Goal: Task Accomplishment & Management: Use online tool/utility

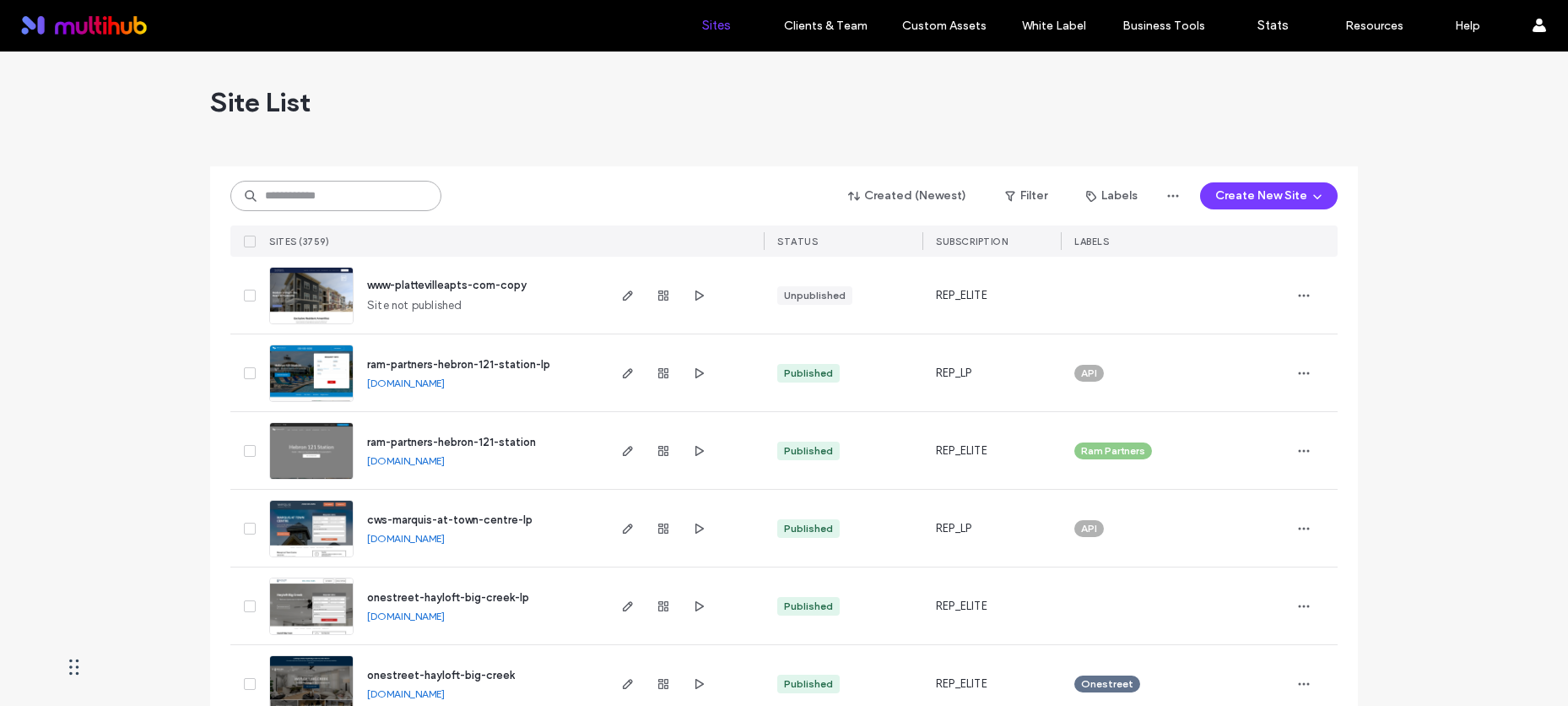
click at [405, 197] on input at bounding box center [336, 196] width 211 height 30
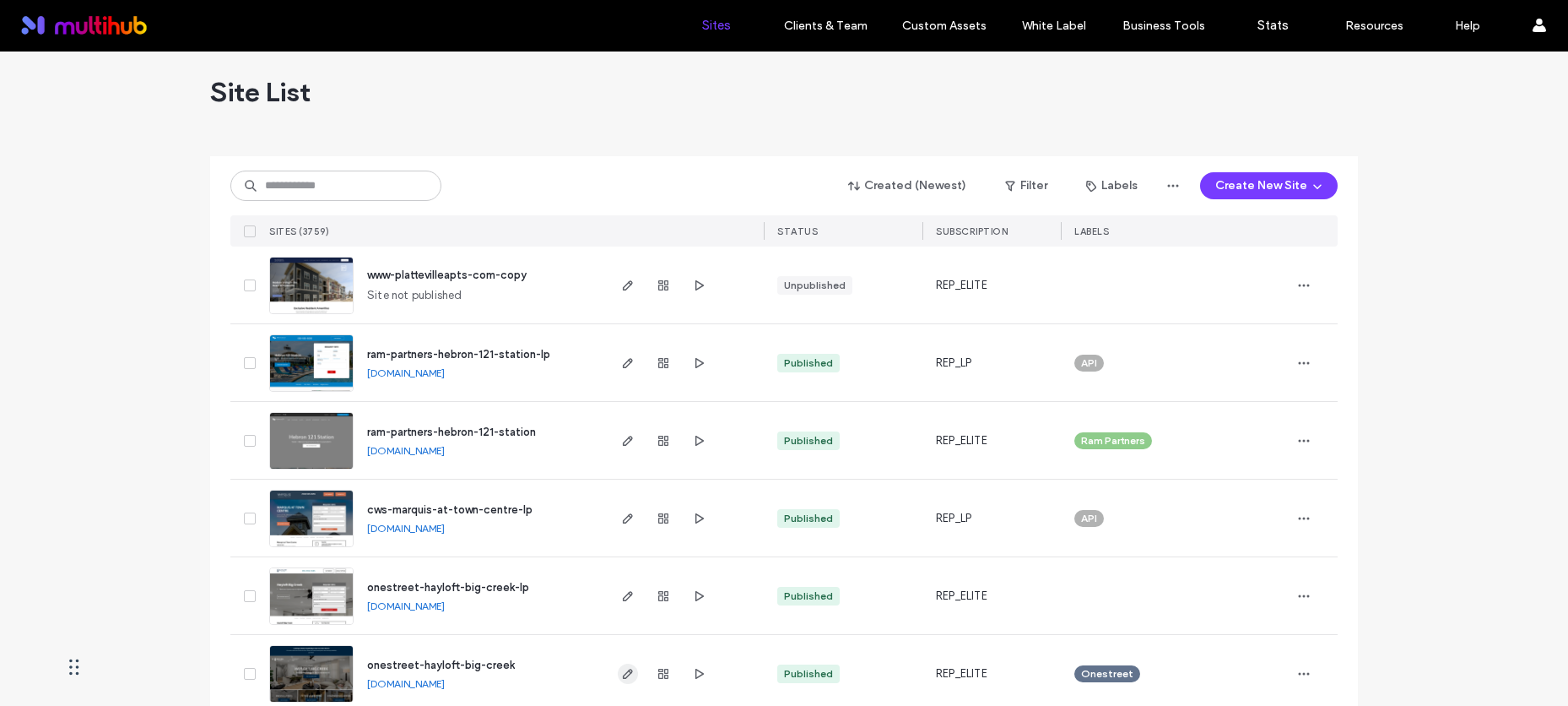
click at [622, 672] on icon "button" at bounding box center [628, 674] width 14 height 14
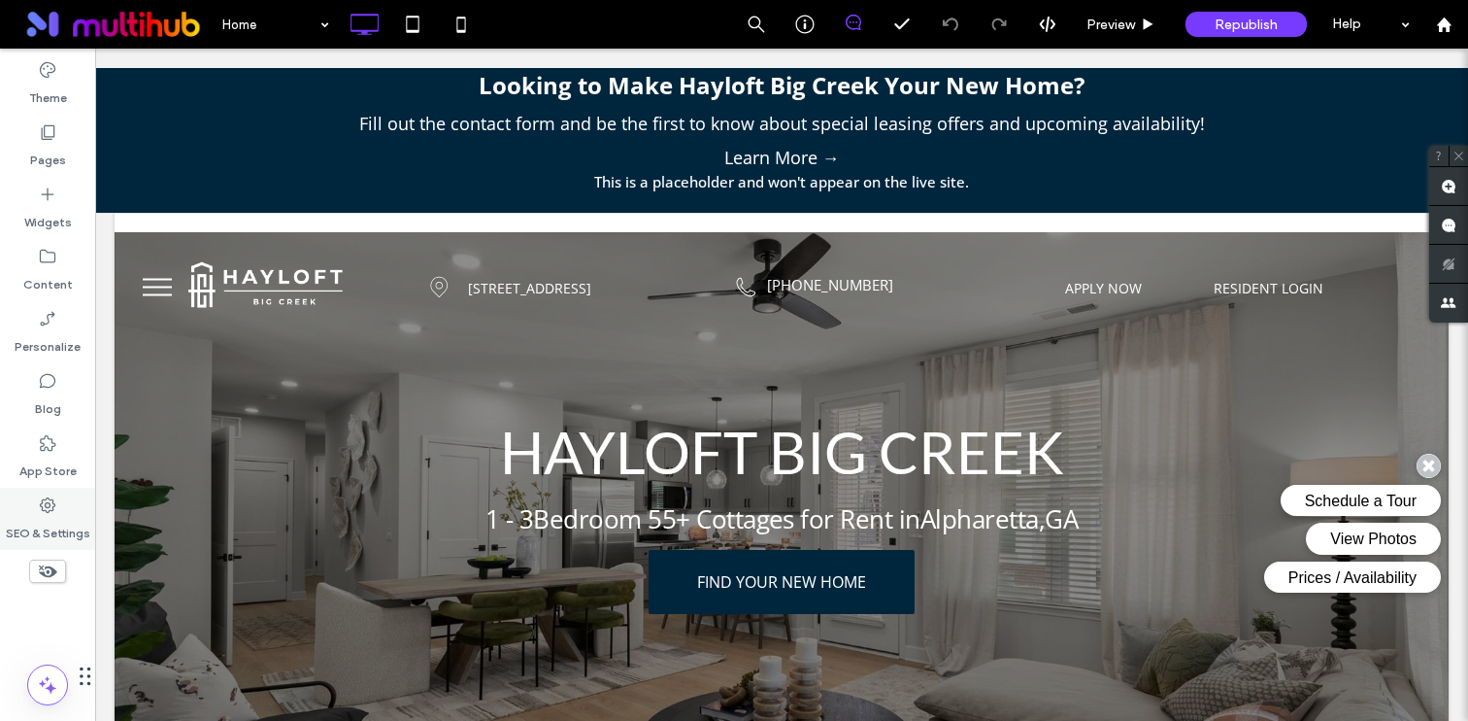
click at [63, 500] on div "SEO & Settings" at bounding box center [47, 518] width 95 height 62
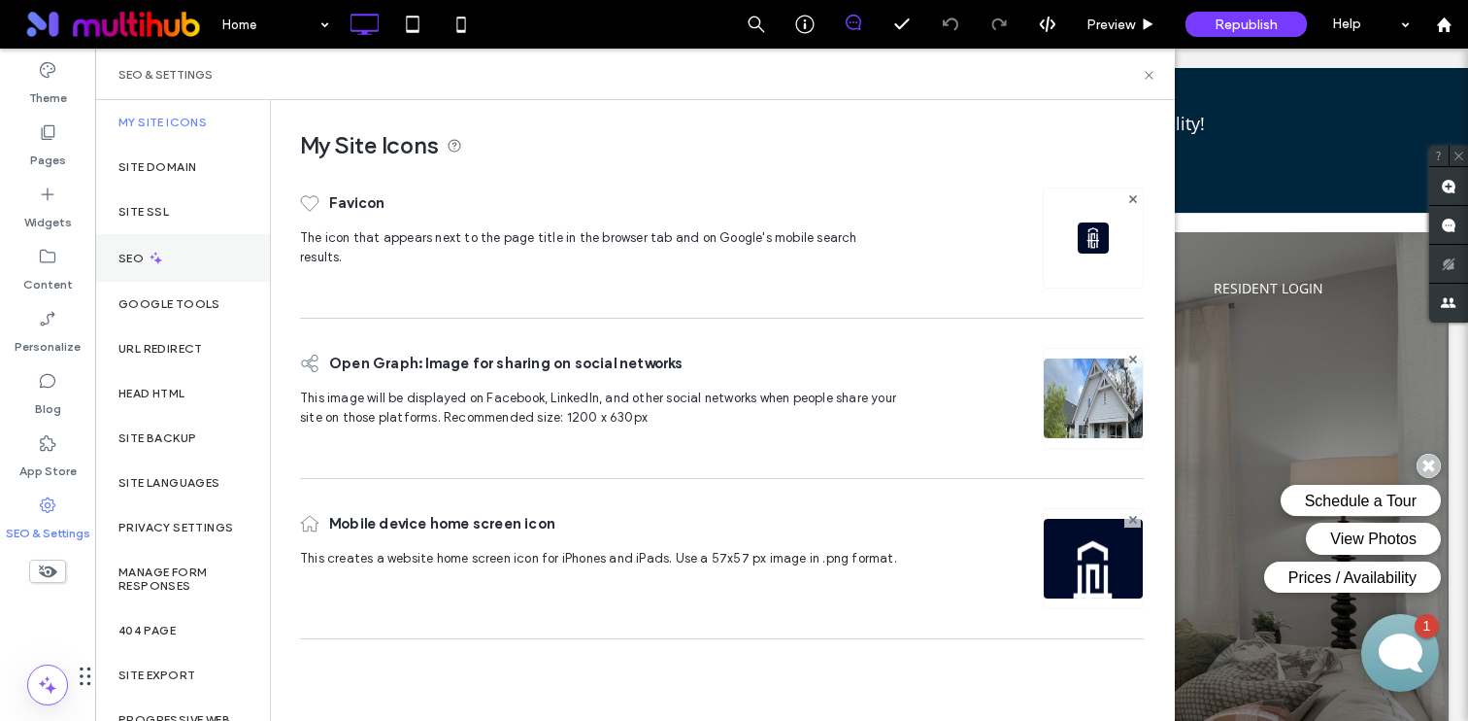
click at [136, 257] on label "SEO" at bounding box center [132, 259] width 29 height 14
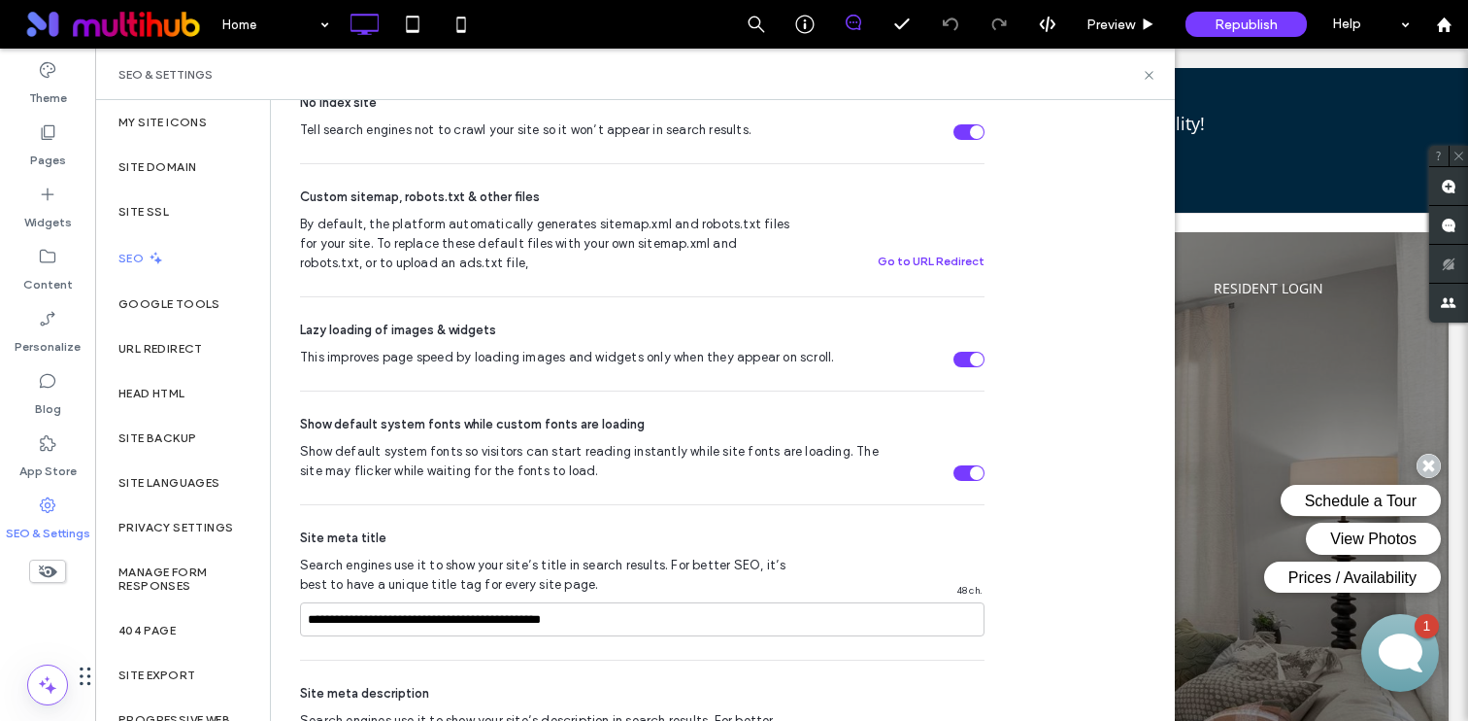
scroll to position [1056, 0]
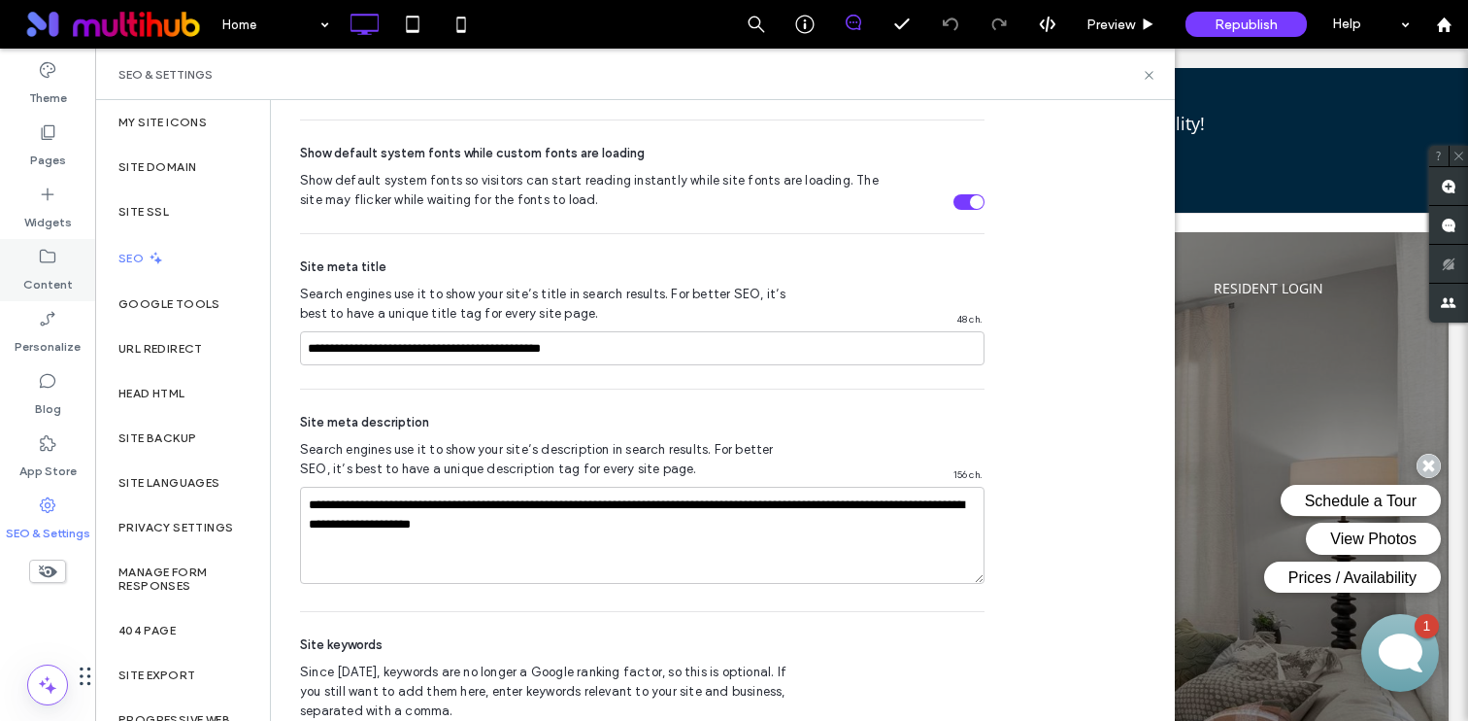
click at [52, 258] on icon at bounding box center [47, 256] width 19 height 19
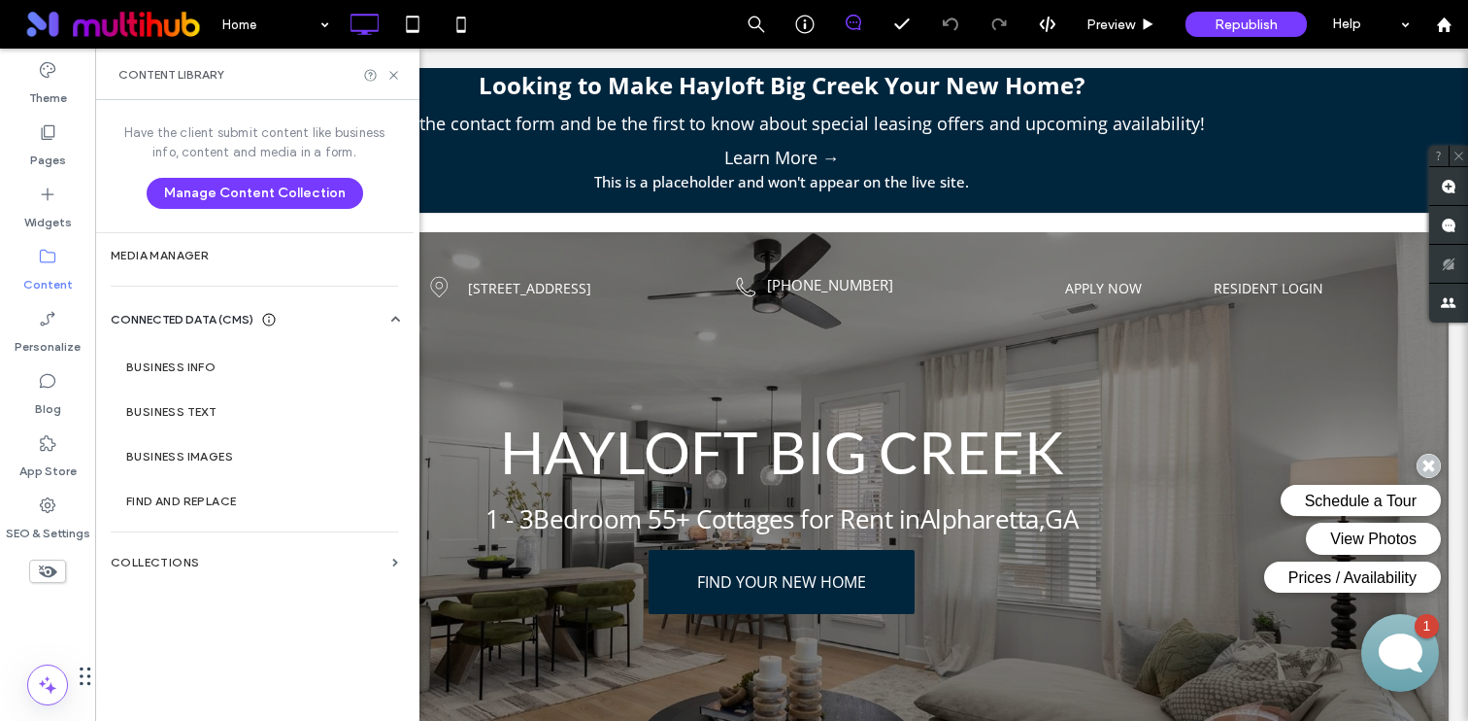
click at [226, 528] on div "Have the client submit content like business info, content and media in a form.…" at bounding box center [254, 408] width 319 height 617
click at [225, 542] on section "Collections" at bounding box center [254, 562] width 319 height 45
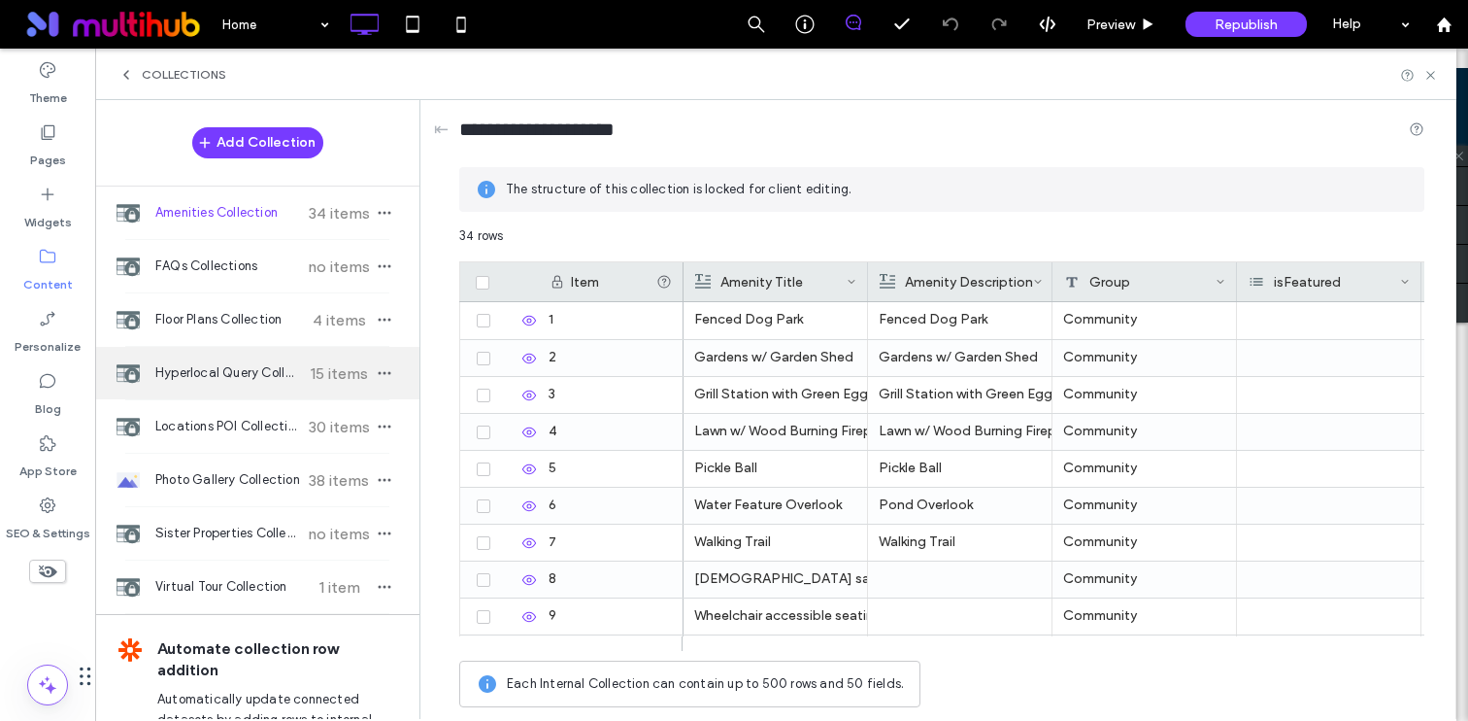
click at [222, 379] on span "Hyperlocal Query Collection" at bounding box center [227, 372] width 145 height 19
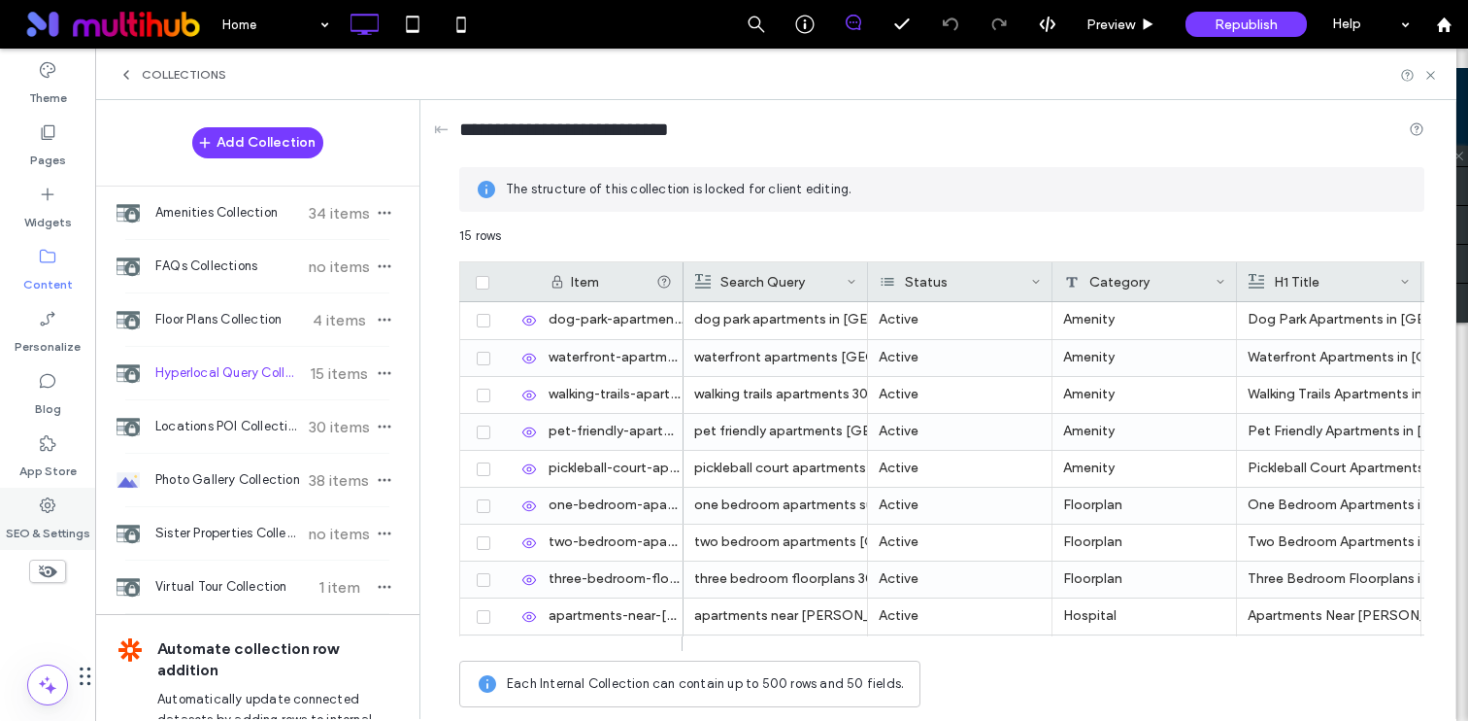
click at [55, 528] on label "SEO & Settings" at bounding box center [48, 528] width 84 height 27
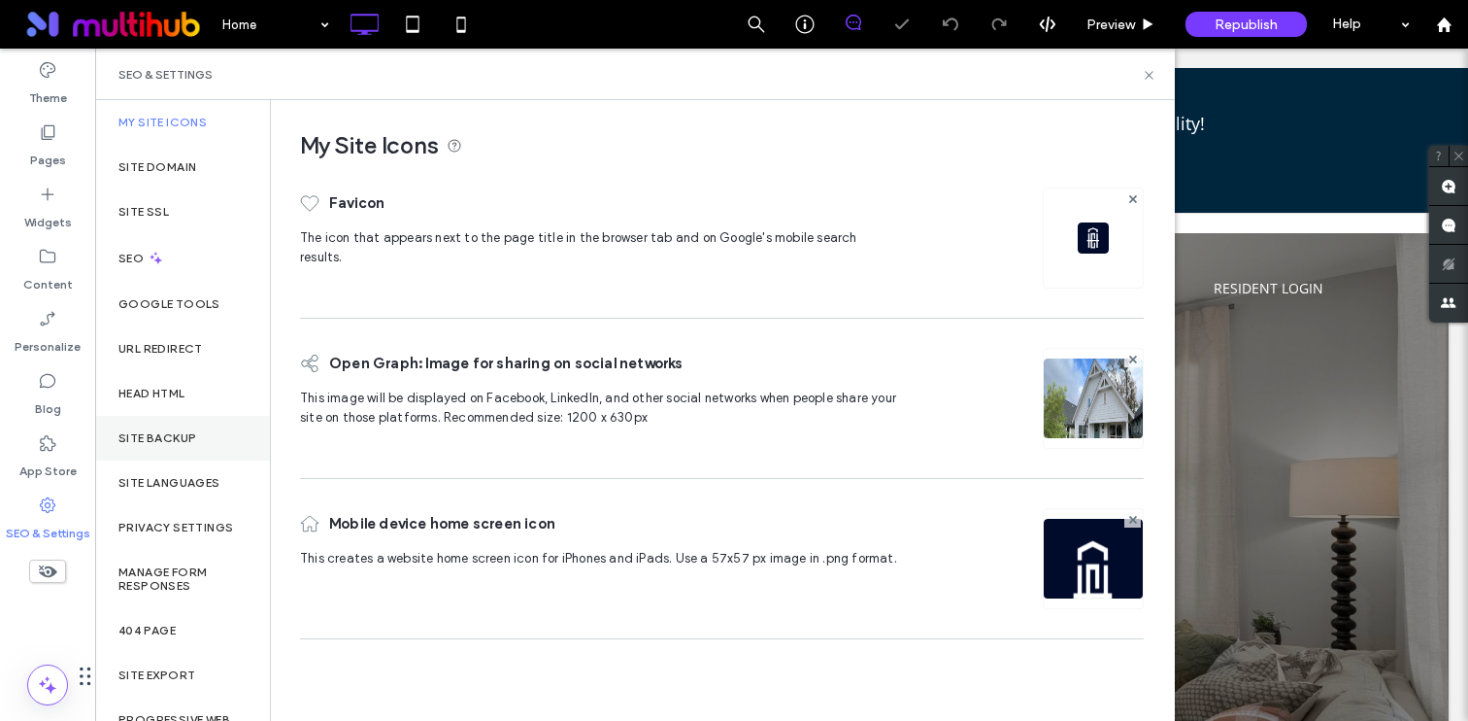
scroll to position [0, 0]
click at [167, 401] on div "Head HTML" at bounding box center [182, 393] width 175 height 45
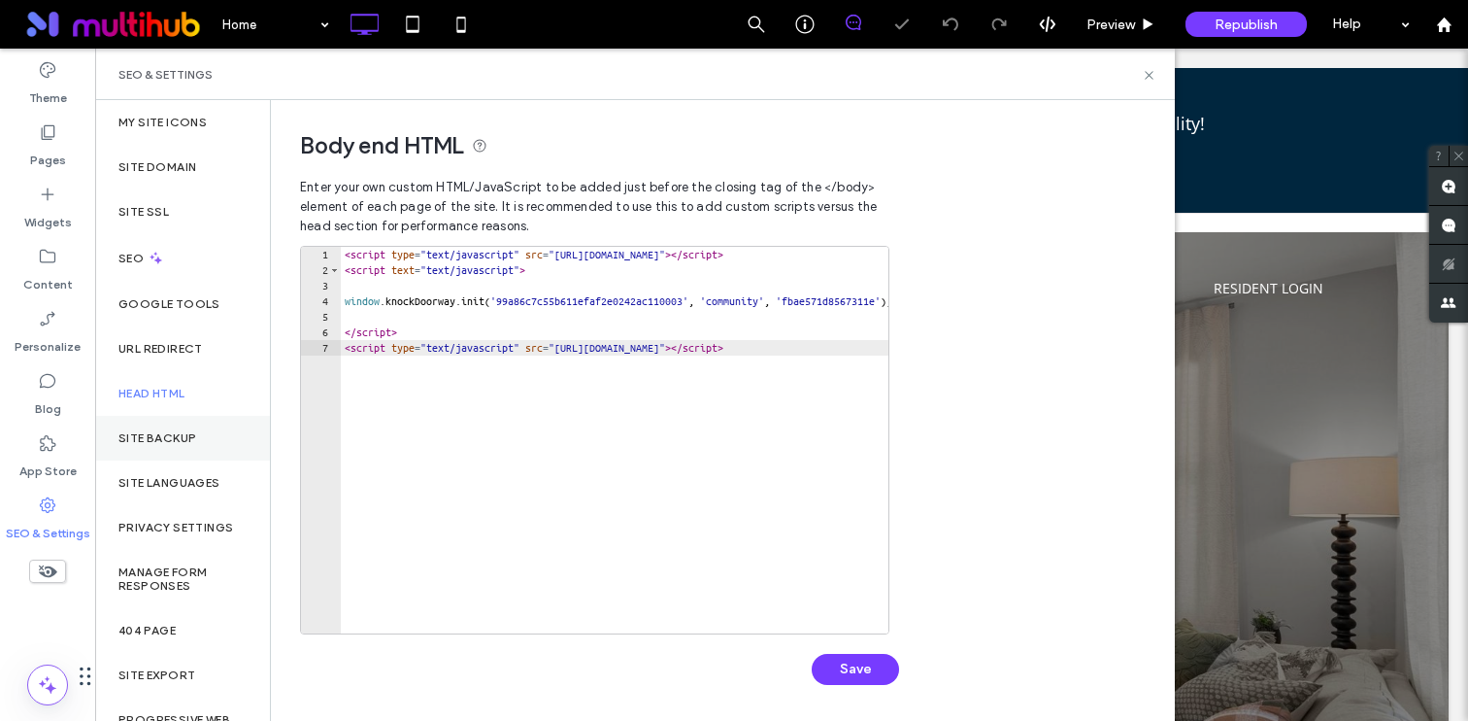
click at [171, 426] on div "Site Backup" at bounding box center [182, 438] width 175 height 45
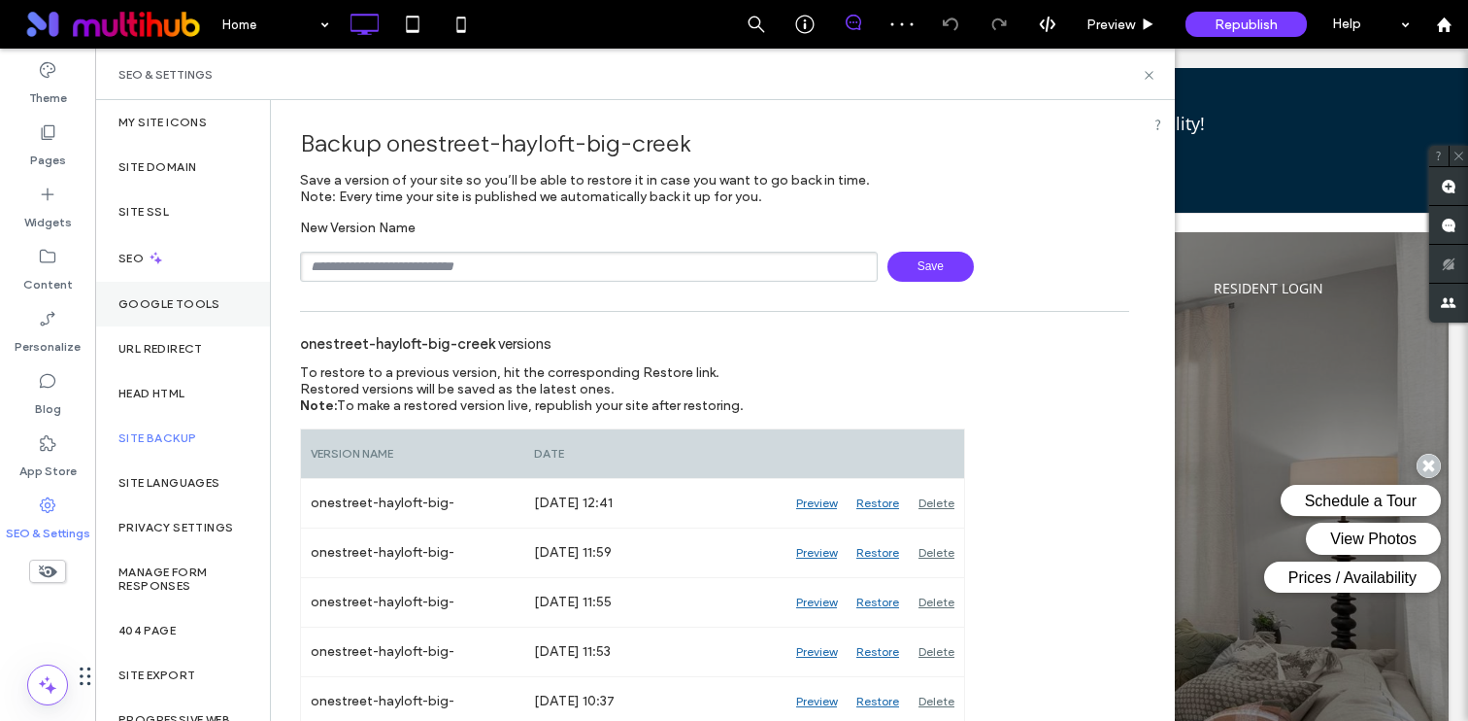
click at [150, 287] on div "Google Tools" at bounding box center [182, 304] width 175 height 45
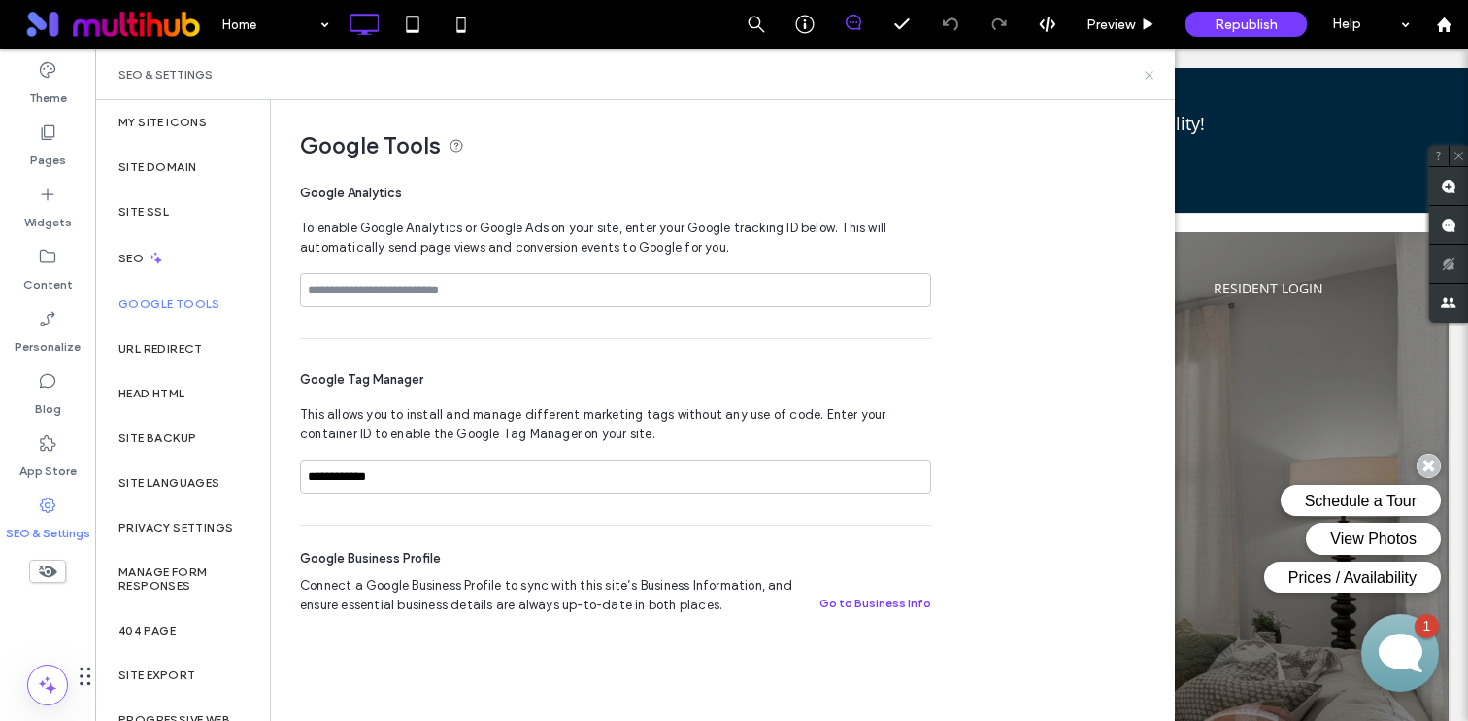
click at [1147, 76] on use at bounding box center [1149, 75] width 8 height 8
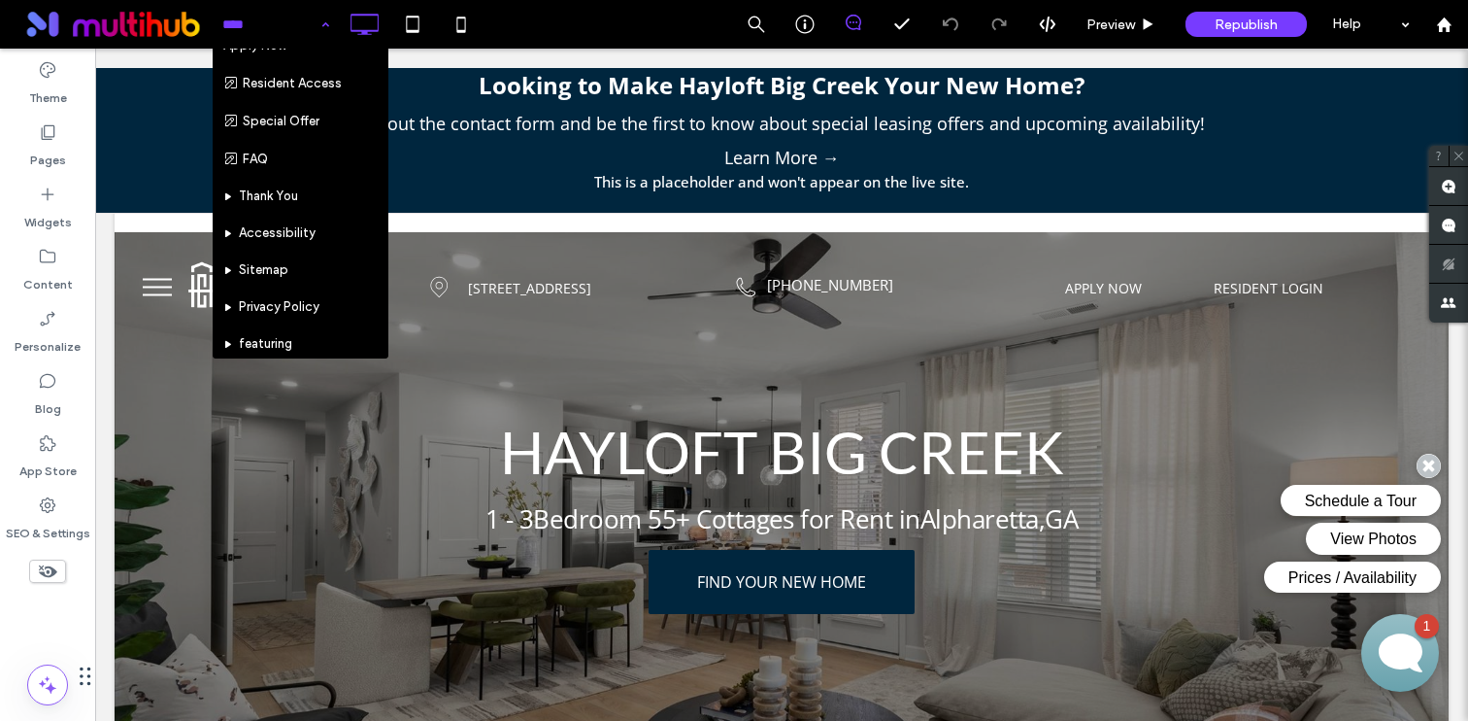
scroll to position [171, 0]
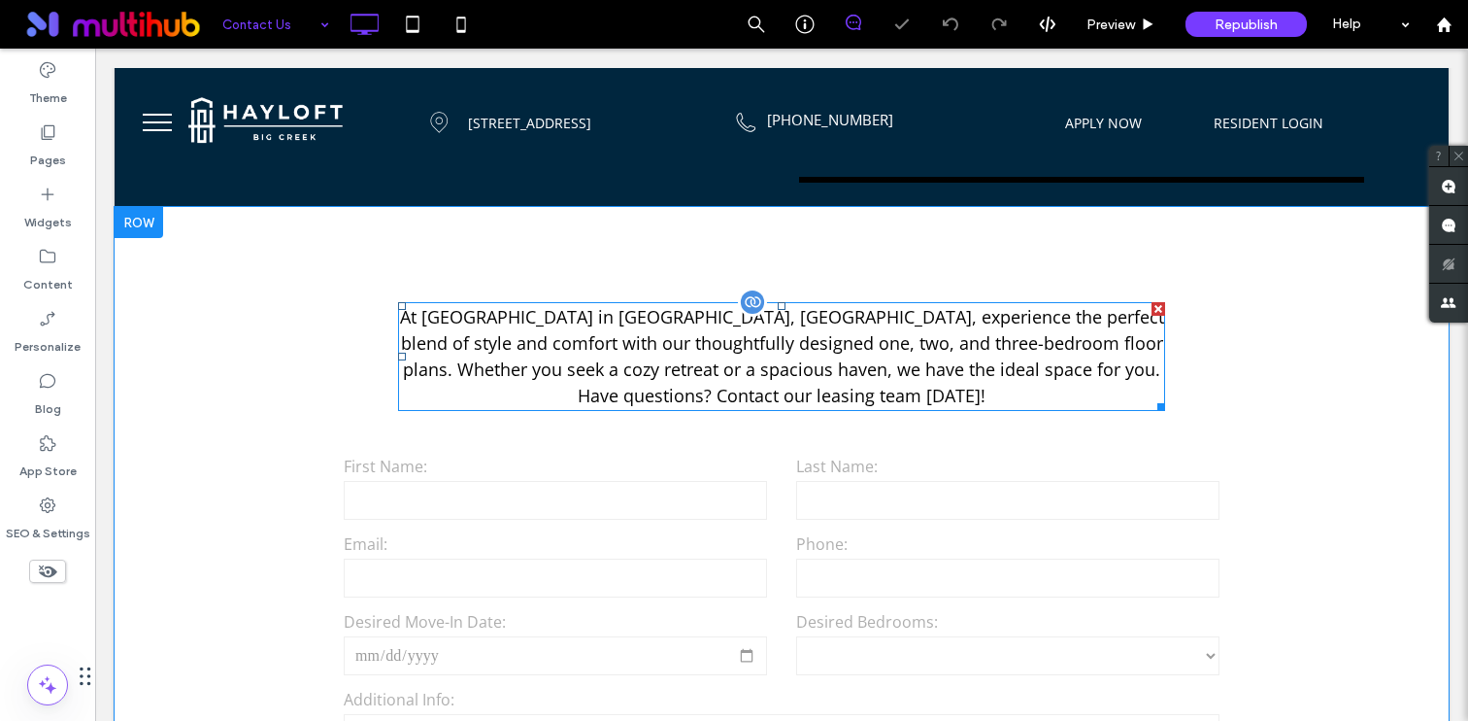
scroll to position [1076, 0]
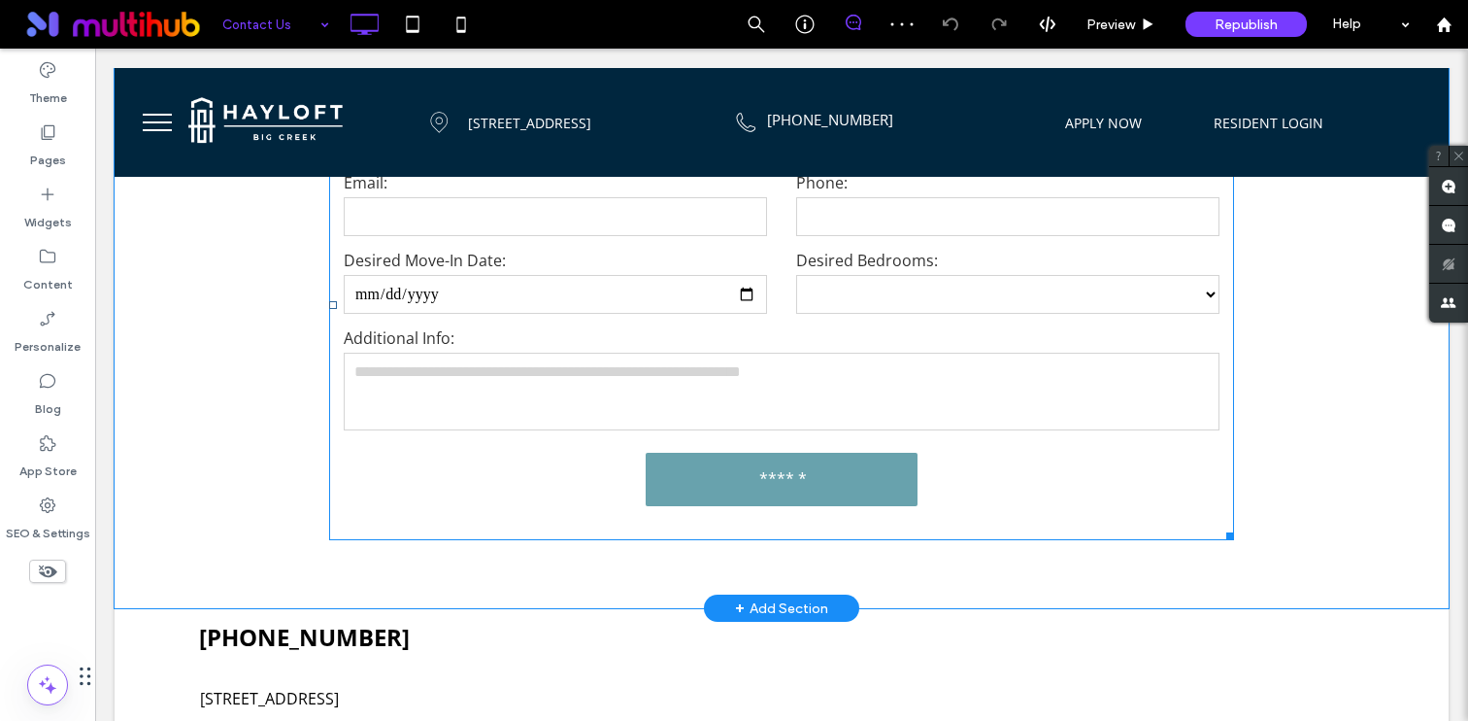
click at [786, 481] on input "******" at bounding box center [784, 477] width 266 height 41
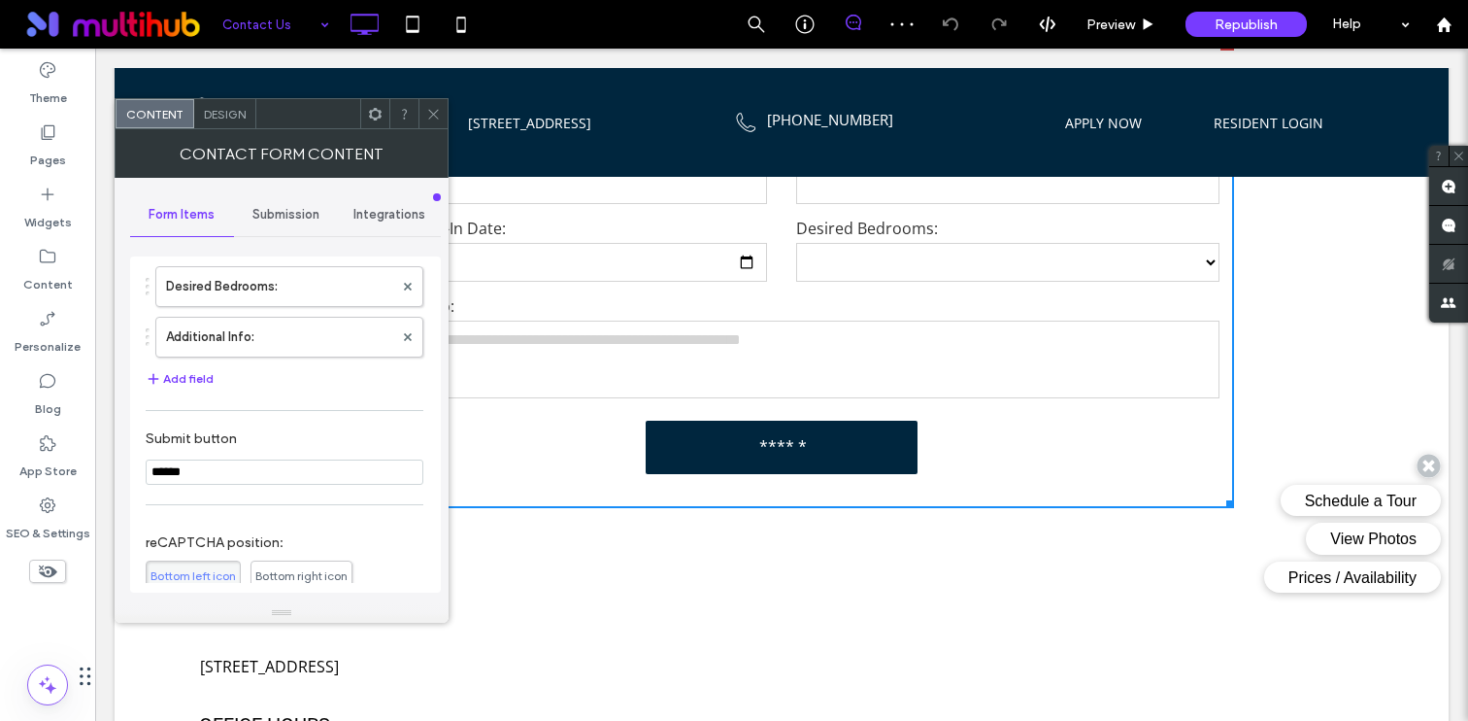
scroll to position [337, 0]
click at [254, 217] on span "Submission" at bounding box center [285, 215] width 67 height 16
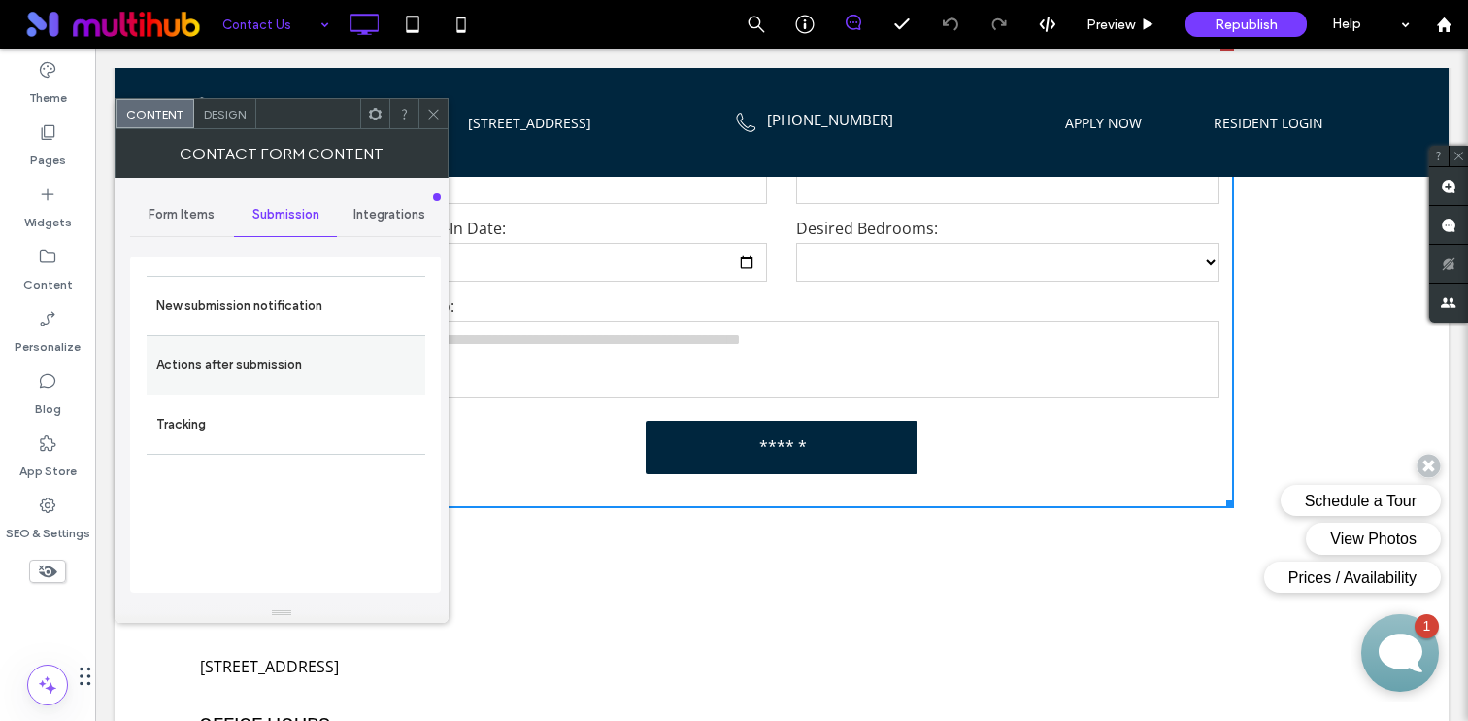
scroll to position [0, 0]
click at [309, 369] on label "Actions after submission" at bounding box center [285, 365] width 259 height 39
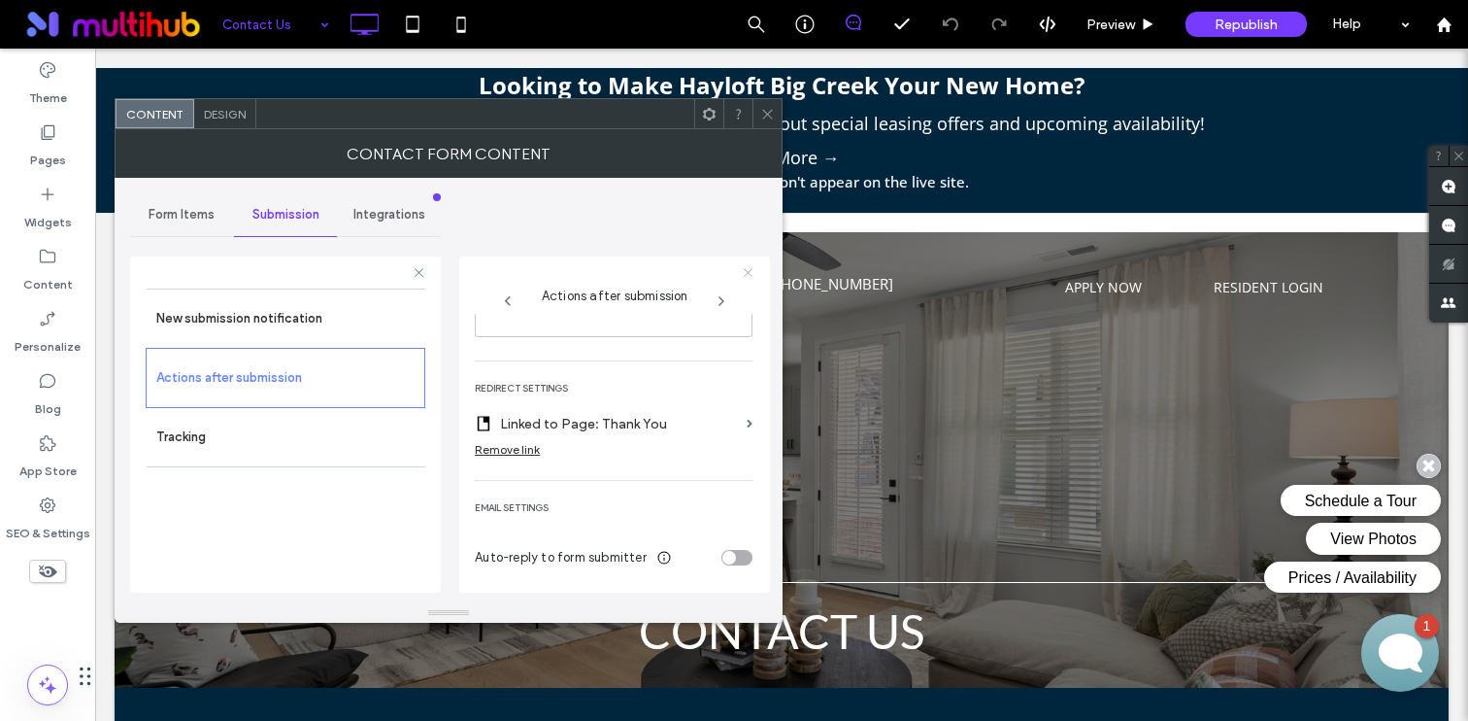
click at [744, 271] on icon at bounding box center [748, 272] width 13 height 13
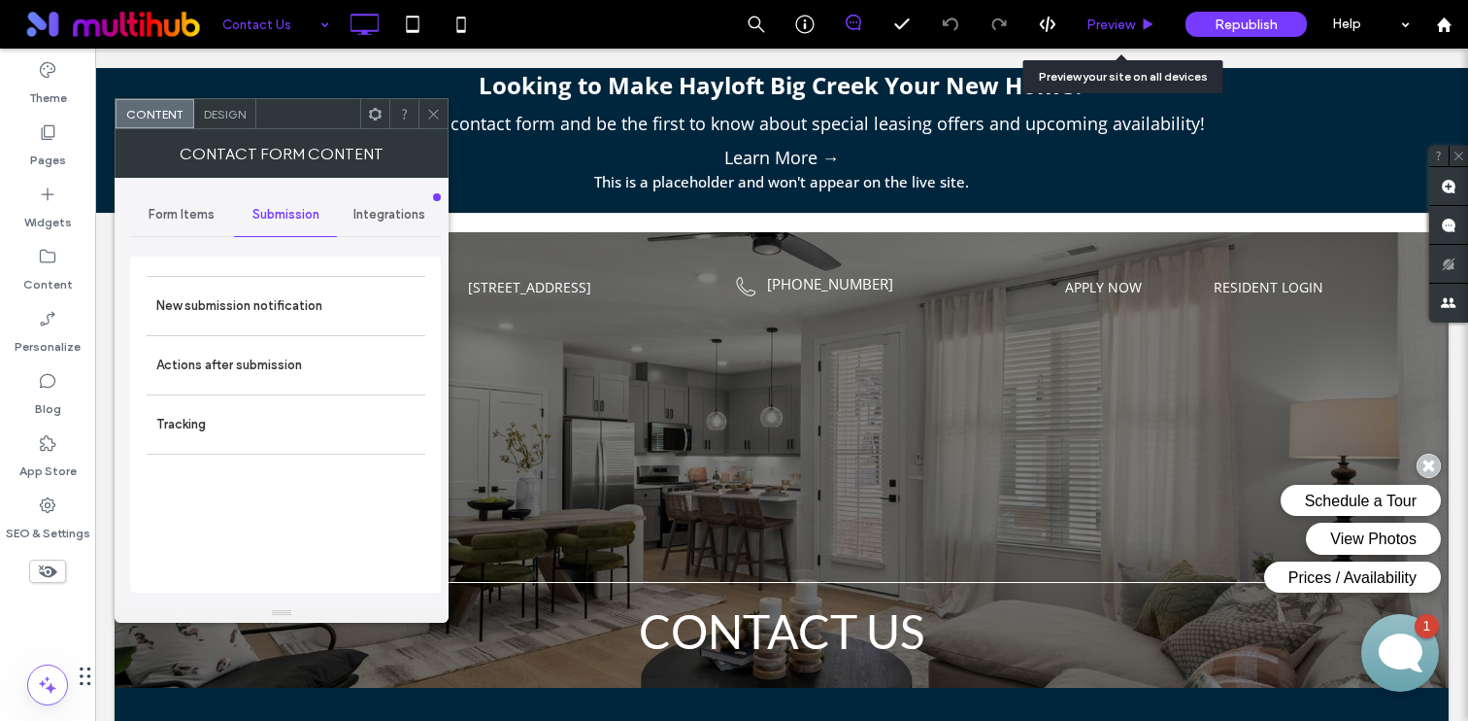
drag, startPoint x: 1117, startPoint y: 24, endPoint x: 984, endPoint y: 3, distance: 134.7
click at [1117, 24] on span "Preview" at bounding box center [1111, 25] width 49 height 17
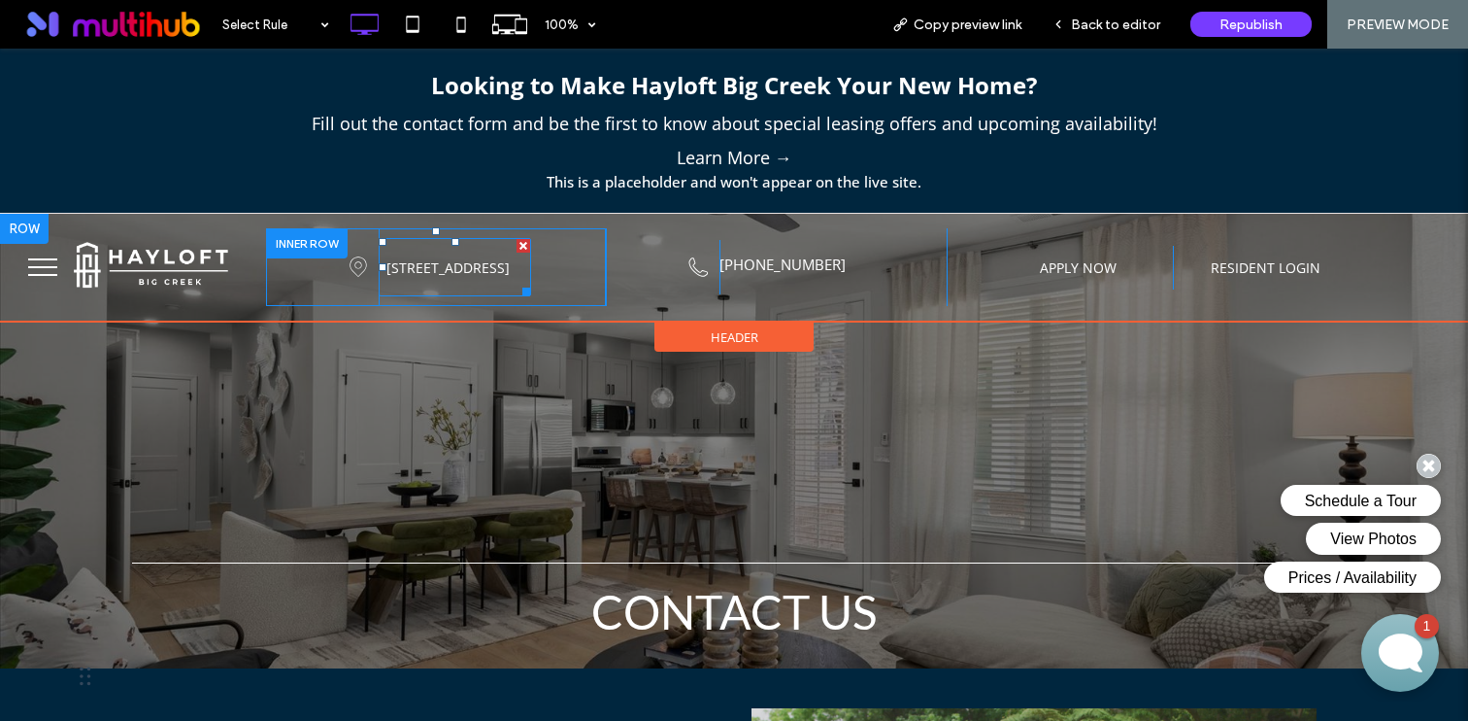
click at [488, 272] on p "5150 Adairview Cir, Alpharetta, GA 30004" at bounding box center [447, 267] width 123 height 18
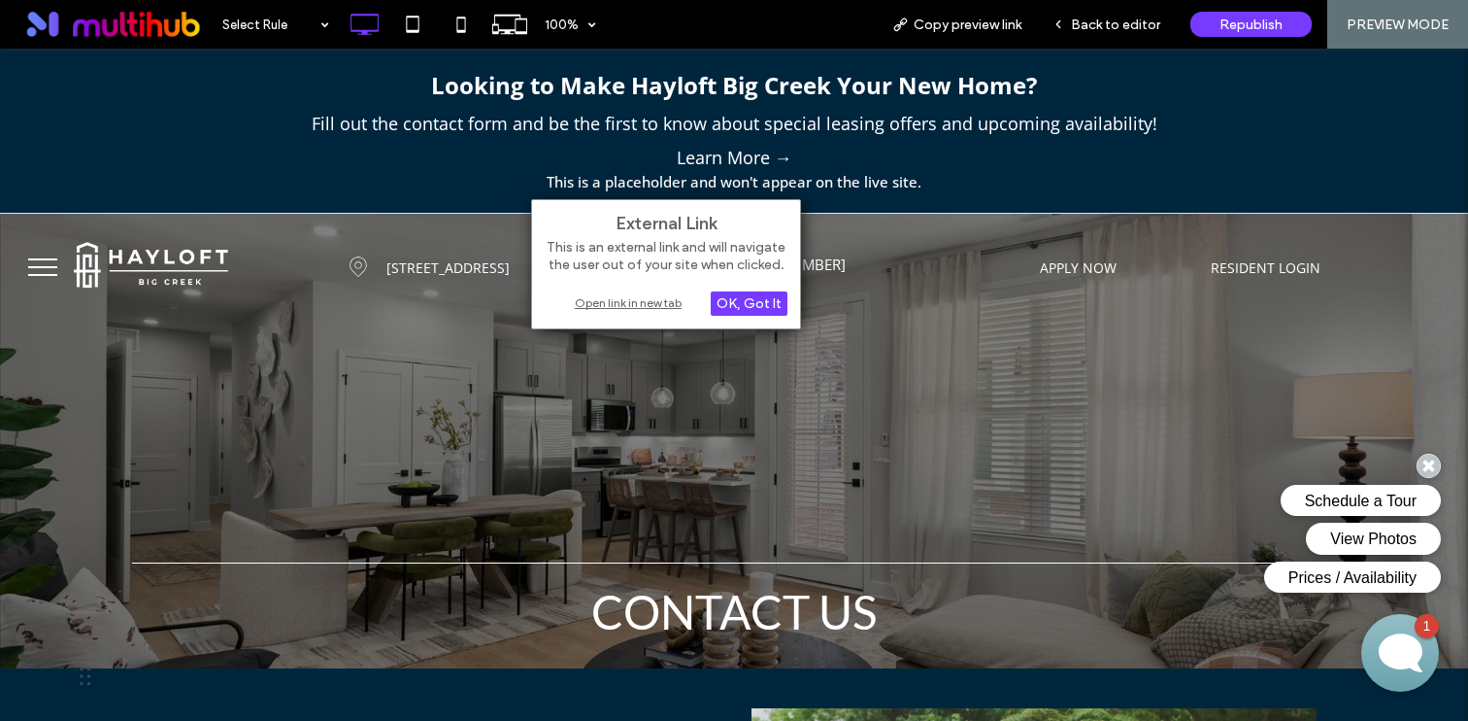
click at [659, 298] on div "Open link in new tab" at bounding box center [666, 302] width 243 height 20
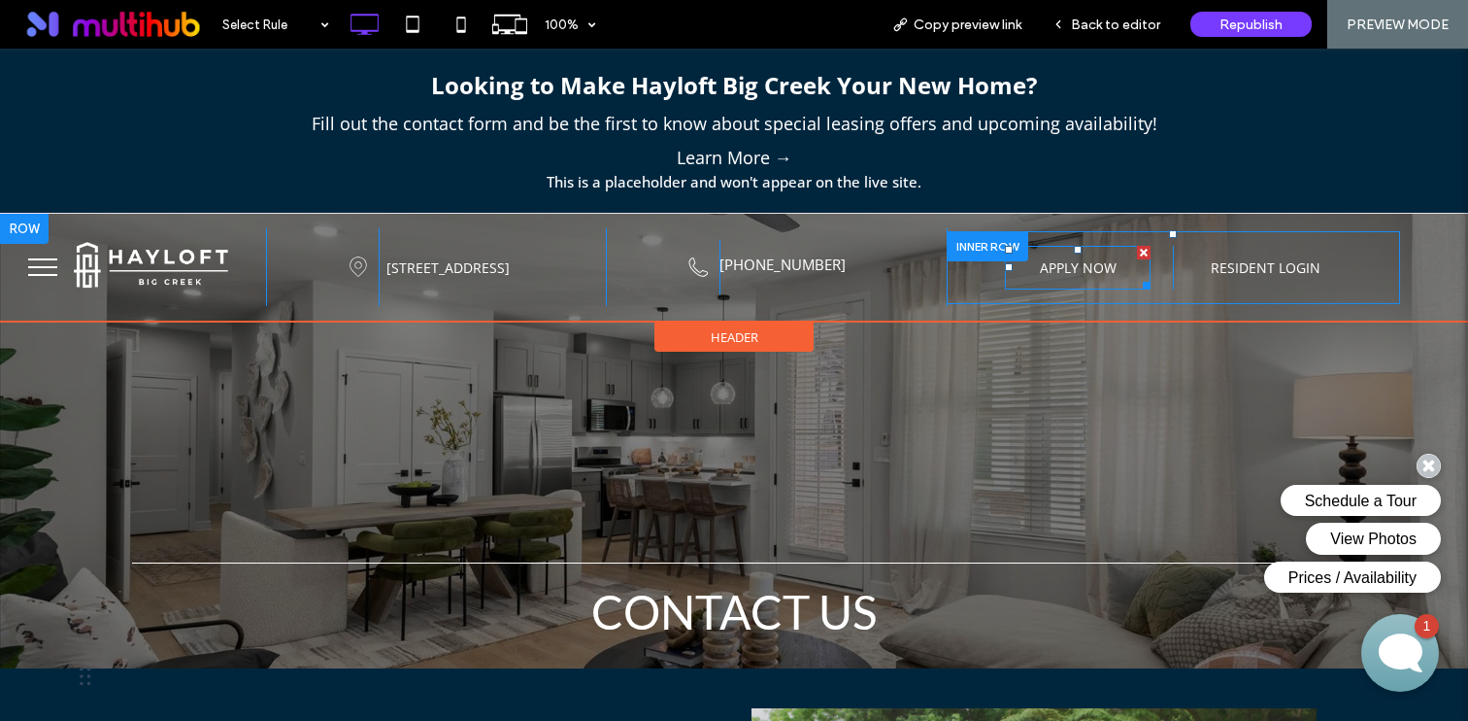
click at [1052, 253] on span at bounding box center [1078, 268] width 146 height 44
click at [1068, 284] on span at bounding box center [1078, 268] width 146 height 44
click at [1051, 270] on span at bounding box center [1078, 268] width 146 height 44
click at [1239, 259] on span at bounding box center [1266, 268] width 146 height 44
click at [1060, 270] on span at bounding box center [1078, 268] width 146 height 44
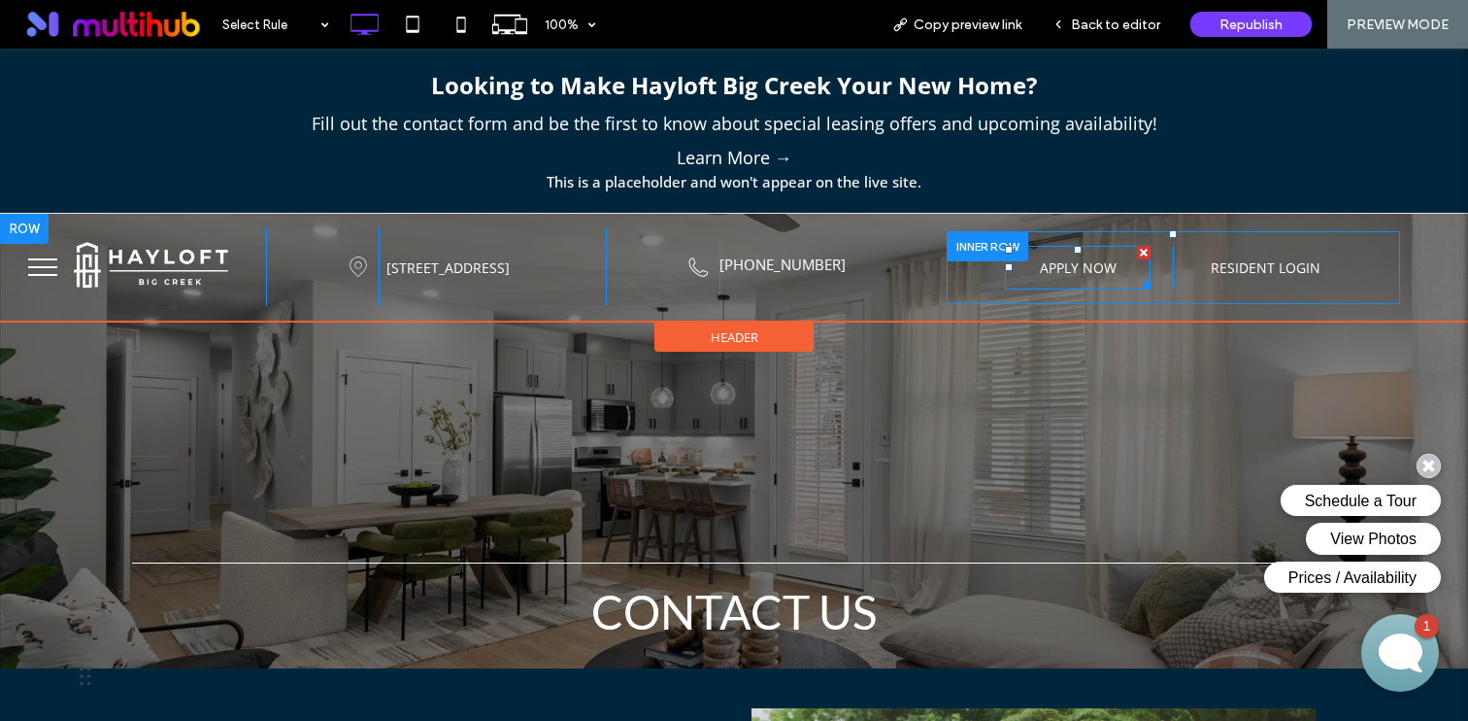
click at [1060, 270] on span at bounding box center [1078, 268] width 146 height 44
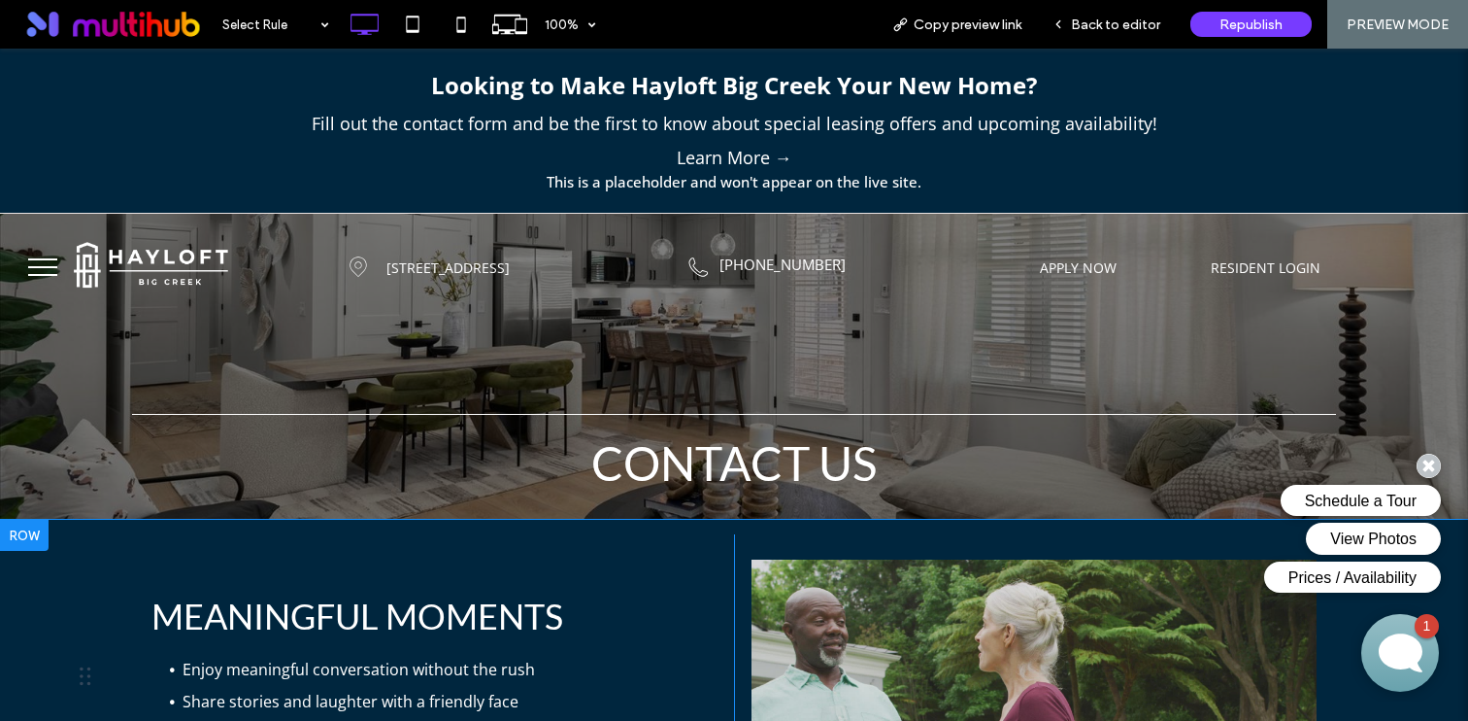
scroll to position [157, 0]
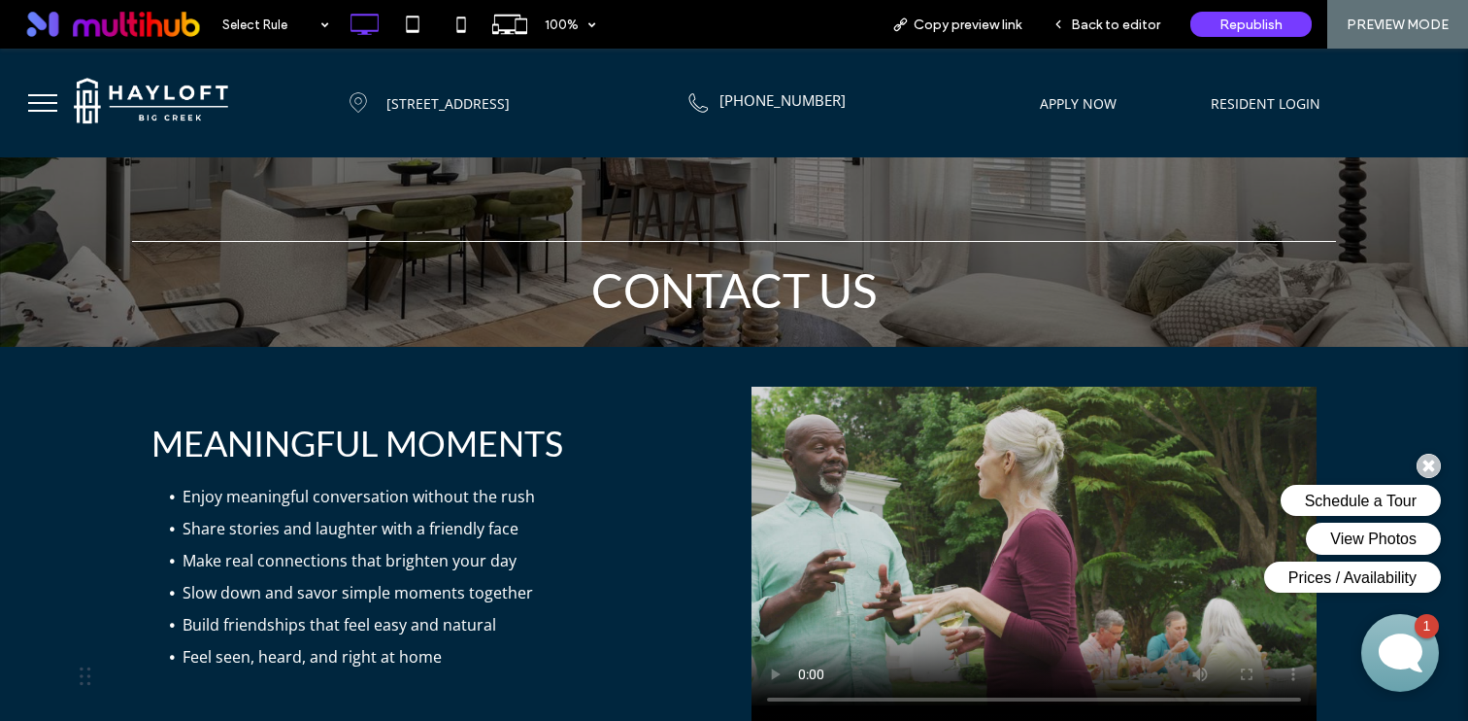
click at [56, 100] on button "menu" at bounding box center [42, 103] width 50 height 50
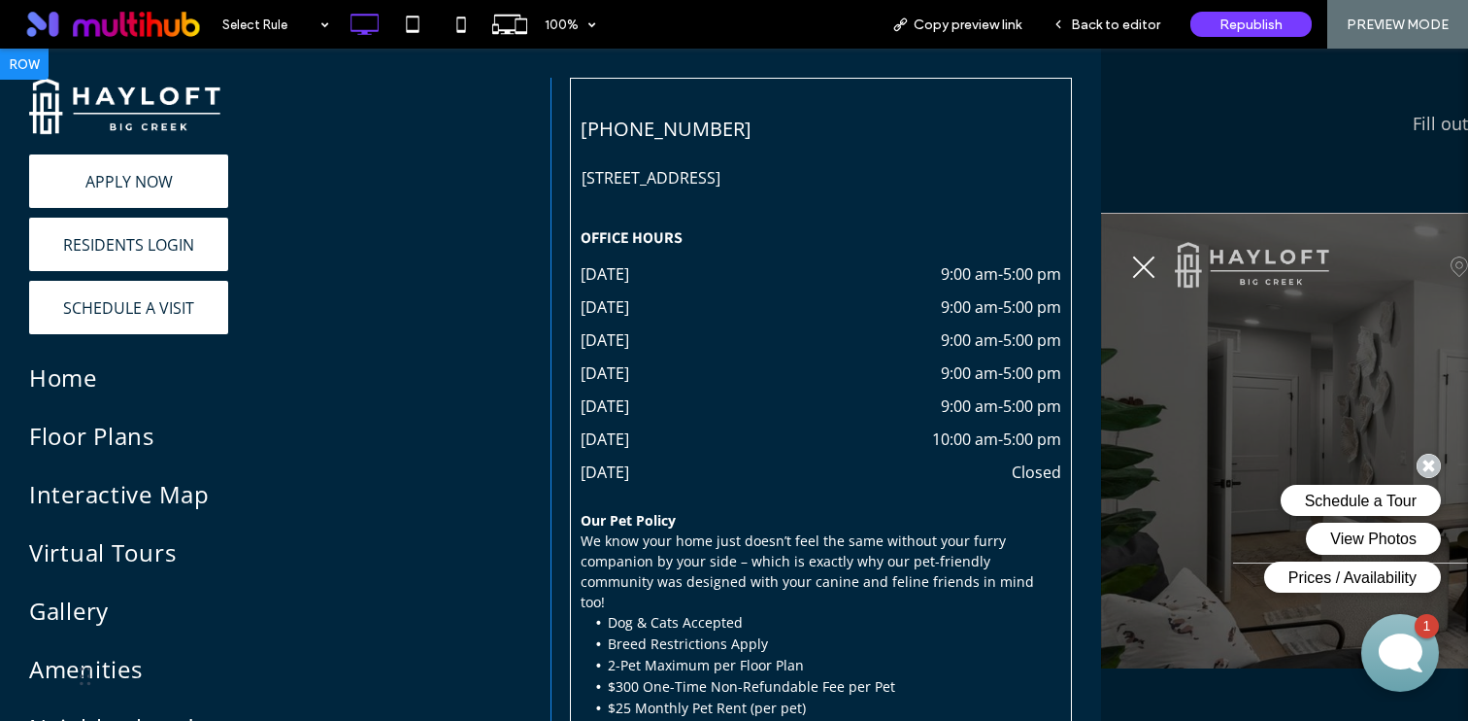
scroll to position [0, 0]
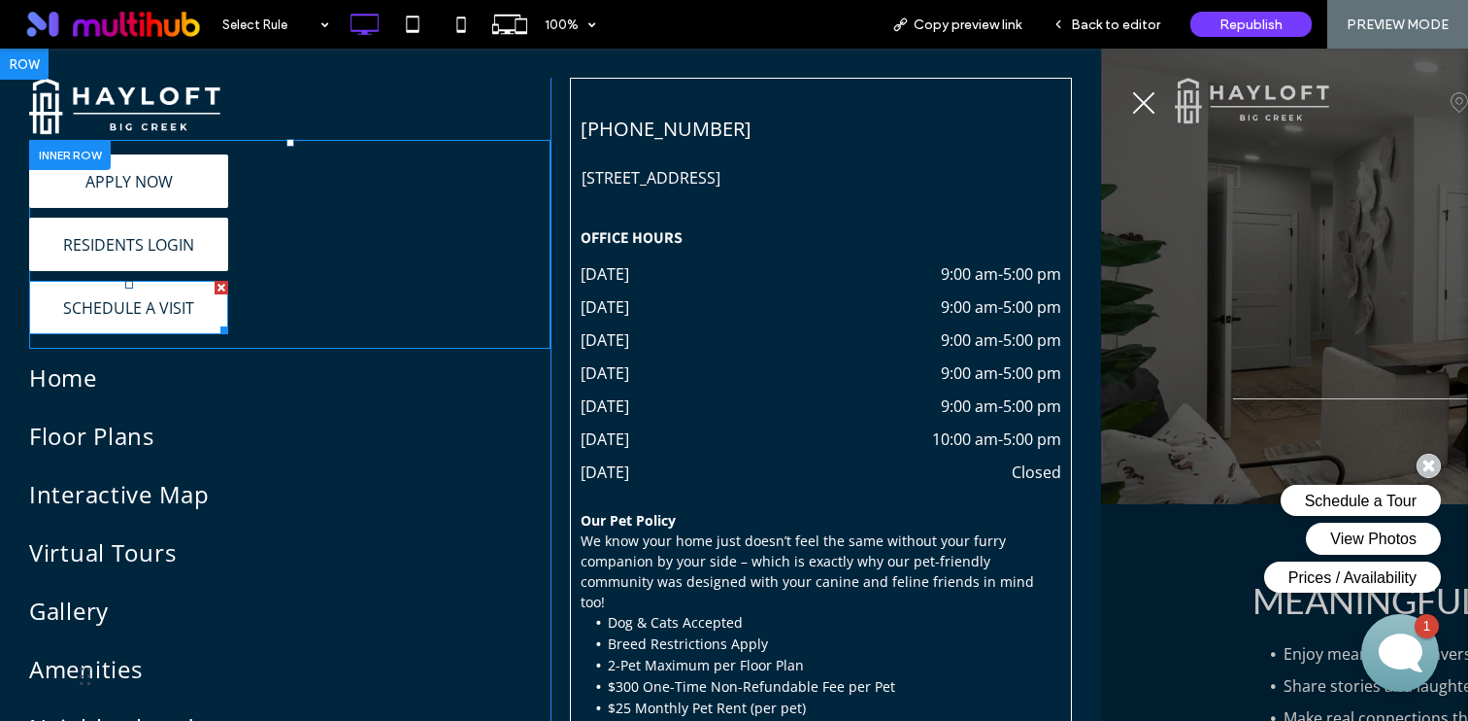
click at [182, 302] on span at bounding box center [128, 307] width 199 height 53
click at [156, 302] on span at bounding box center [128, 307] width 199 height 53
click at [105, 308] on span at bounding box center [128, 307] width 199 height 53
click at [139, 250] on span at bounding box center [128, 244] width 199 height 53
click at [150, 309] on span at bounding box center [128, 307] width 199 height 53
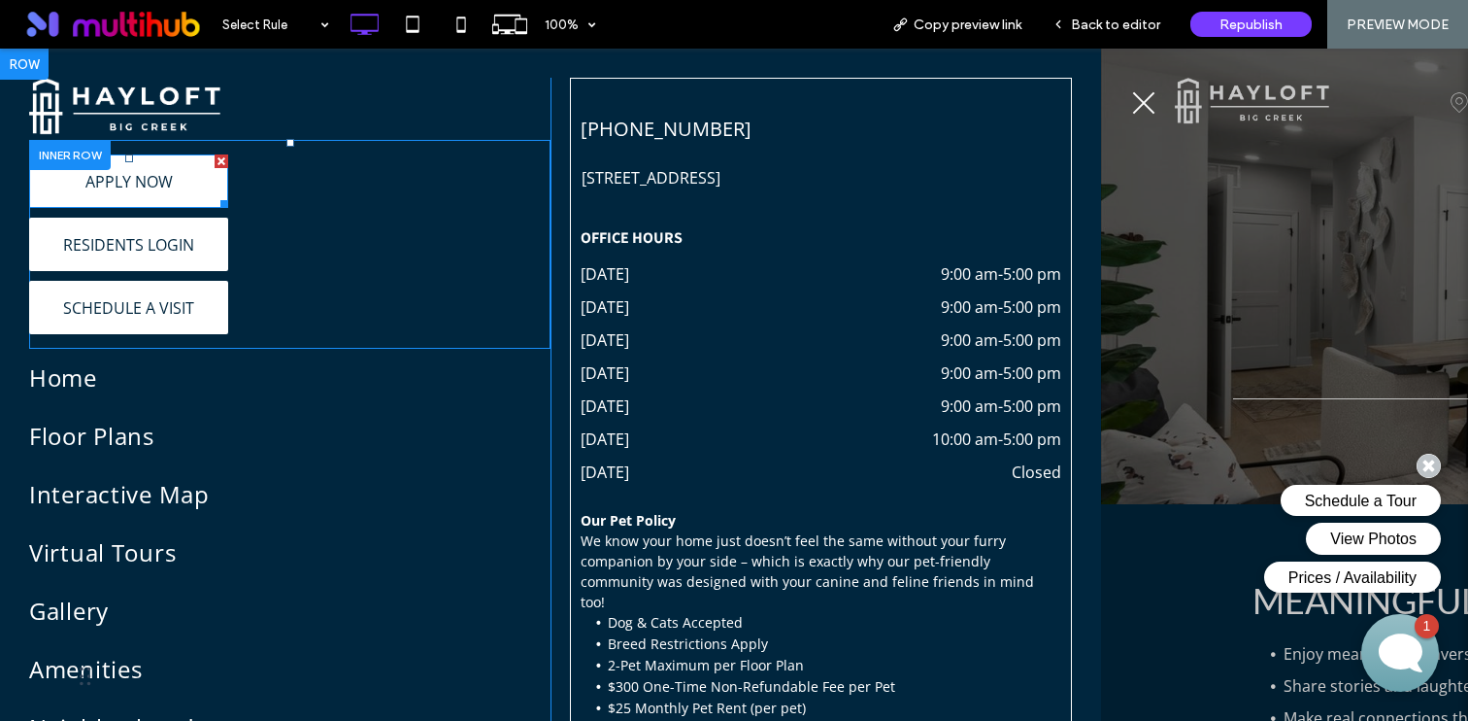
click at [160, 168] on span at bounding box center [128, 180] width 199 height 53
click at [88, 300] on span at bounding box center [128, 307] width 199 height 53
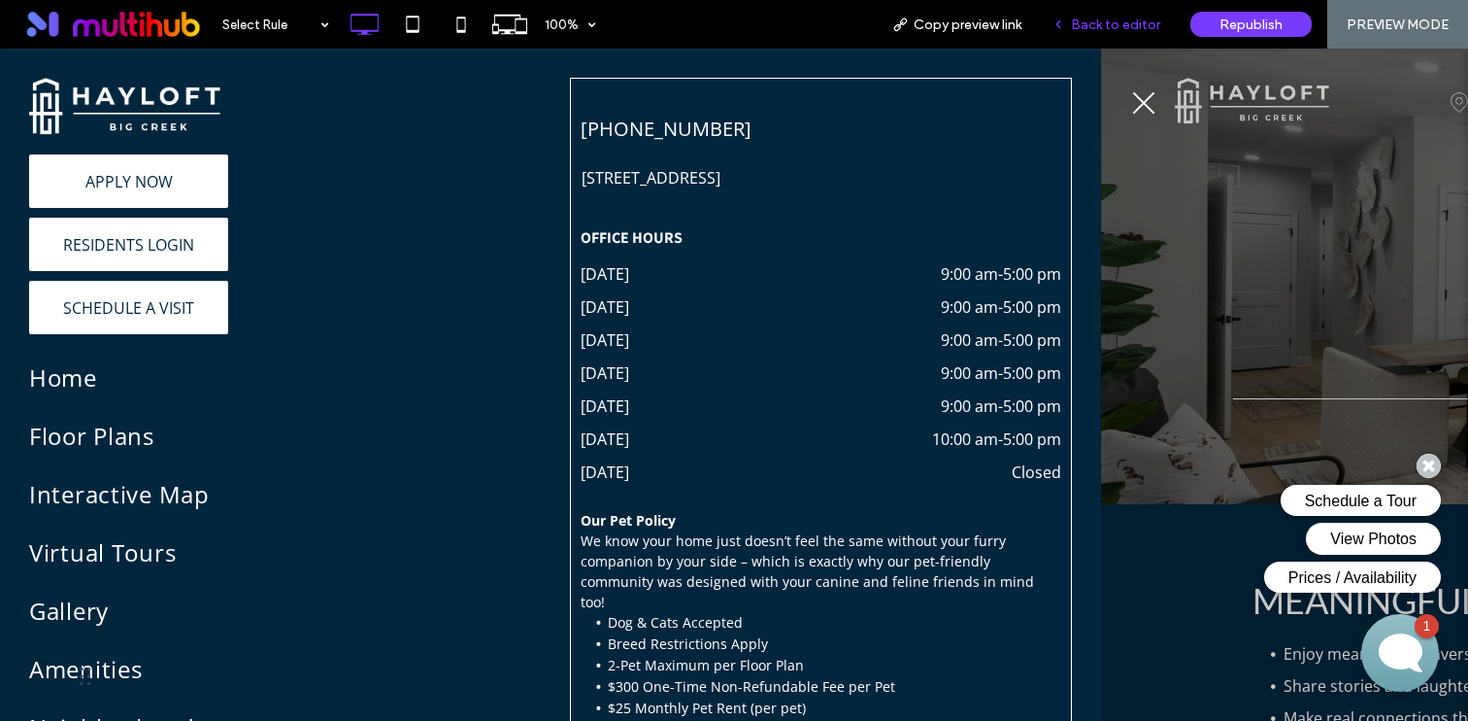
click at [1085, 28] on span "Back to editor" at bounding box center [1115, 25] width 89 height 17
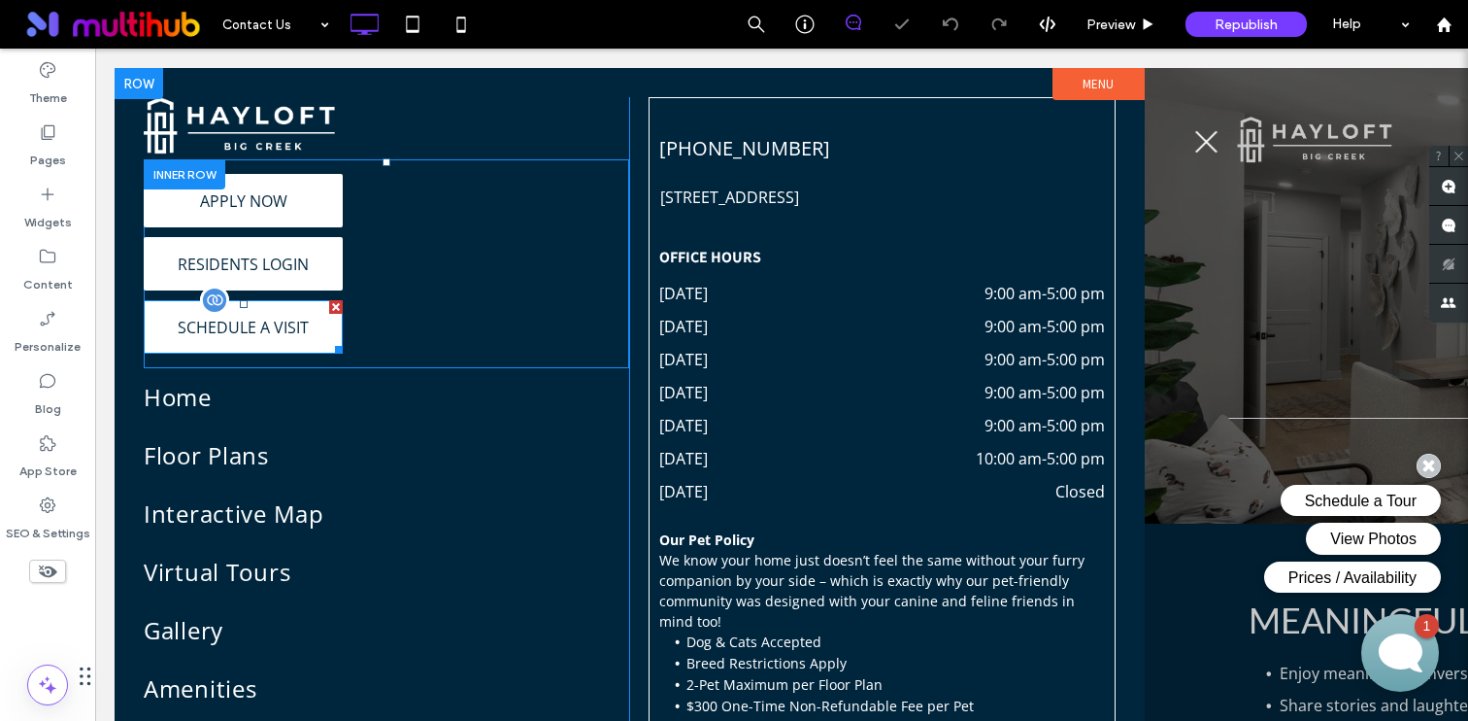
click at [210, 340] on span at bounding box center [243, 326] width 199 height 53
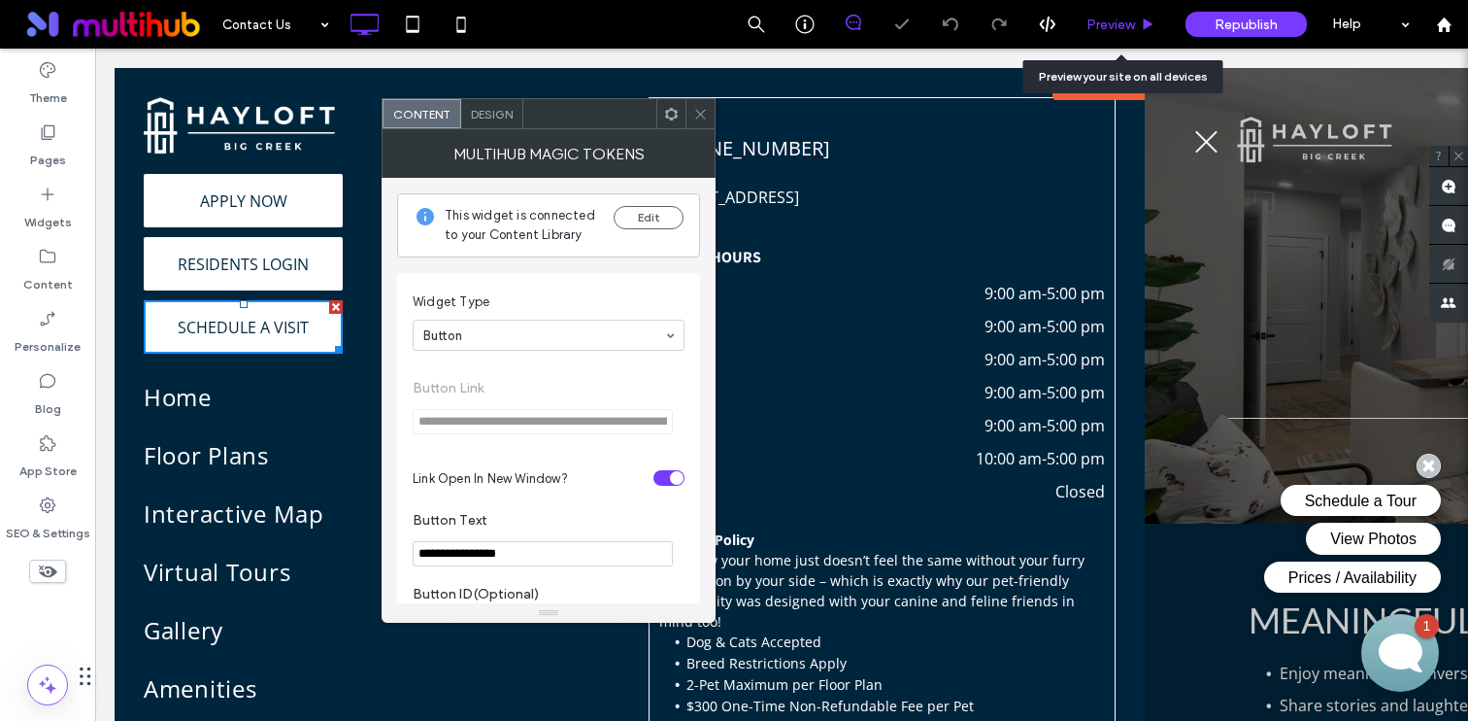
click at [1155, 12] on div "Preview" at bounding box center [1121, 24] width 99 height 49
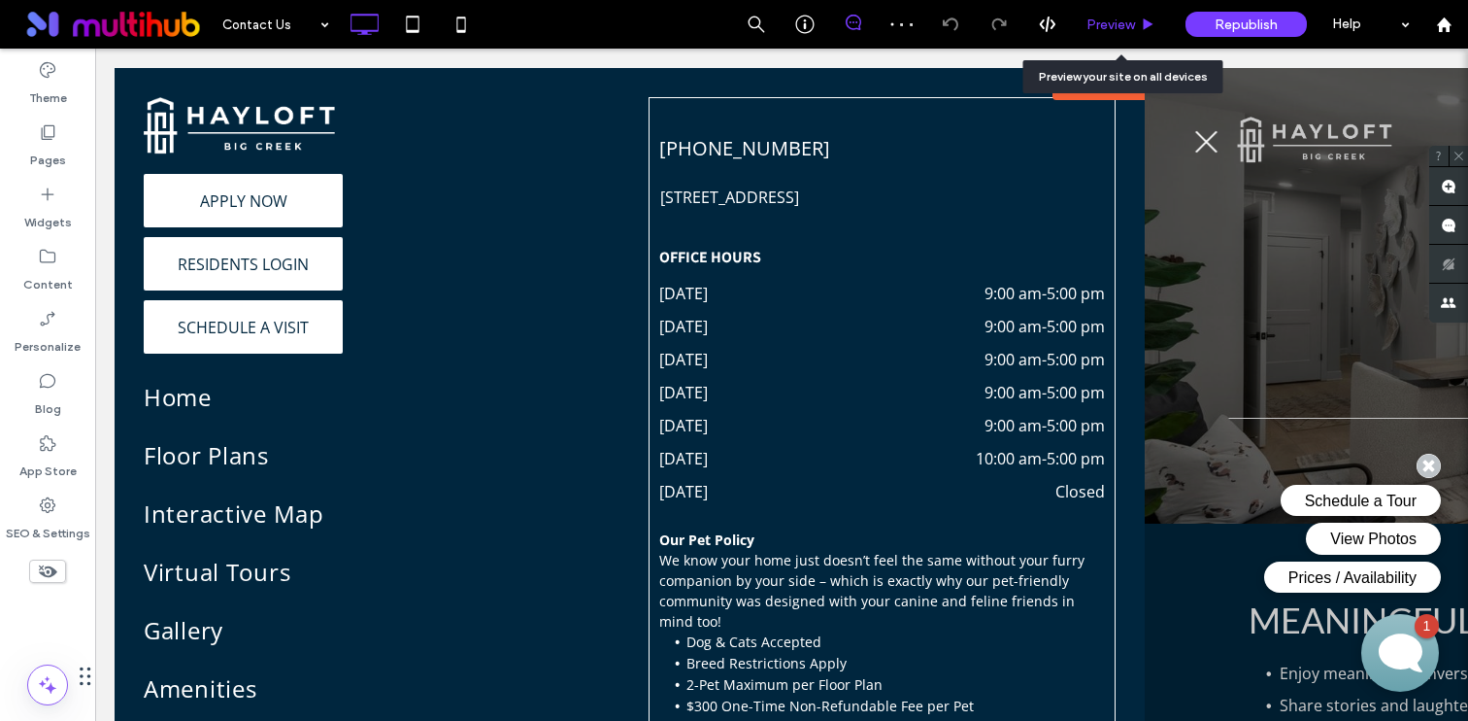
click at [1140, 18] on div "Preview" at bounding box center [1121, 25] width 98 height 17
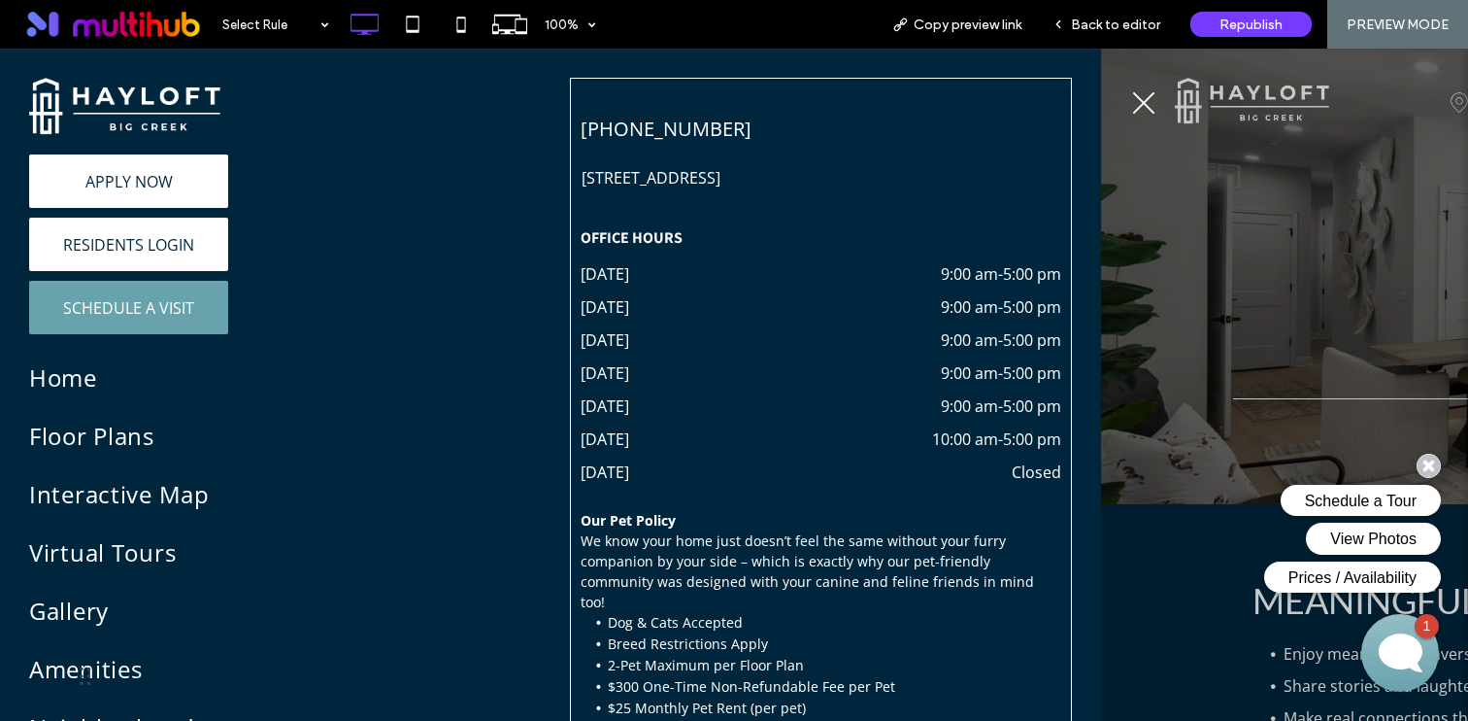
click at [160, 316] on span "SCHEDULE A VISIT" at bounding box center [128, 307] width 131 height 23
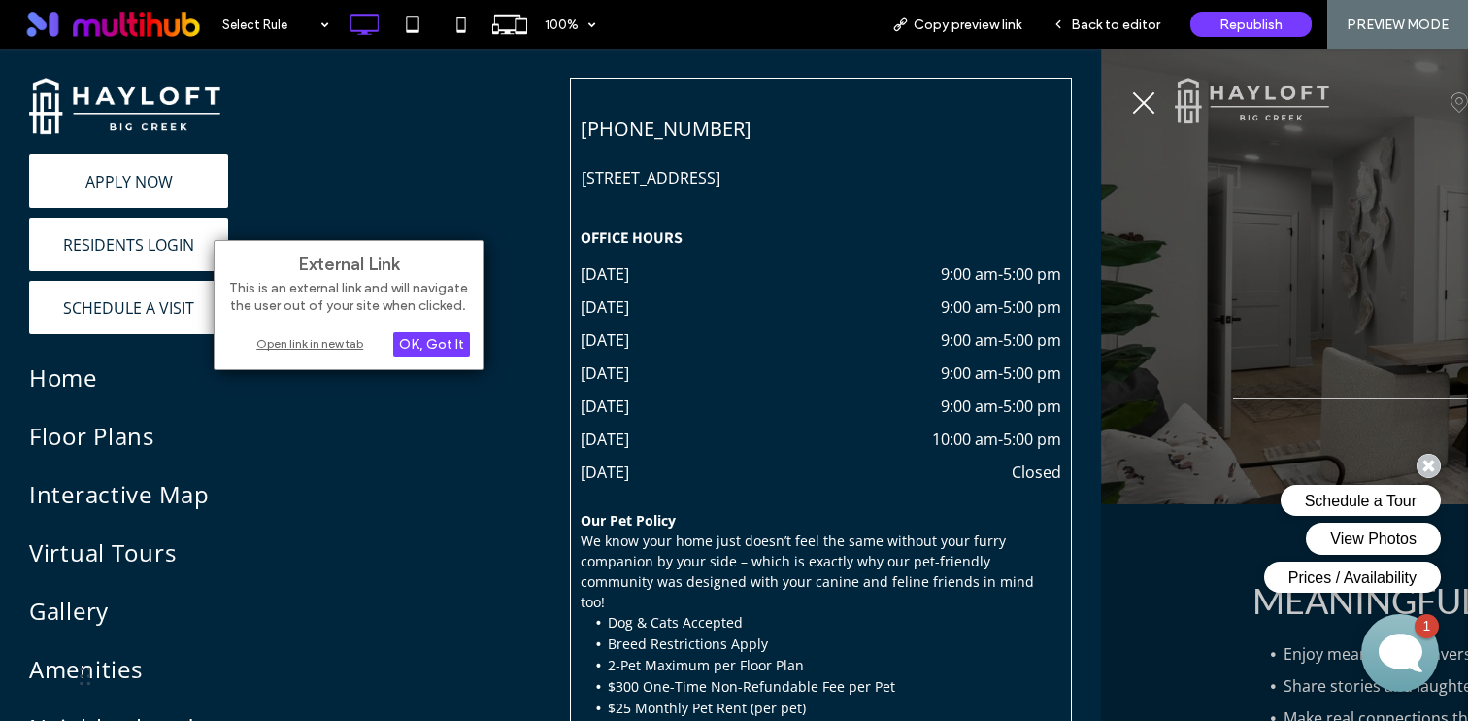
click at [286, 333] on div "Open link in new tab" at bounding box center [348, 343] width 243 height 20
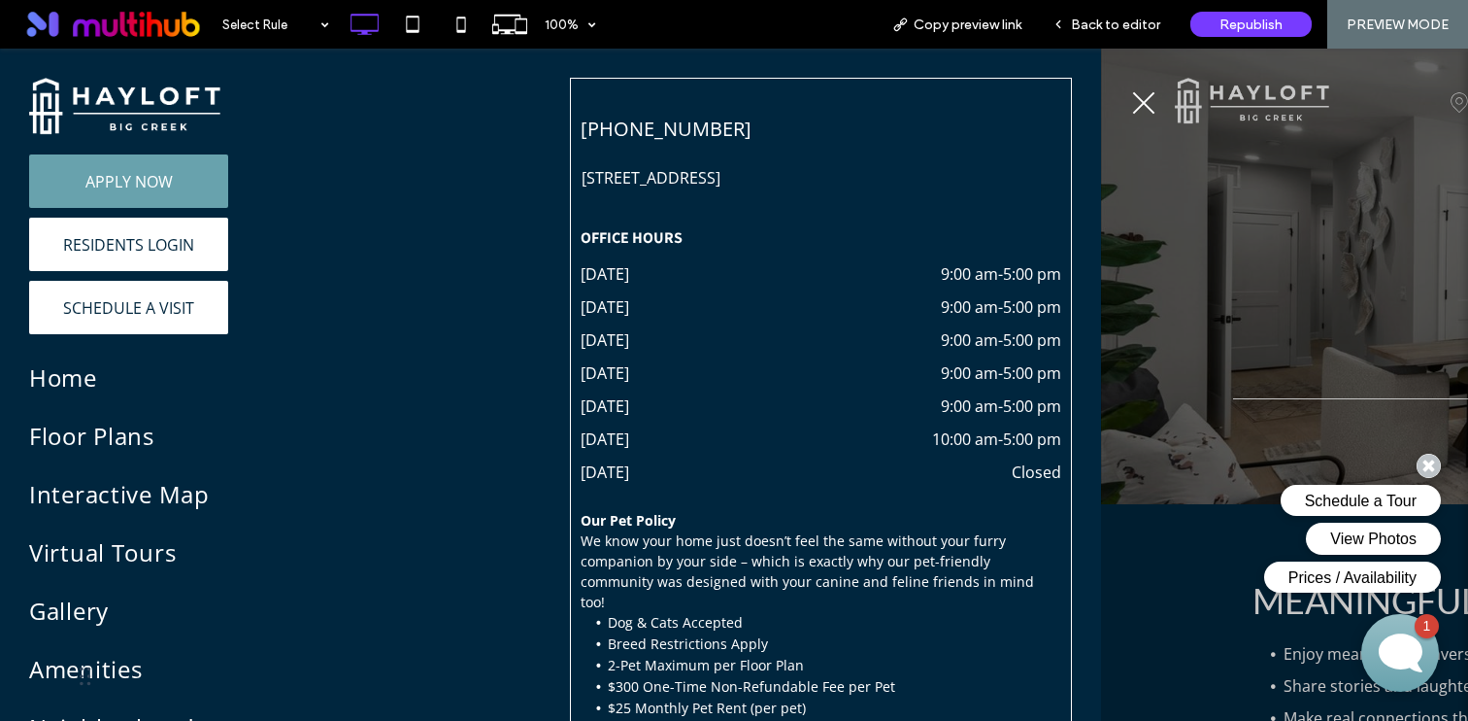
click at [144, 161] on link "APPLY NOW" at bounding box center [128, 180] width 199 height 53
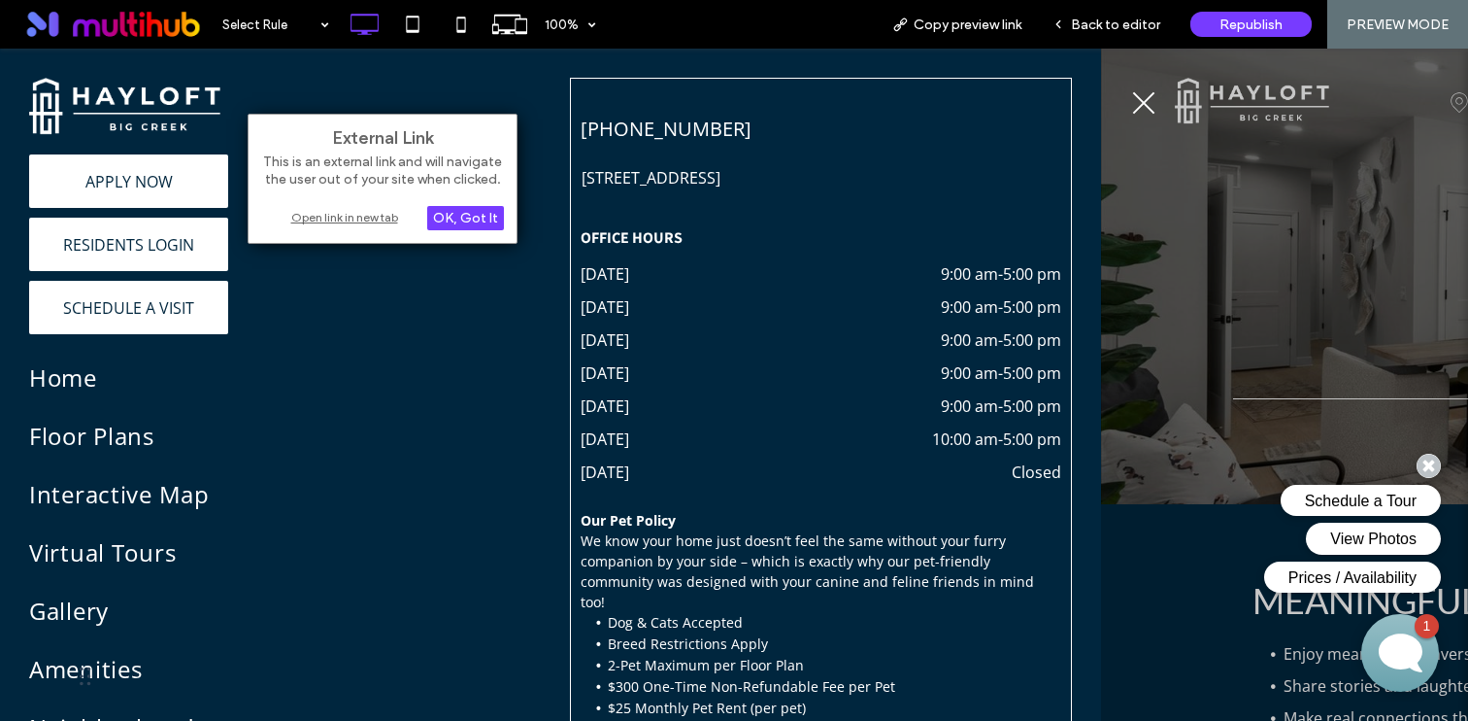
click at [324, 211] on div "Open link in new tab" at bounding box center [382, 217] width 243 height 20
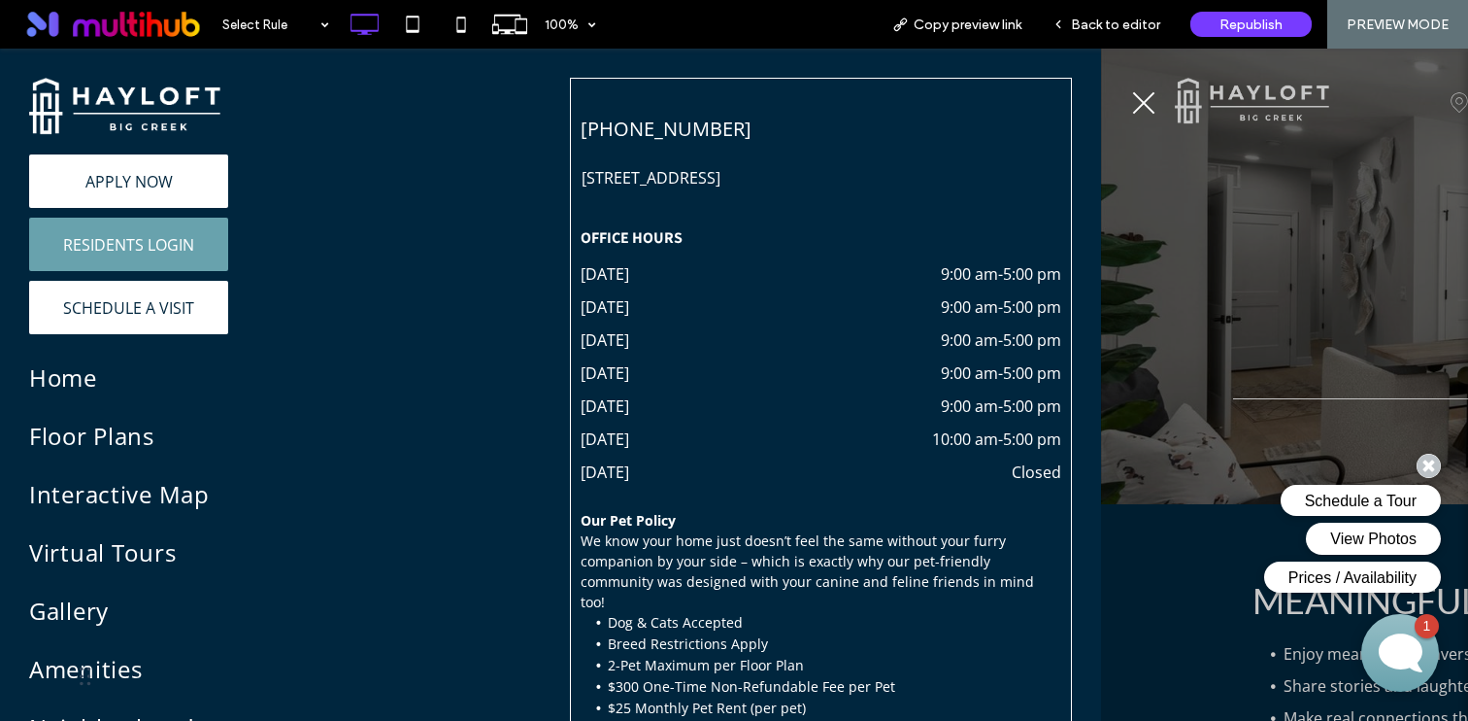
click at [196, 234] on link "RESIDENTS LOGIN" at bounding box center [128, 244] width 199 height 53
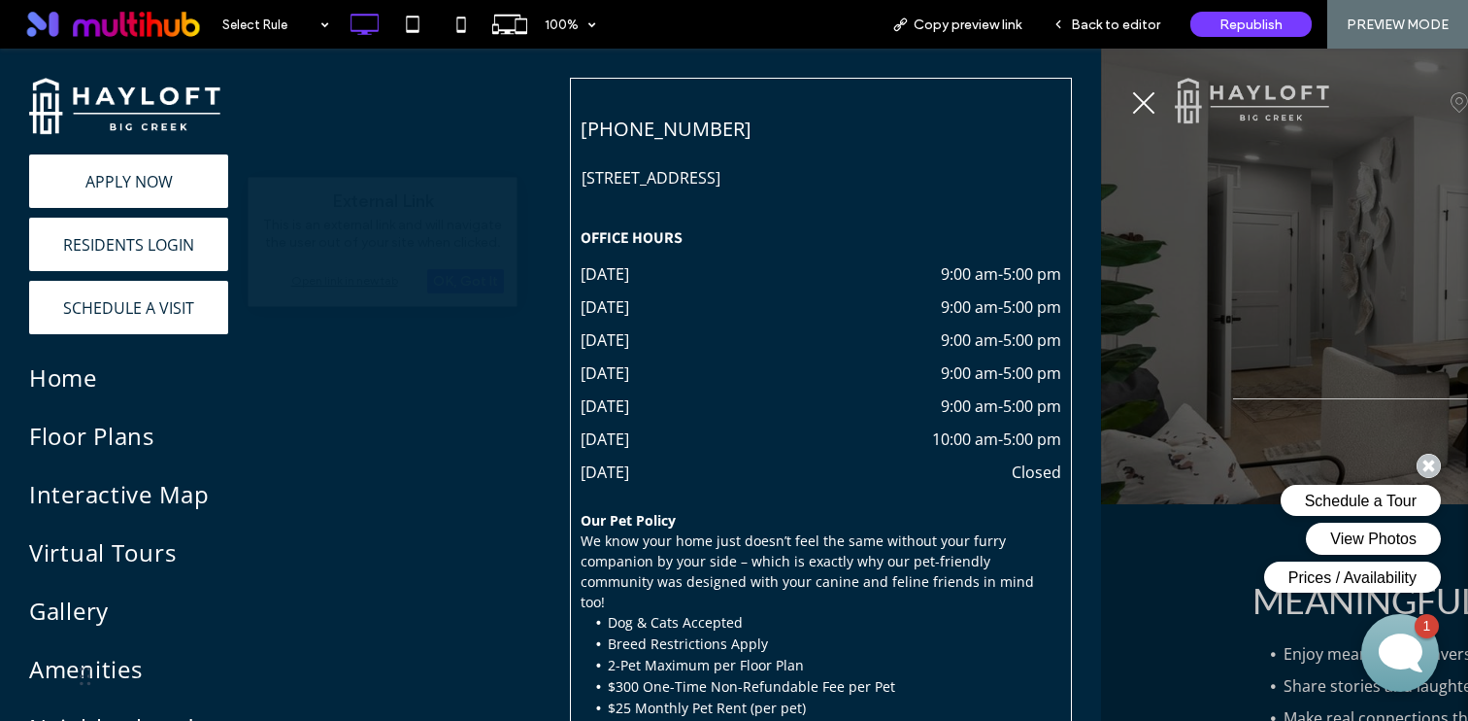
click at [352, 276] on div "APPLY NOW RESIDENTS LOGIN SCHEDULE A VISIT Click To Paste" at bounding box center [289, 244] width 521 height 180
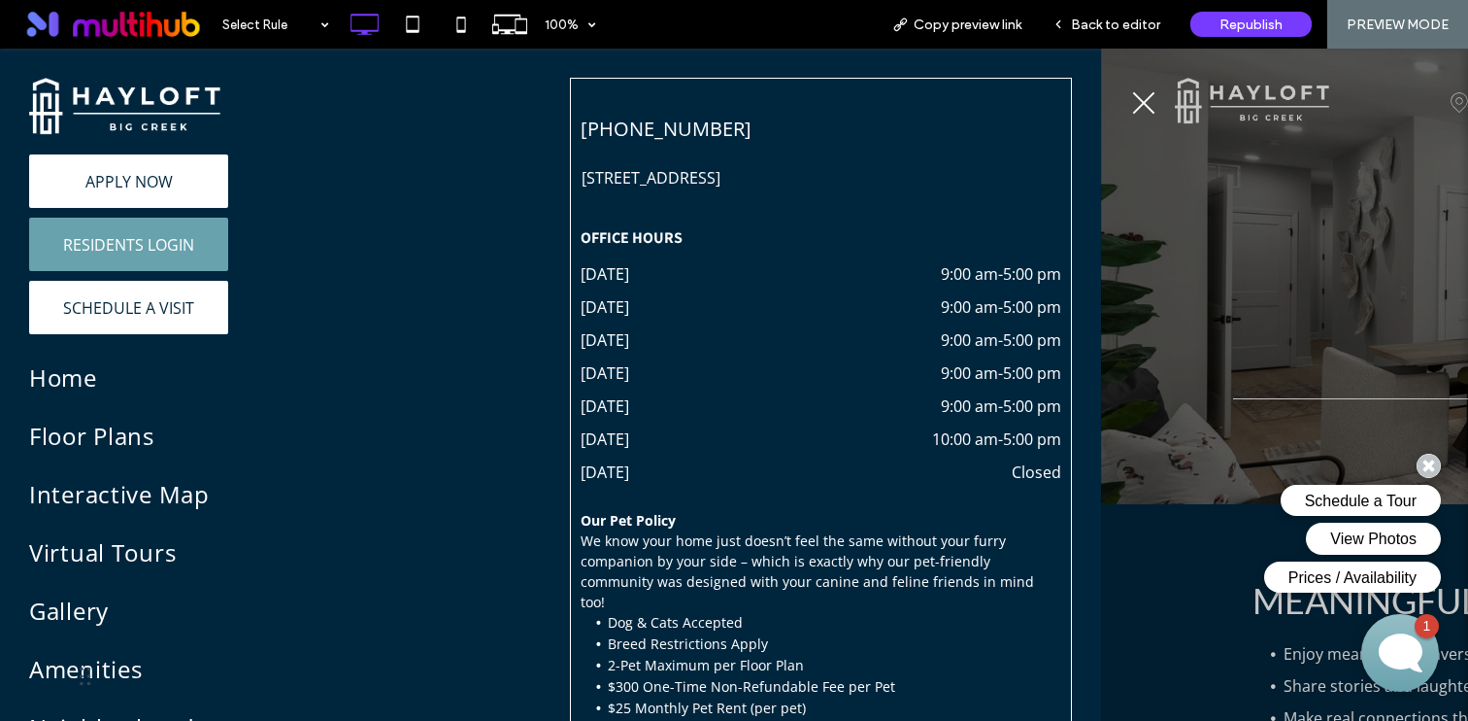
click at [196, 259] on link "RESIDENTS LOGIN" at bounding box center [128, 244] width 199 height 53
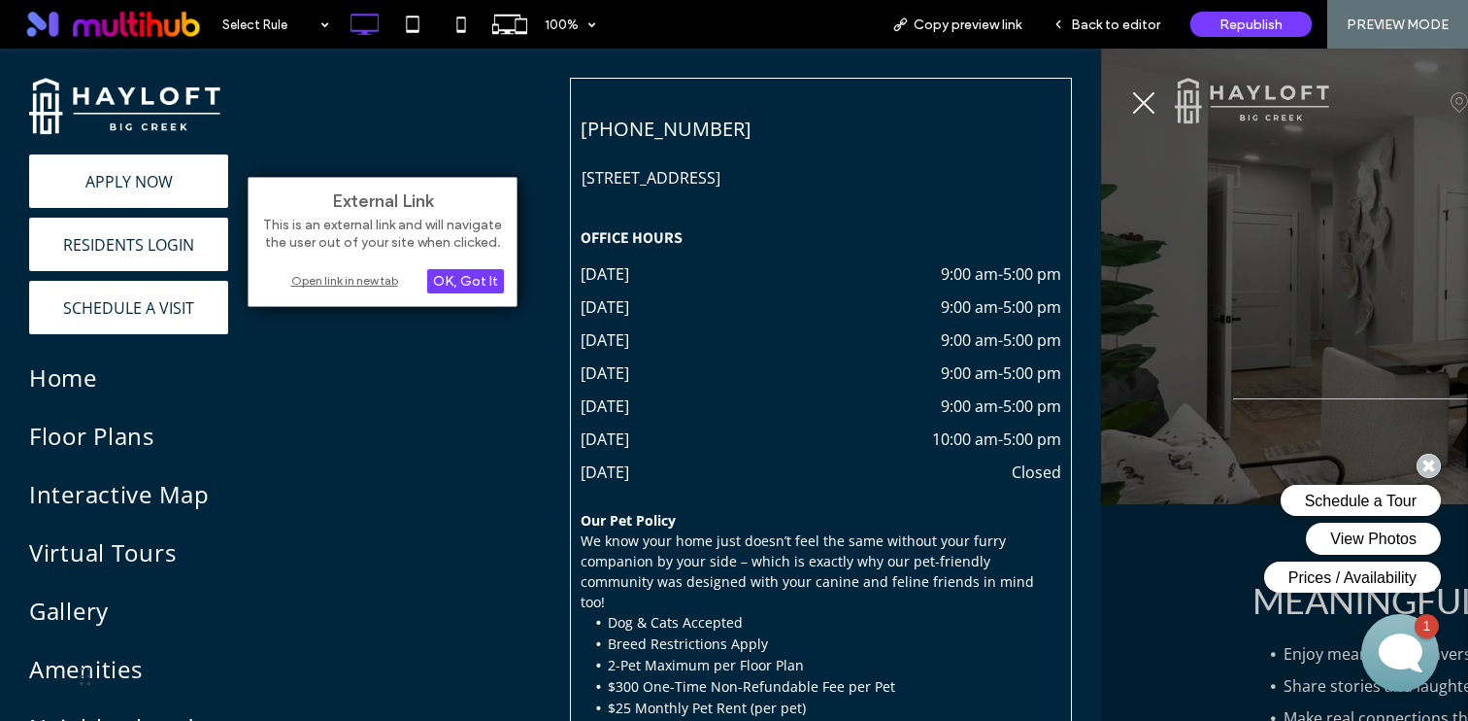
click at [309, 285] on div "Open link in new tab" at bounding box center [382, 280] width 243 height 20
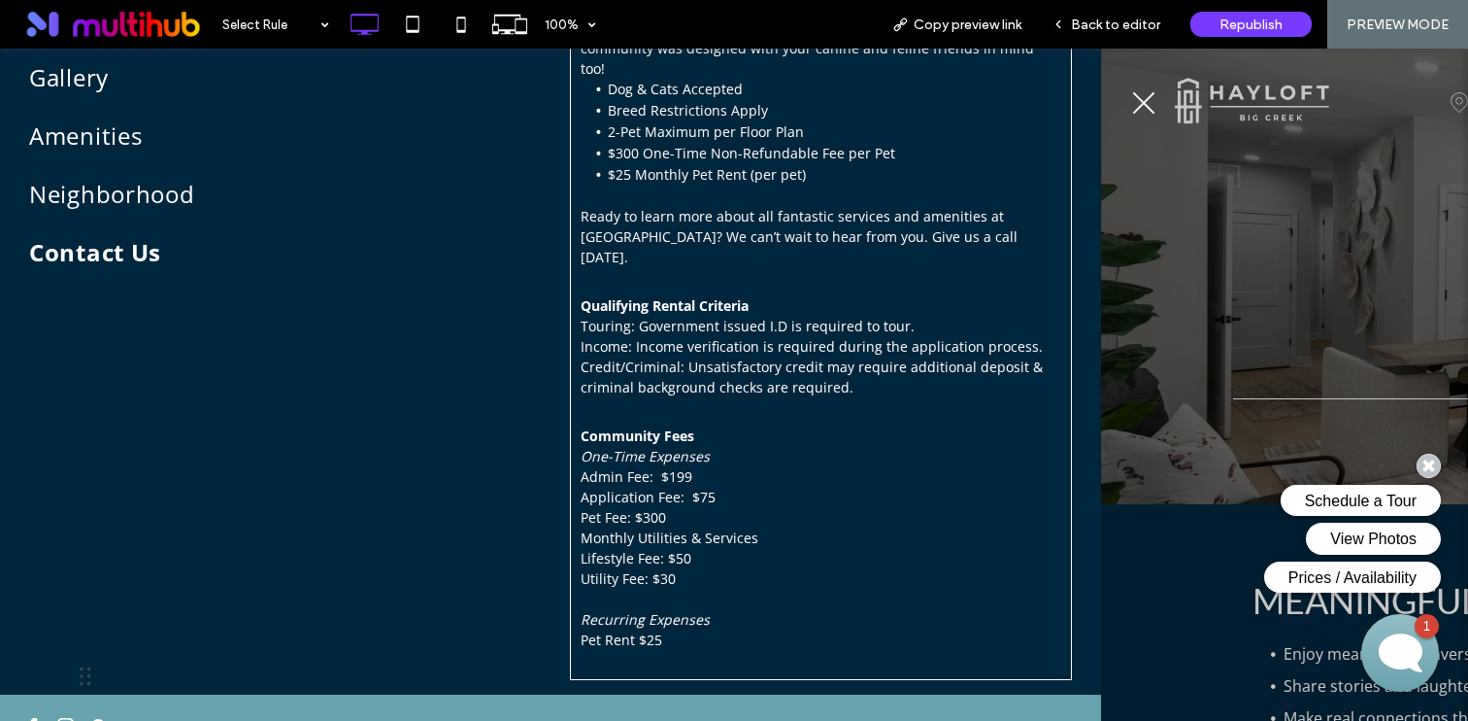
scroll to position [535, 0]
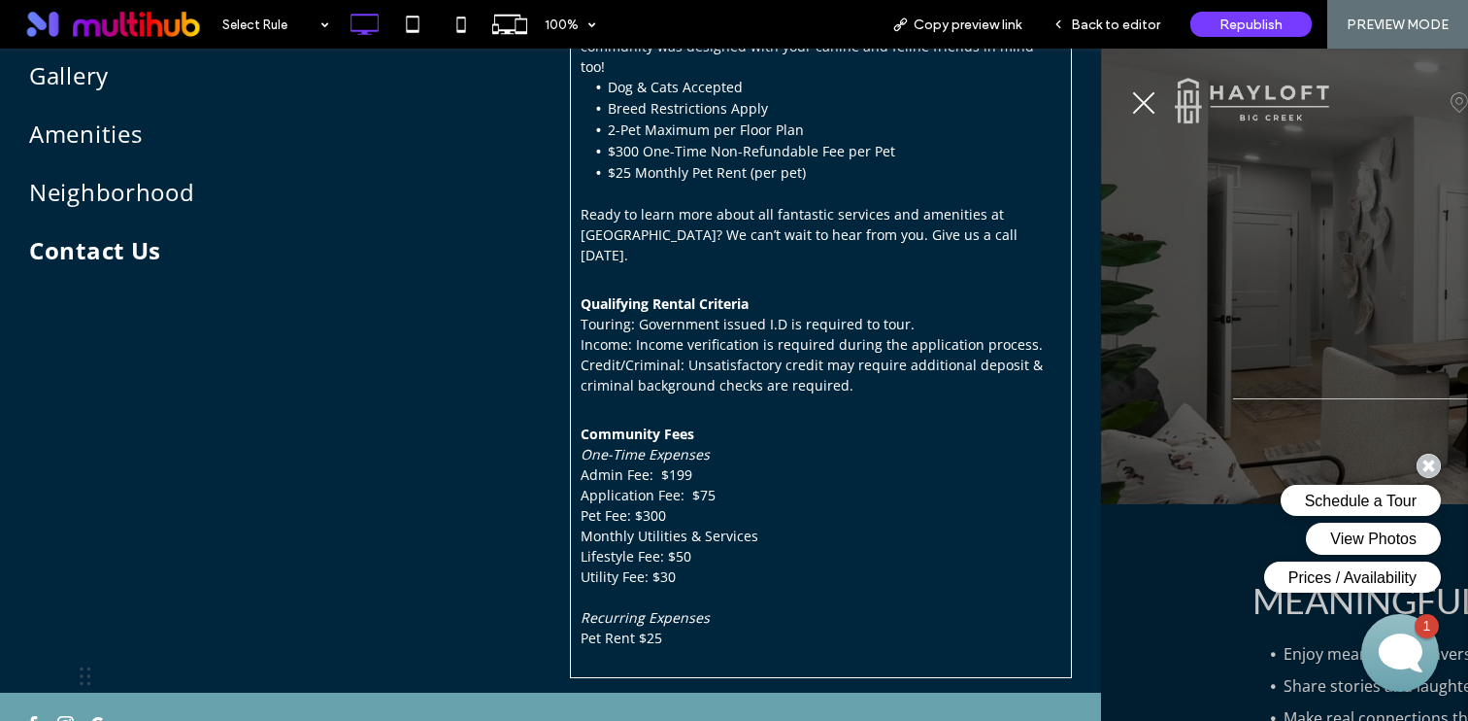
click at [101, 712] on span "google_my_business" at bounding box center [97, 724] width 25 height 25
click at [117, 712] on div at bounding box center [550, 727] width 1062 height 30
click at [106, 712] on span "google_my_business" at bounding box center [97, 724] width 25 height 25
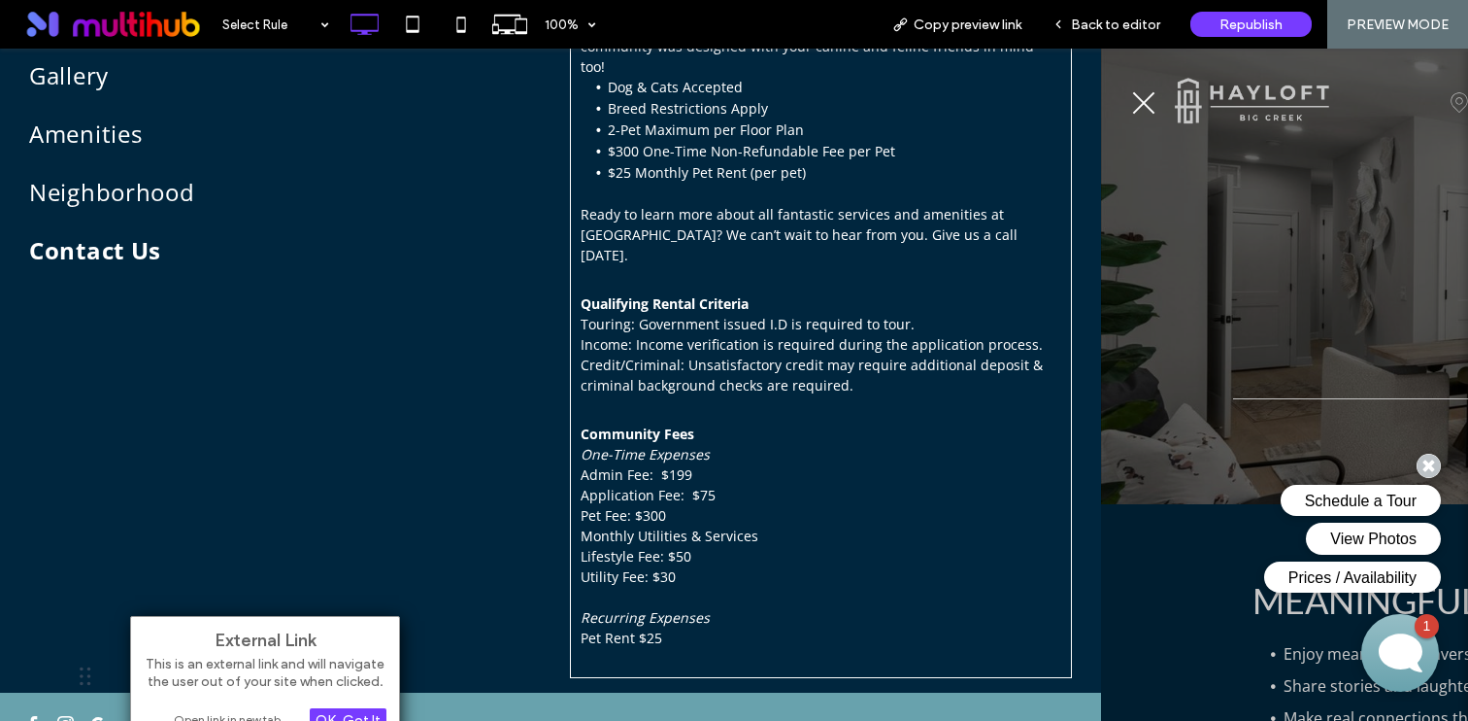
click at [223, 712] on div "Open link in new tab" at bounding box center [265, 719] width 243 height 20
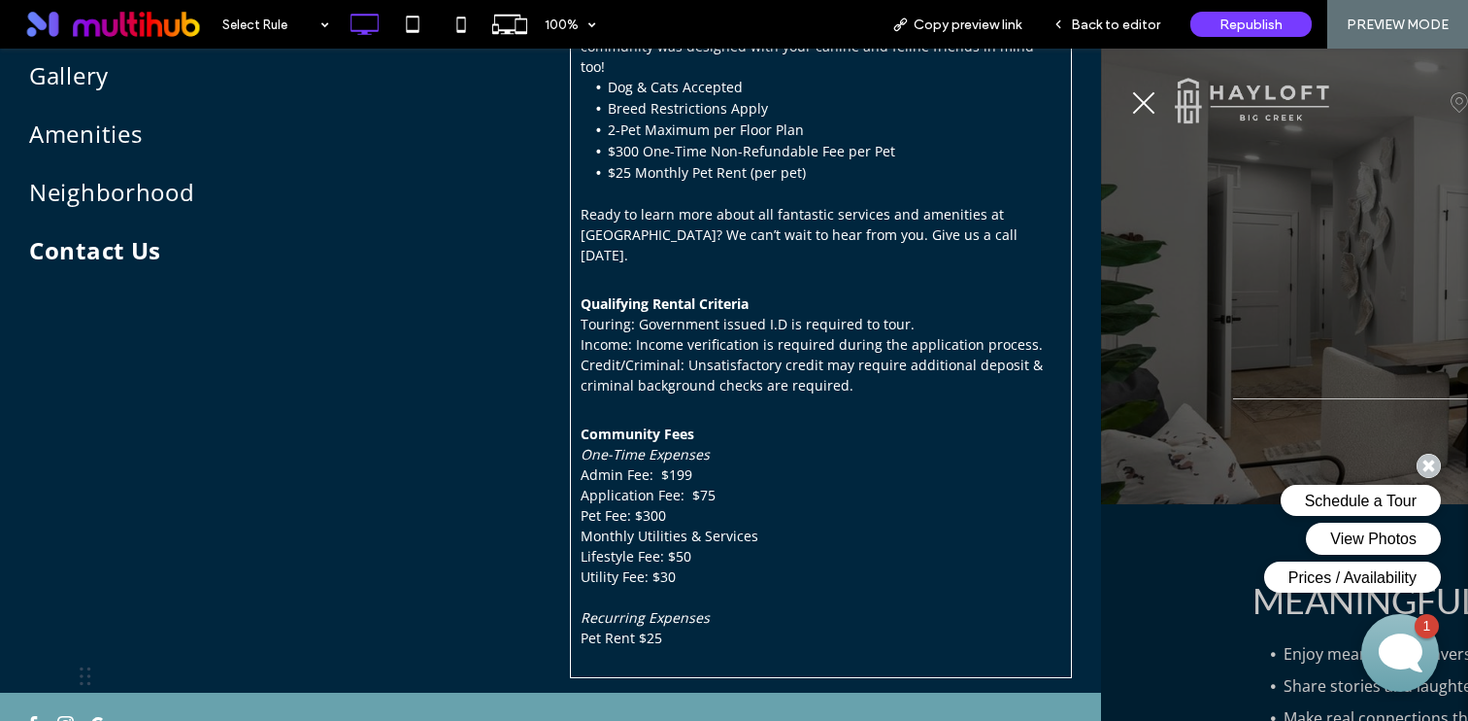
scroll to position [531, 0]
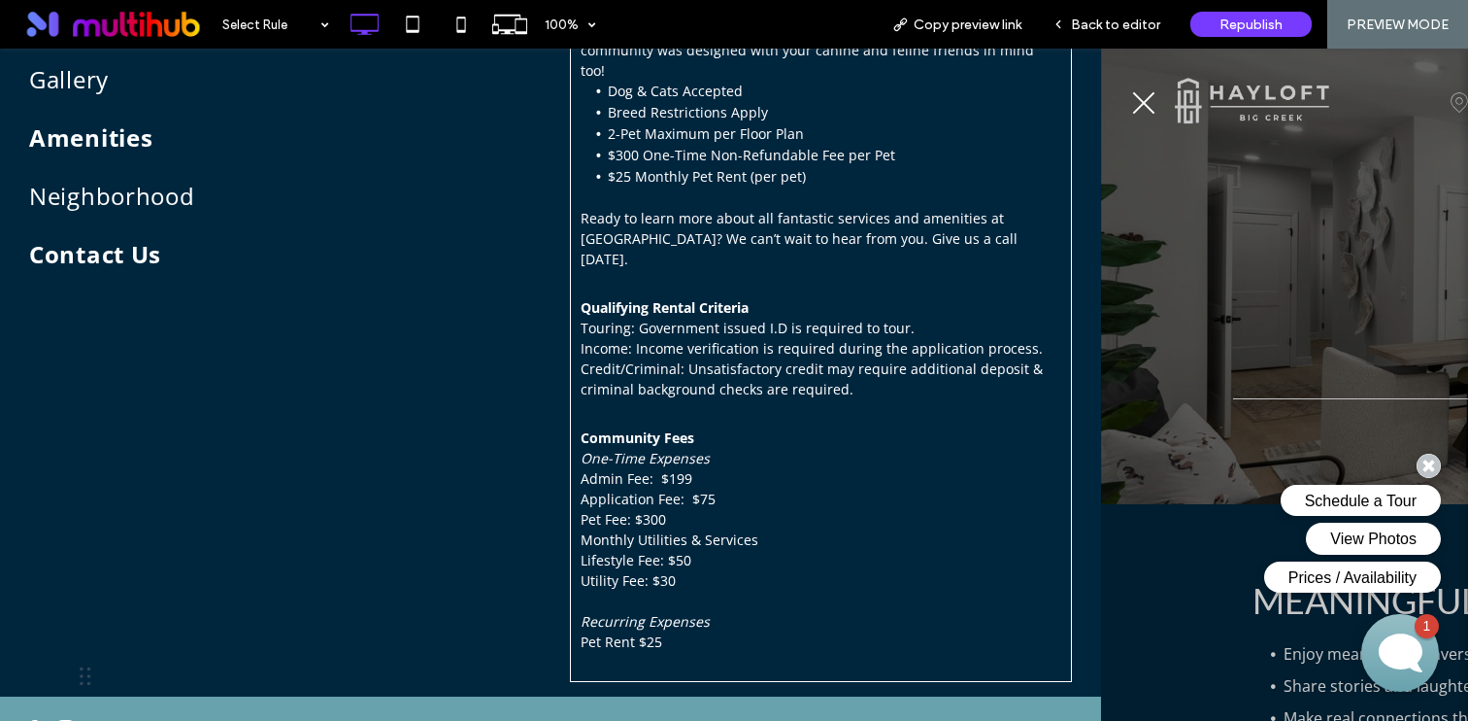
click at [90, 113] on link "Amenities" at bounding box center [228, 138] width 399 height 58
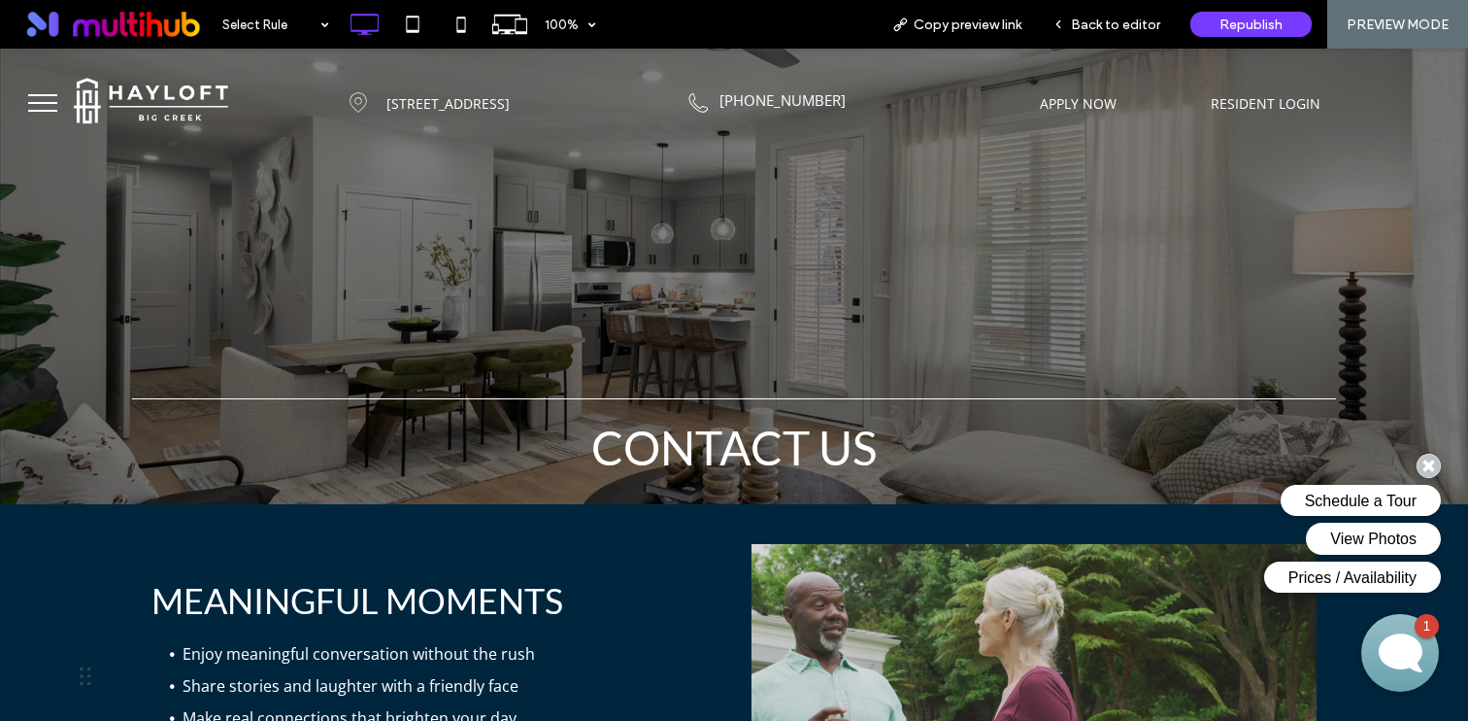
scroll to position [0, 0]
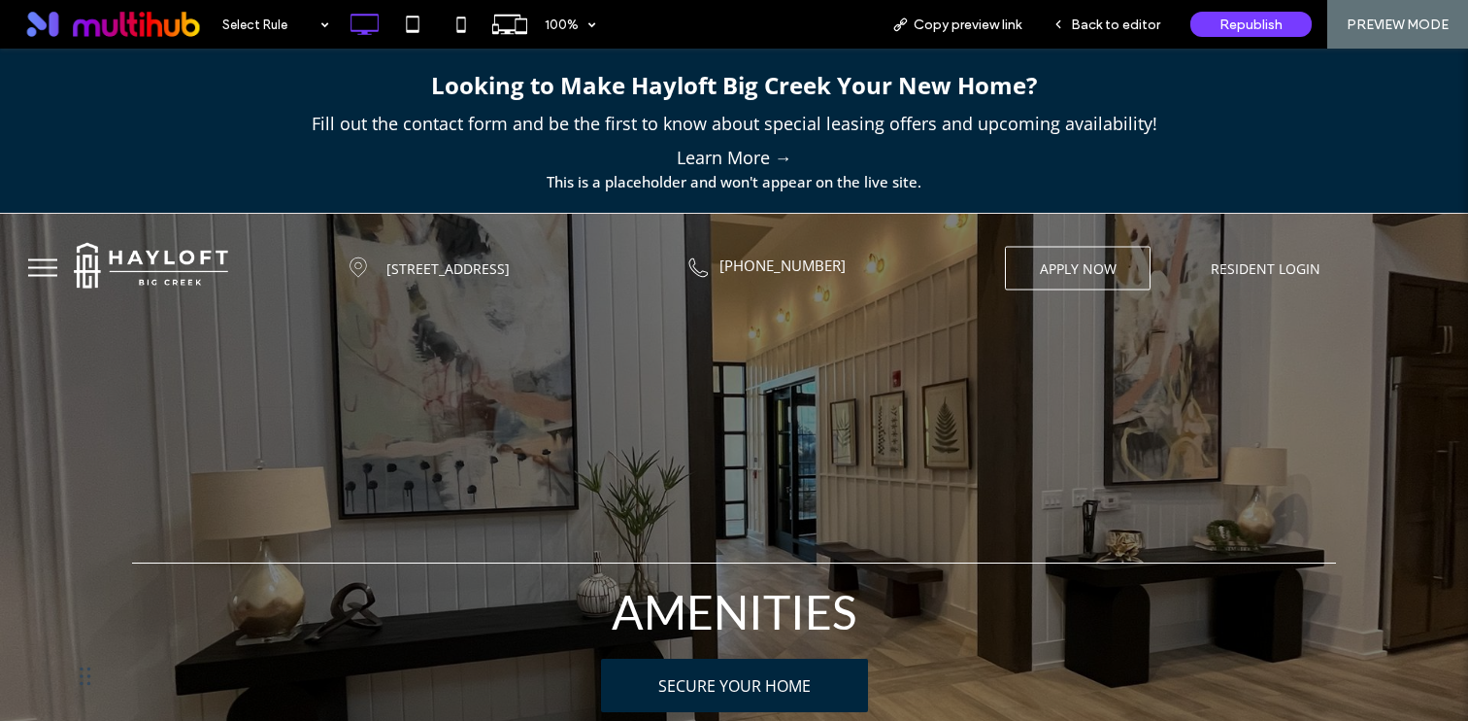
click at [1074, 277] on span "APPLY NOW" at bounding box center [1078, 267] width 77 height 20
click at [1081, 266] on span "APPLY NOW" at bounding box center [1078, 267] width 77 height 20
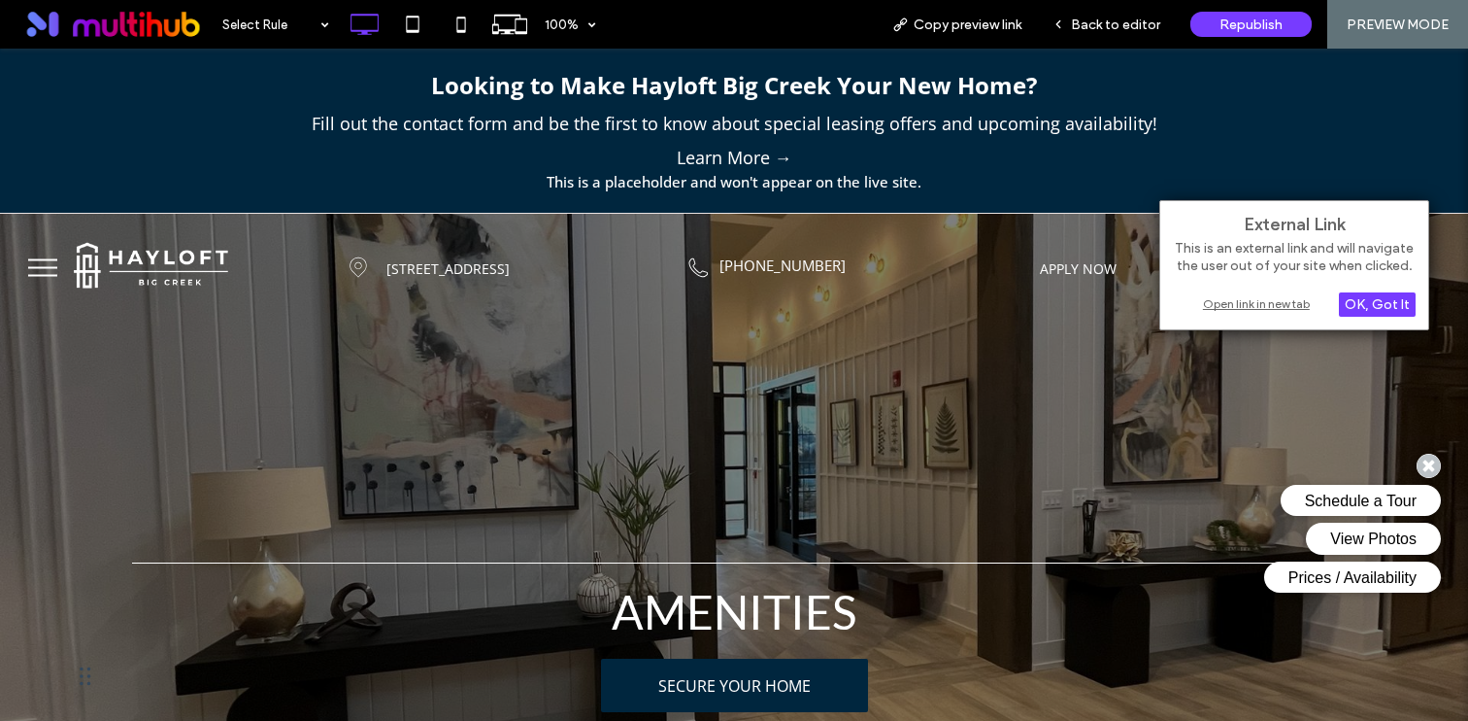
click at [1229, 301] on div "Open link in new tab" at bounding box center [1294, 303] width 243 height 20
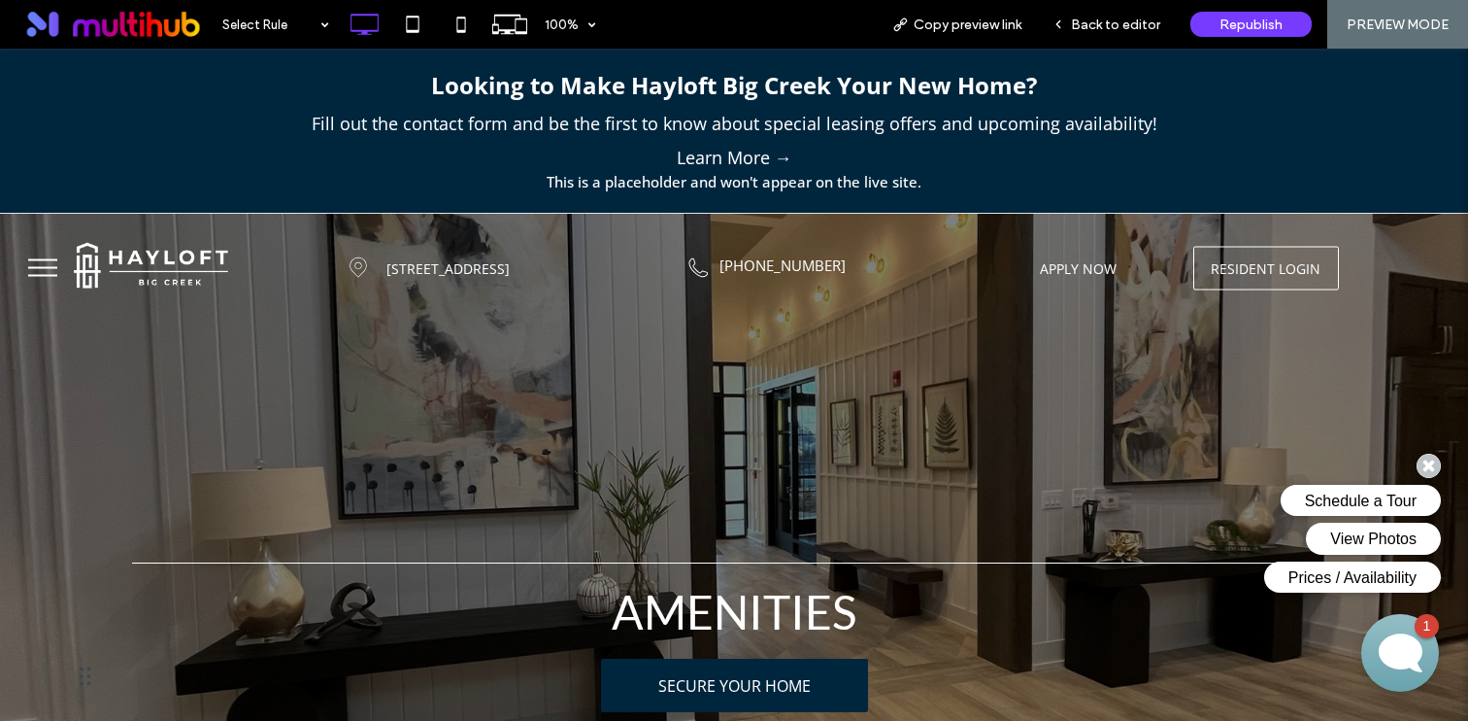
click at [1241, 272] on span "RESIDENT LOGIN" at bounding box center [1266, 267] width 110 height 20
click at [1236, 277] on span "RESIDENT LOGIN" at bounding box center [1266, 267] width 110 height 20
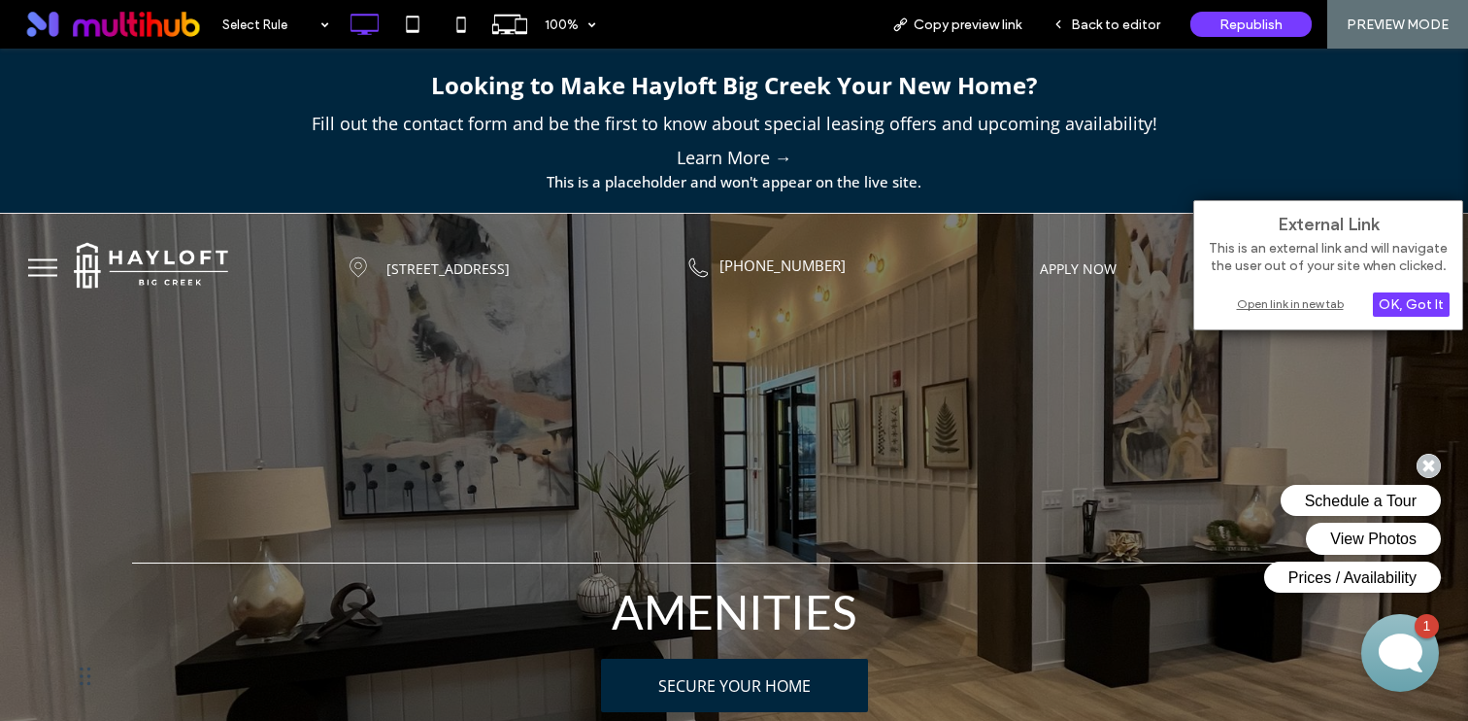
click at [1251, 298] on div "Open link in new tab" at bounding box center [1328, 303] width 243 height 20
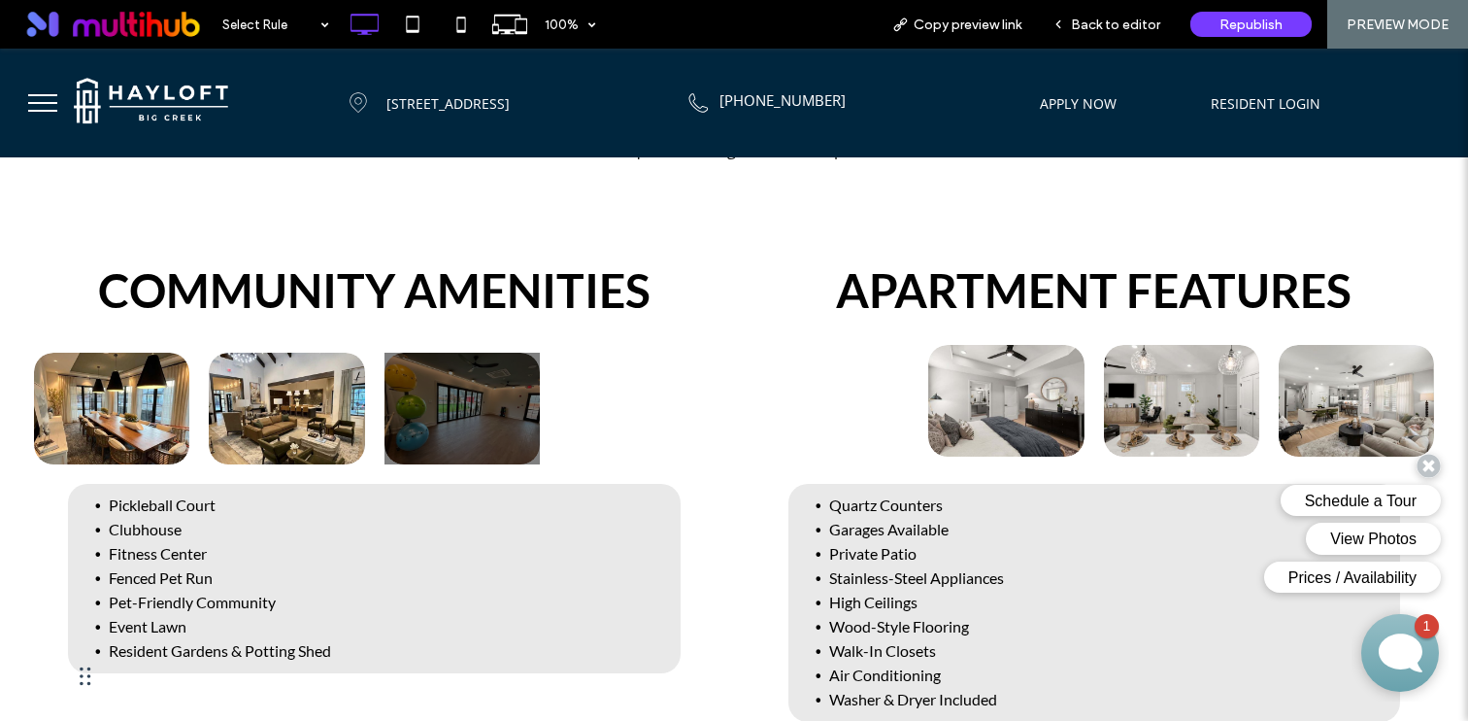
scroll to position [570, 0]
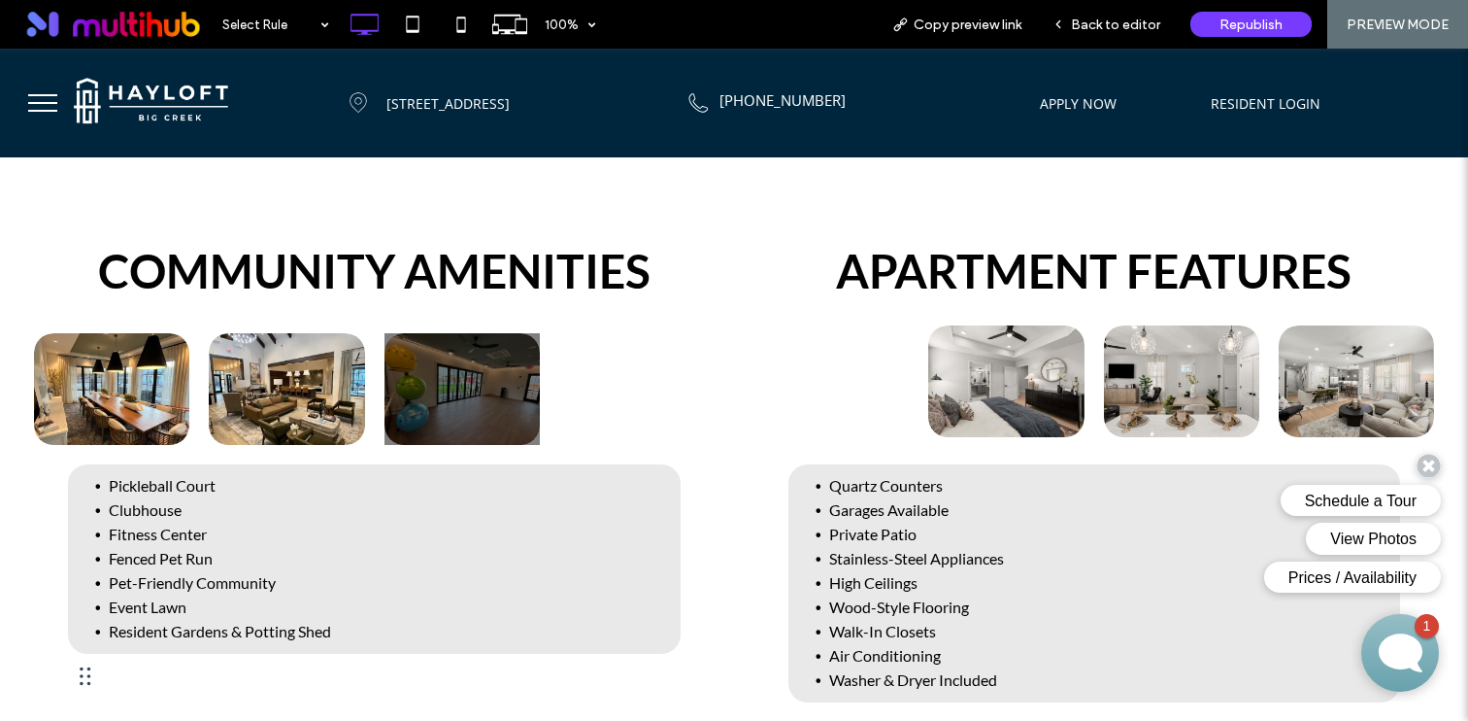
click at [453, 371] on link at bounding box center [462, 389] width 165 height 118
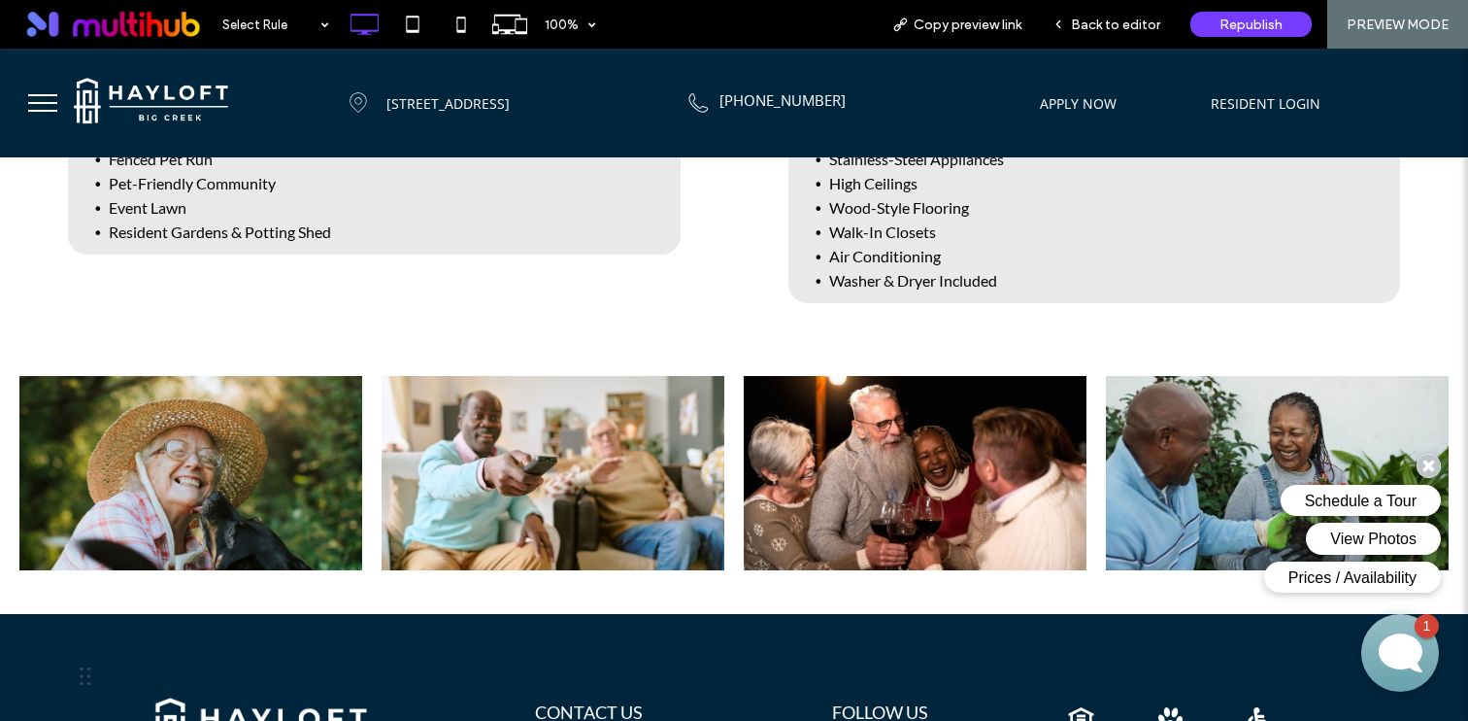
scroll to position [1035, 0]
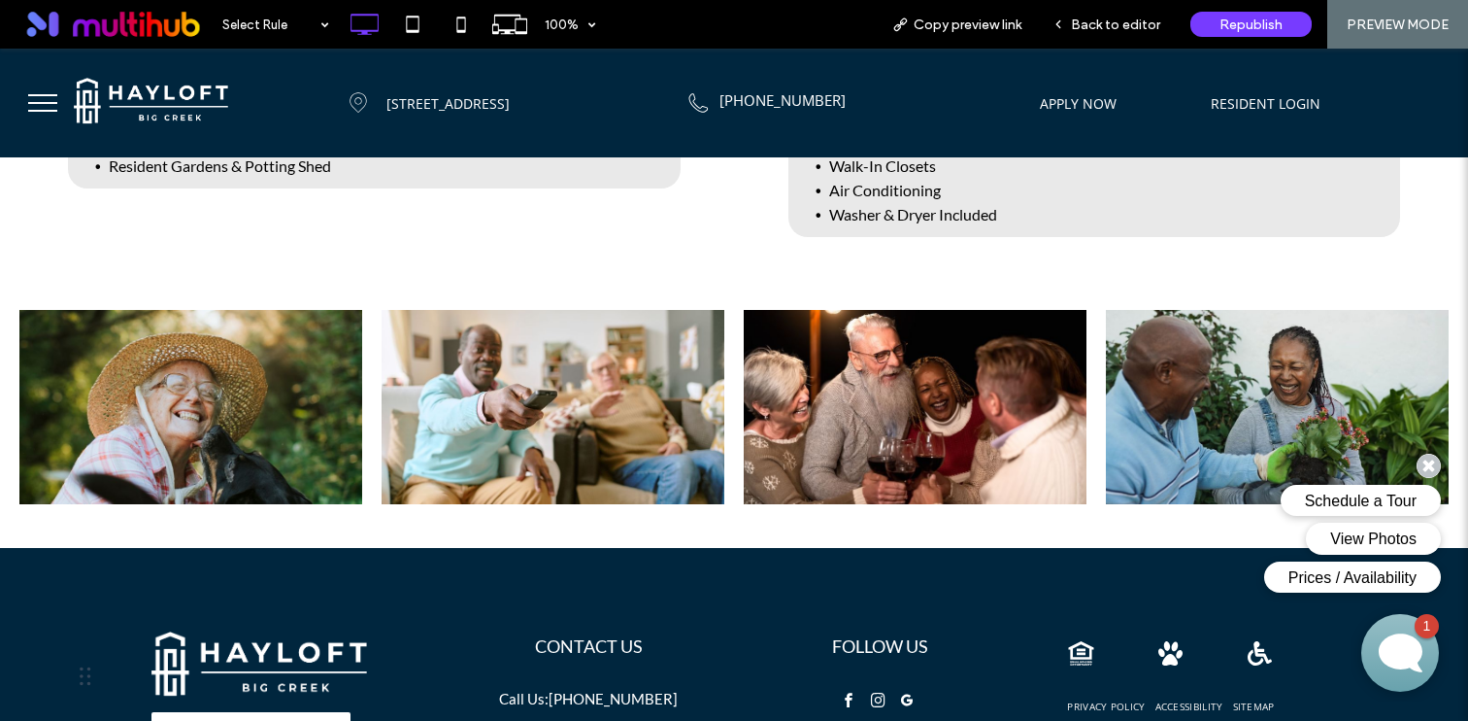
click at [821, 453] on link at bounding box center [914, 407] width 363 height 206
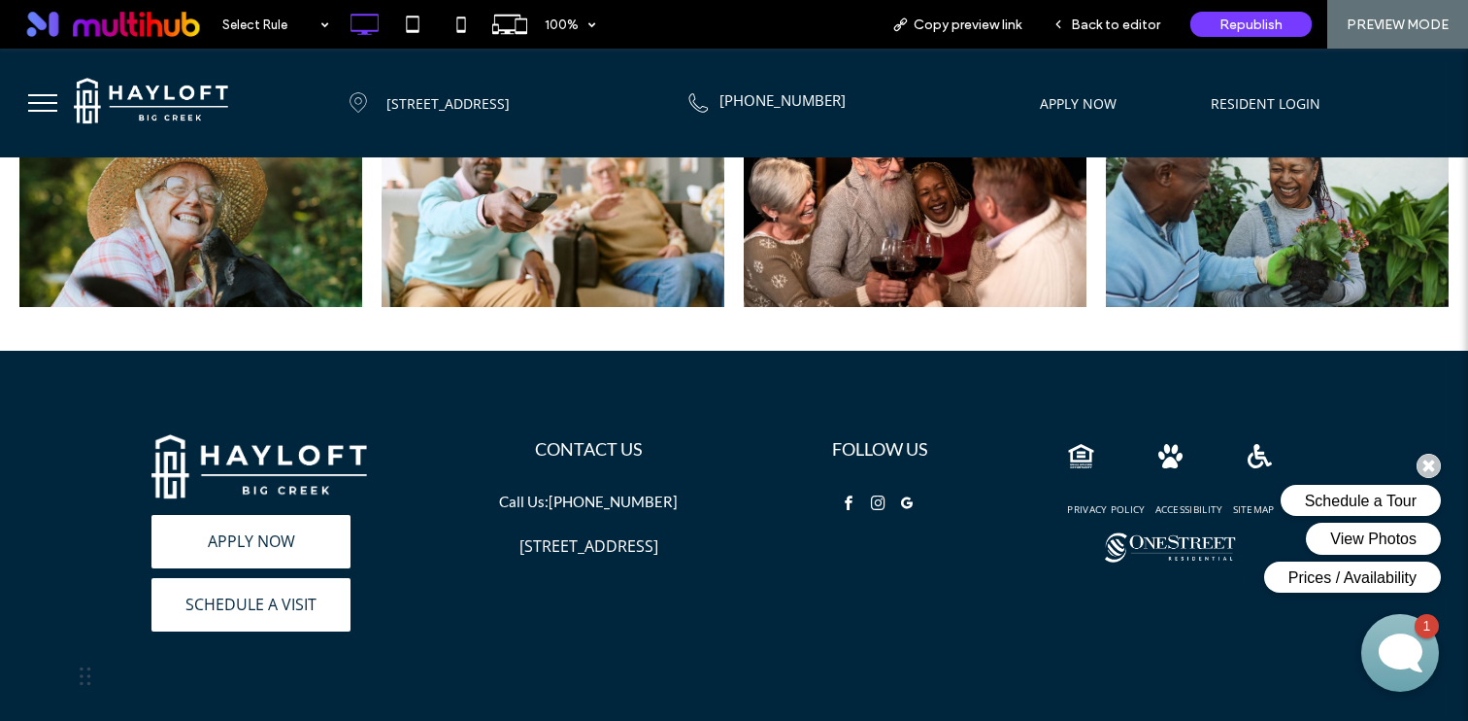
scroll to position [1309, 0]
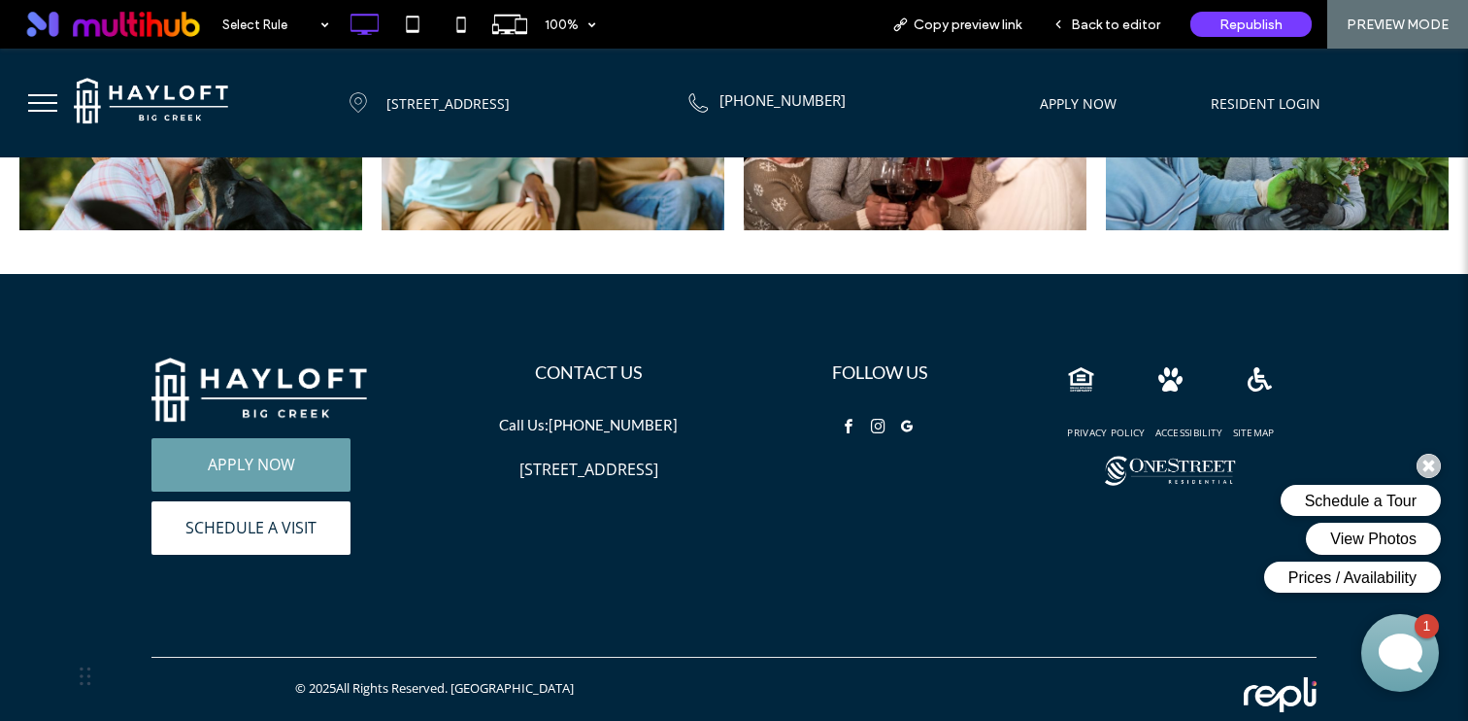
click at [331, 480] on link "APPLY NOW" at bounding box center [250, 464] width 199 height 53
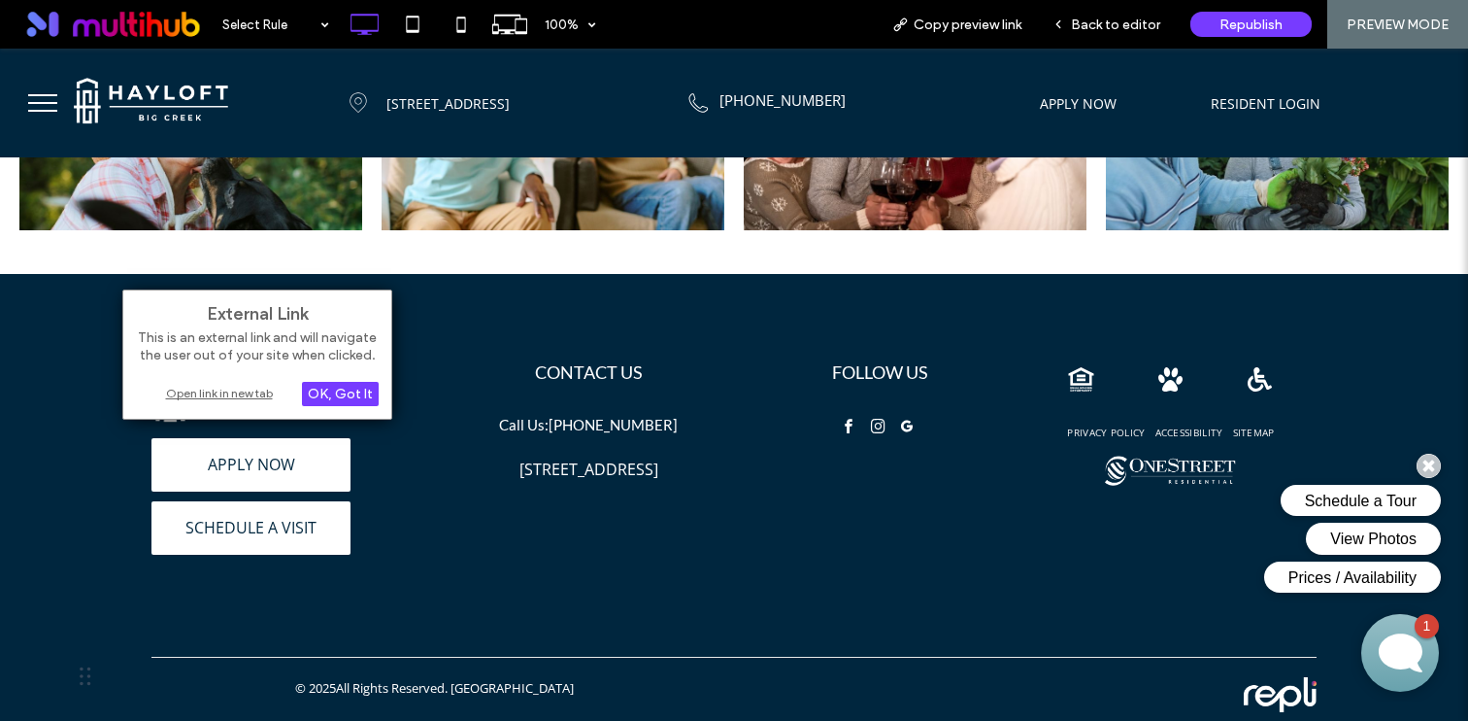
click at [229, 401] on div "Open link in new tab" at bounding box center [257, 393] width 243 height 20
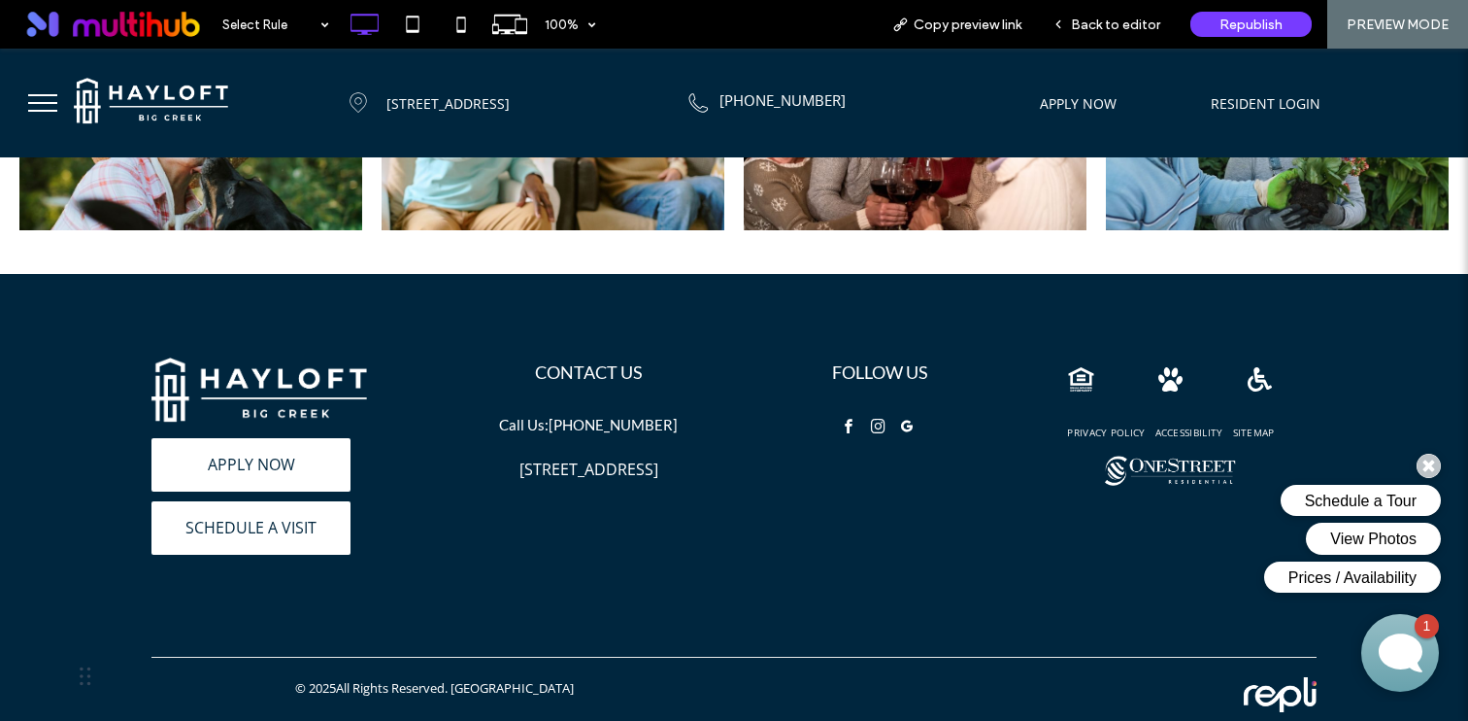
click at [213, 385] on img at bounding box center [259, 392] width 216 height 71
click at [288, 350] on div "APPLY NOW SCHEDULE A VISIT Looking to Make Hayloft Big Creek Your New Home? Fil…" at bounding box center [734, 461] width 1466 height 372
click at [282, 383] on img at bounding box center [259, 392] width 216 height 71
click at [307, 391] on img at bounding box center [259, 392] width 216 height 71
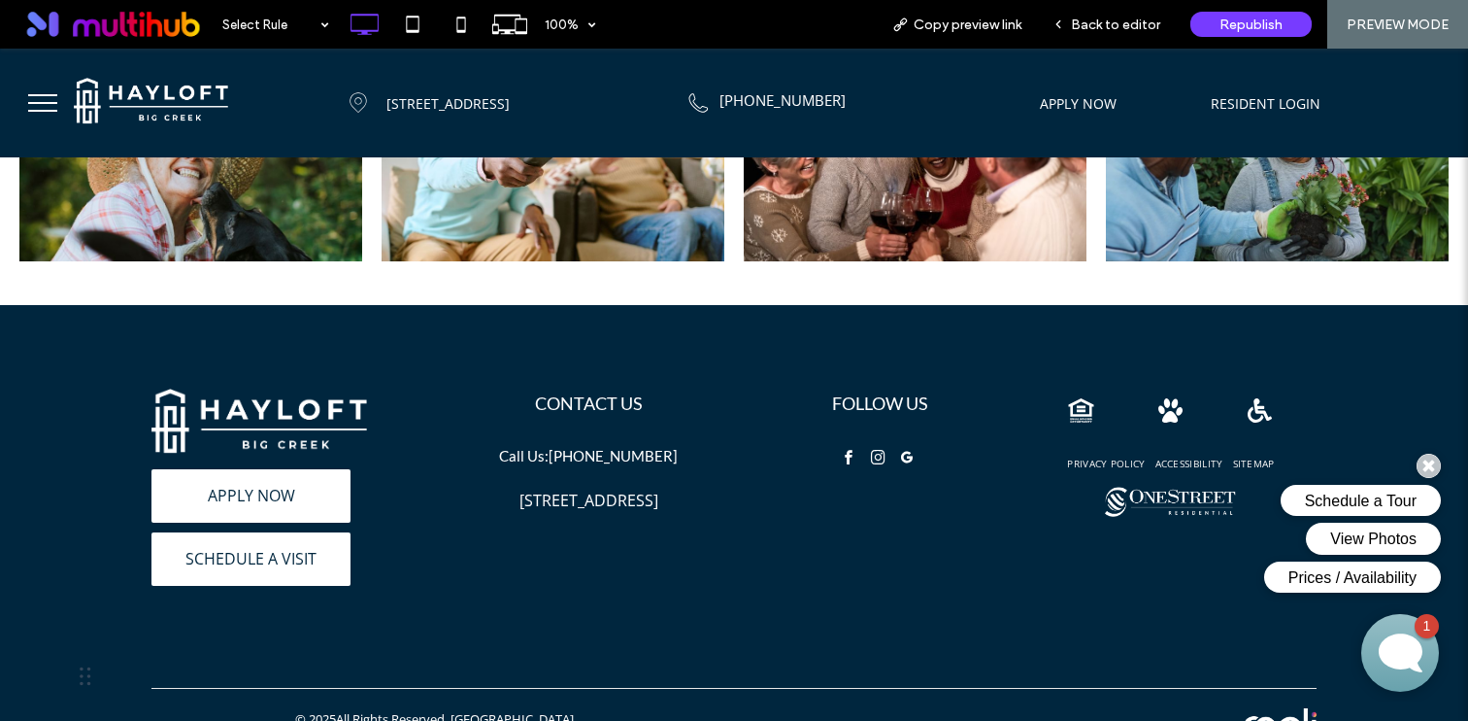
scroll to position [1274, 0]
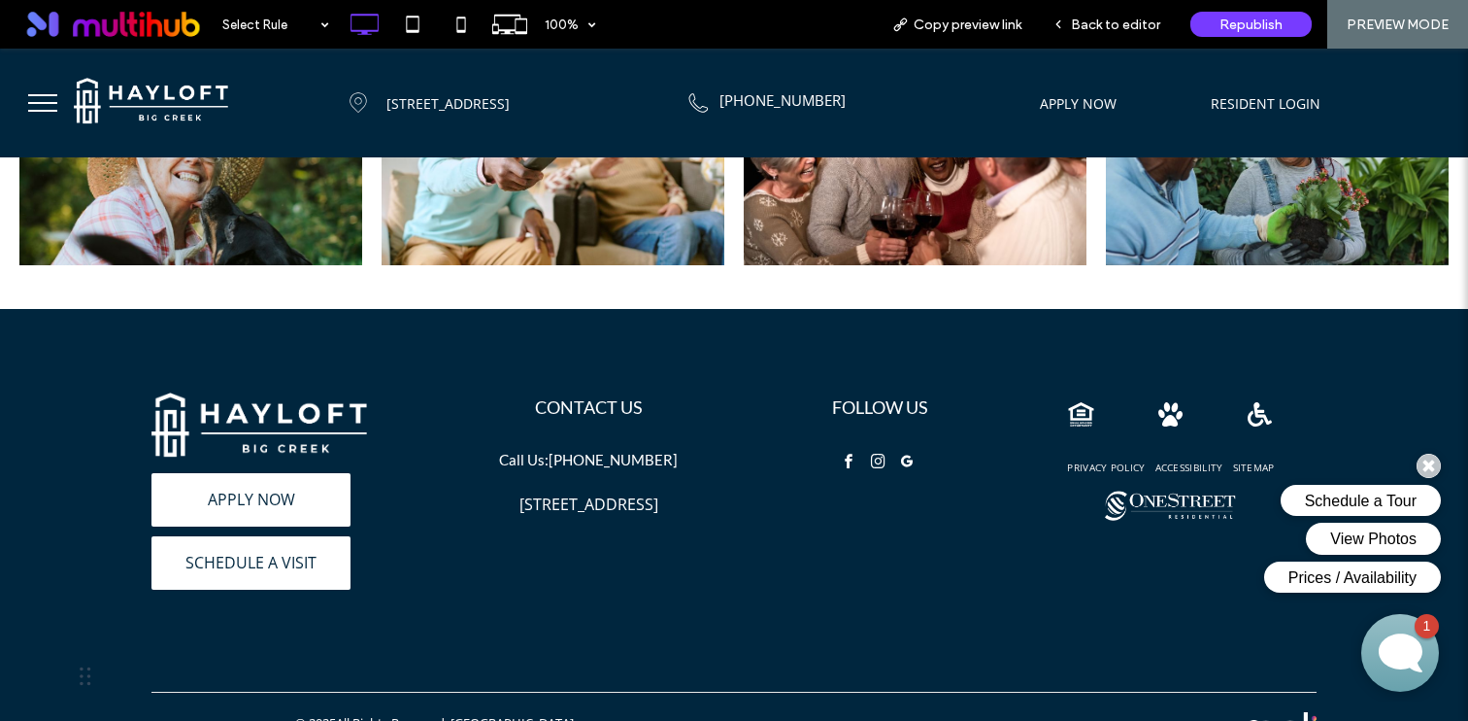
click at [203, 402] on img at bounding box center [259, 427] width 216 height 71
click at [867, 459] on span "instagram" at bounding box center [877, 461] width 21 height 21
click at [872, 453] on span "instagram" at bounding box center [877, 461] width 21 height 21
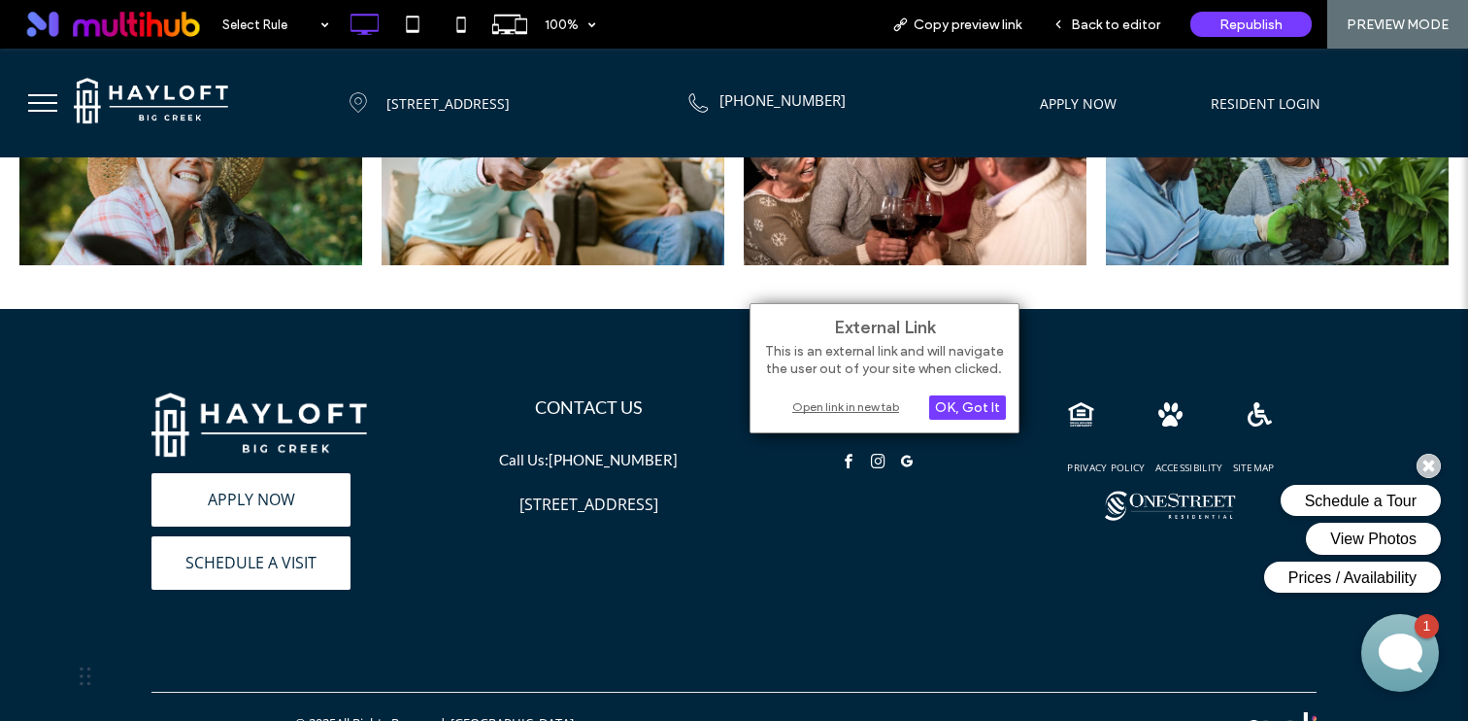
click at [846, 405] on div "Open link in new tab" at bounding box center [884, 406] width 243 height 20
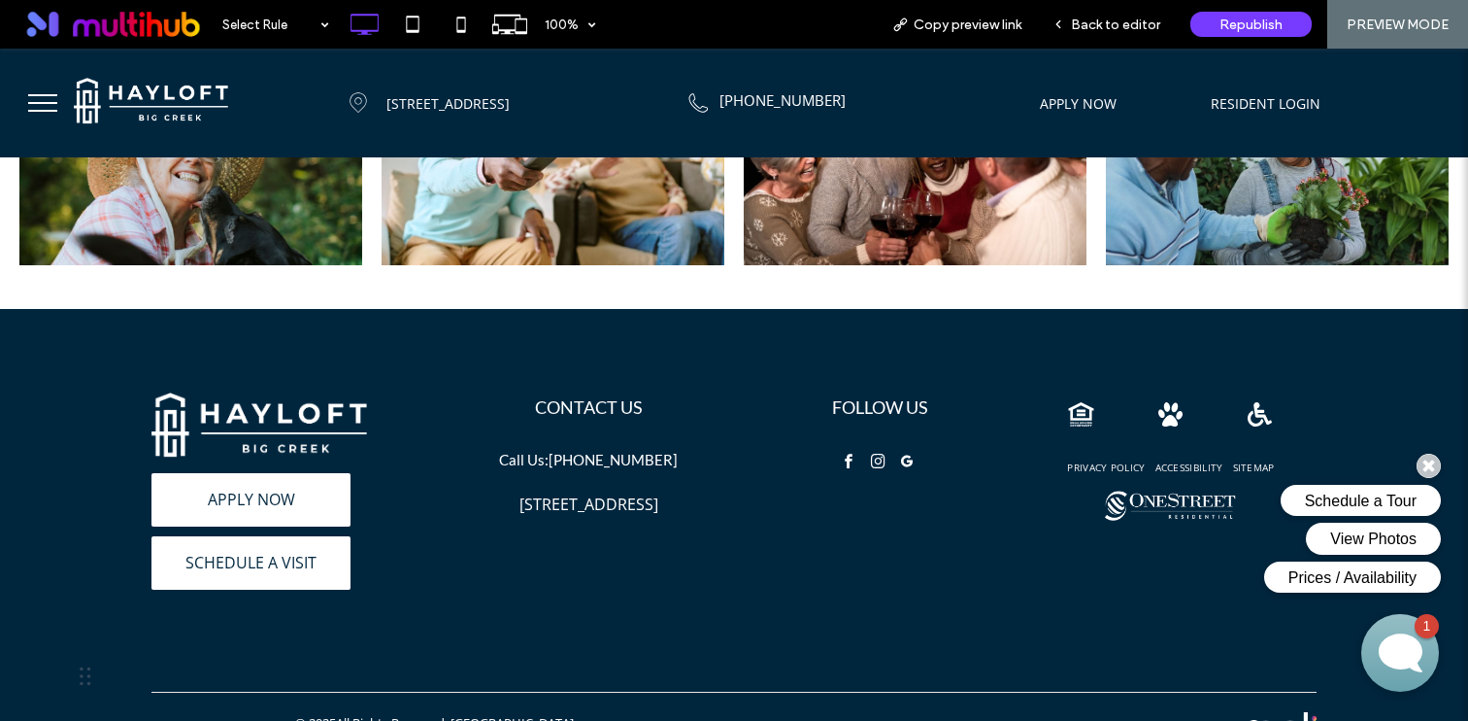
click at [837, 443] on div "FOLLOW US Click To Paste" at bounding box center [879, 495] width 291 height 207
click at [842, 452] on span "facebook" at bounding box center [848, 461] width 21 height 21
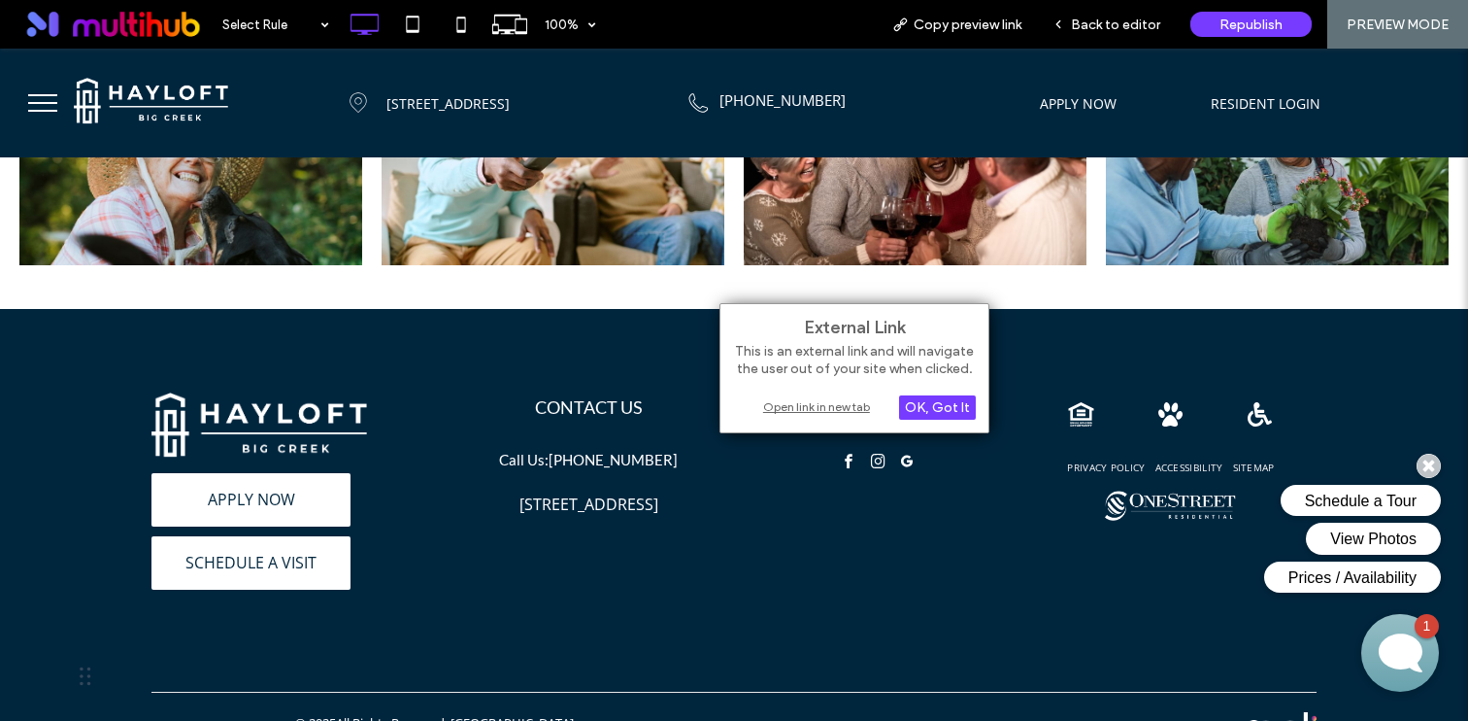
click at [793, 400] on div "Open link in new tab" at bounding box center [854, 406] width 243 height 20
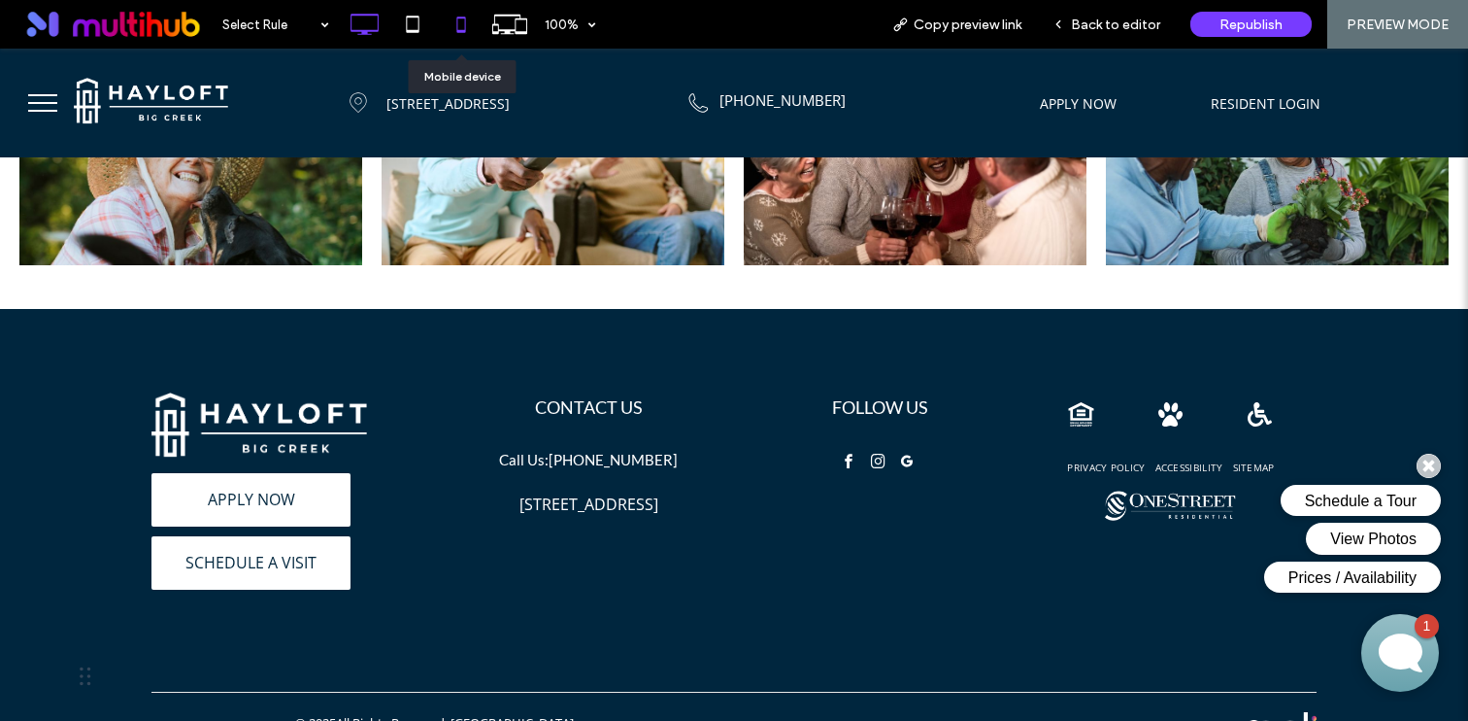
click at [468, 11] on icon at bounding box center [461, 24] width 39 height 39
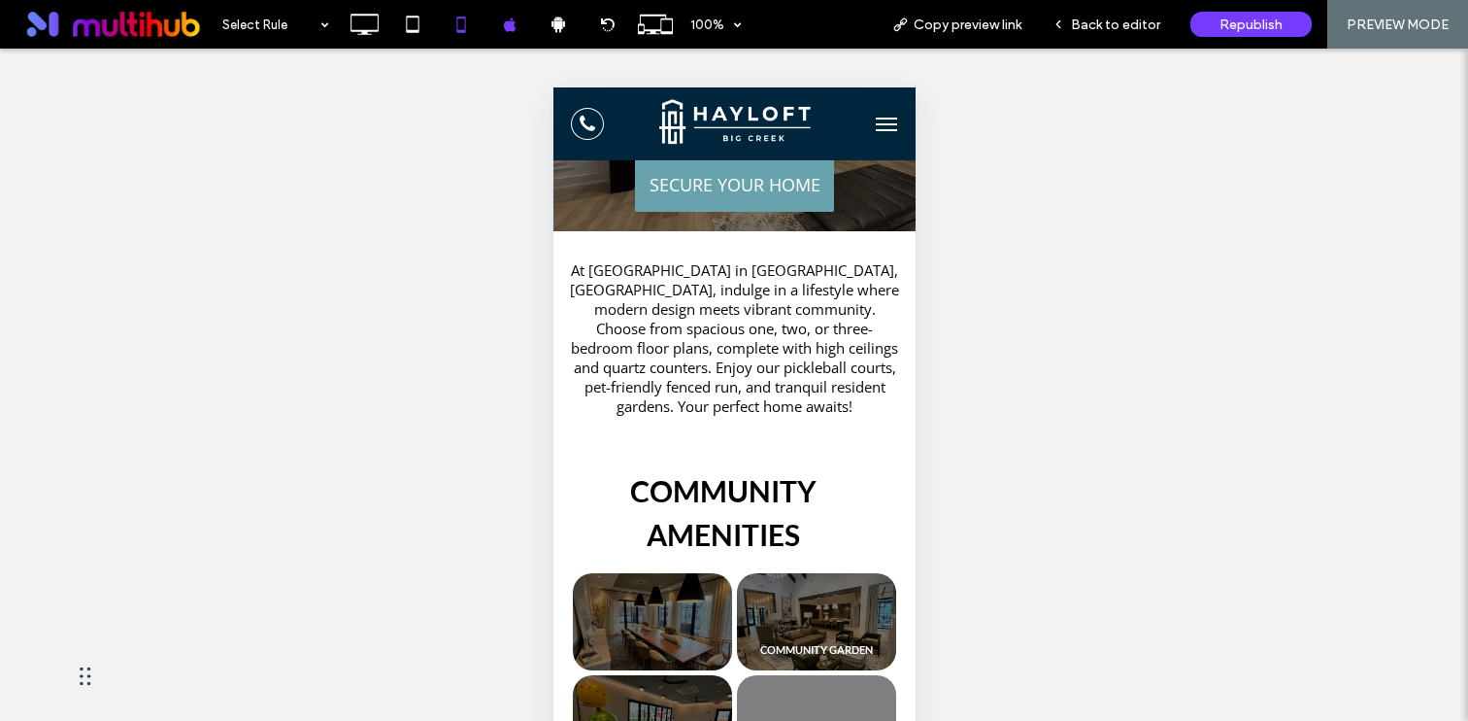
scroll to position [0, 0]
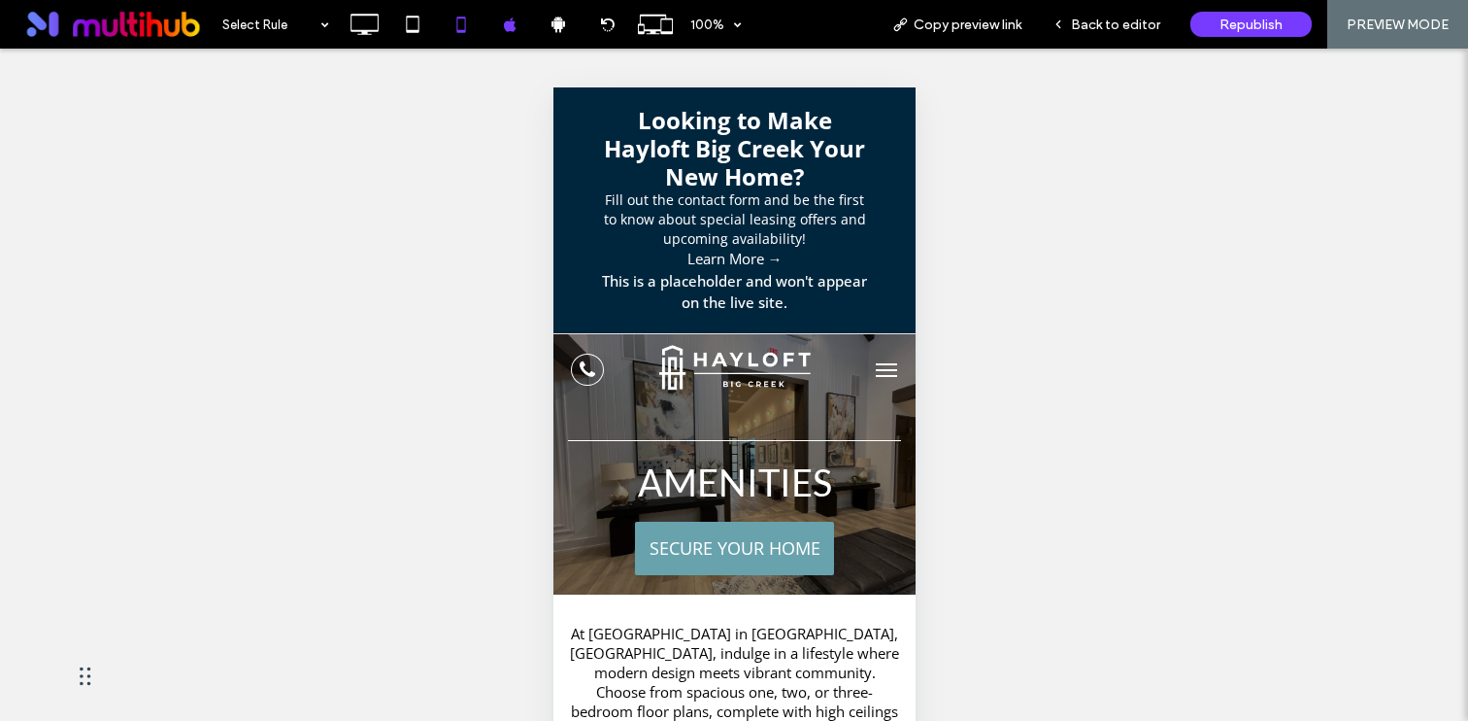
click at [726, 566] on link "SECURE YOUR HOME" at bounding box center [733, 547] width 199 height 53
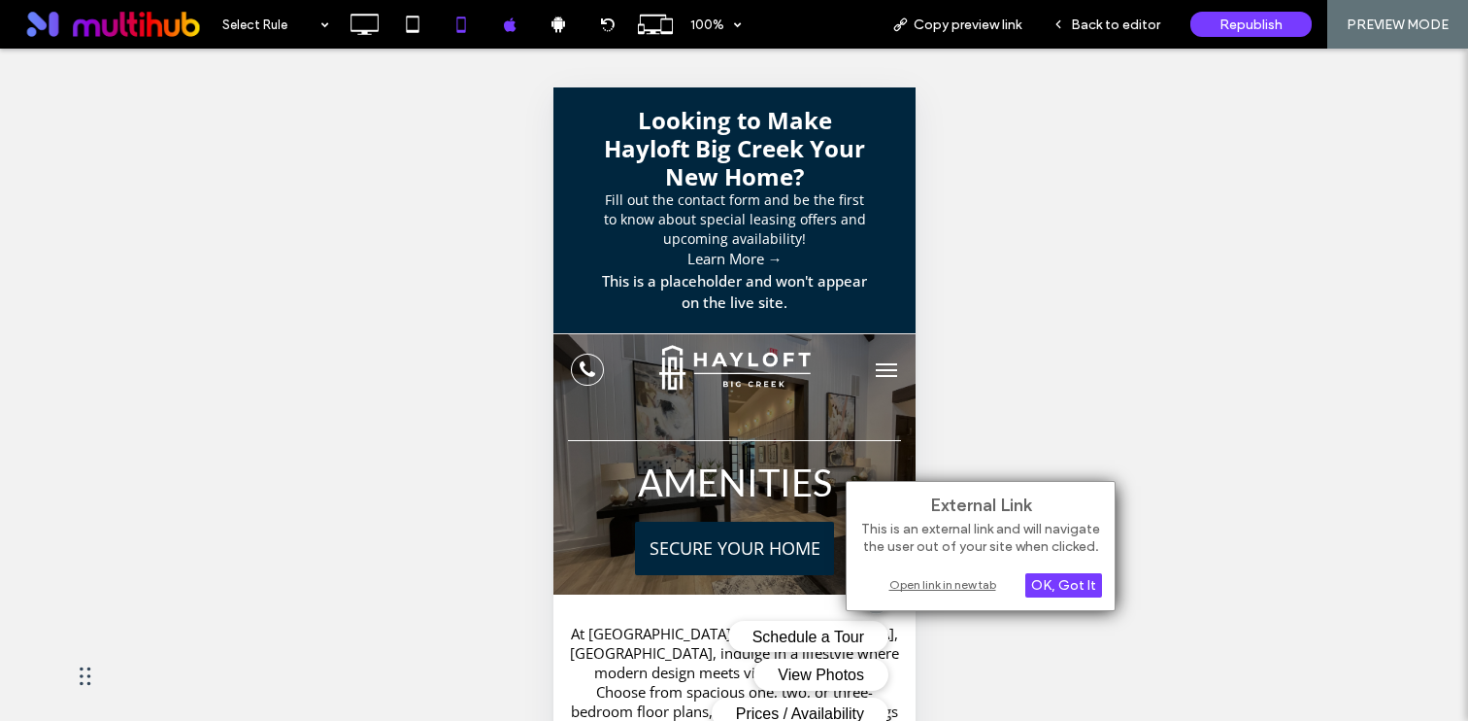
click at [904, 583] on div "Open link in new tab" at bounding box center [980, 584] width 243 height 20
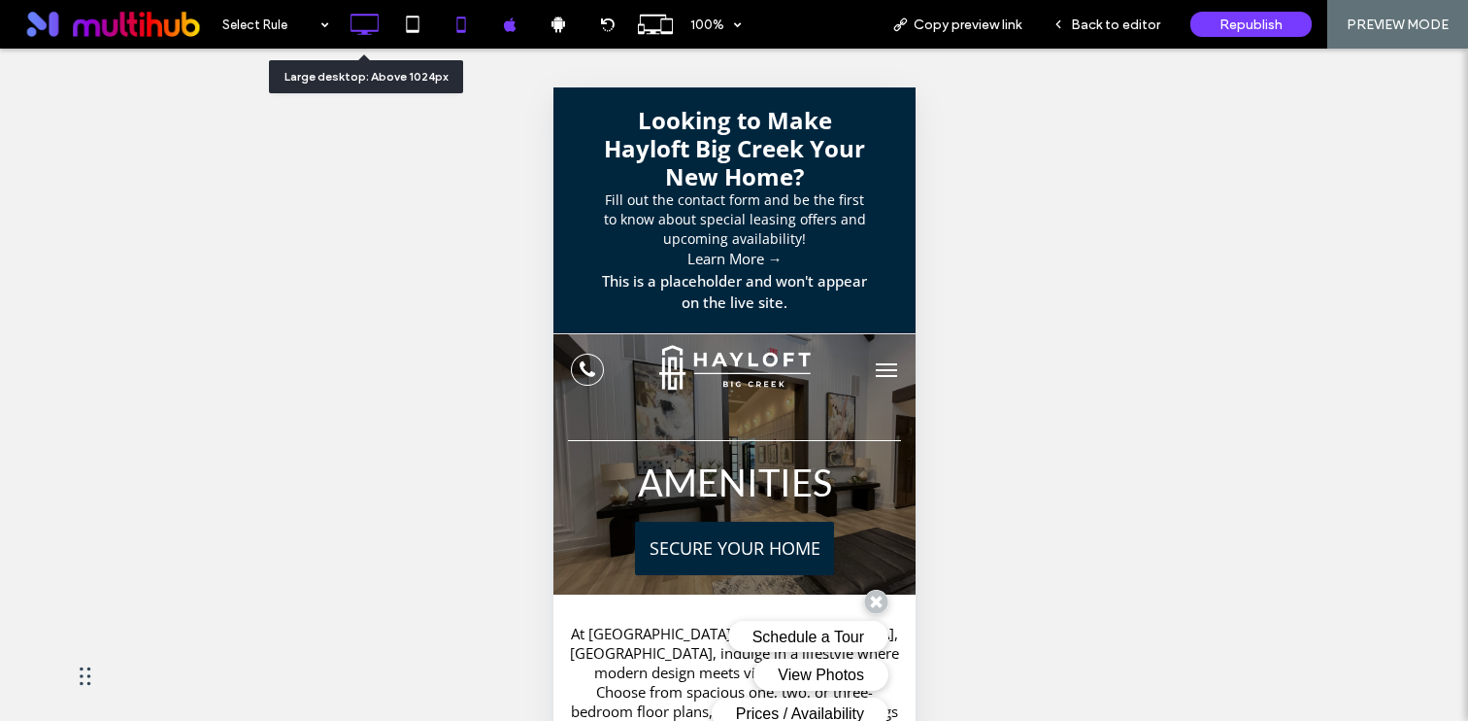
click at [366, 27] on icon at bounding box center [364, 24] width 39 height 39
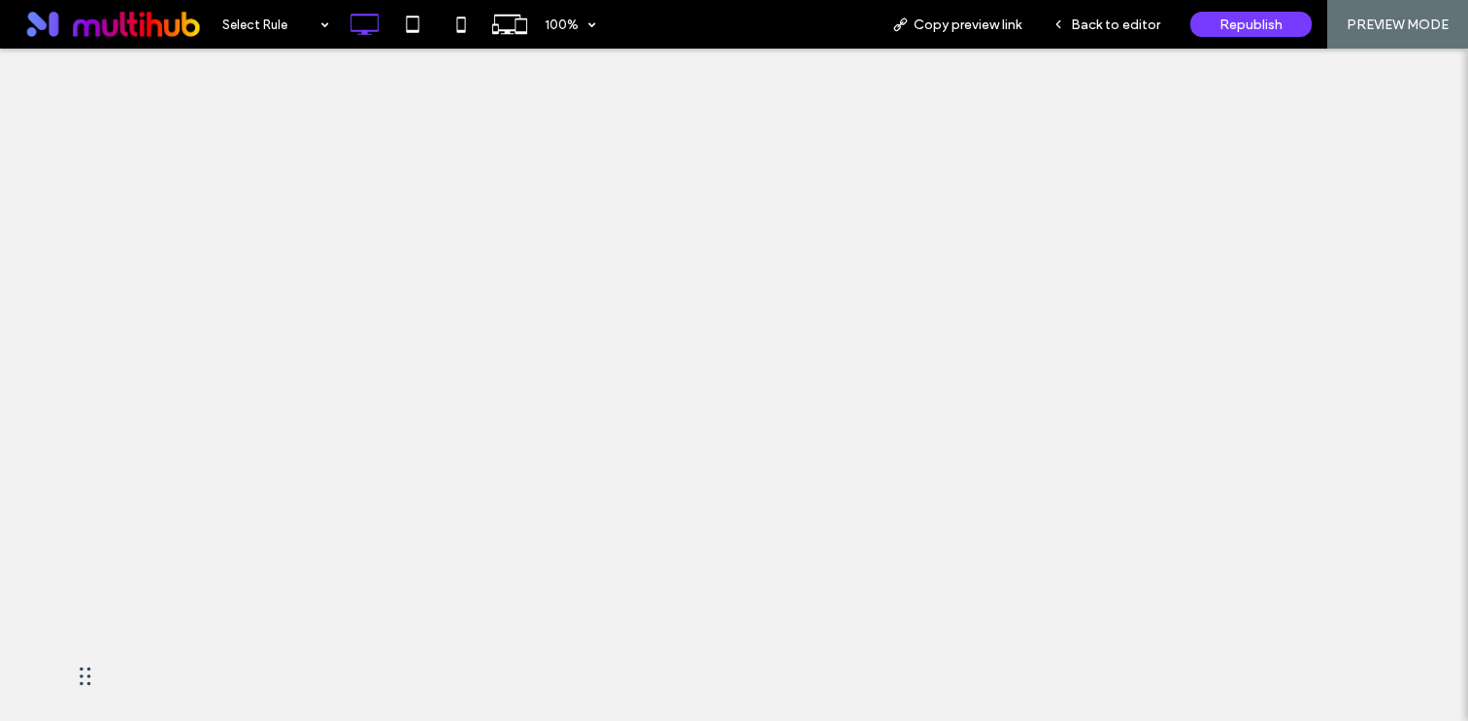
click at [1102, 19] on div at bounding box center [734, 360] width 1468 height 721
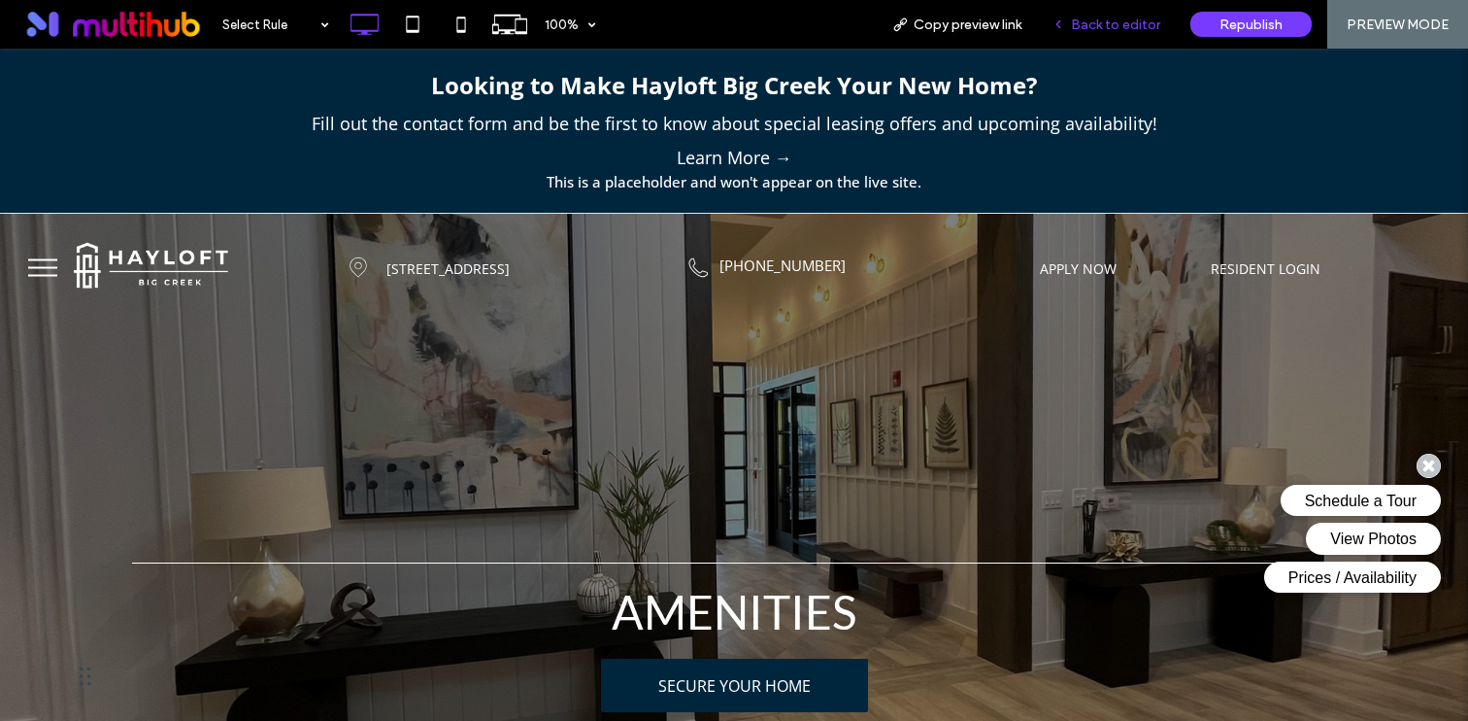
click at [1102, 33] on div "Back to editor" at bounding box center [1106, 24] width 139 height 49
click at [59, 251] on button "menu" at bounding box center [42, 267] width 50 height 50
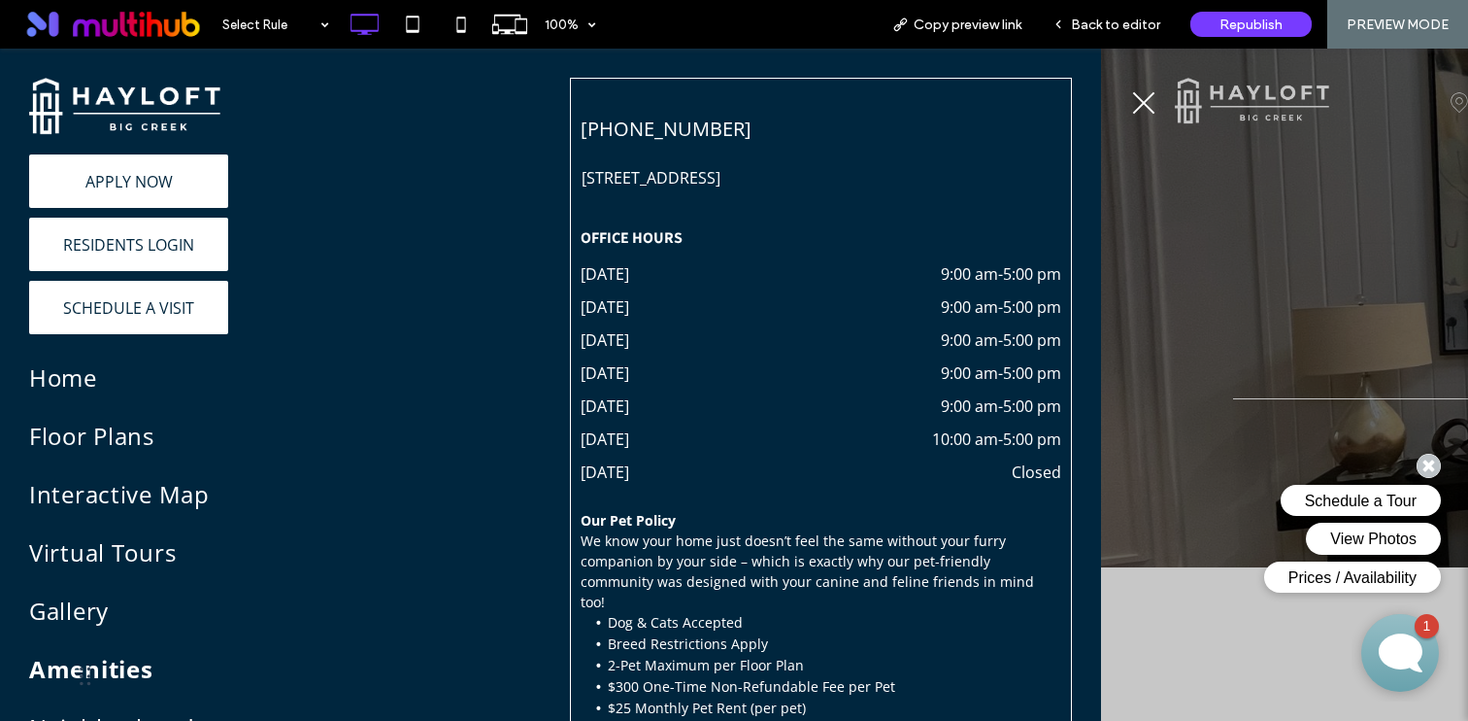
click at [1146, 94] on button "menu" at bounding box center [1144, 103] width 50 height 50
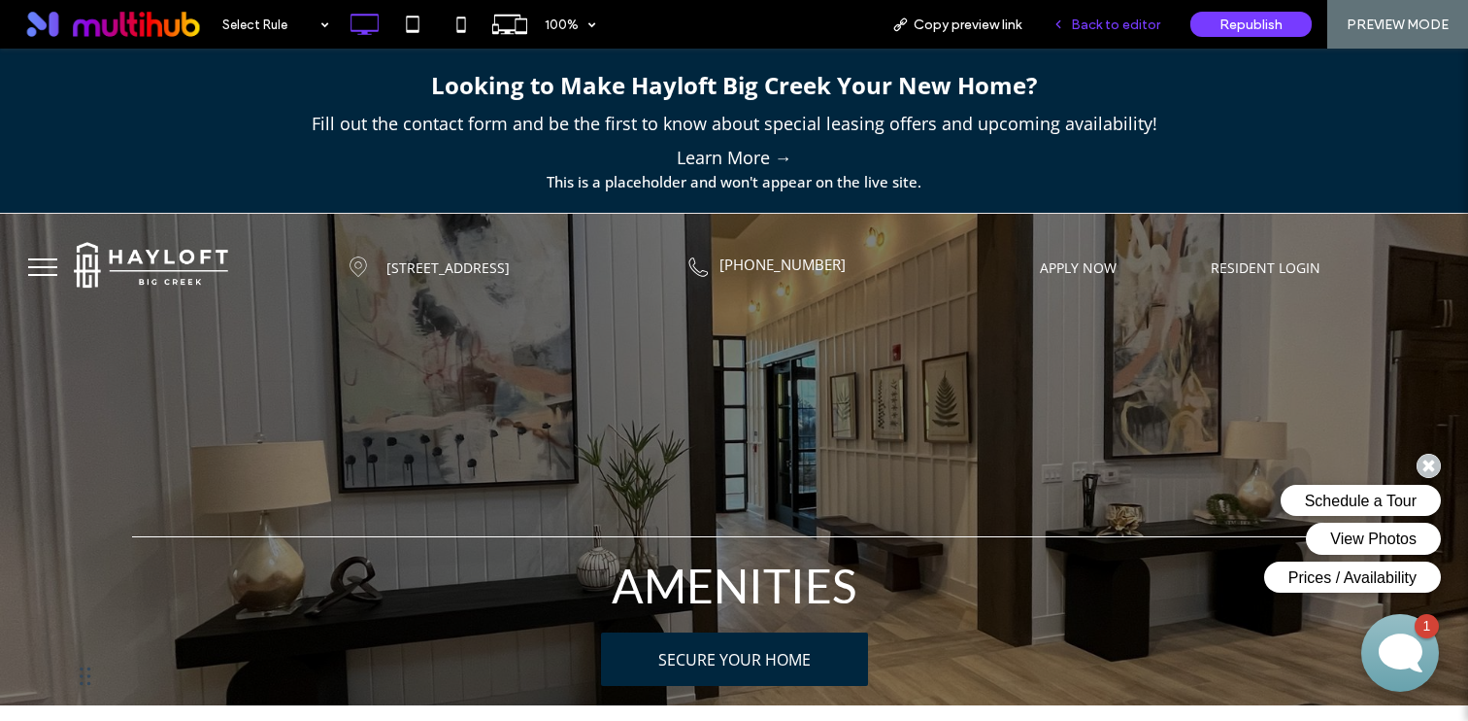
click at [1130, 34] on div "Back to editor" at bounding box center [1106, 24] width 139 height 49
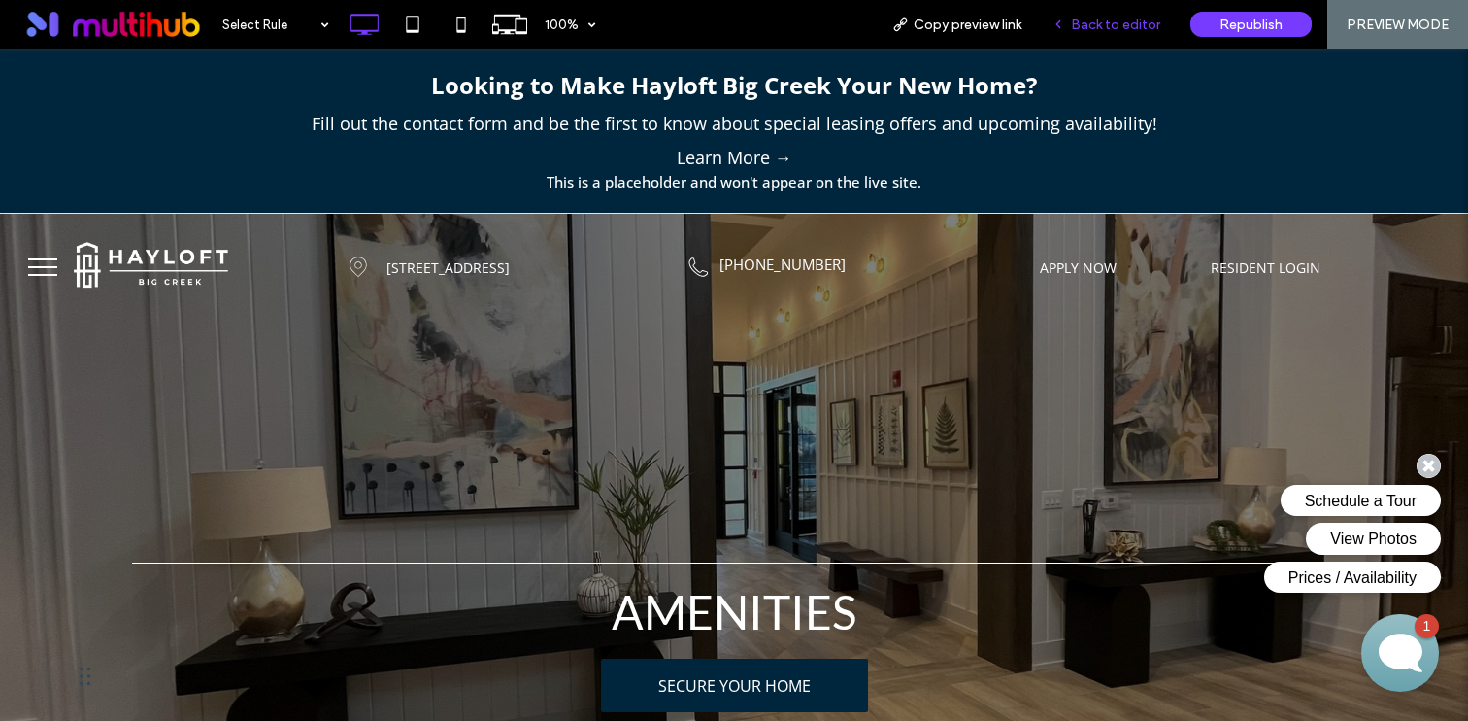
click at [1094, 29] on span "Back to editor" at bounding box center [1115, 25] width 89 height 17
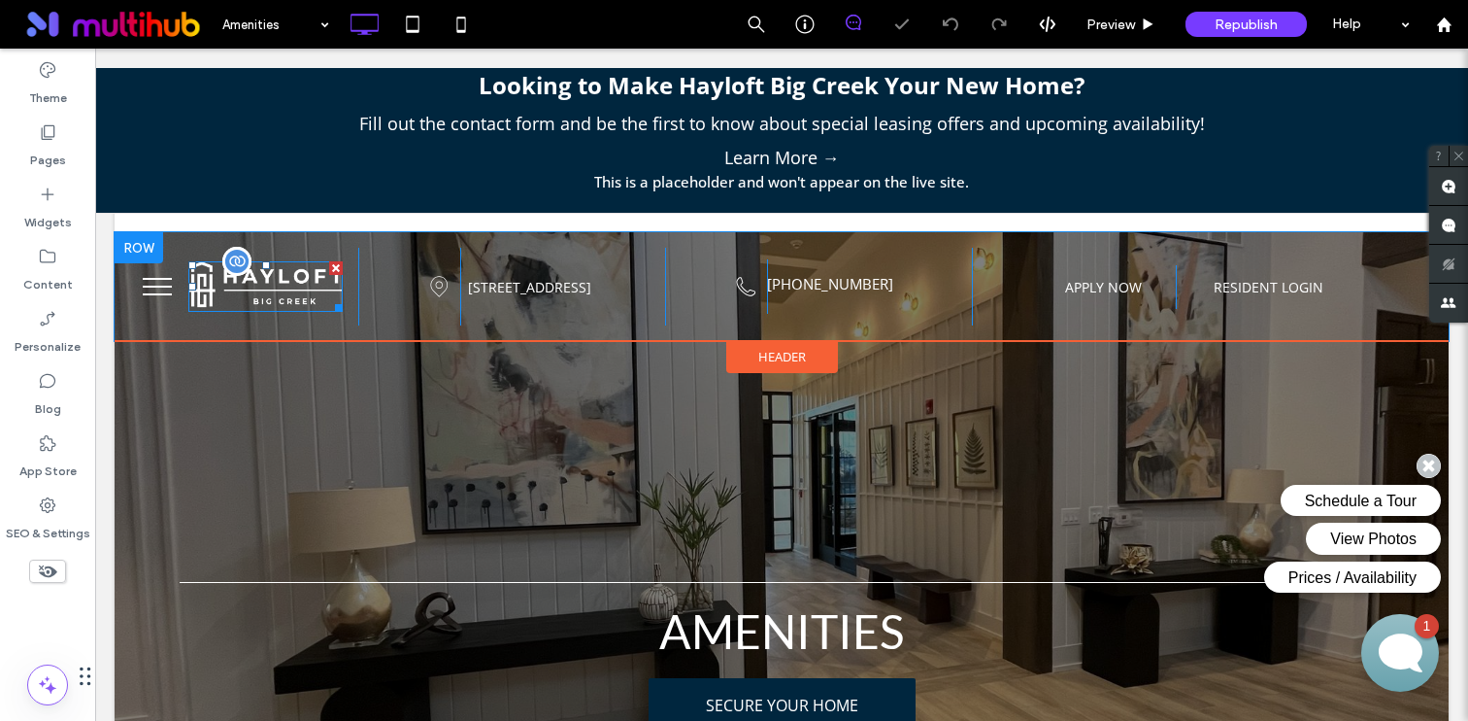
click at [285, 282] on img at bounding box center [265, 286] width 154 height 50
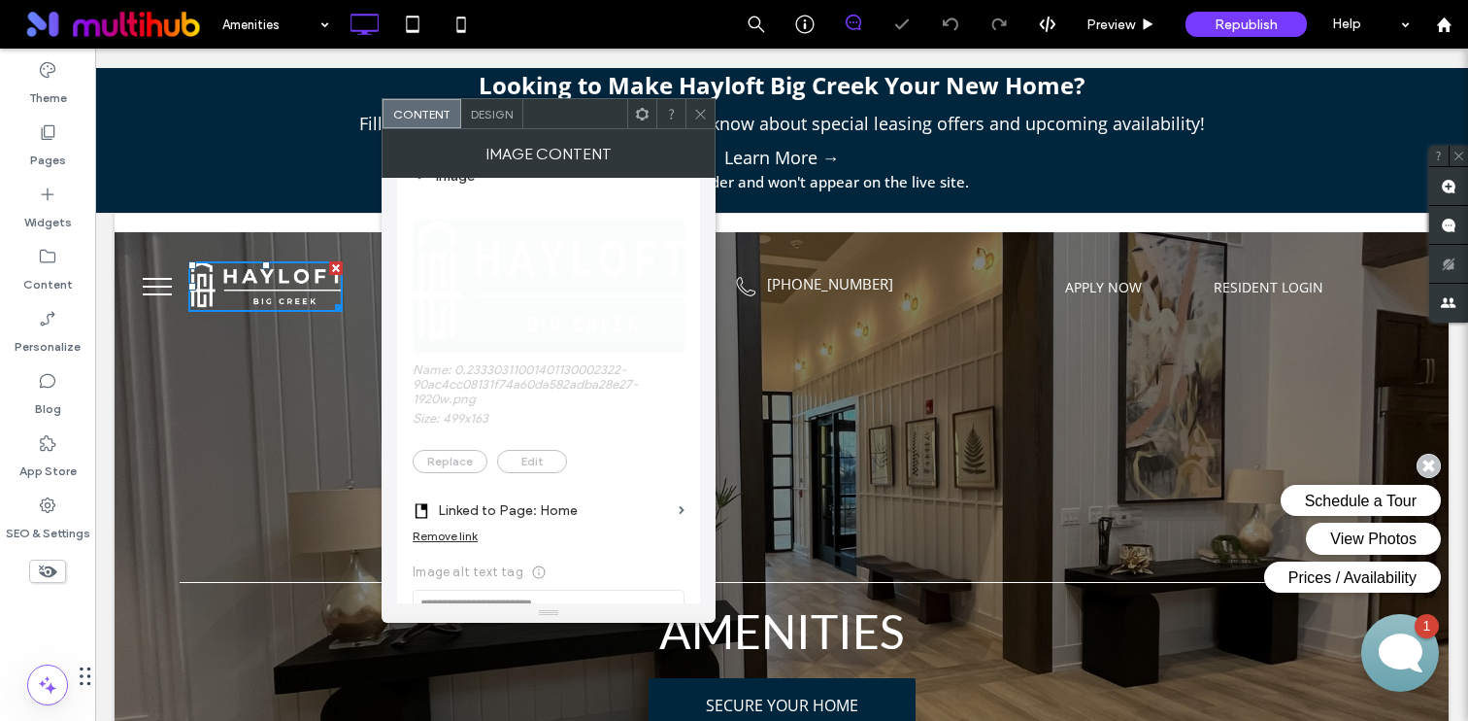
scroll to position [494, 0]
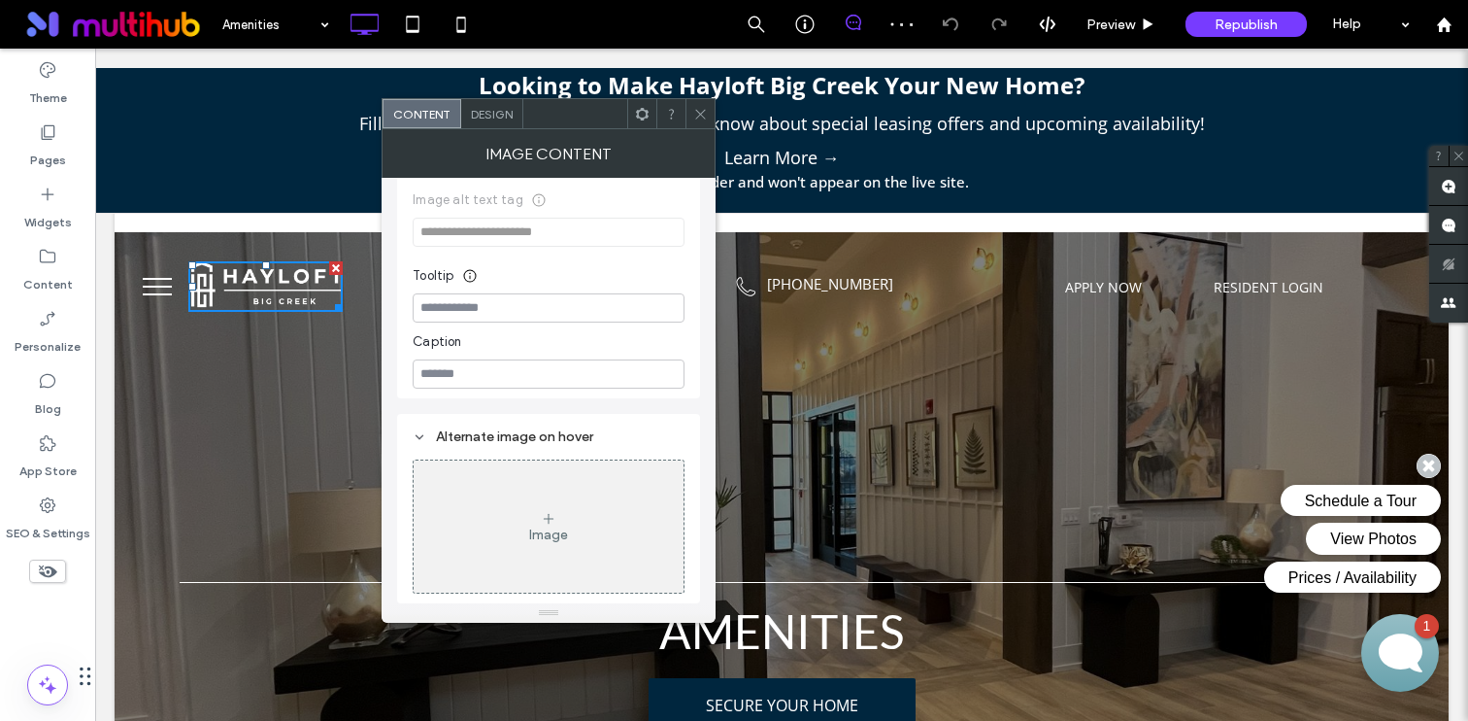
click at [705, 114] on icon at bounding box center [700, 114] width 15 height 15
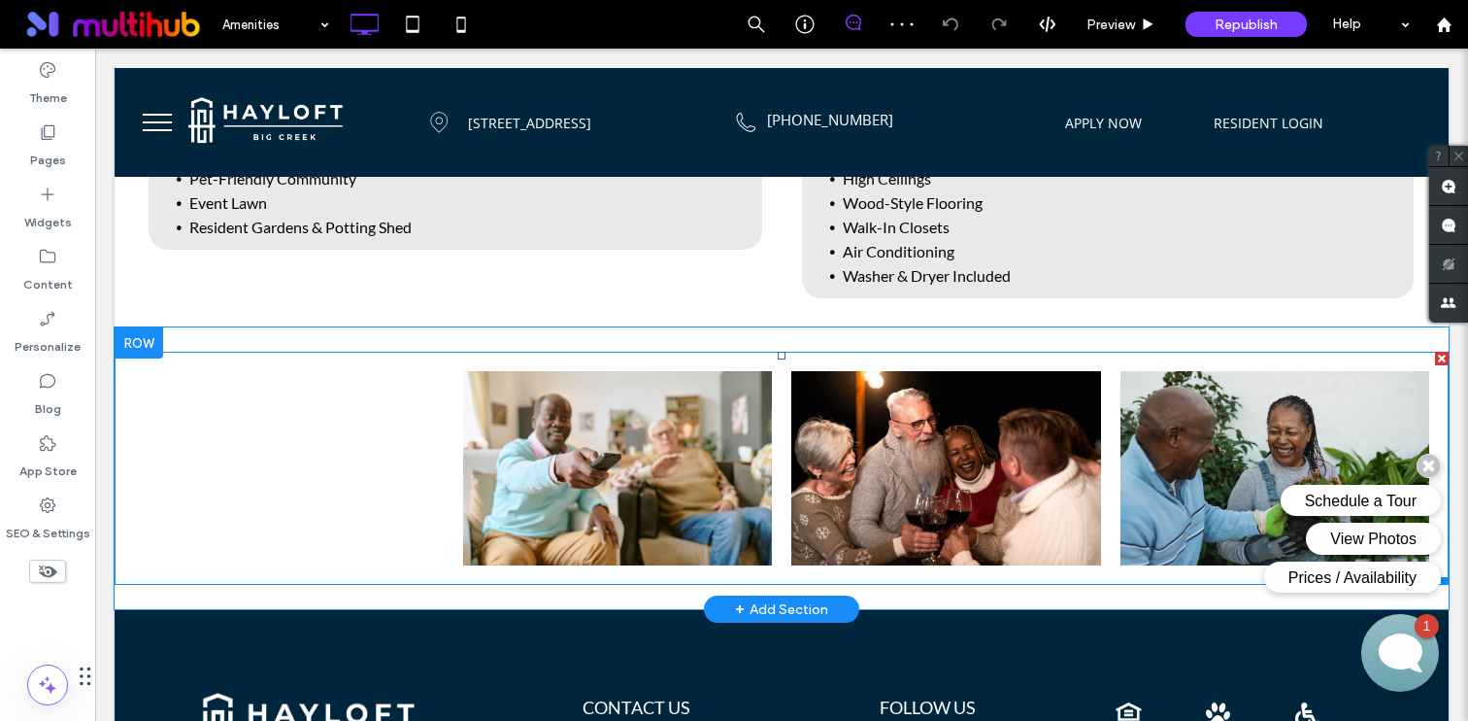
scroll to position [1348, 0]
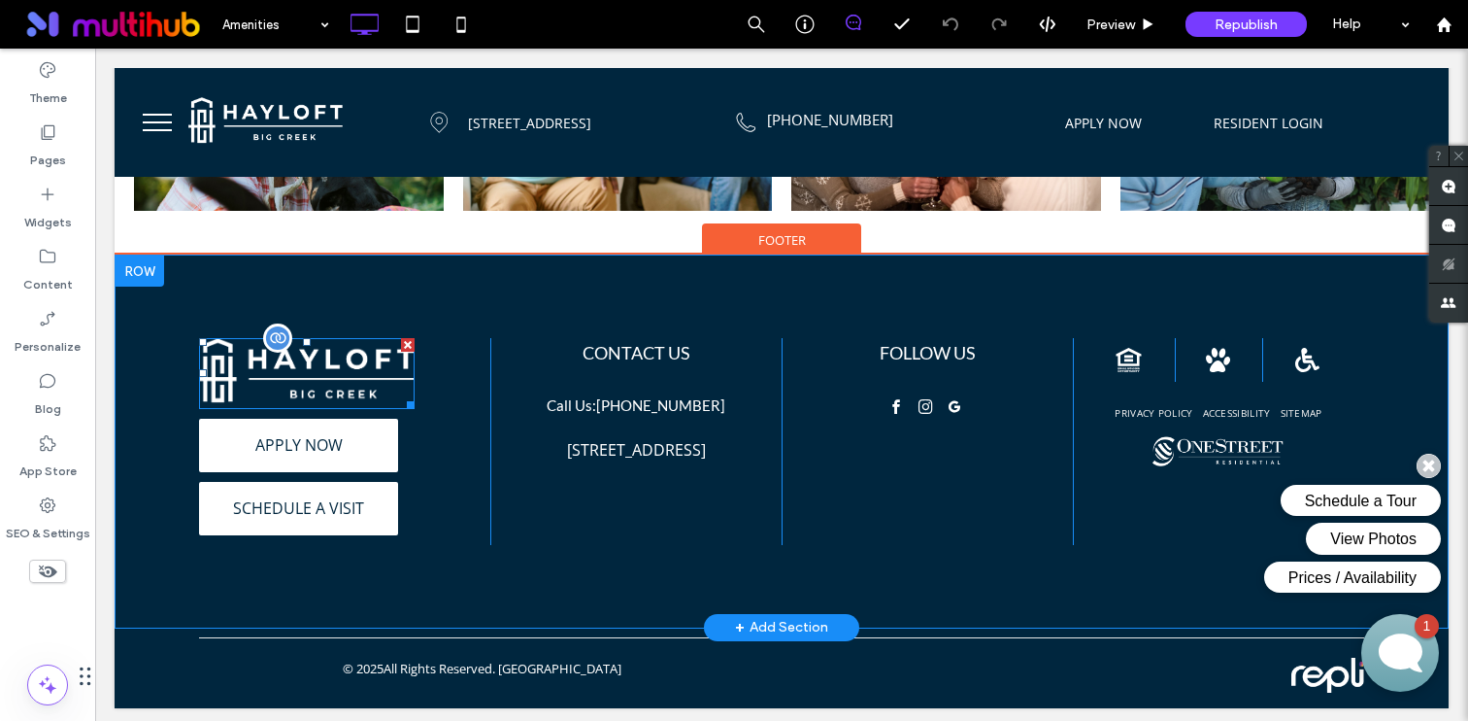
click at [253, 353] on img at bounding box center [307, 373] width 216 height 71
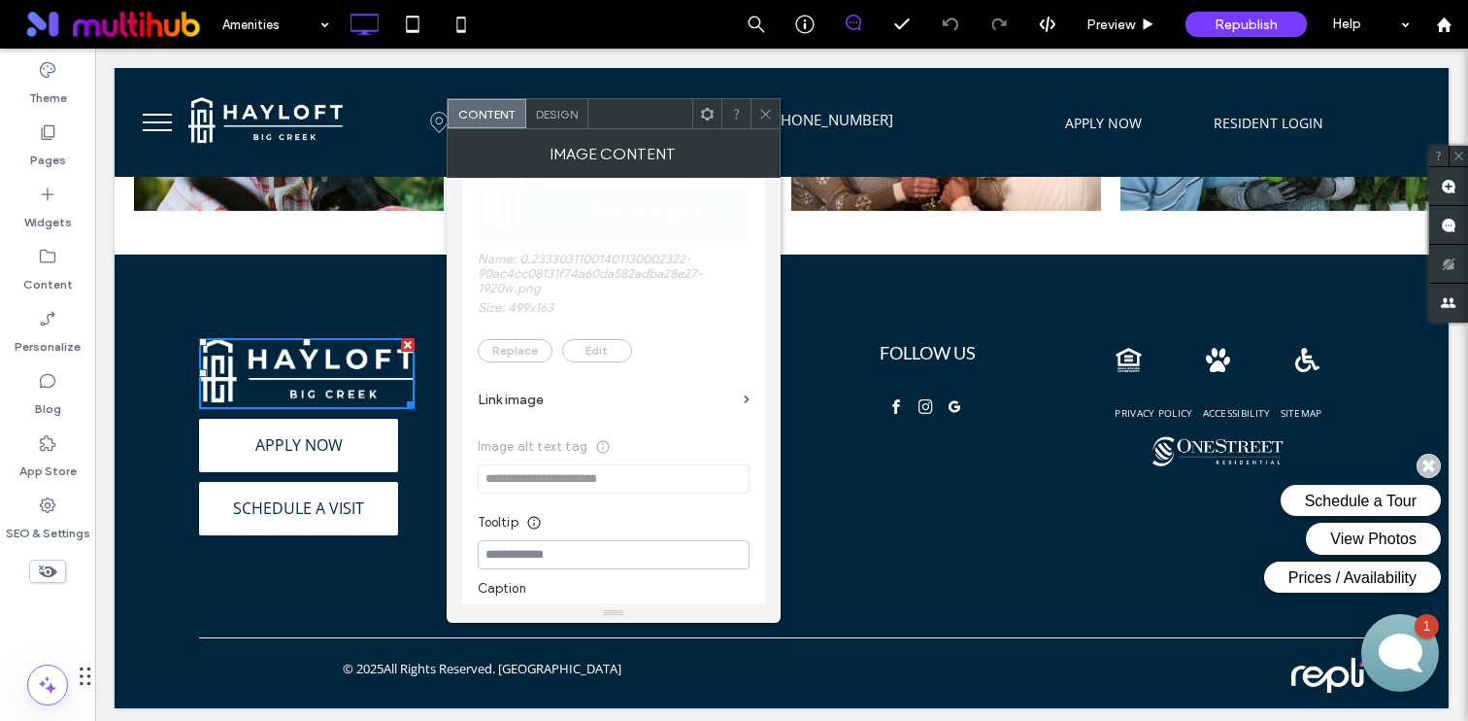
scroll to position [481, 0]
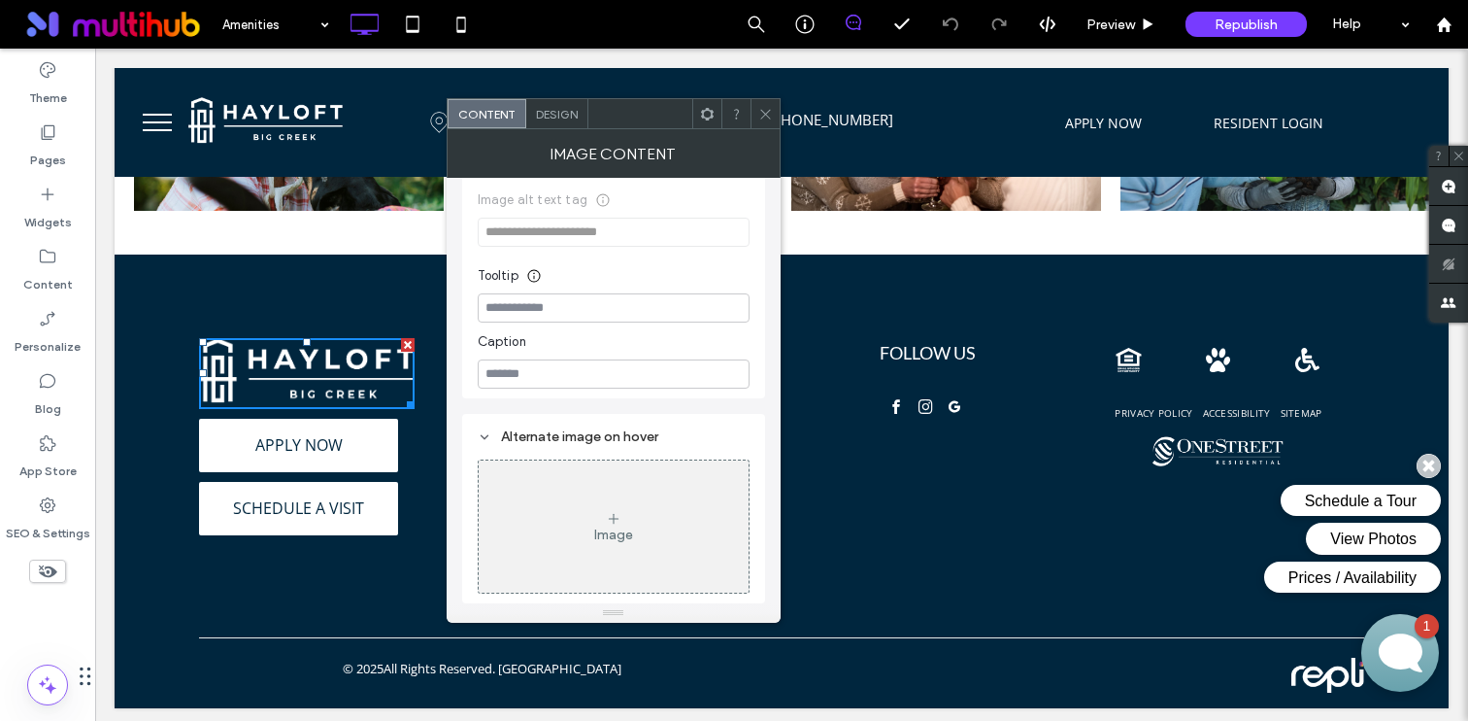
click at [768, 123] on span at bounding box center [765, 113] width 15 height 29
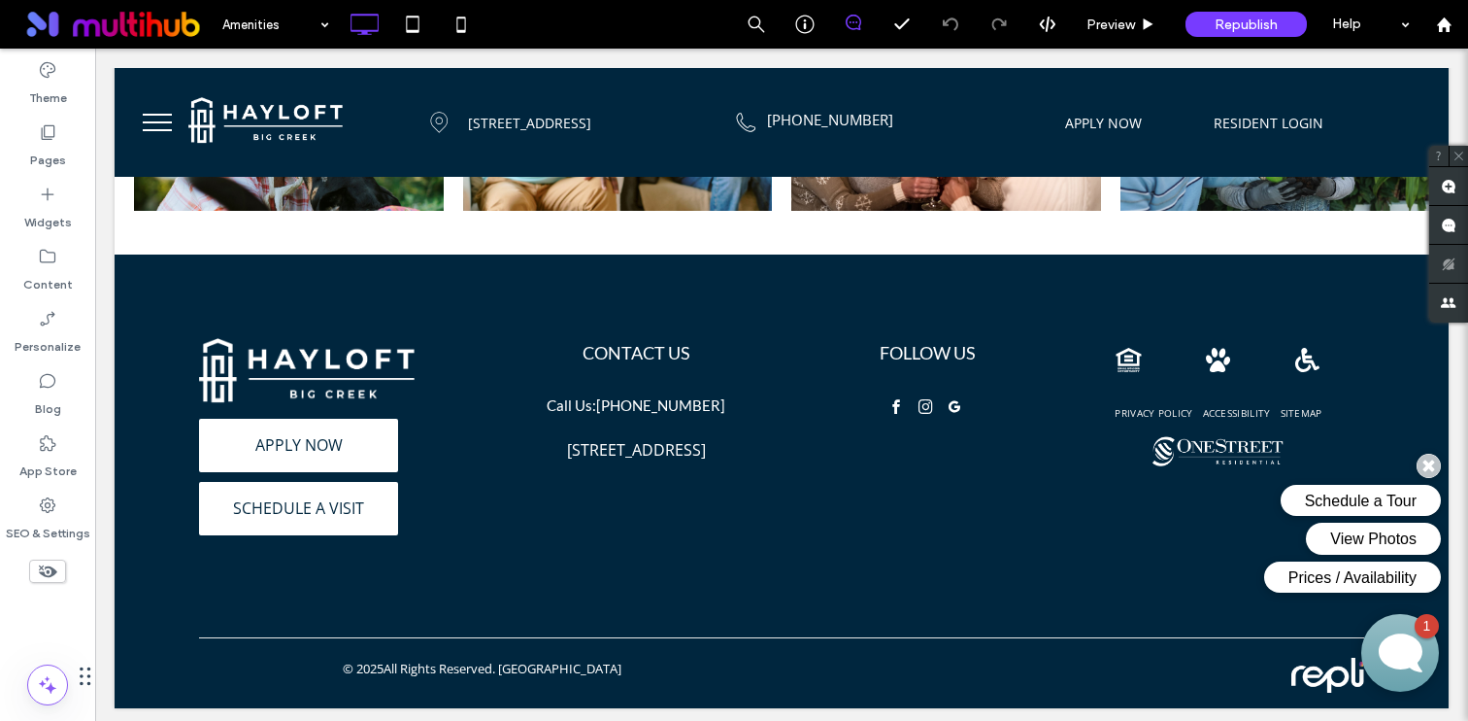
click at [152, 132] on button "menu" at bounding box center [157, 122] width 50 height 50
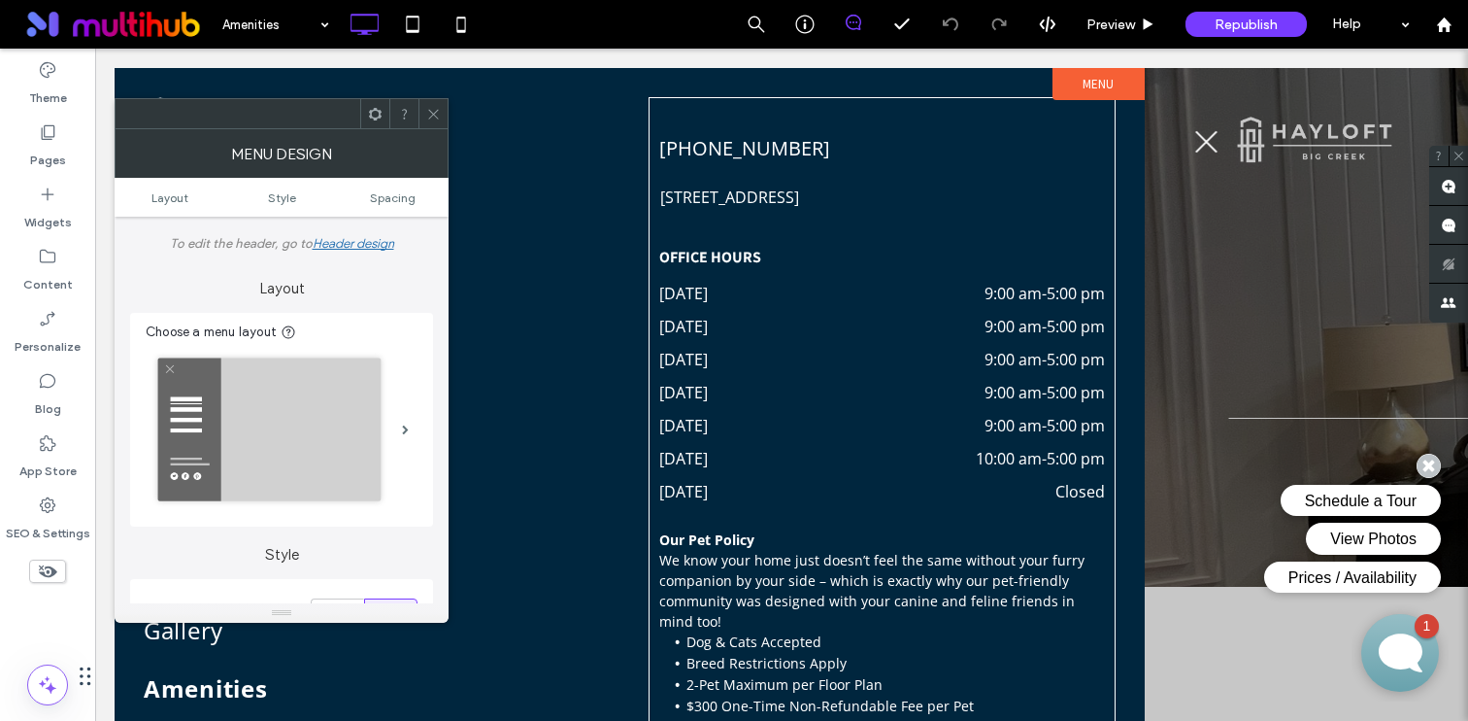
click at [294, 152] on div "Menu Design" at bounding box center [282, 153] width 334 height 49
click at [428, 110] on icon at bounding box center [433, 114] width 15 height 15
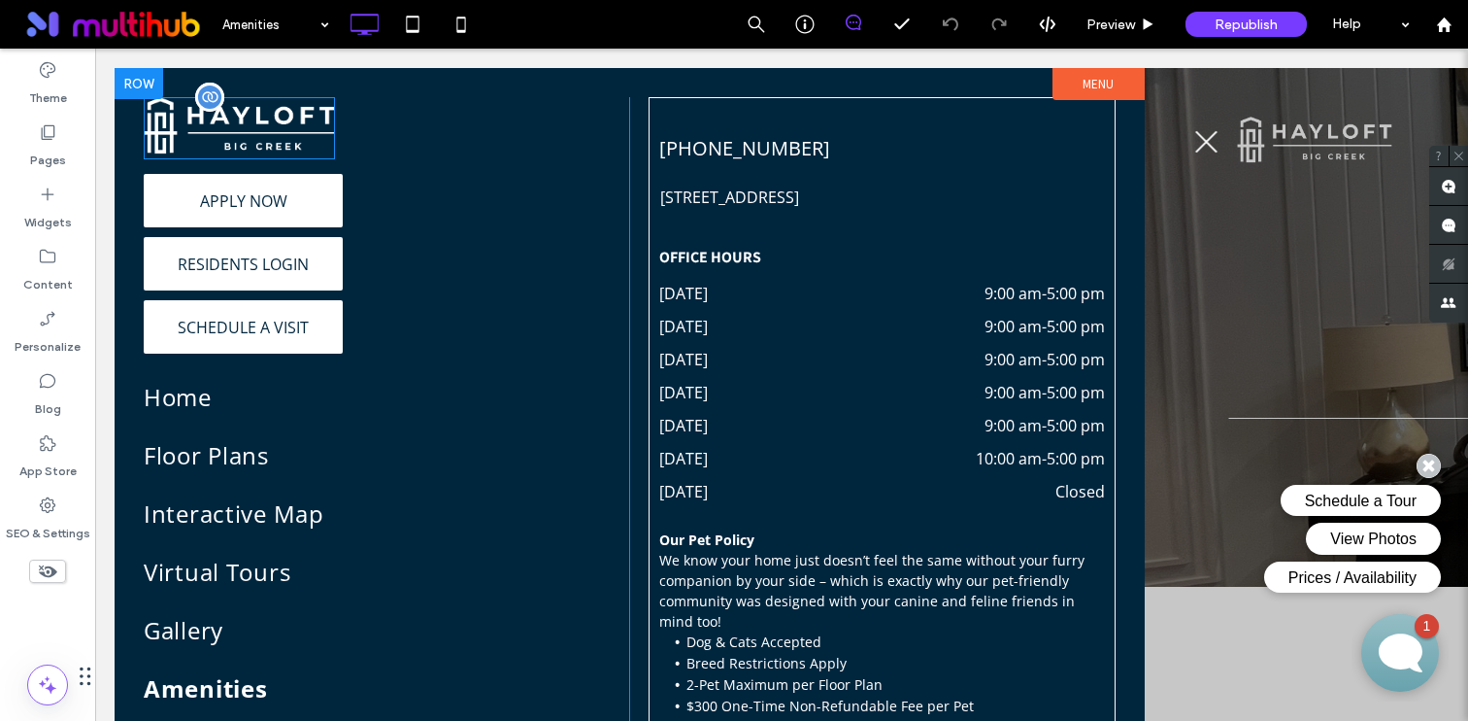
click at [262, 120] on img at bounding box center [239, 128] width 191 height 62
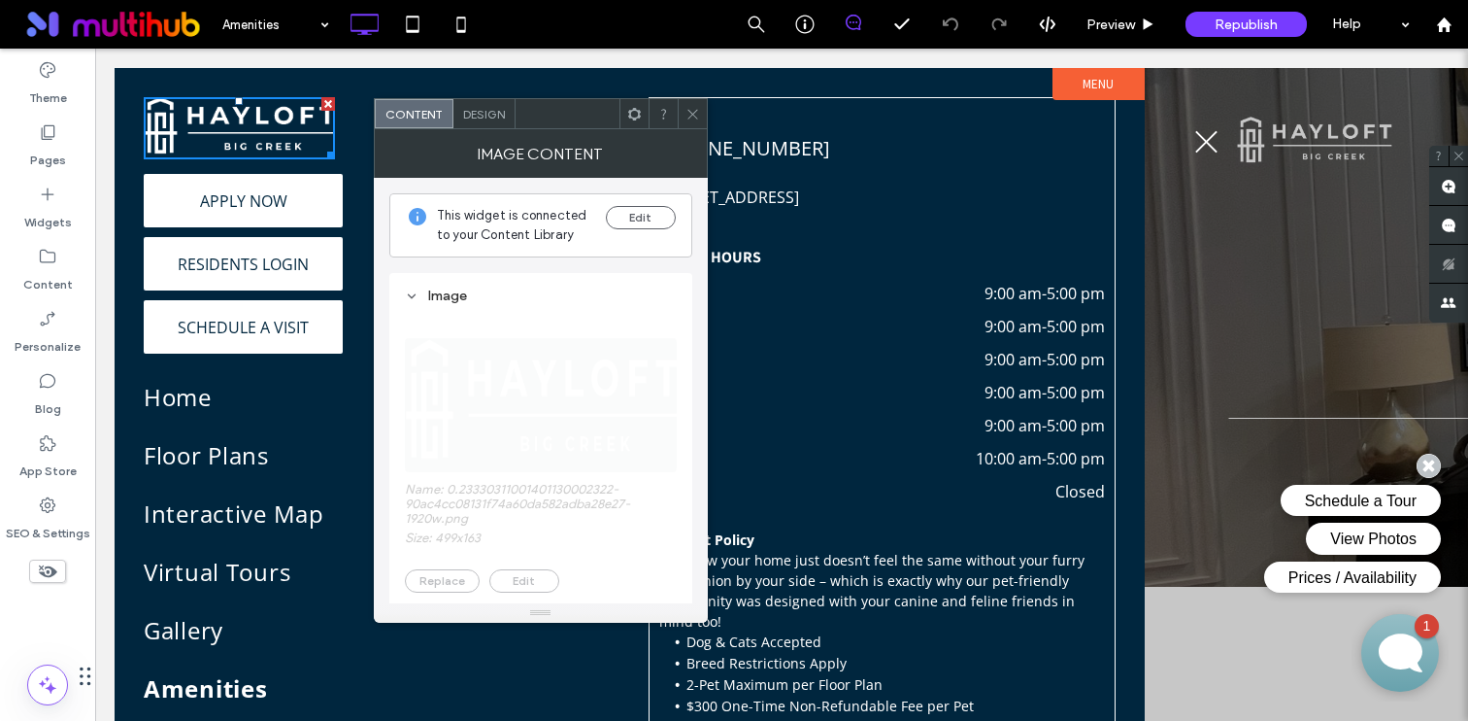
scroll to position [494, 0]
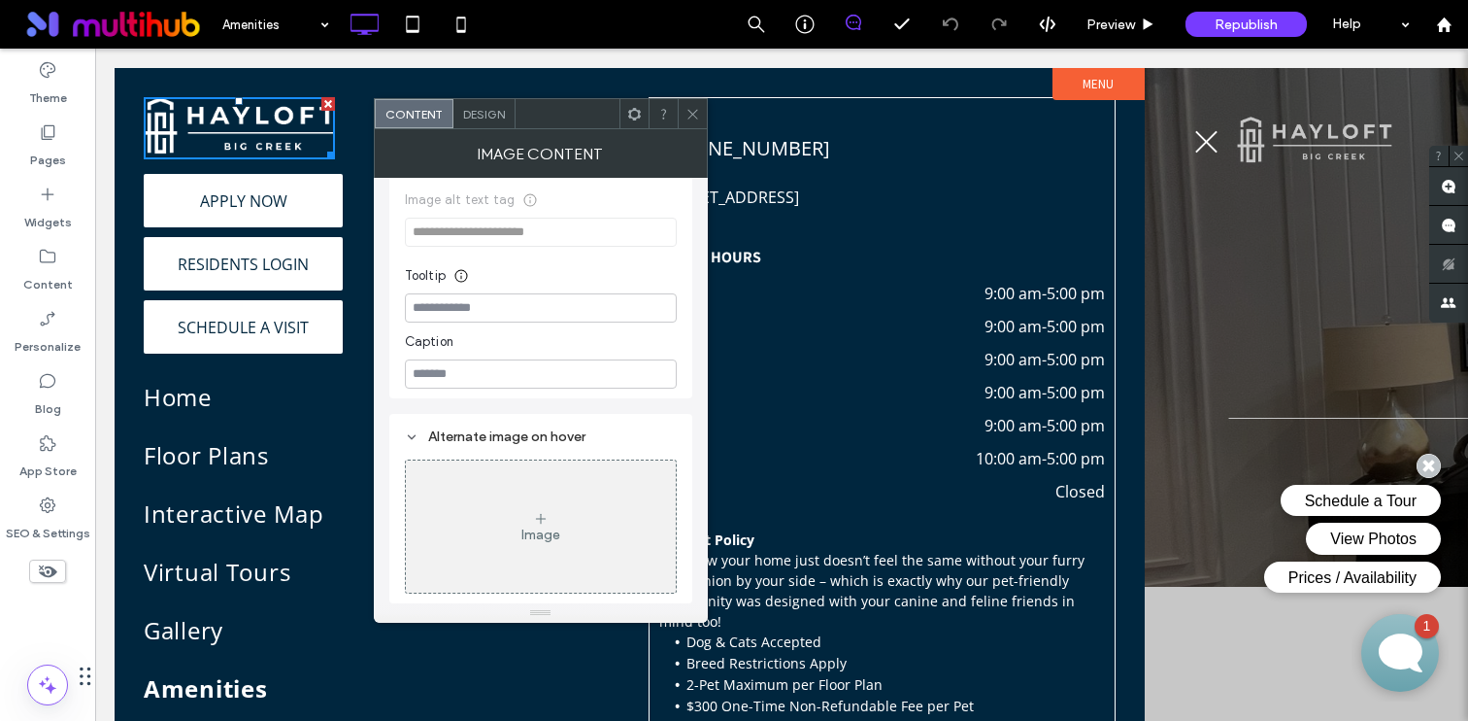
click at [693, 123] on span at bounding box center [693, 113] width 15 height 29
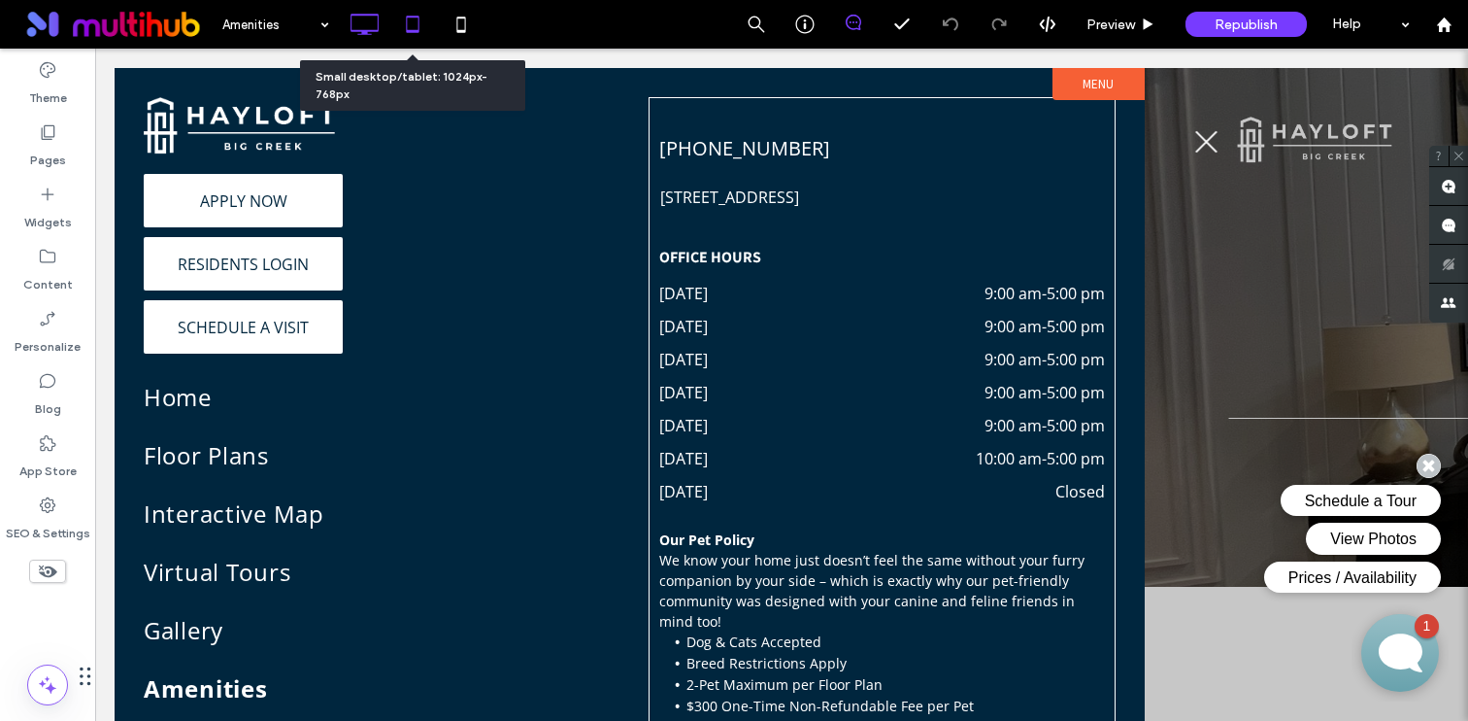
click at [418, 25] on icon at bounding box center [412, 24] width 39 height 39
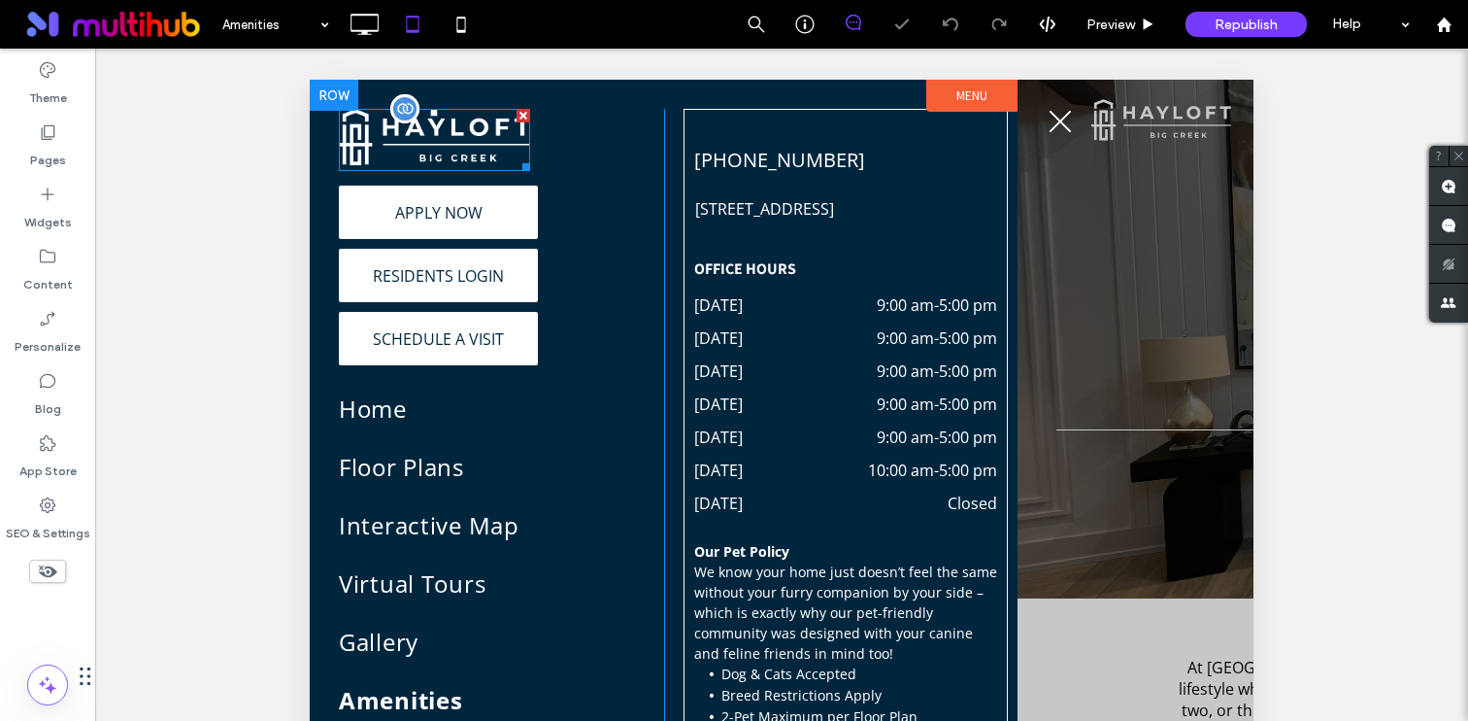
click at [402, 132] on img at bounding box center [434, 140] width 191 height 62
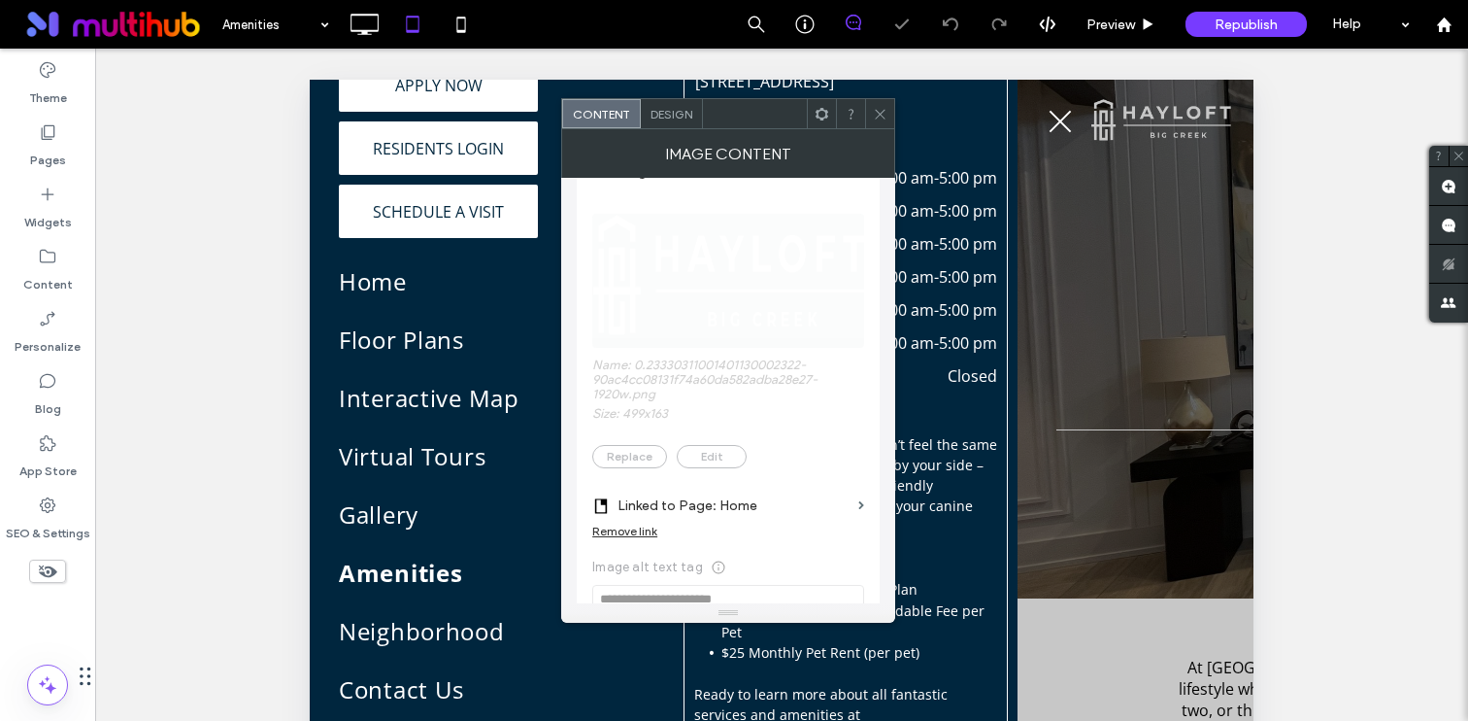
scroll to position [386, 0]
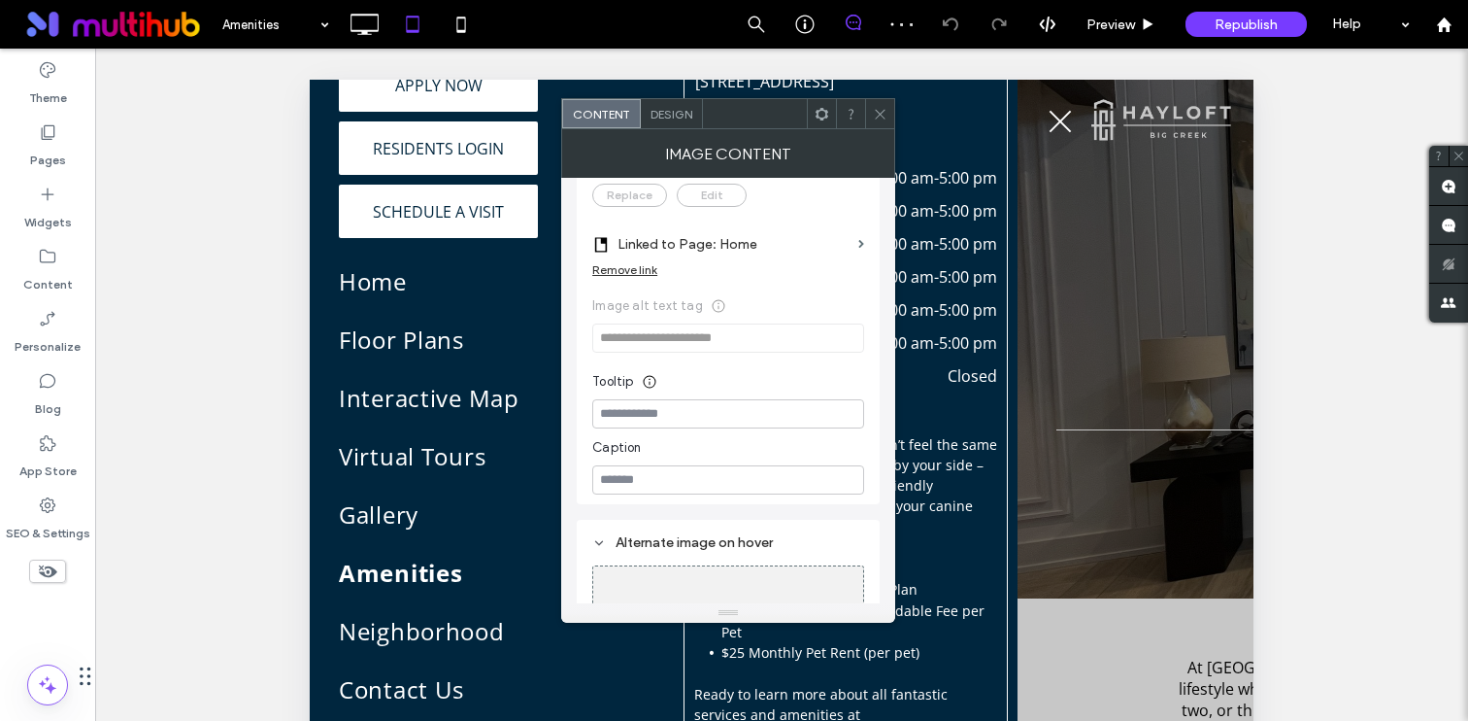
click at [879, 121] on span at bounding box center [880, 113] width 15 height 29
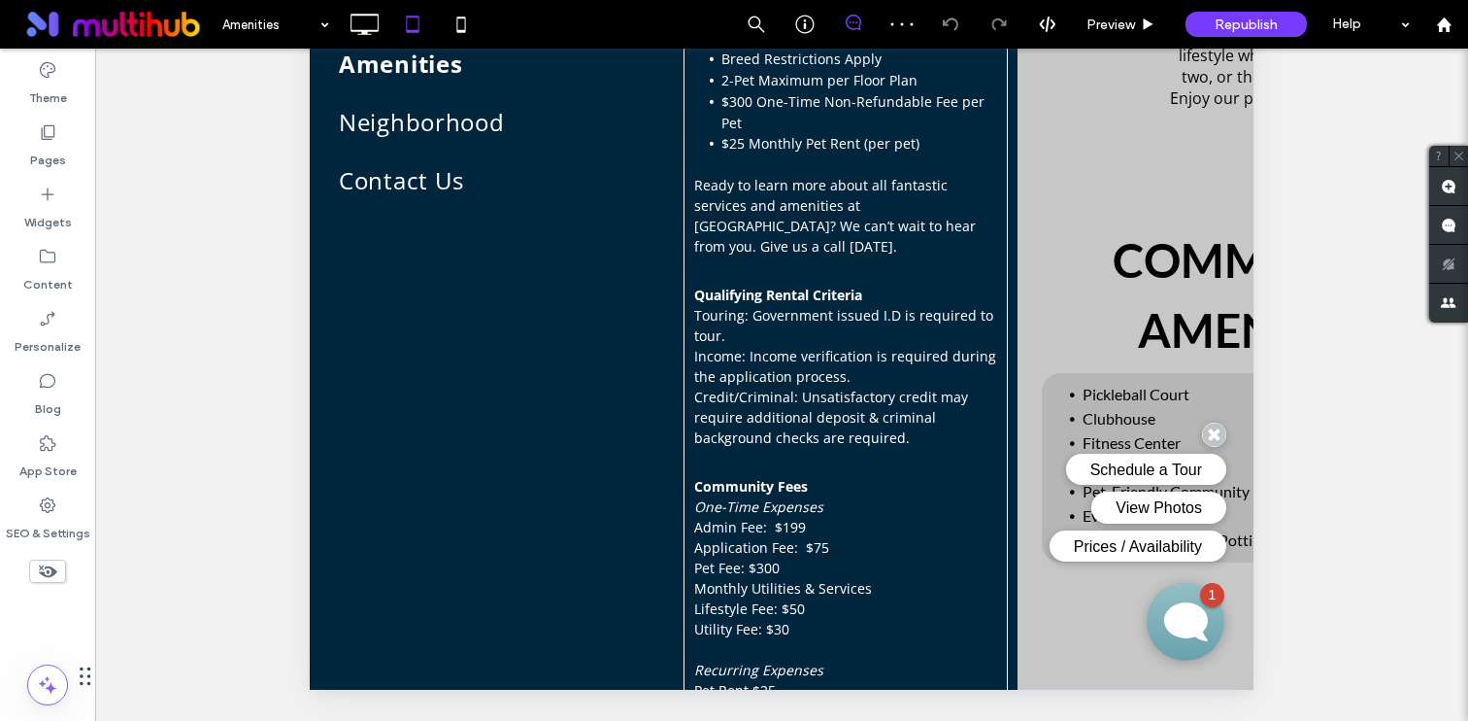
scroll to position [0, 0]
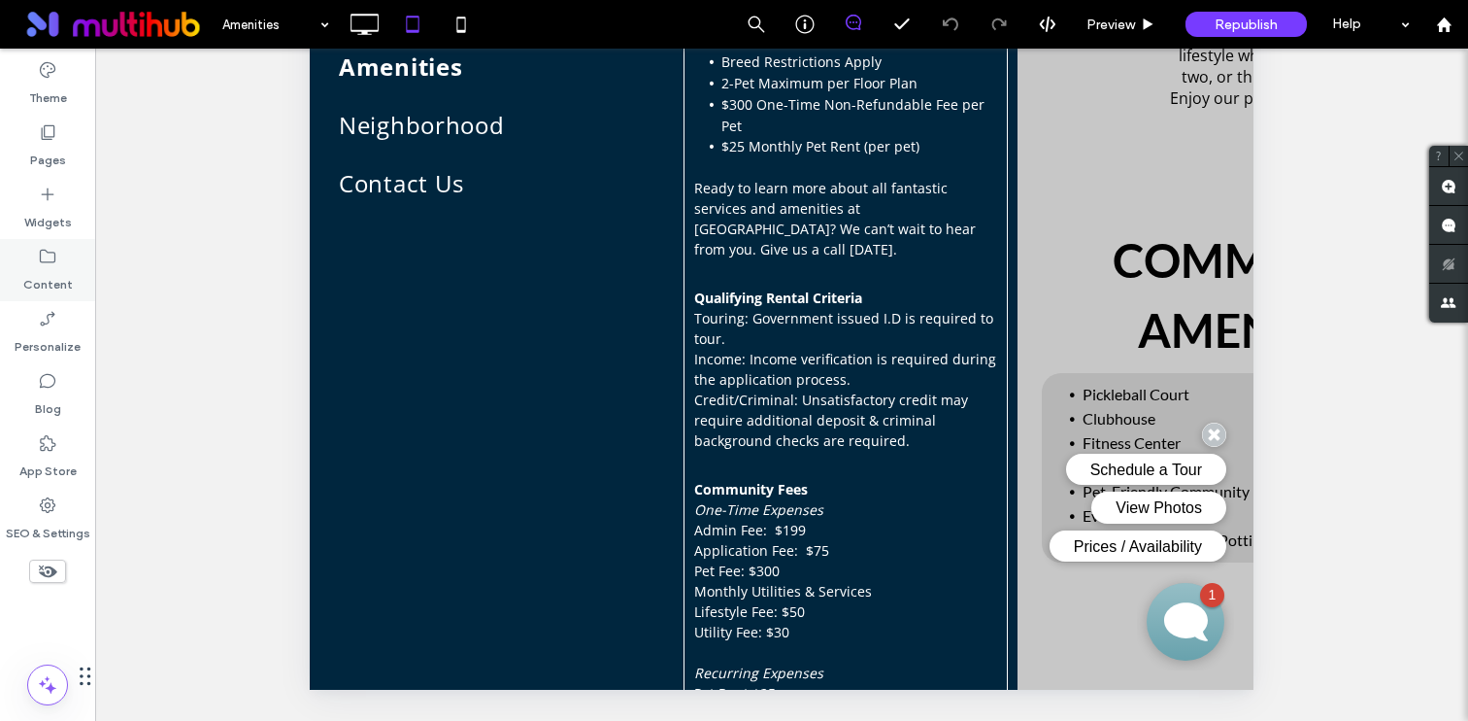
click at [60, 256] on div "Content" at bounding box center [47, 270] width 95 height 62
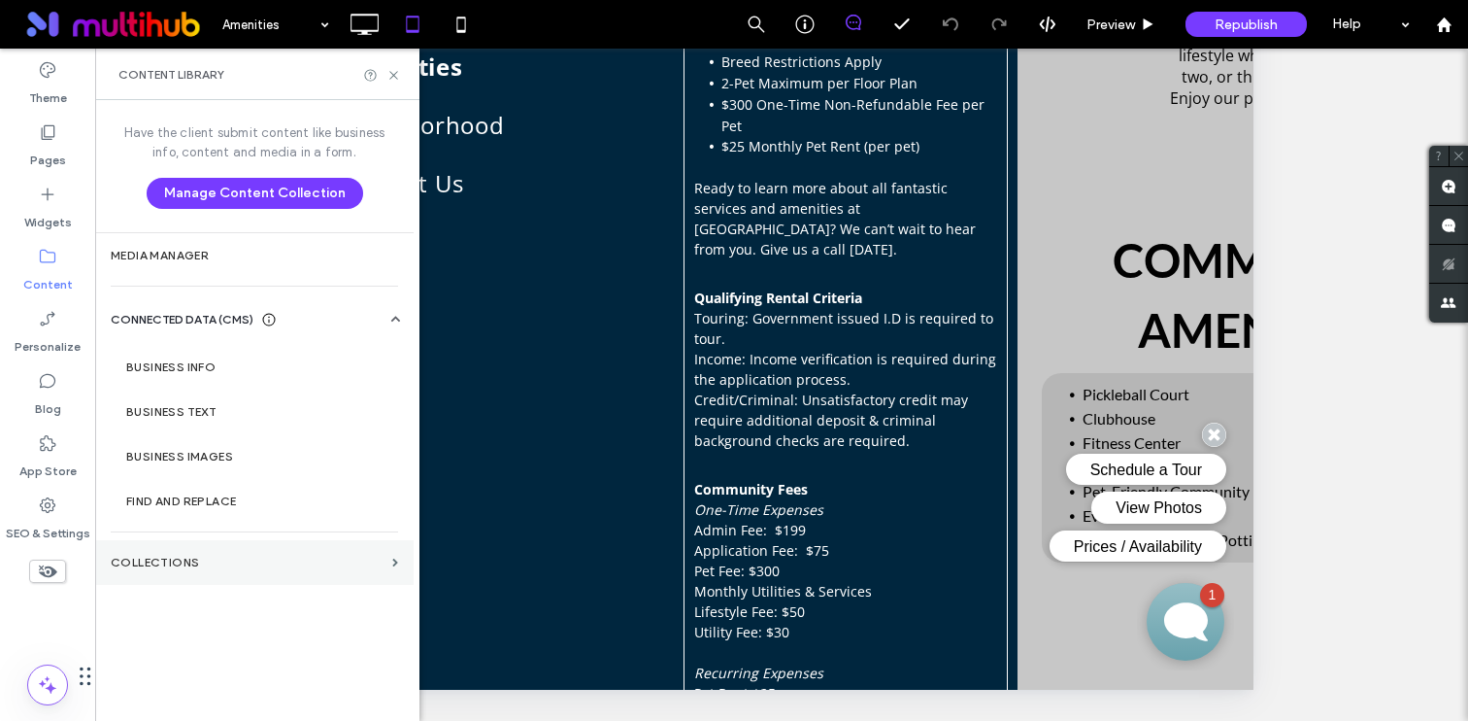
click at [161, 552] on section "Collections" at bounding box center [254, 562] width 319 height 45
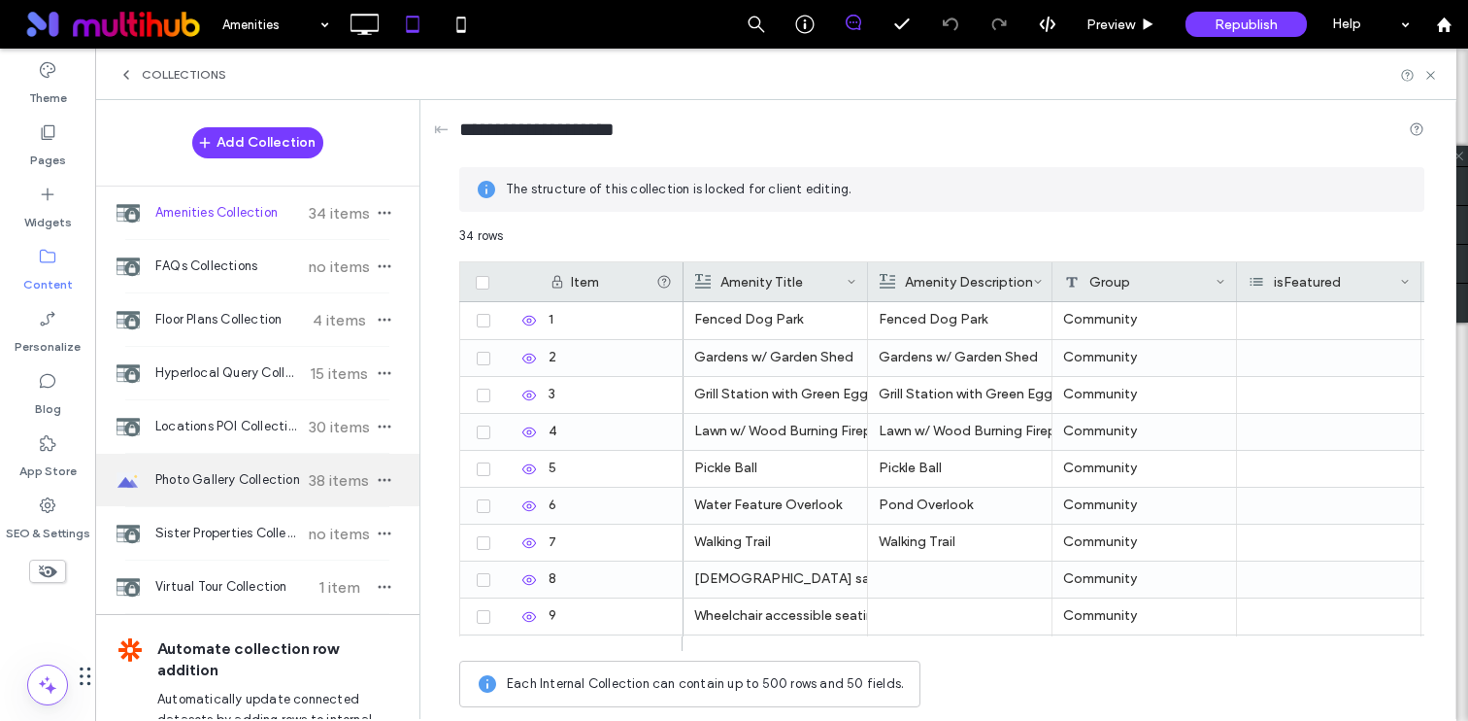
click at [229, 461] on div "Photo Gallery Collection 38 items" at bounding box center [257, 479] width 324 height 52
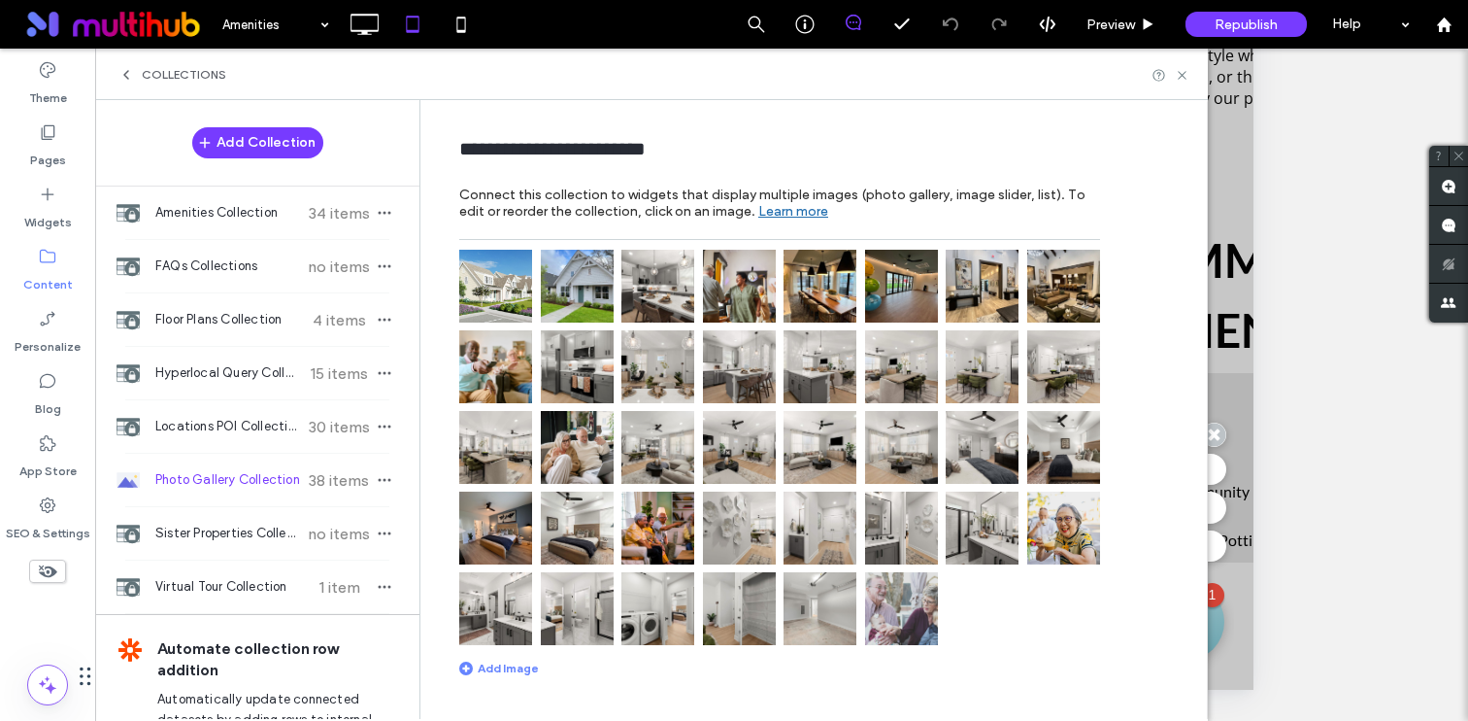
click at [493, 293] on img at bounding box center [495, 286] width 73 height 73
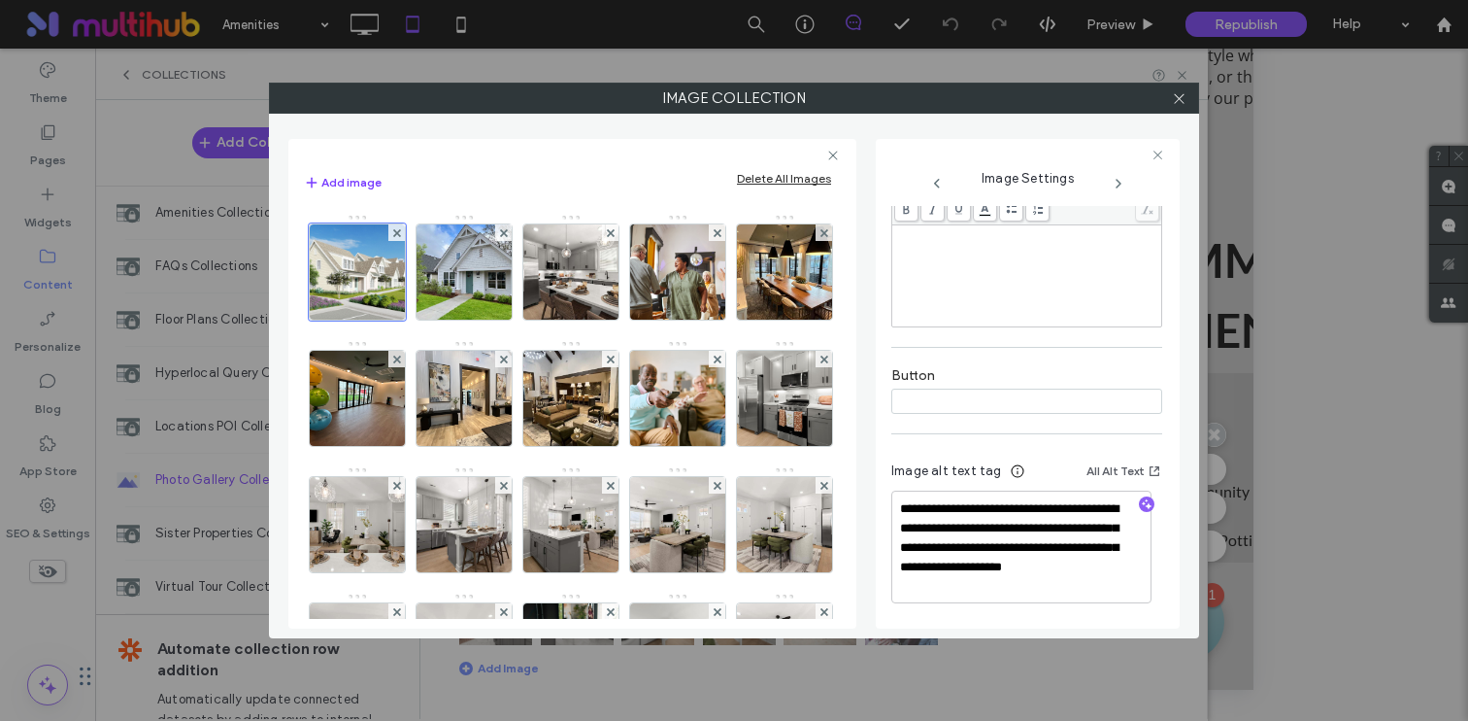
scroll to position [461, 0]
click at [643, 427] on img at bounding box center [571, 398] width 143 height 95
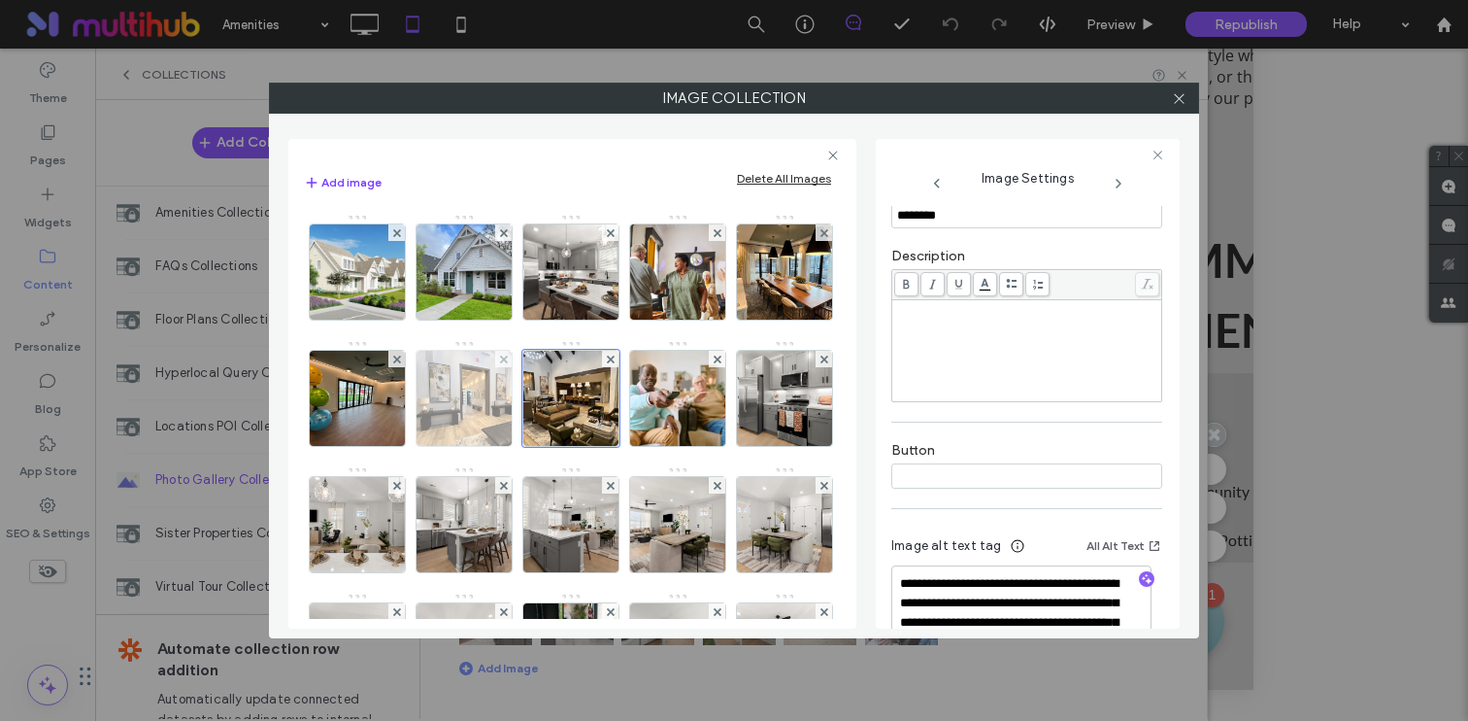
click at [528, 420] on img at bounding box center [464, 398] width 127 height 95
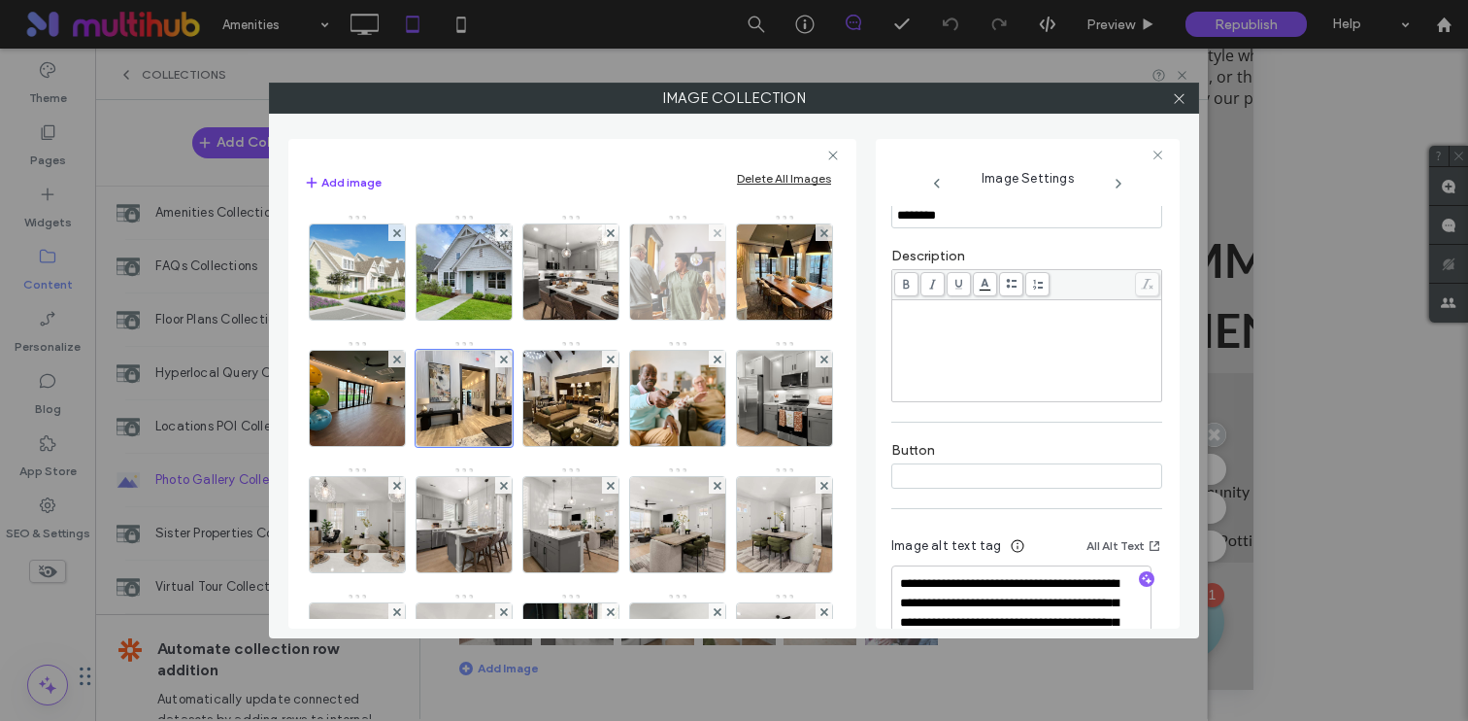
click at [665, 293] on img at bounding box center [678, 271] width 143 height 95
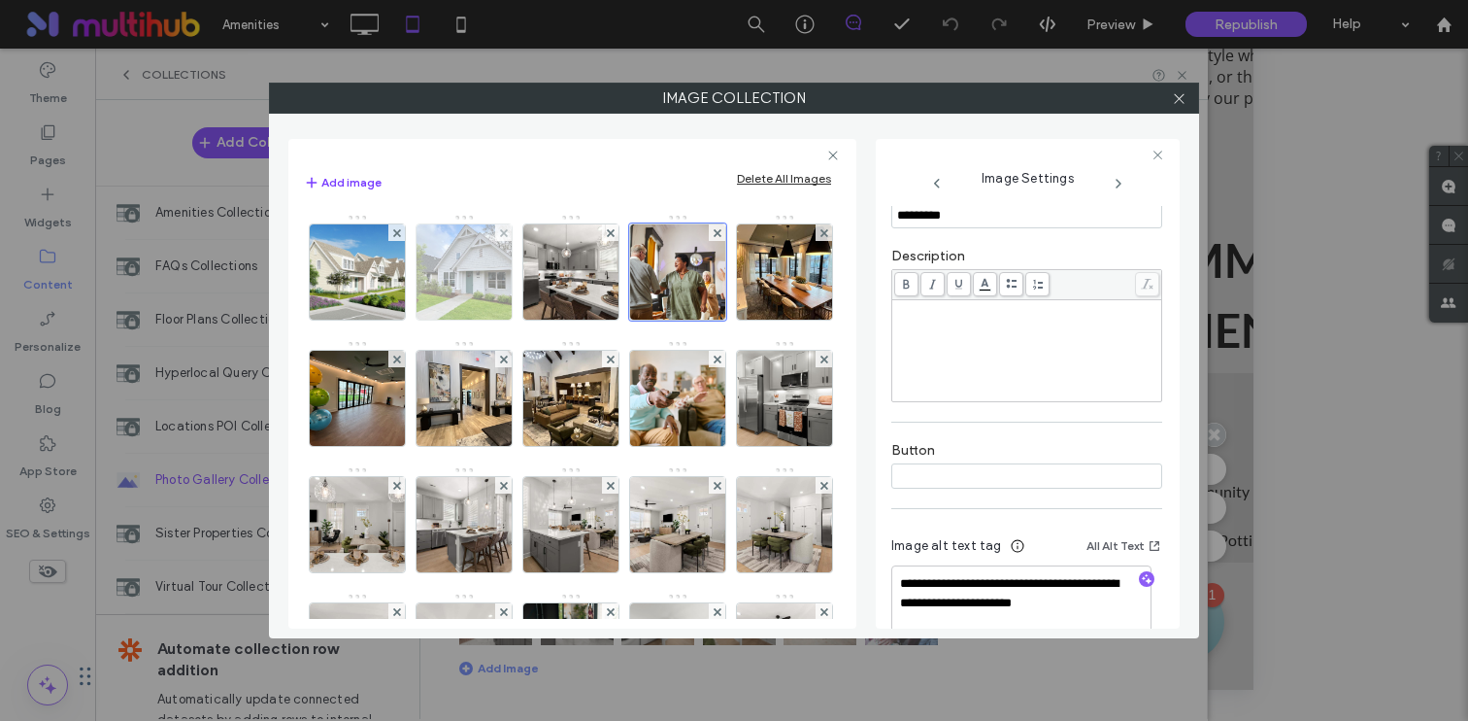
click at [506, 290] on img at bounding box center [464, 271] width 143 height 95
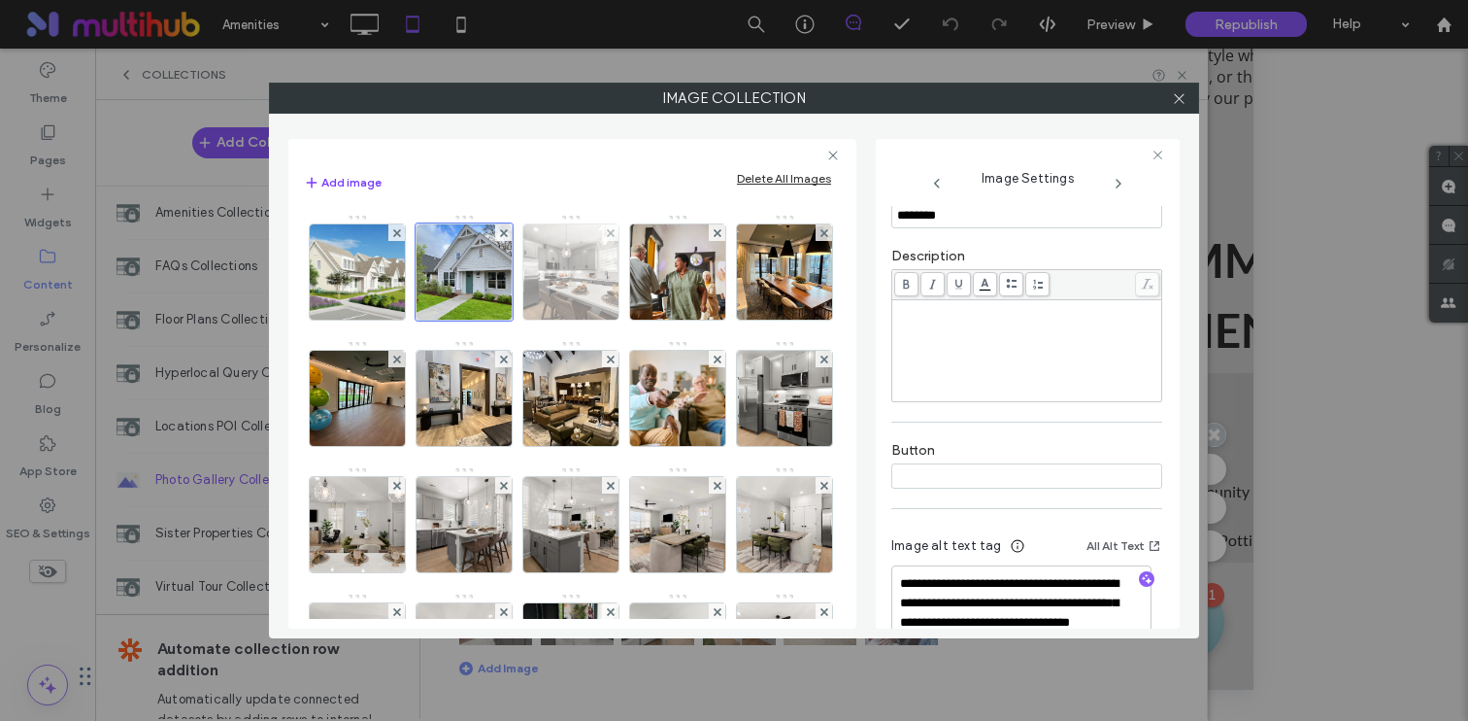
click at [570, 302] on img at bounding box center [571, 271] width 143 height 95
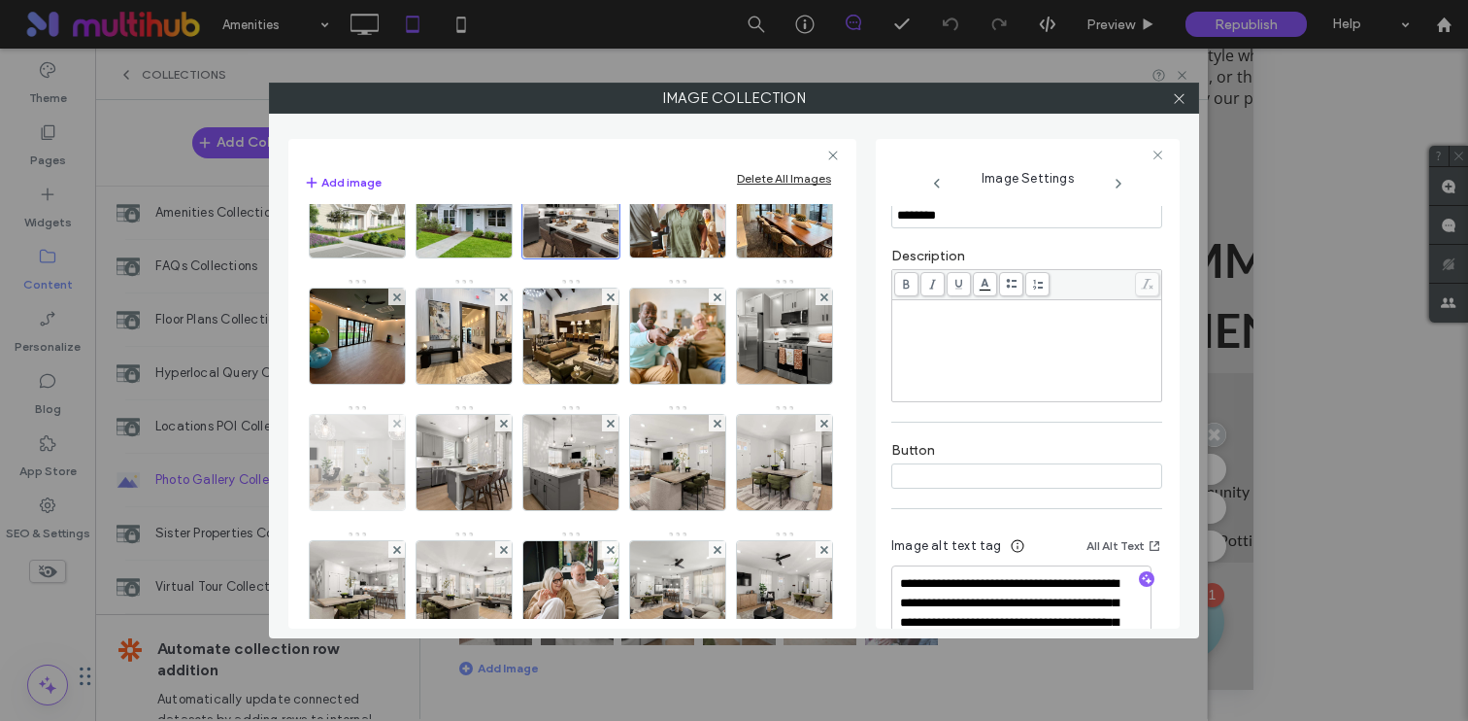
scroll to position [171, 0]
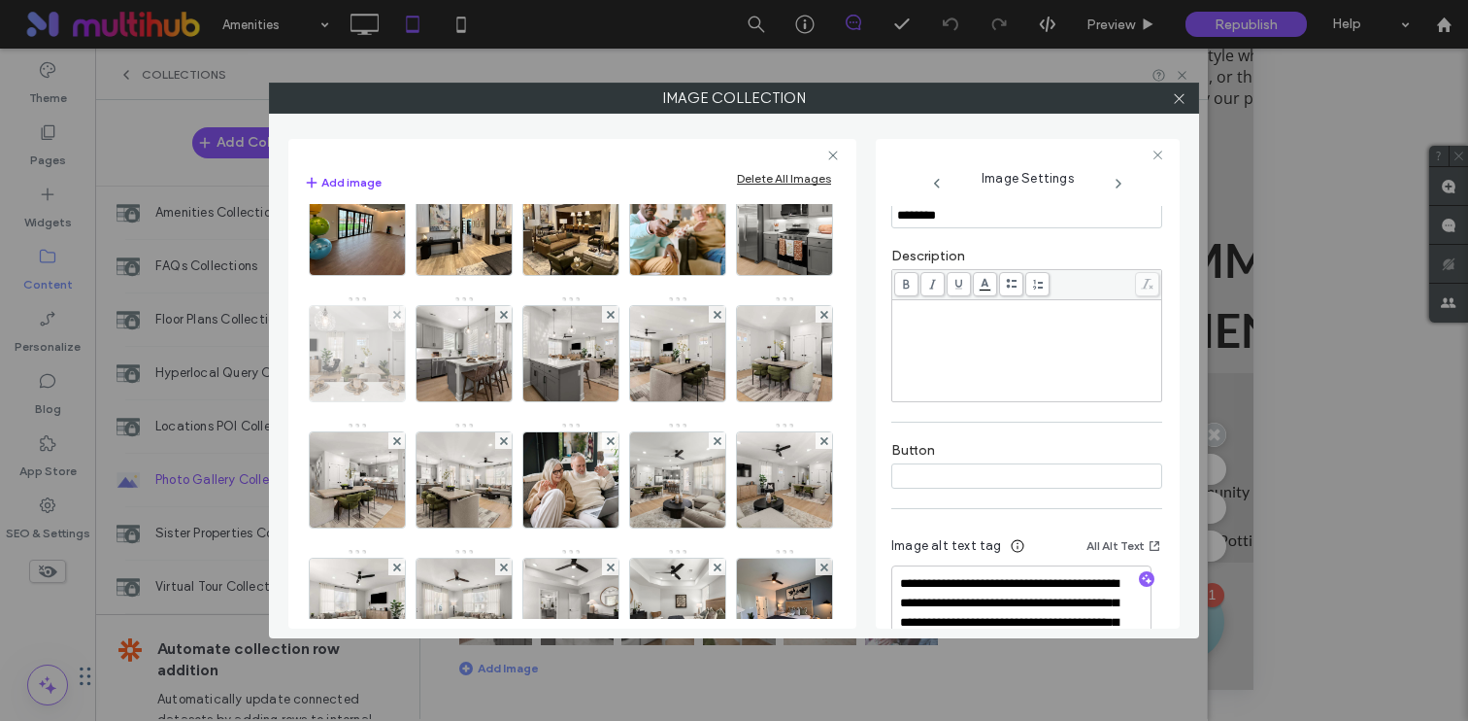
click at [429, 364] on img at bounding box center [357, 353] width 143 height 95
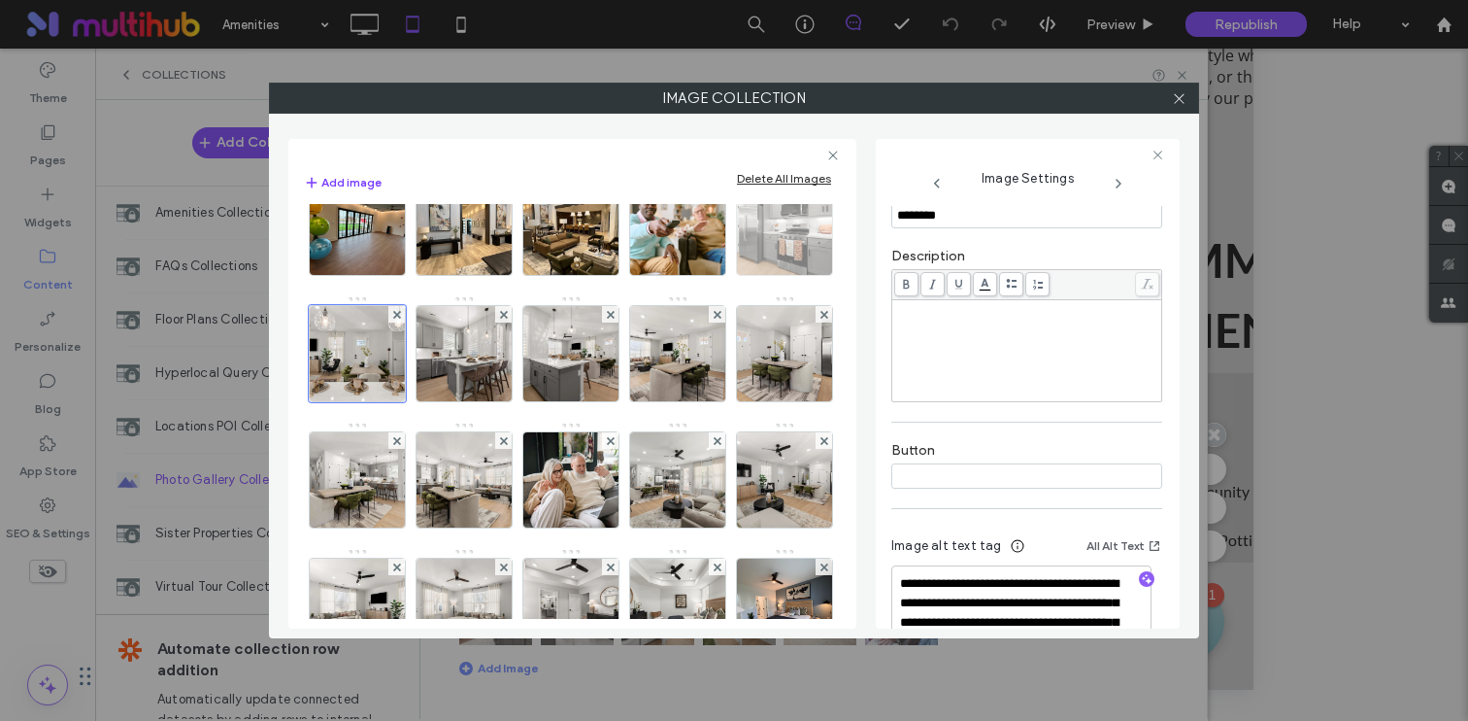
click at [714, 275] on img at bounding box center [785, 227] width 143 height 95
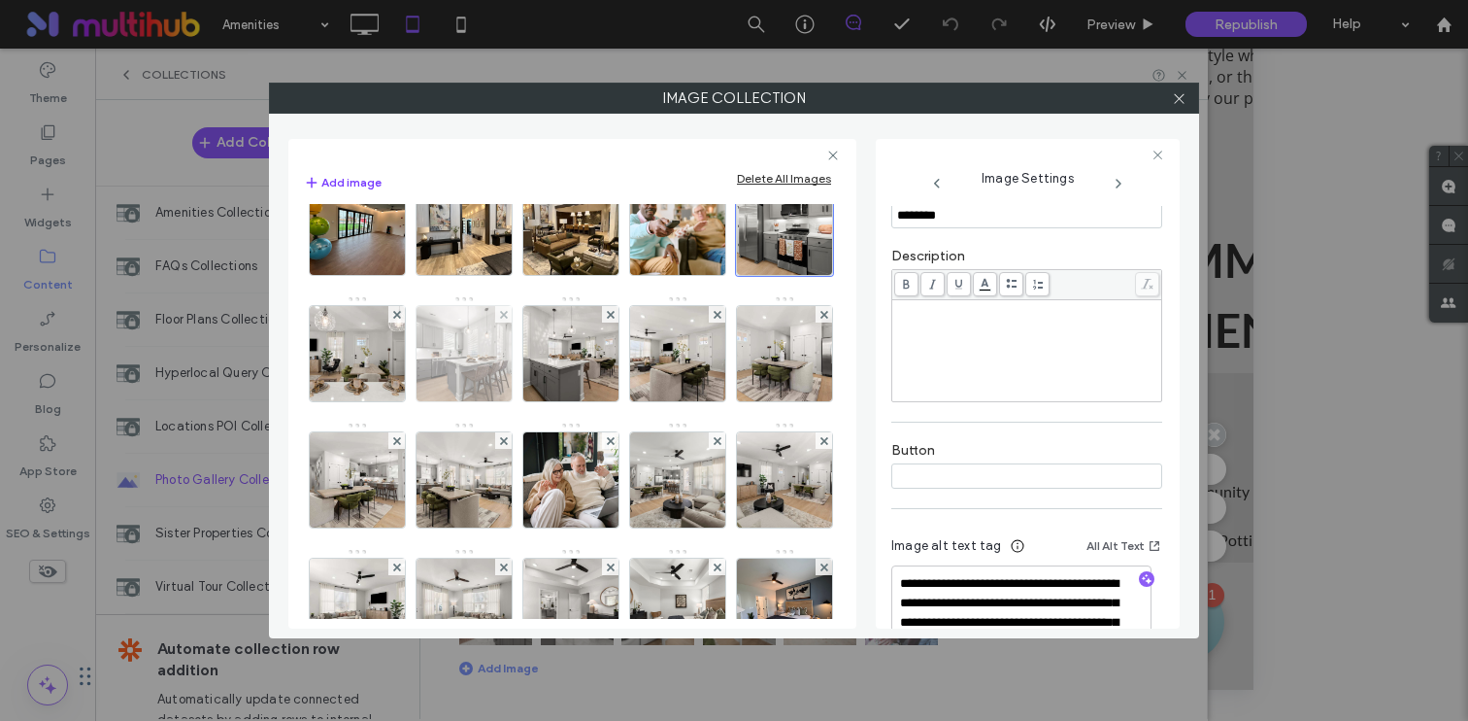
click at [536, 386] on img at bounding box center [464, 353] width 143 height 95
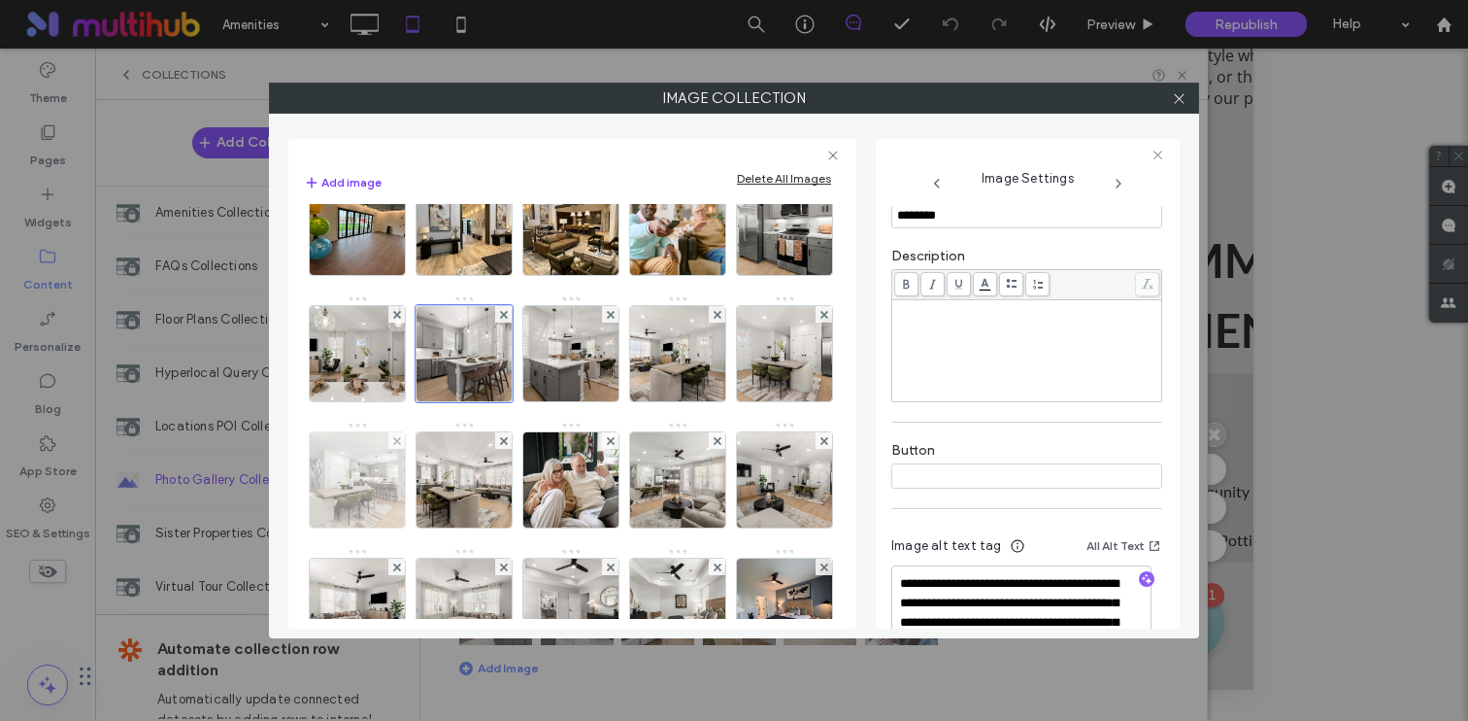
click at [429, 472] on img at bounding box center [357, 479] width 143 height 95
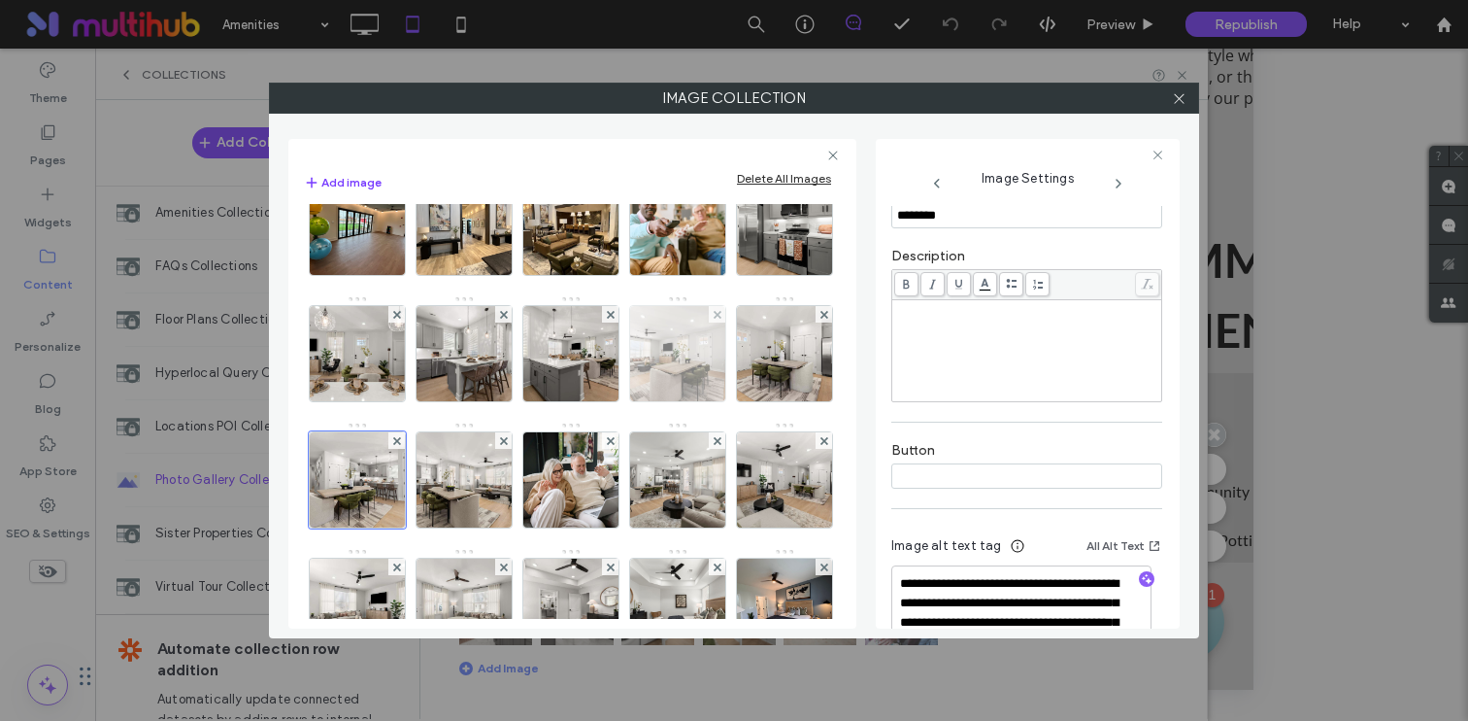
drag, startPoint x: 575, startPoint y: 489, endPoint x: 467, endPoint y: 526, distance: 113.9
click at [714, 401] on img at bounding box center [785, 353] width 143 height 95
click at [607, 401] on img at bounding box center [678, 353] width 143 height 95
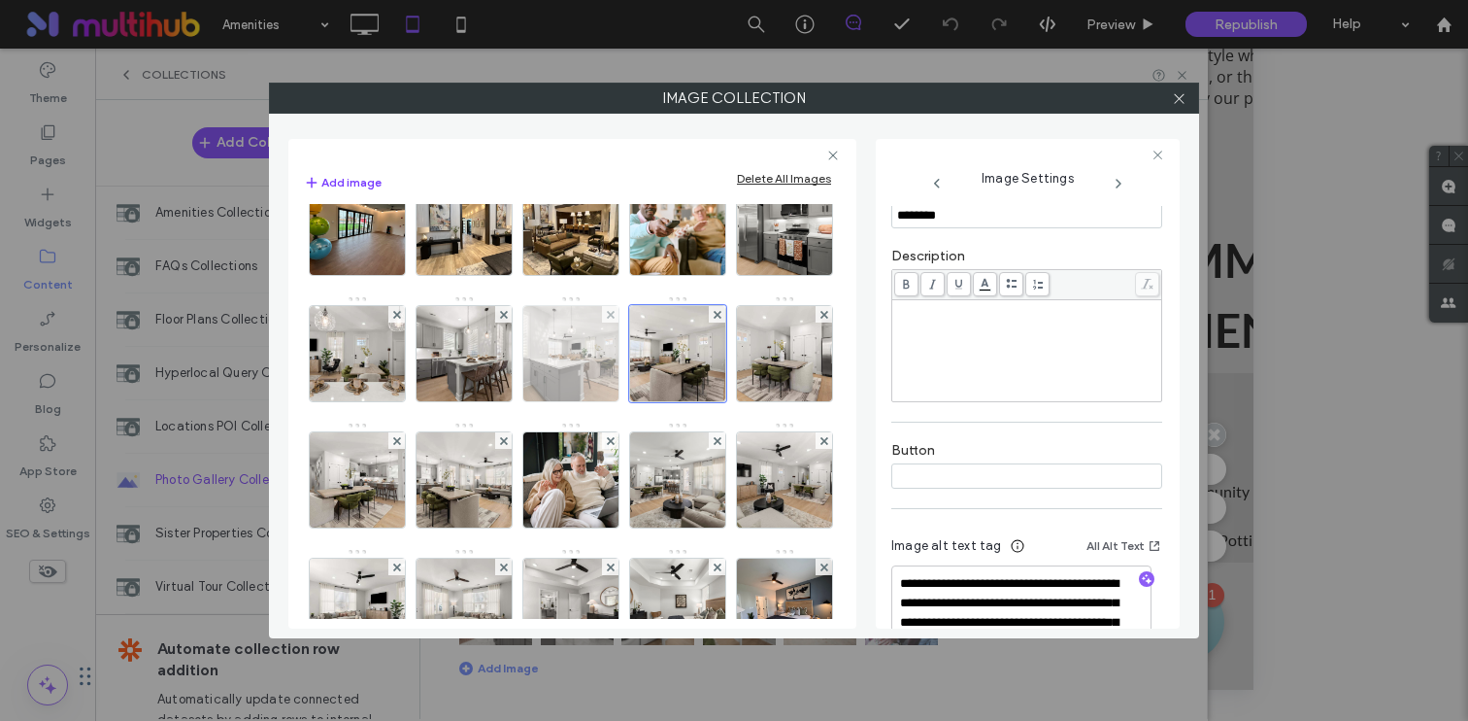
click at [500, 401] on img at bounding box center [571, 353] width 143 height 95
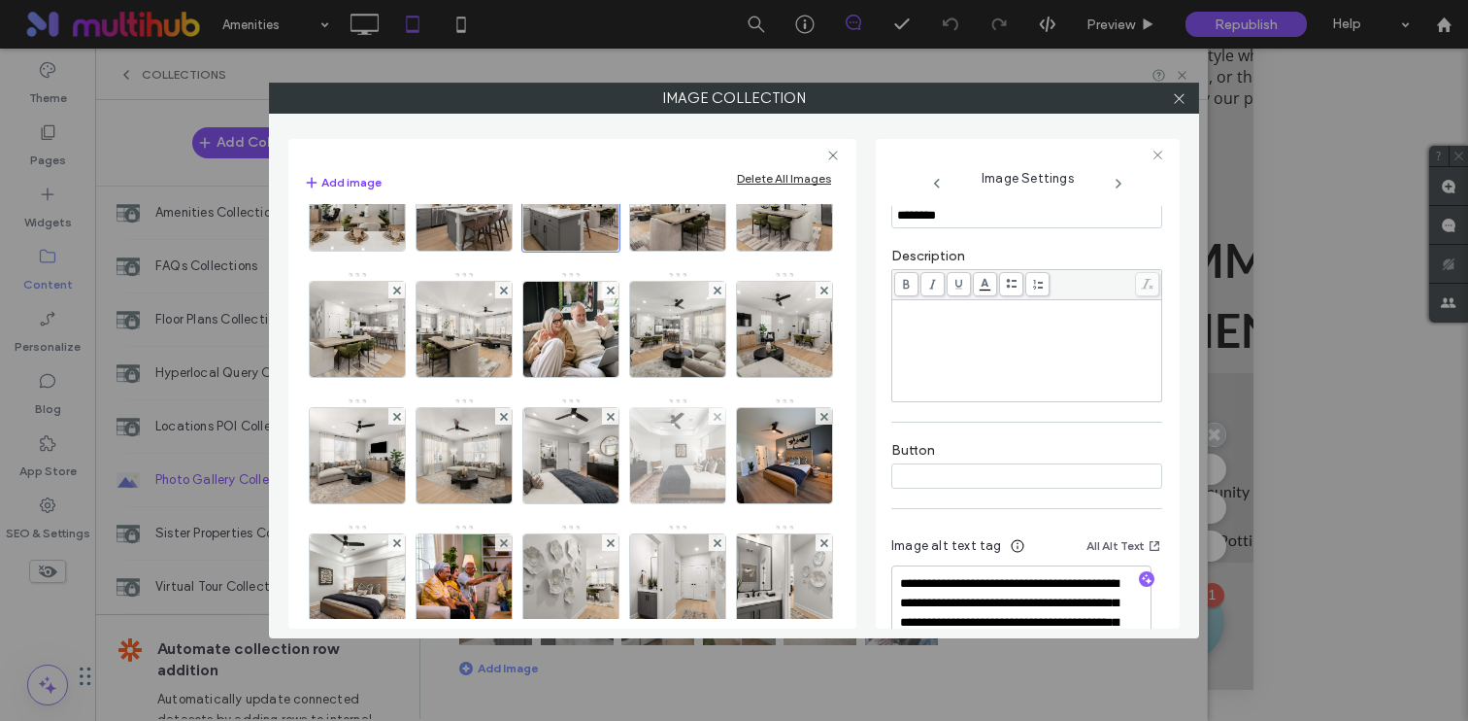
scroll to position [456, 0]
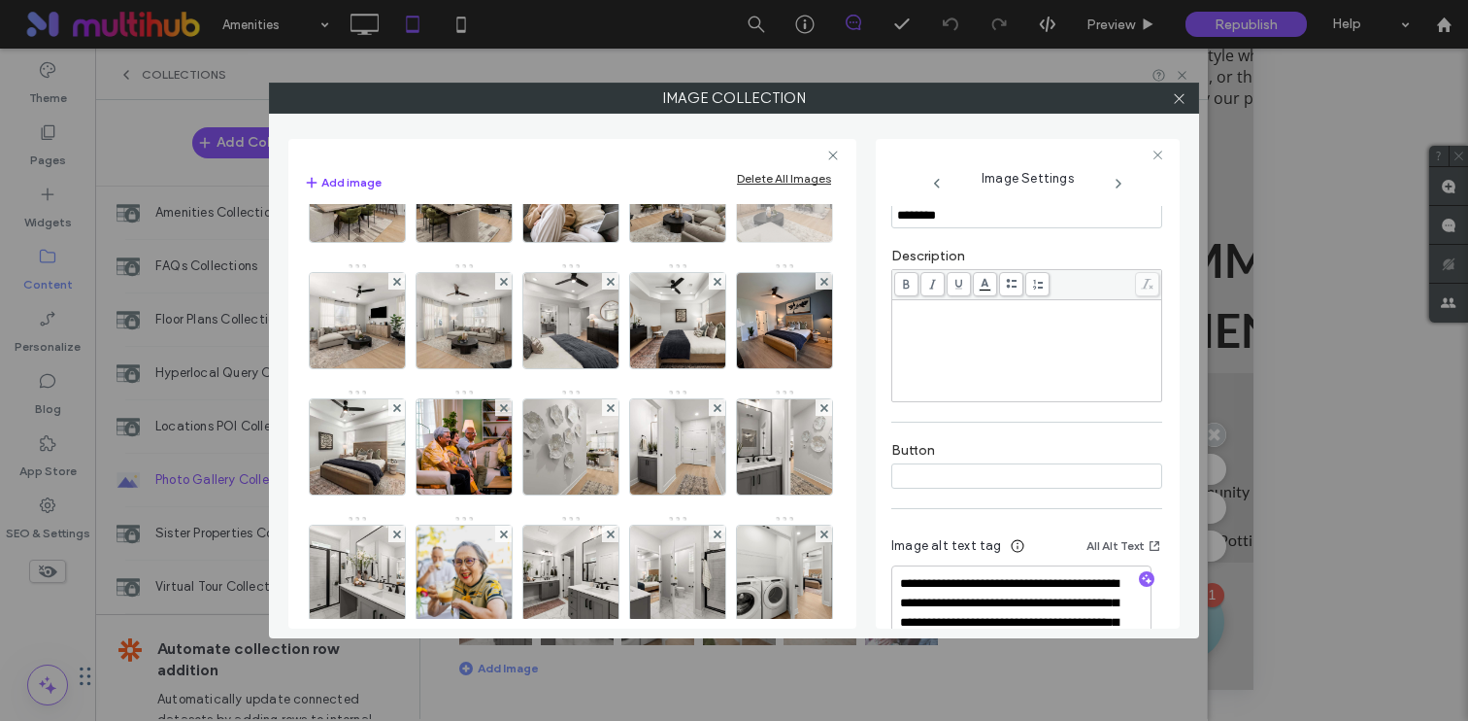
click at [714, 242] on img at bounding box center [785, 194] width 143 height 95
click at [607, 242] on img at bounding box center [678, 194] width 143 height 95
click at [500, 242] on img at bounding box center [571, 194] width 143 height 95
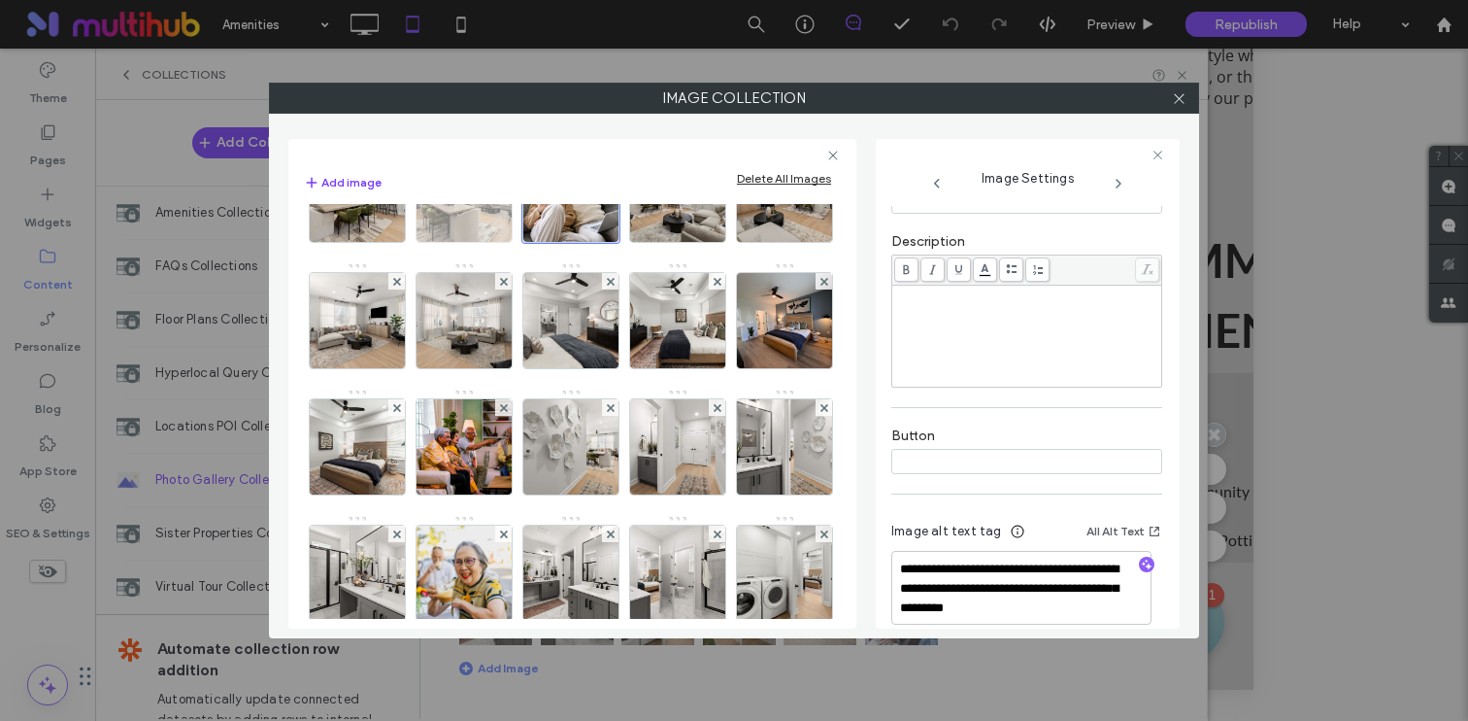
click at [393, 242] on img at bounding box center [464, 194] width 143 height 95
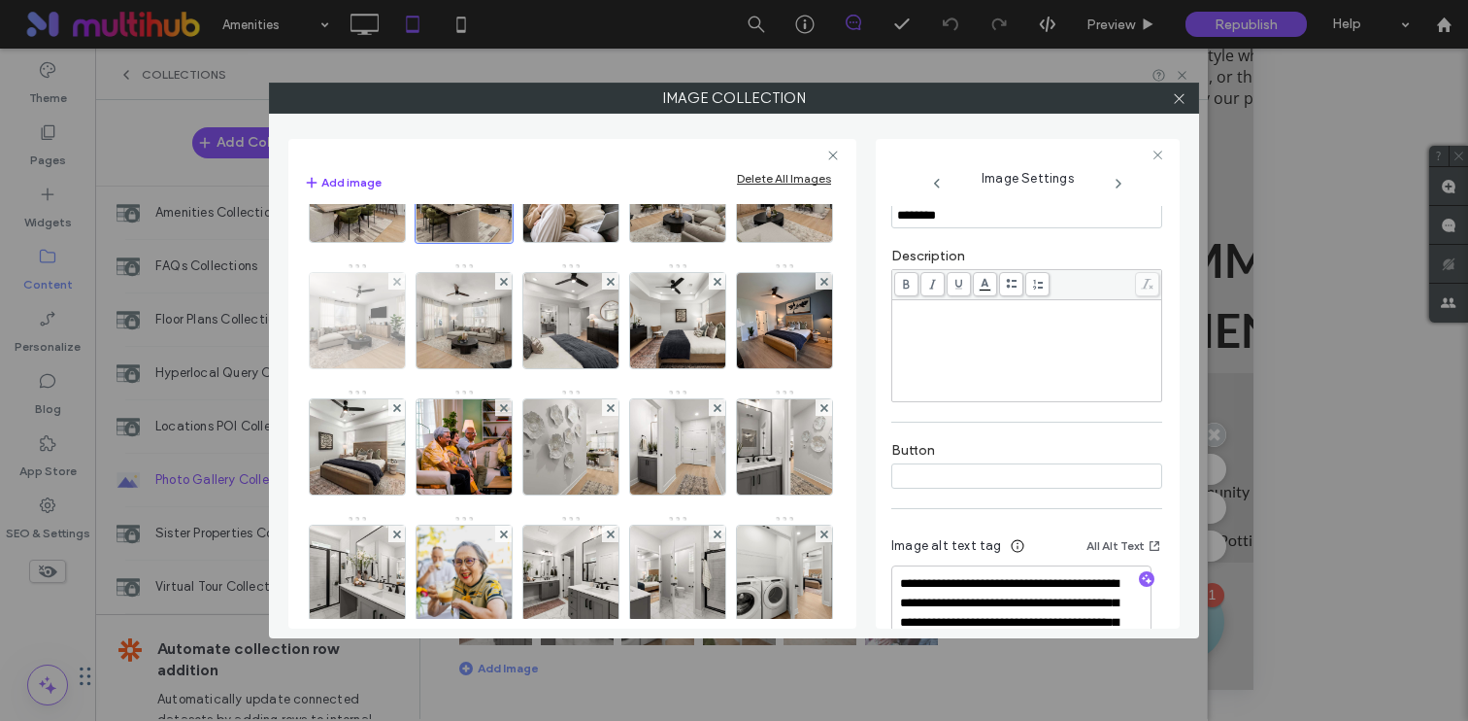
click at [355, 368] on img at bounding box center [357, 320] width 143 height 95
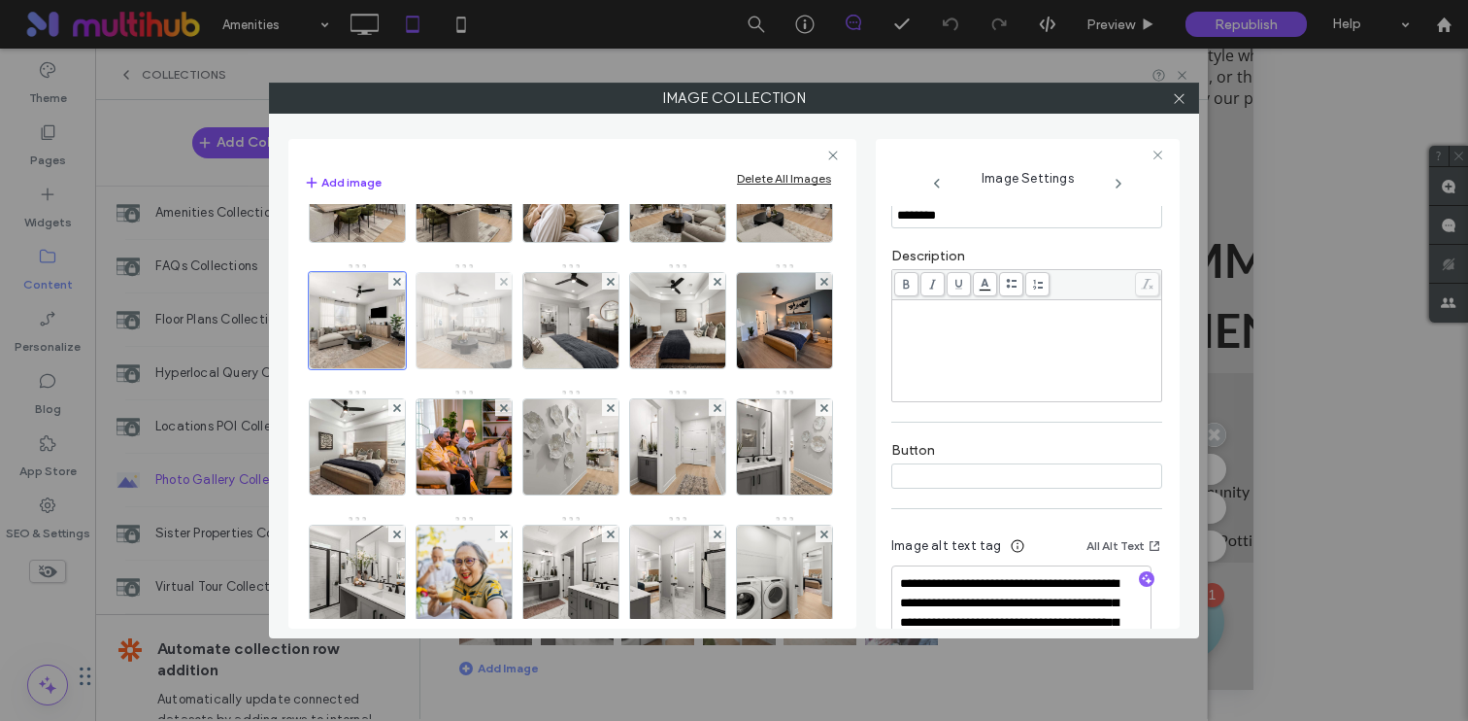
click at [479, 368] on img at bounding box center [464, 320] width 143 height 95
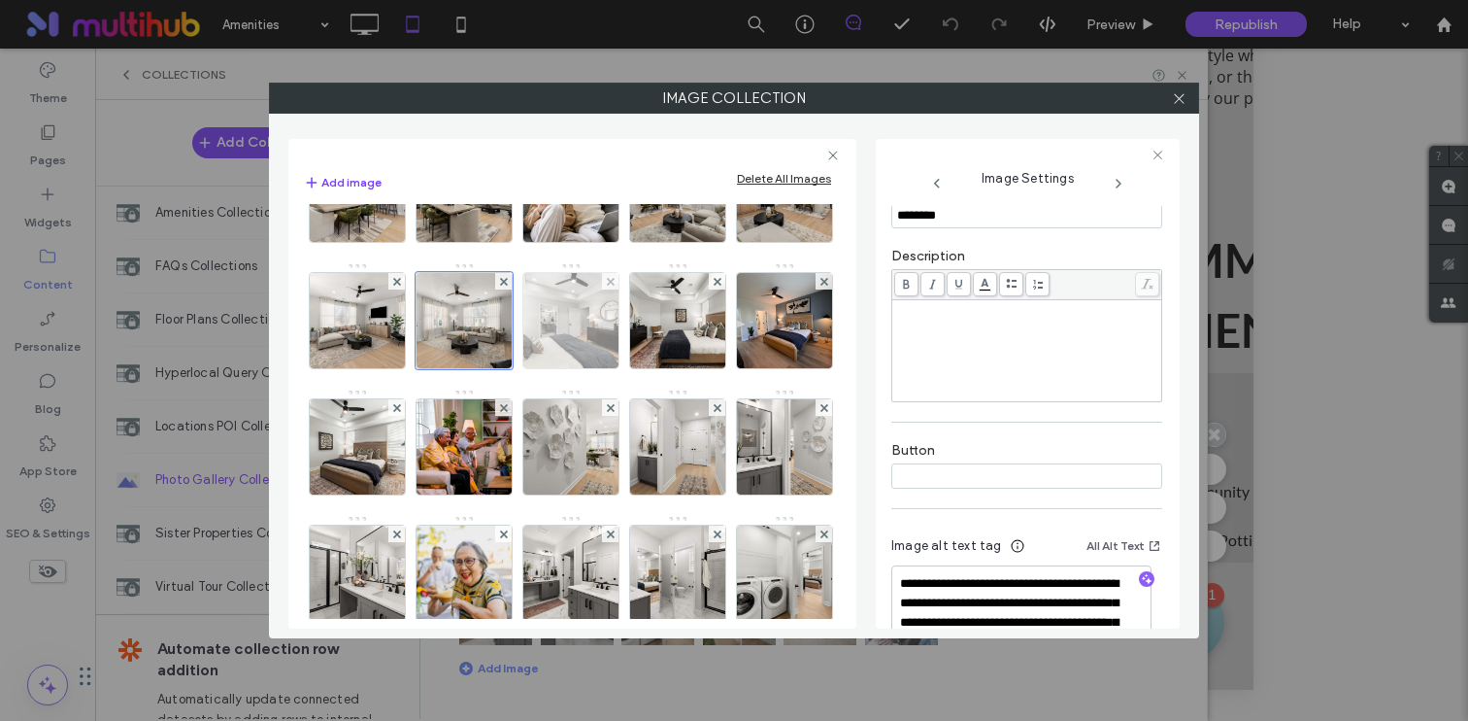
click at [601, 368] on img at bounding box center [571, 320] width 143 height 95
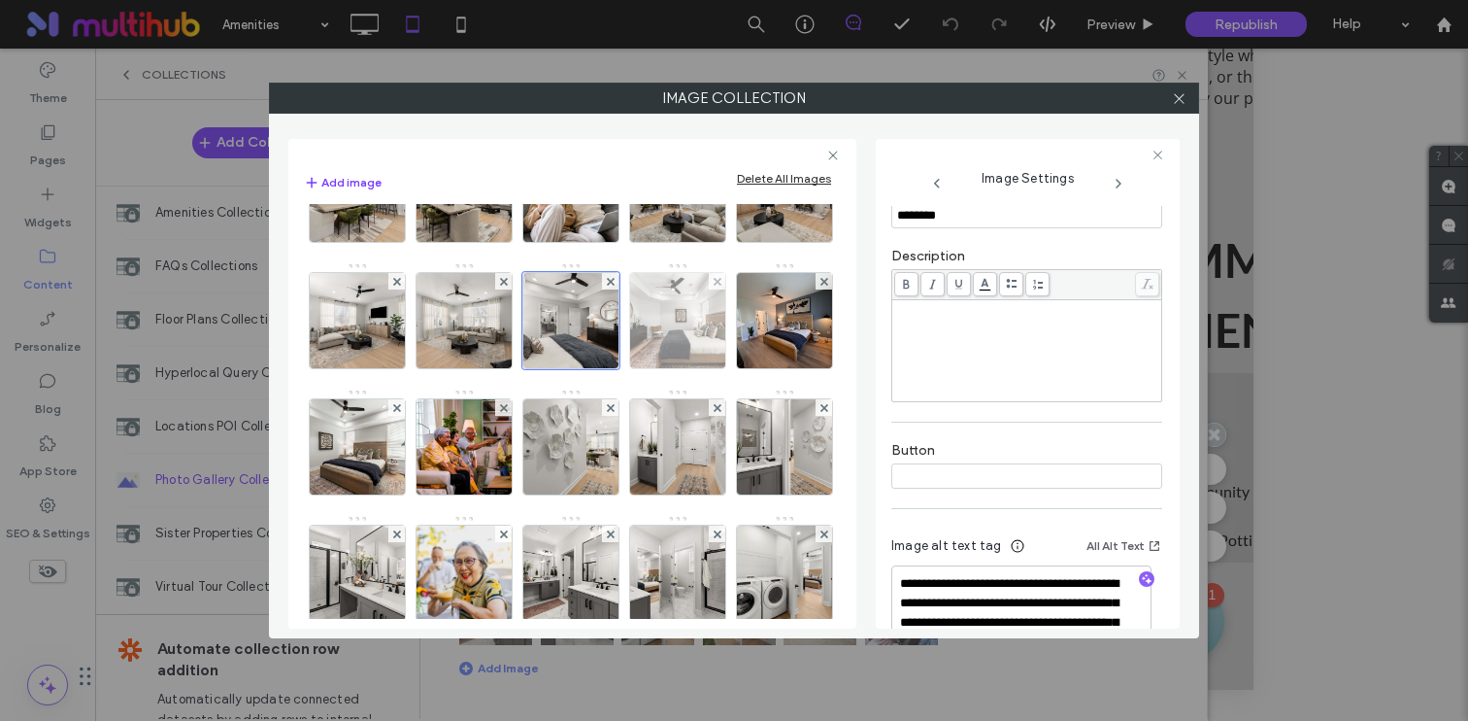
click at [673, 368] on img at bounding box center [678, 320] width 143 height 95
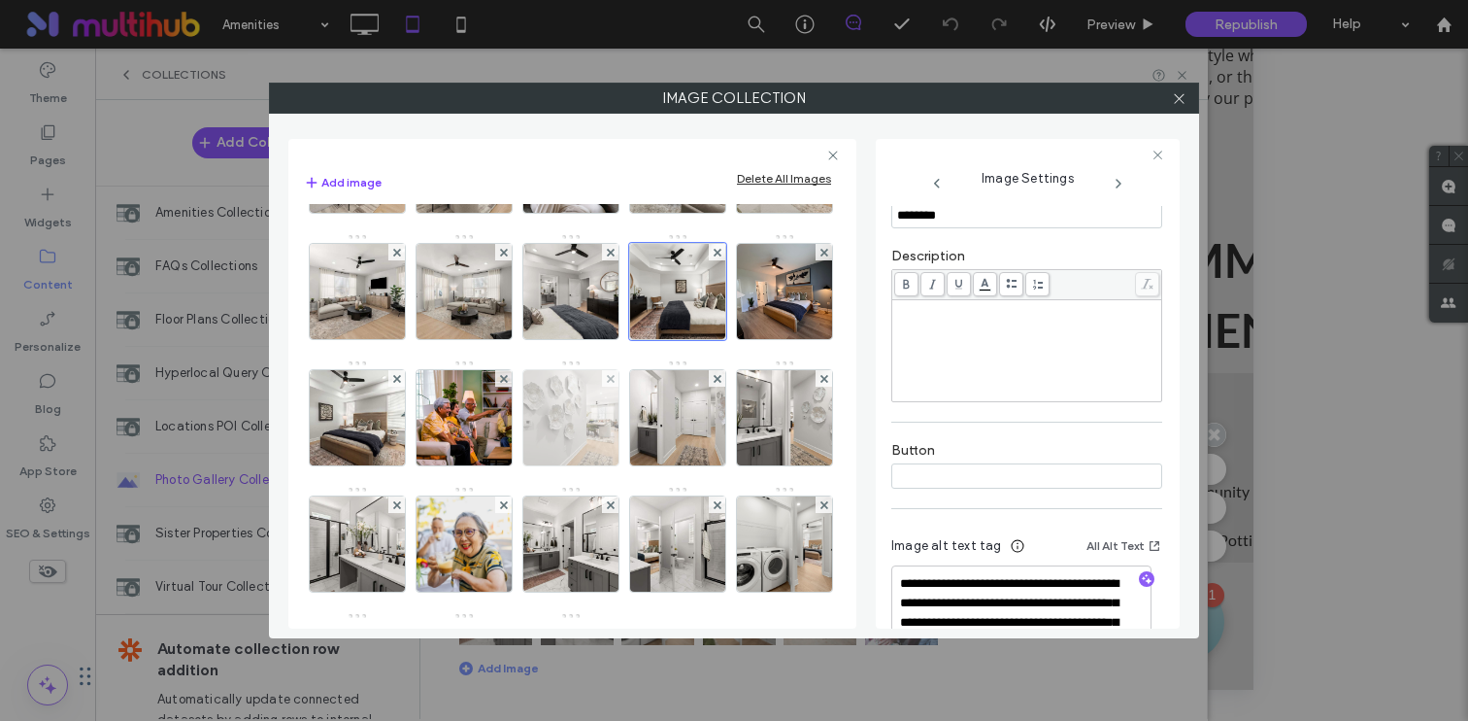
scroll to position [488, 0]
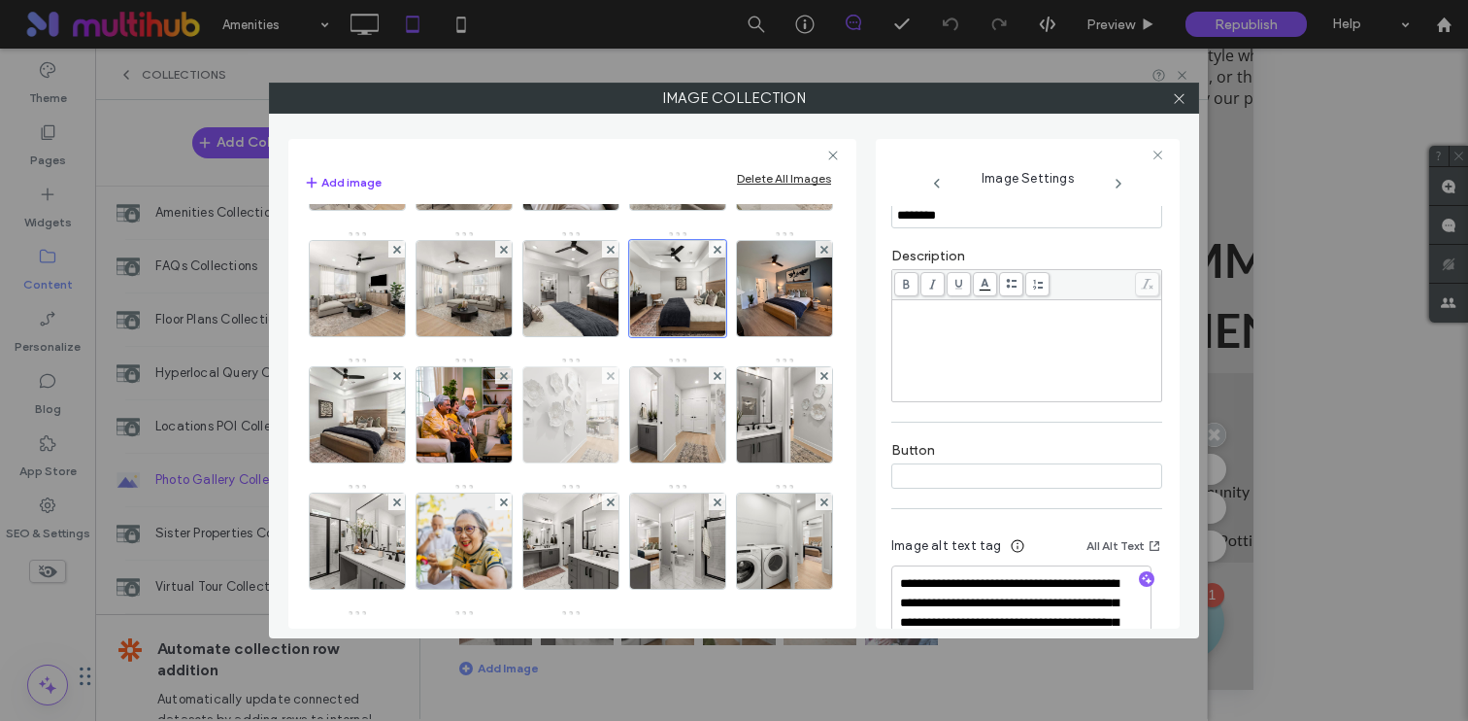
click at [643, 462] on img at bounding box center [571, 414] width 143 height 95
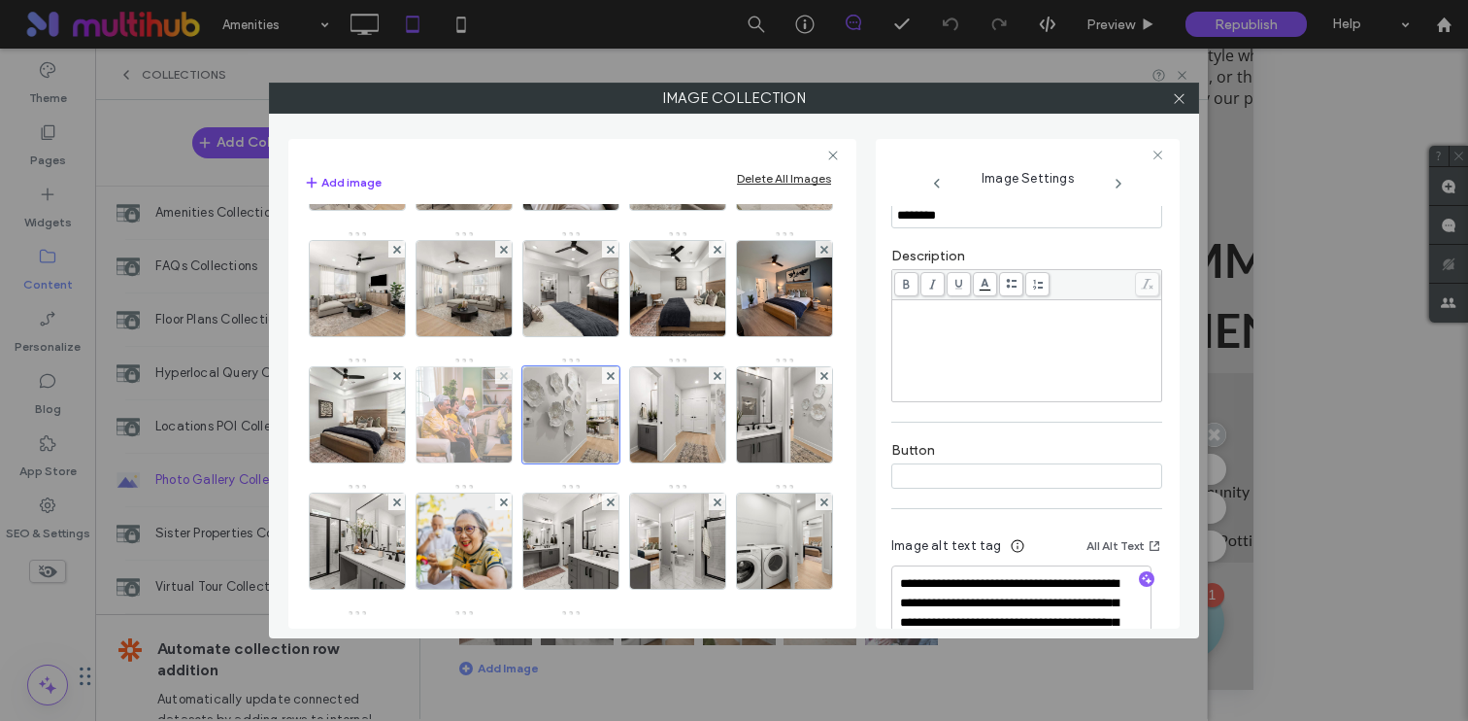
click at [536, 462] on img at bounding box center [464, 414] width 143 height 95
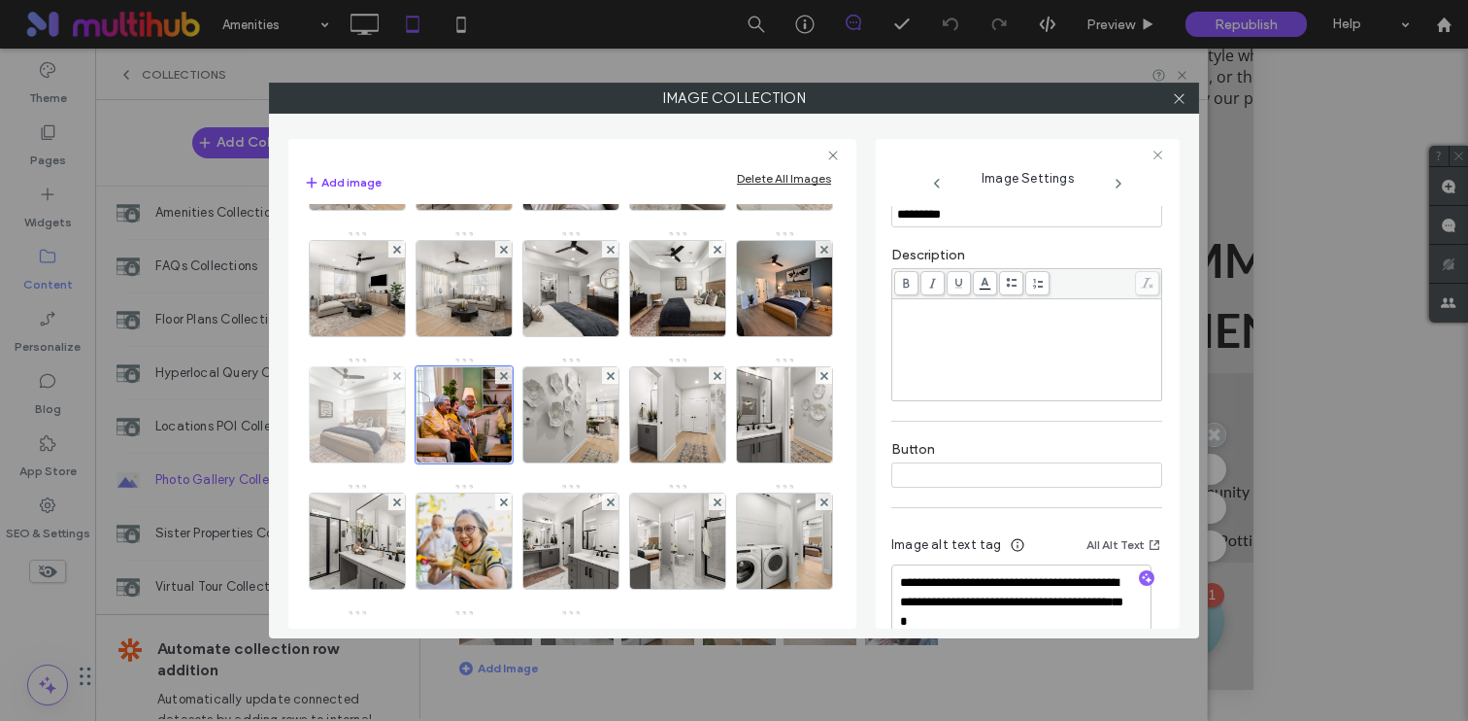
click at [429, 462] on img at bounding box center [357, 414] width 143 height 95
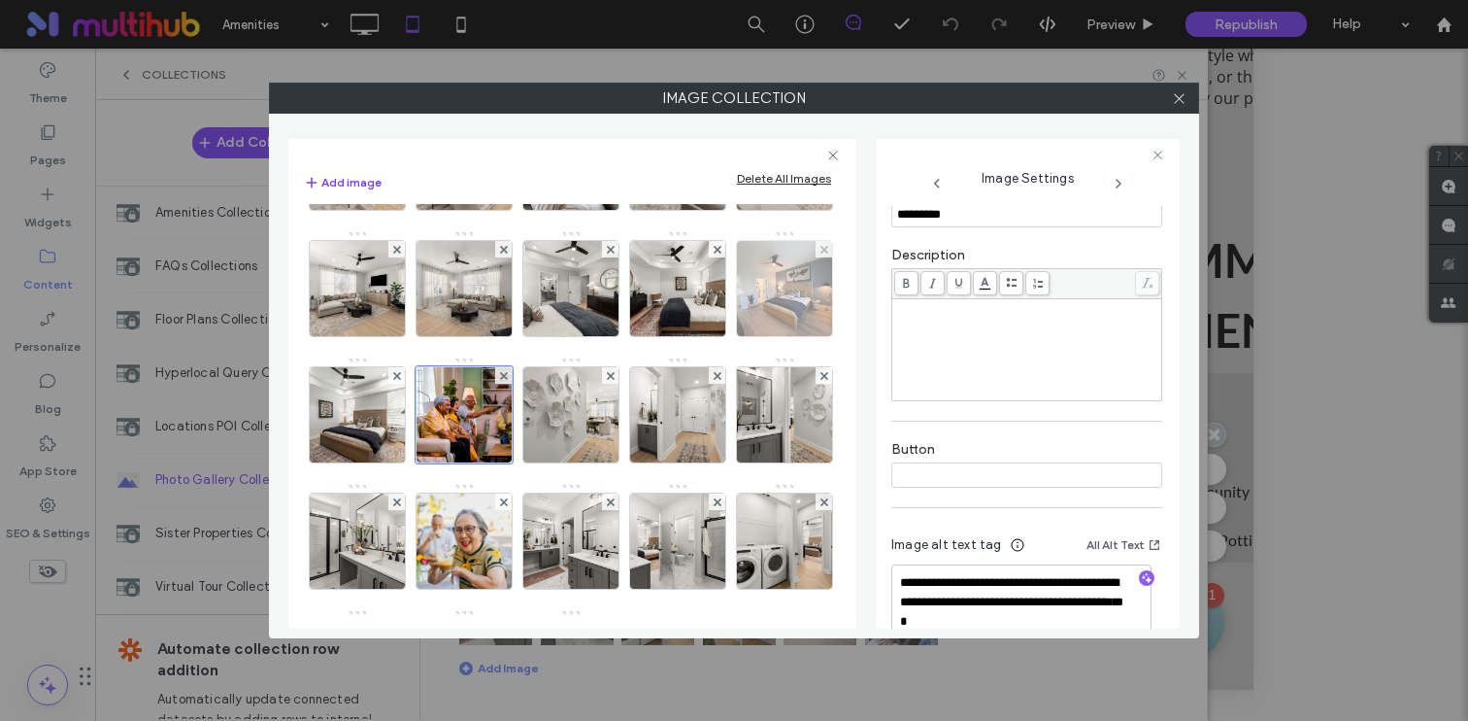
scroll to position [380, 0]
click at [722, 336] on img at bounding box center [785, 288] width 127 height 95
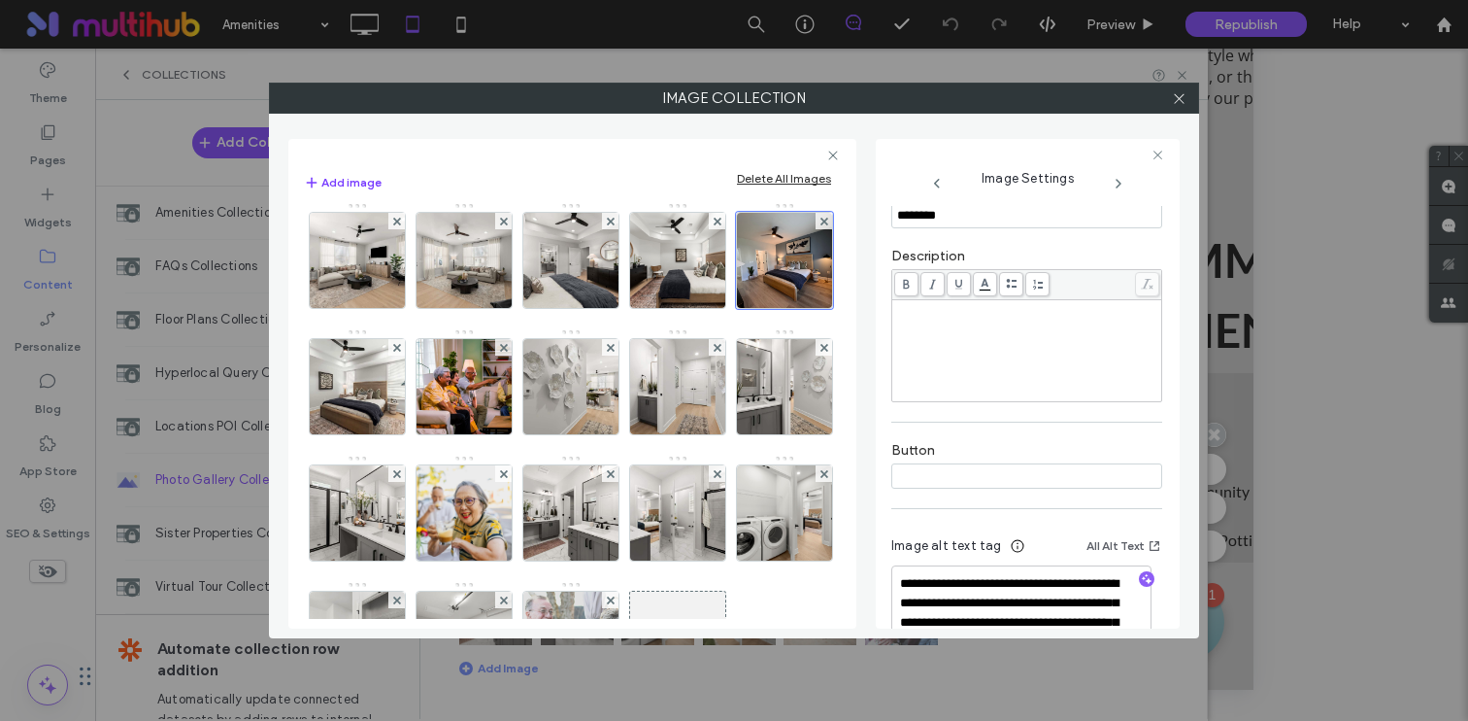
scroll to position [869, 0]
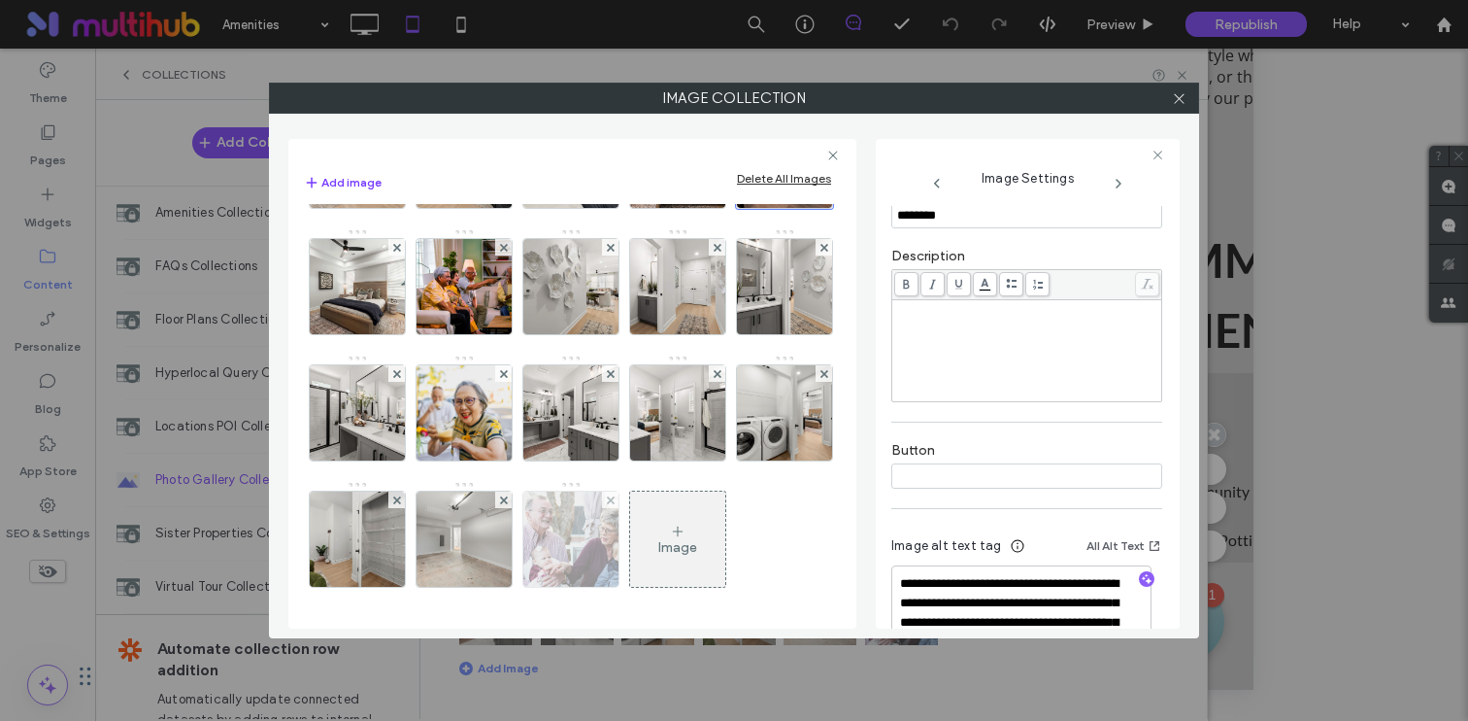
click at [500, 551] on img at bounding box center [571, 538] width 143 height 95
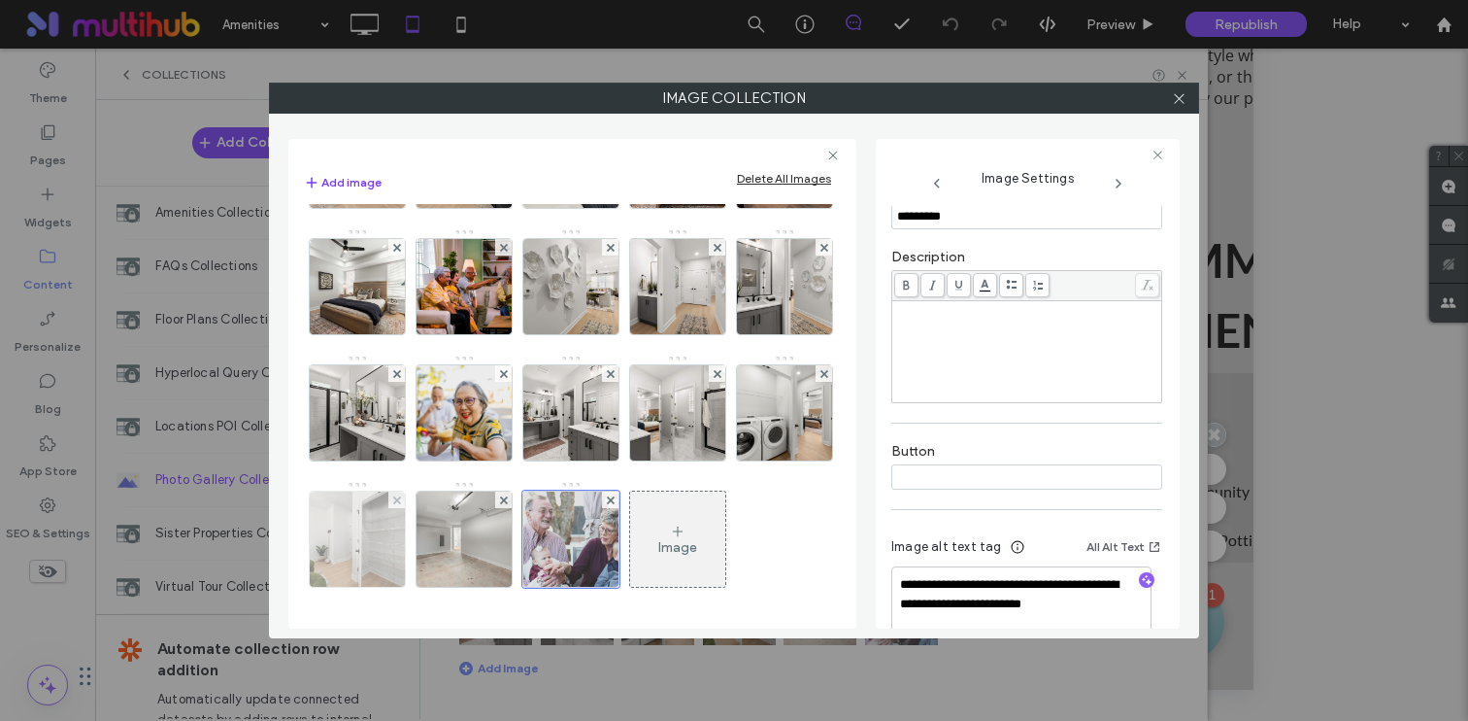
click at [429, 491] on img at bounding box center [357, 538] width 143 height 95
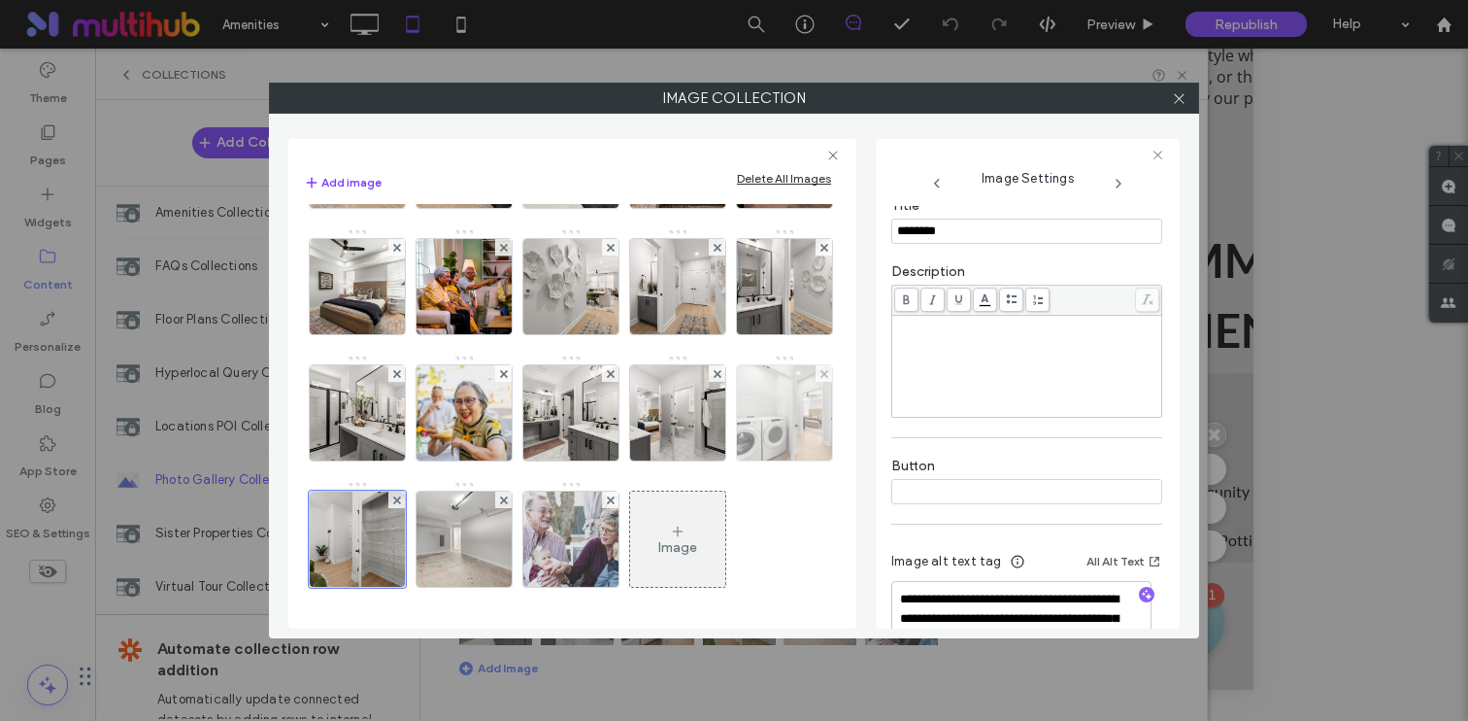
scroll to position [380, 0]
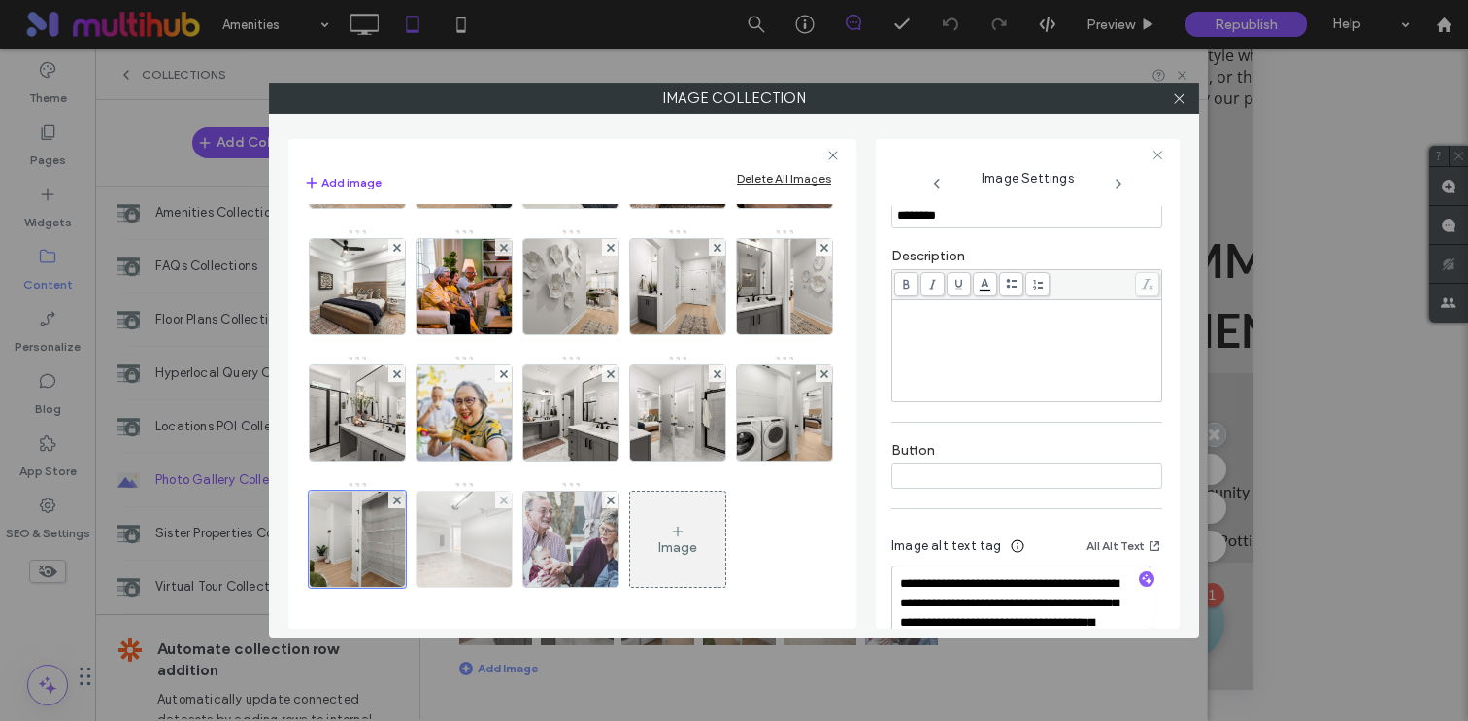
click at [393, 555] on img at bounding box center [464, 538] width 143 height 95
click at [1170, 97] on div at bounding box center [1178, 98] width 29 height 29
click at [1177, 93] on icon at bounding box center [1179, 98] width 15 height 15
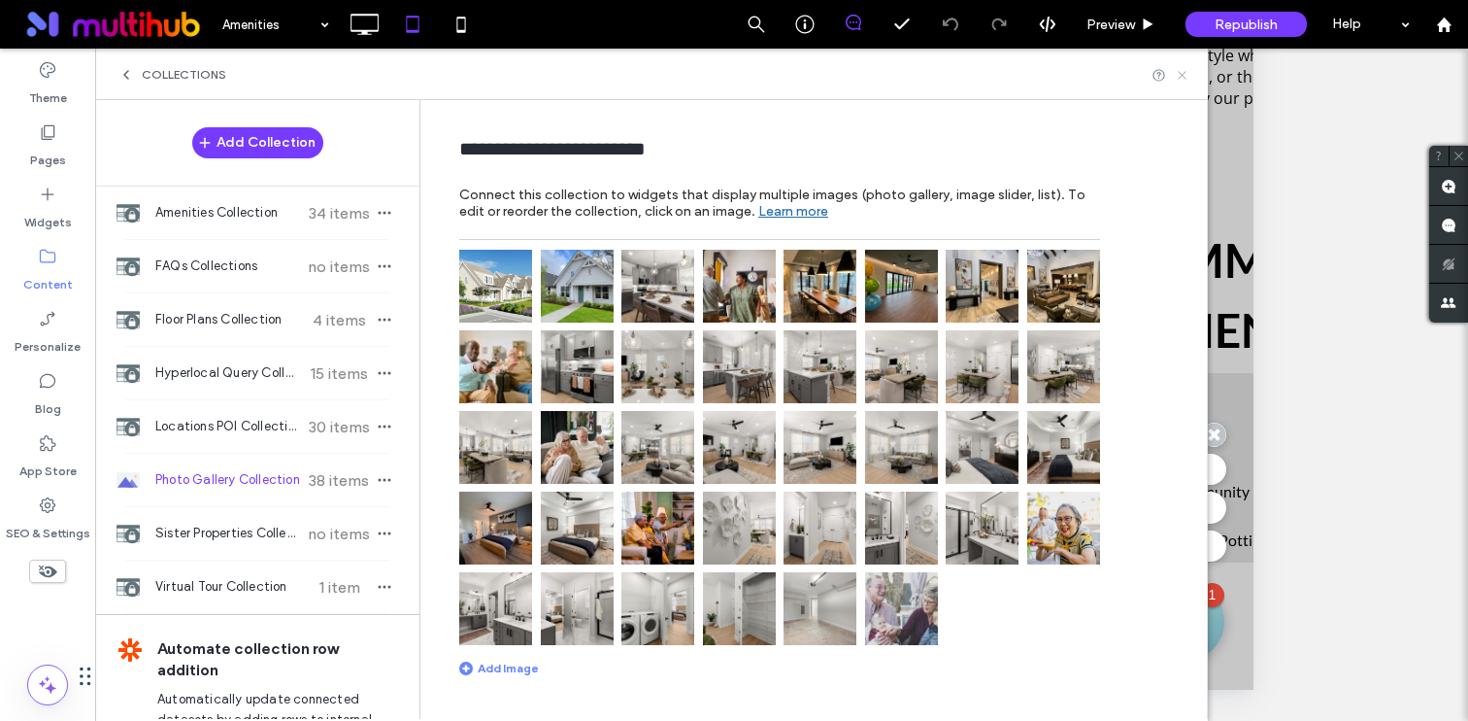
click at [1179, 71] on icon at bounding box center [1182, 75] width 15 height 15
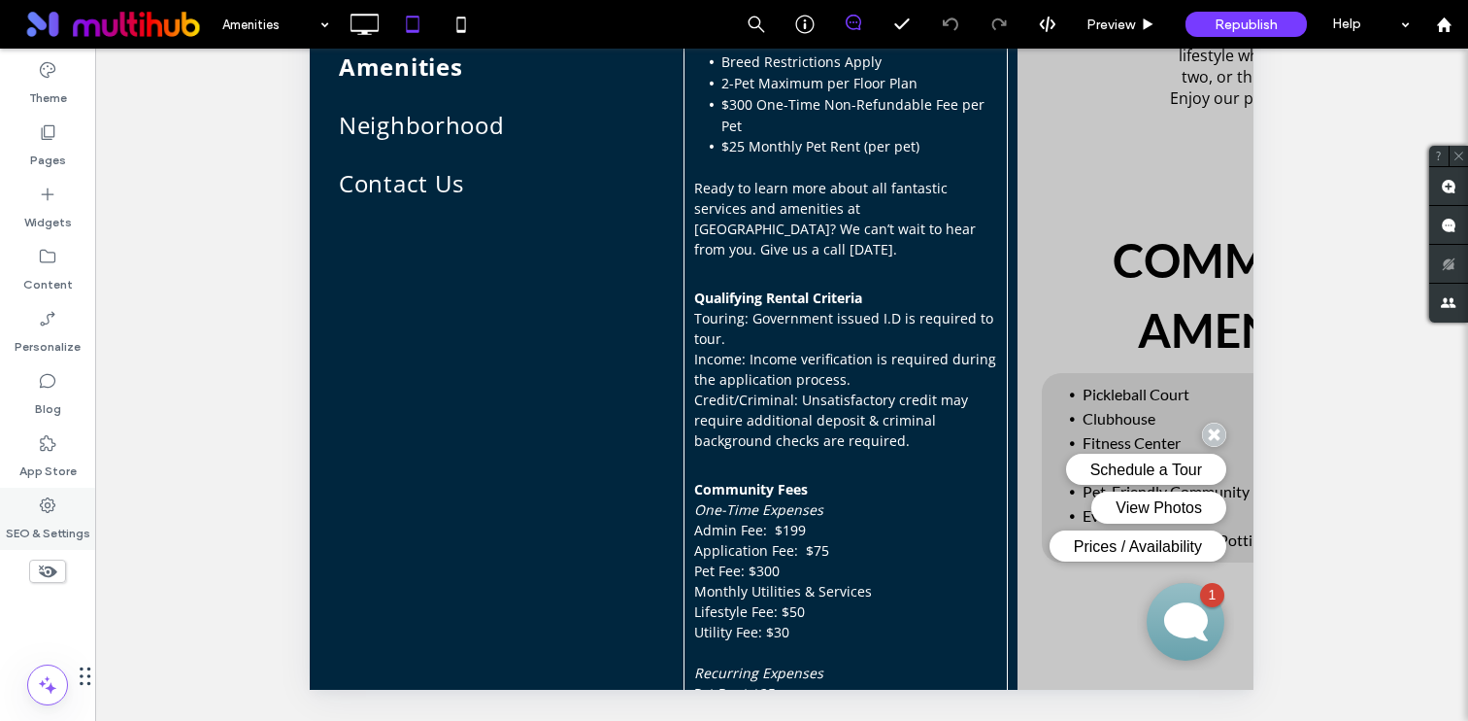
click at [57, 506] on div "SEO & Settings" at bounding box center [47, 518] width 95 height 62
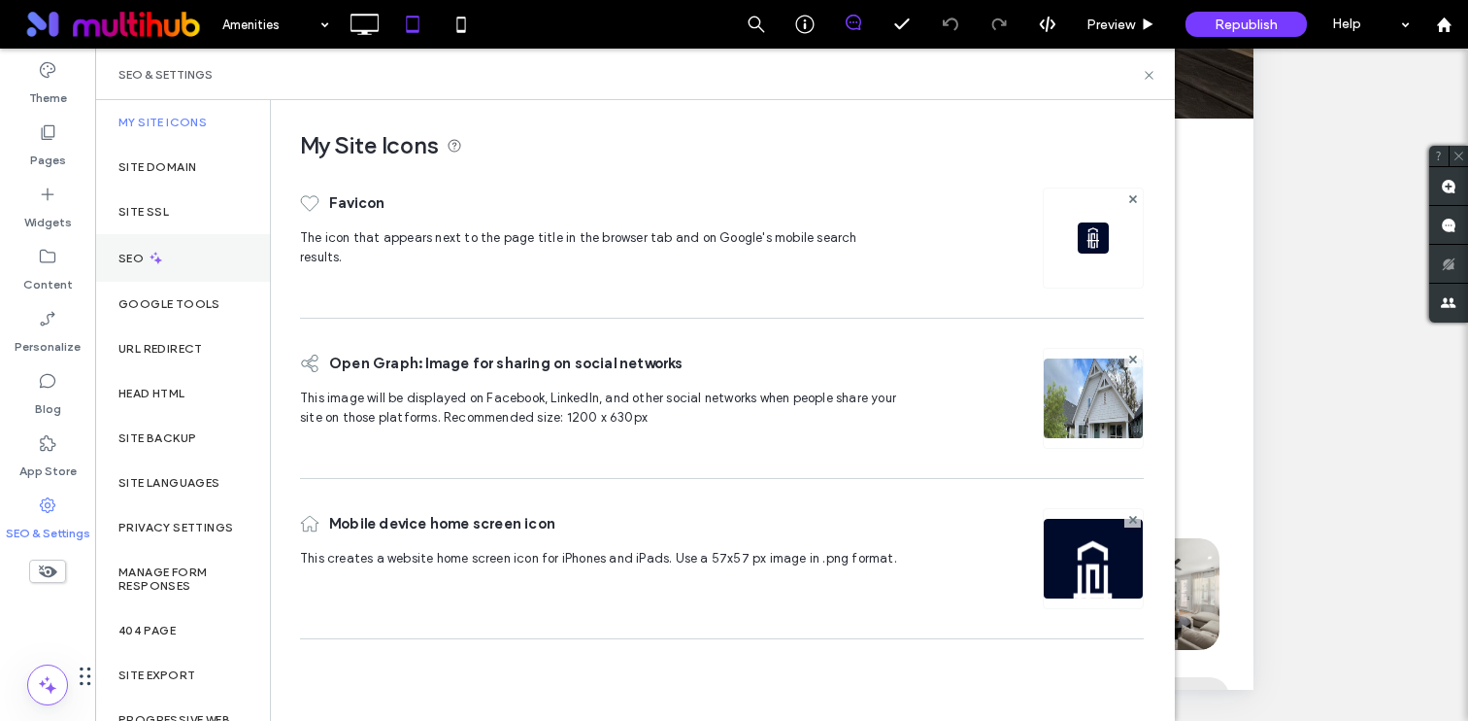
scroll to position [0, 0]
click at [179, 248] on div "SEO" at bounding box center [182, 258] width 175 height 48
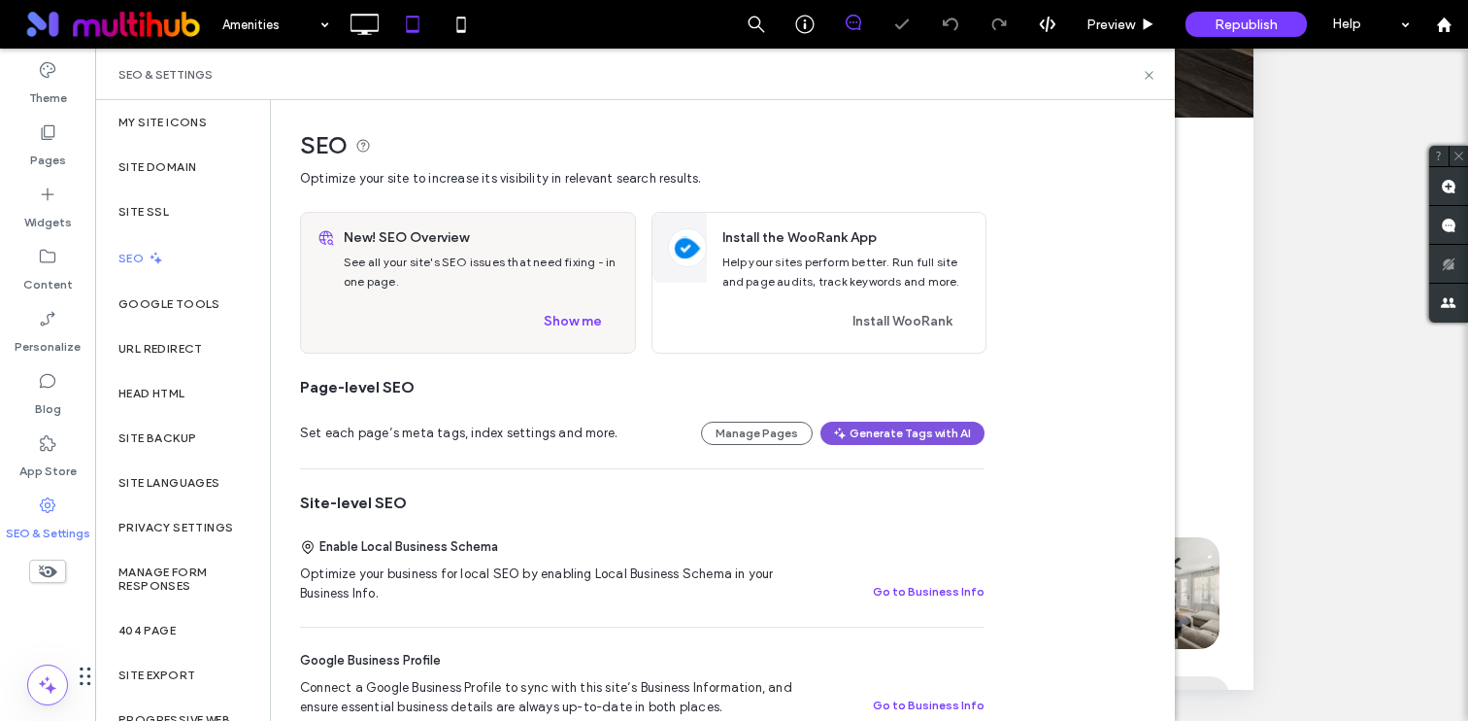
click at [886, 426] on button "Generate Tags with AI" at bounding box center [903, 432] width 164 height 23
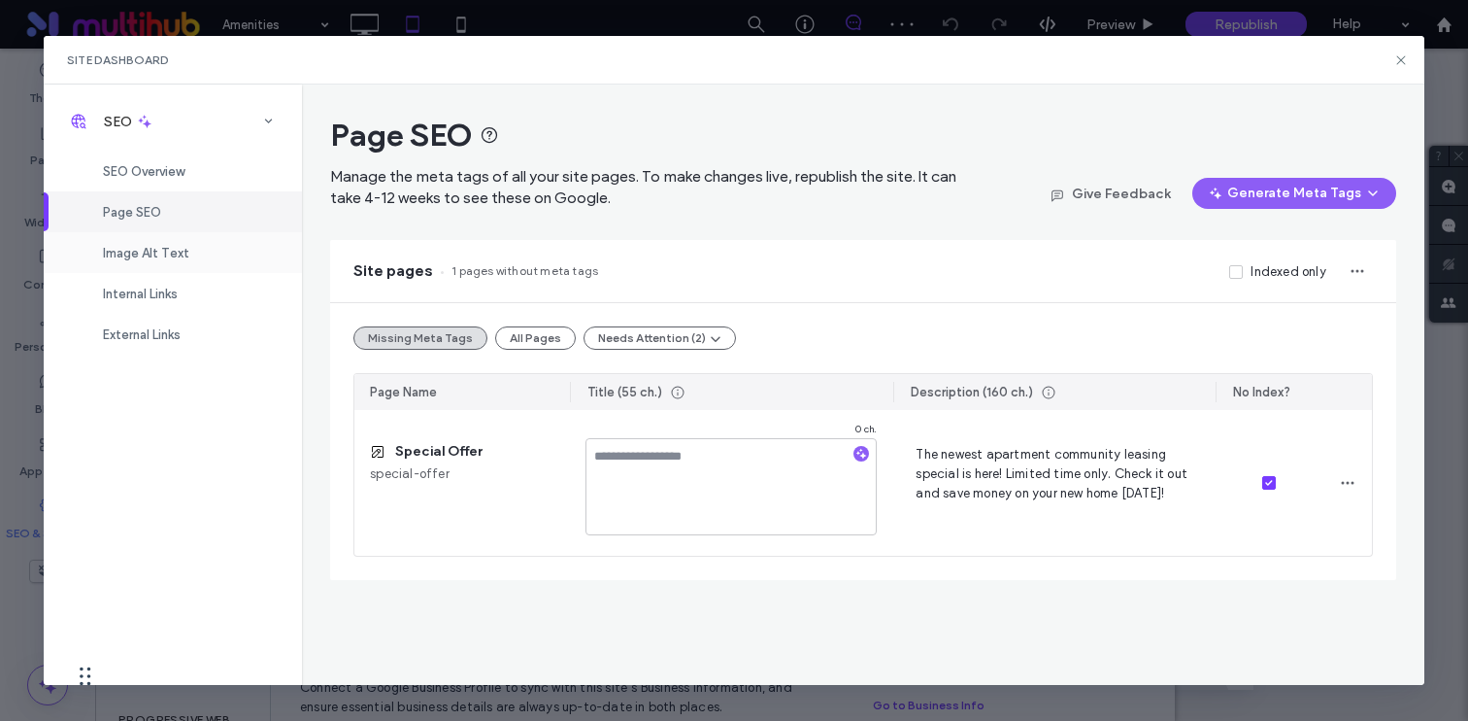
click at [198, 238] on div "Image Alt Text" at bounding box center [173, 252] width 258 height 41
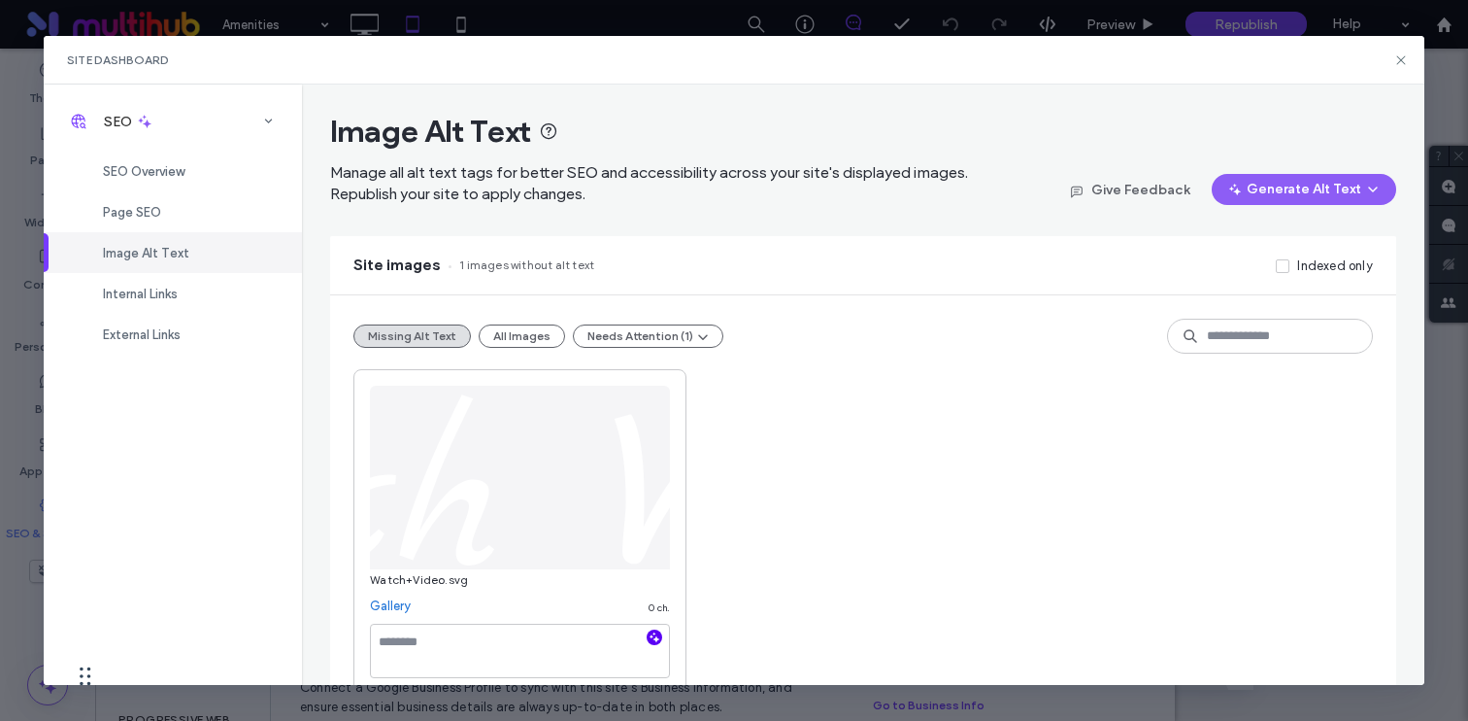
click at [655, 635] on icon "button" at bounding box center [655, 637] width 14 height 14
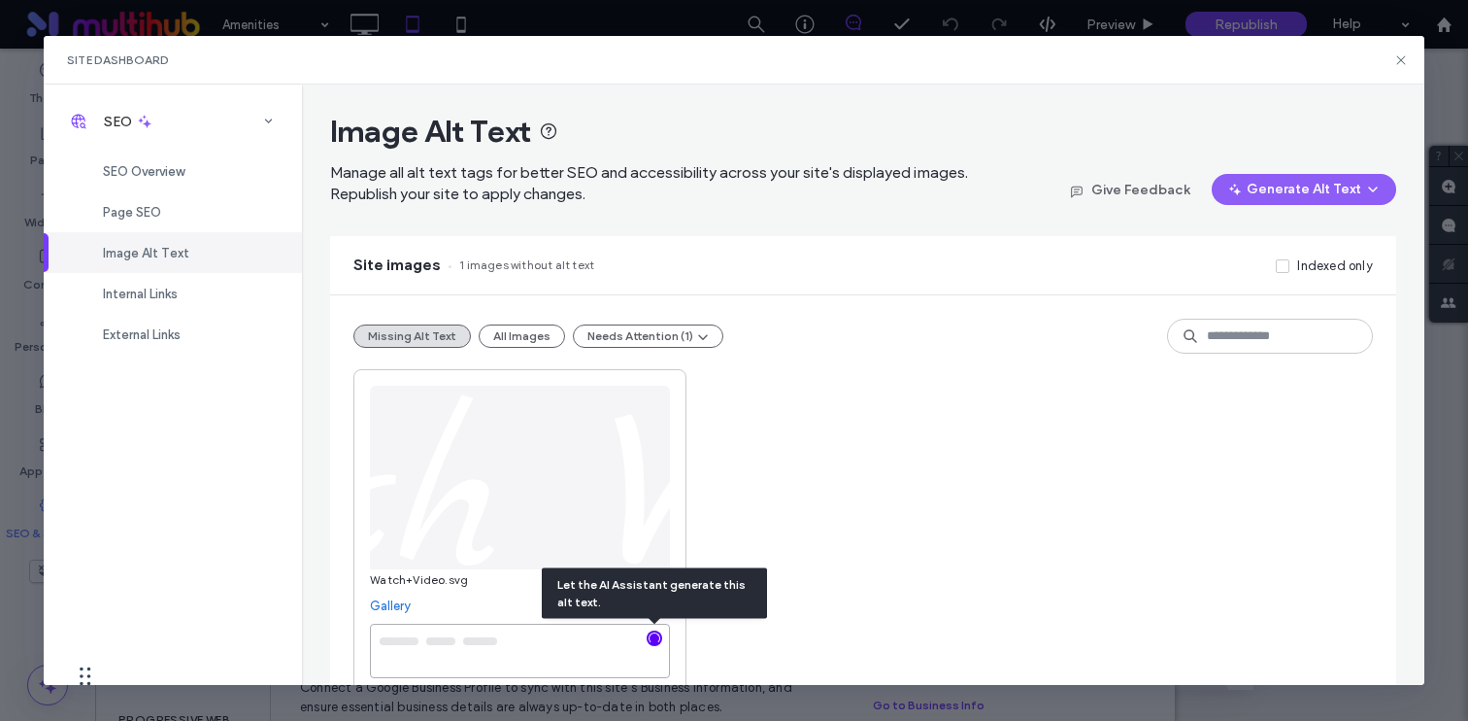
type textarea "**********"
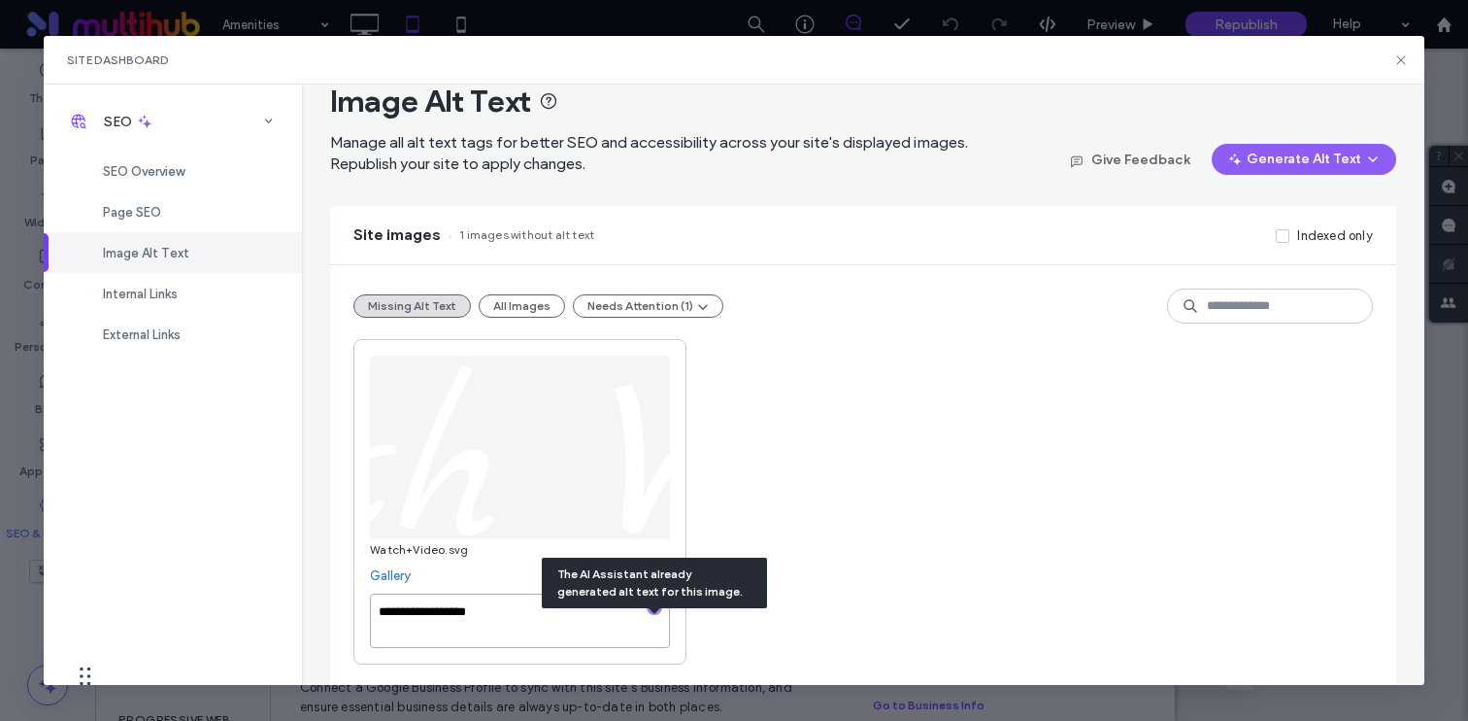
scroll to position [37, 0]
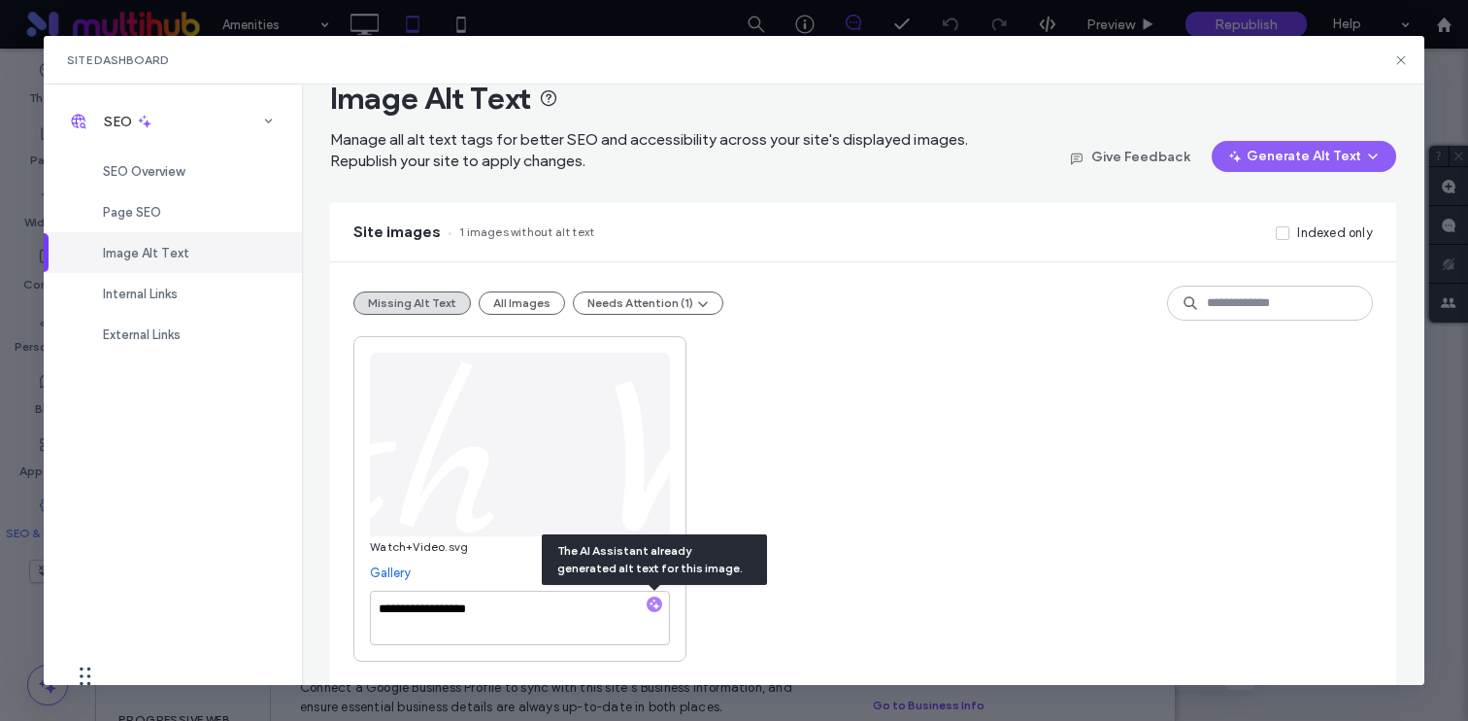
click at [957, 499] on div "**********" at bounding box center [863, 498] width 1020 height 325
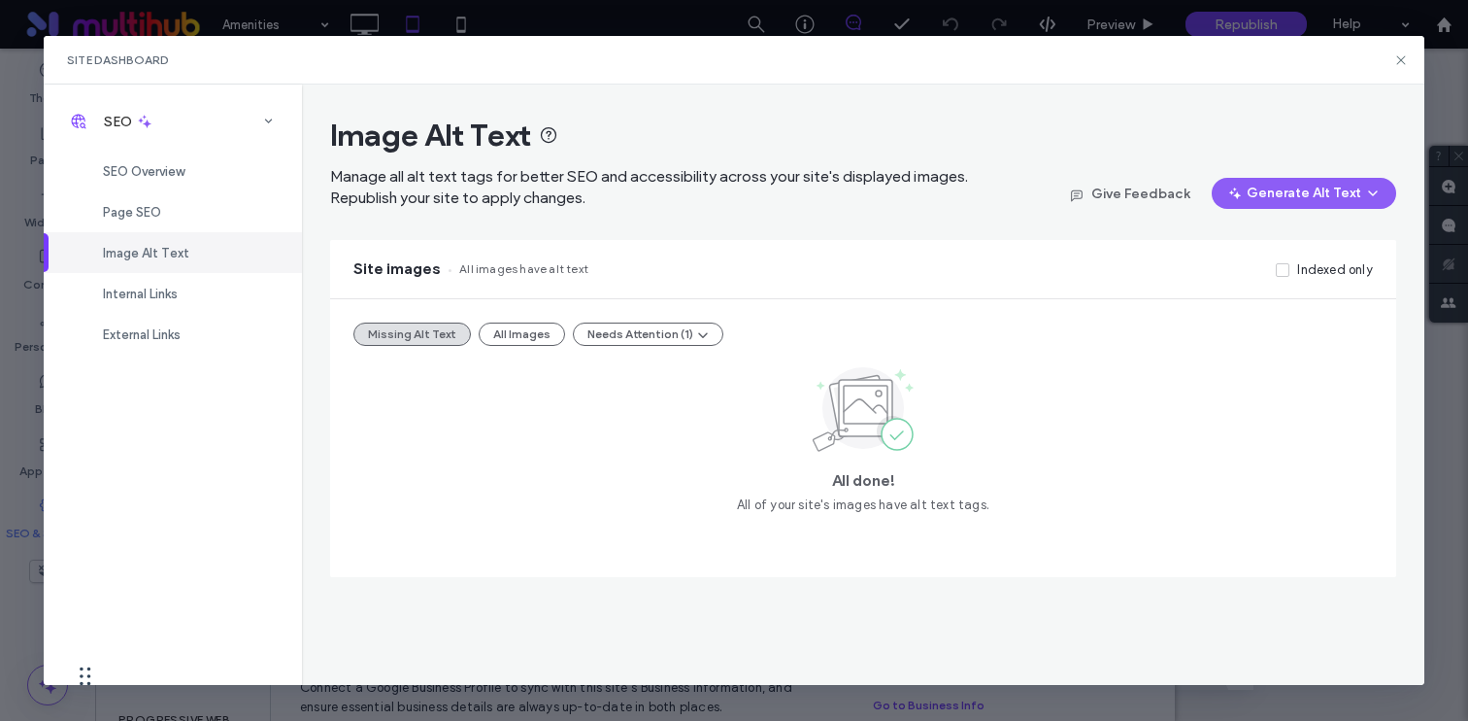
scroll to position [0, 0]
click at [1405, 53] on icon at bounding box center [1402, 60] width 16 height 16
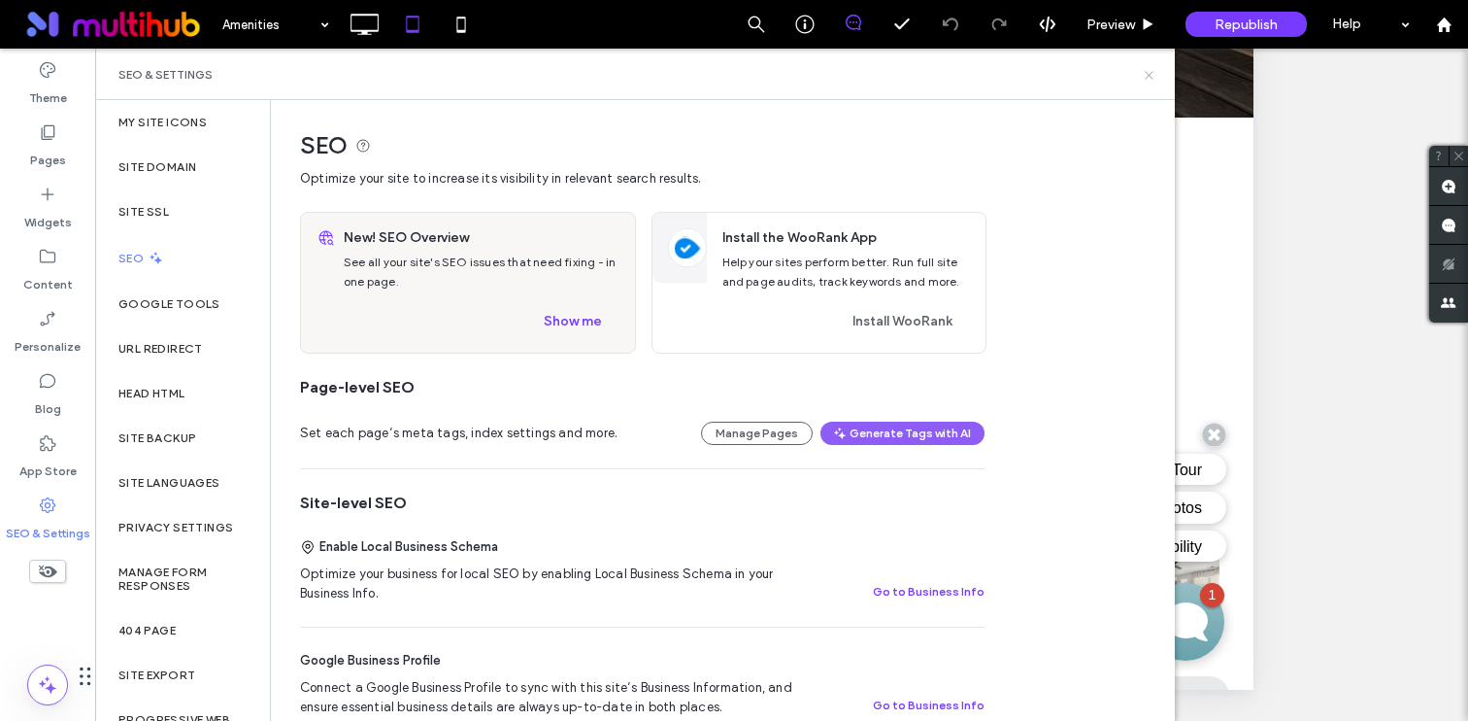
click at [1145, 70] on icon at bounding box center [1149, 75] width 15 height 15
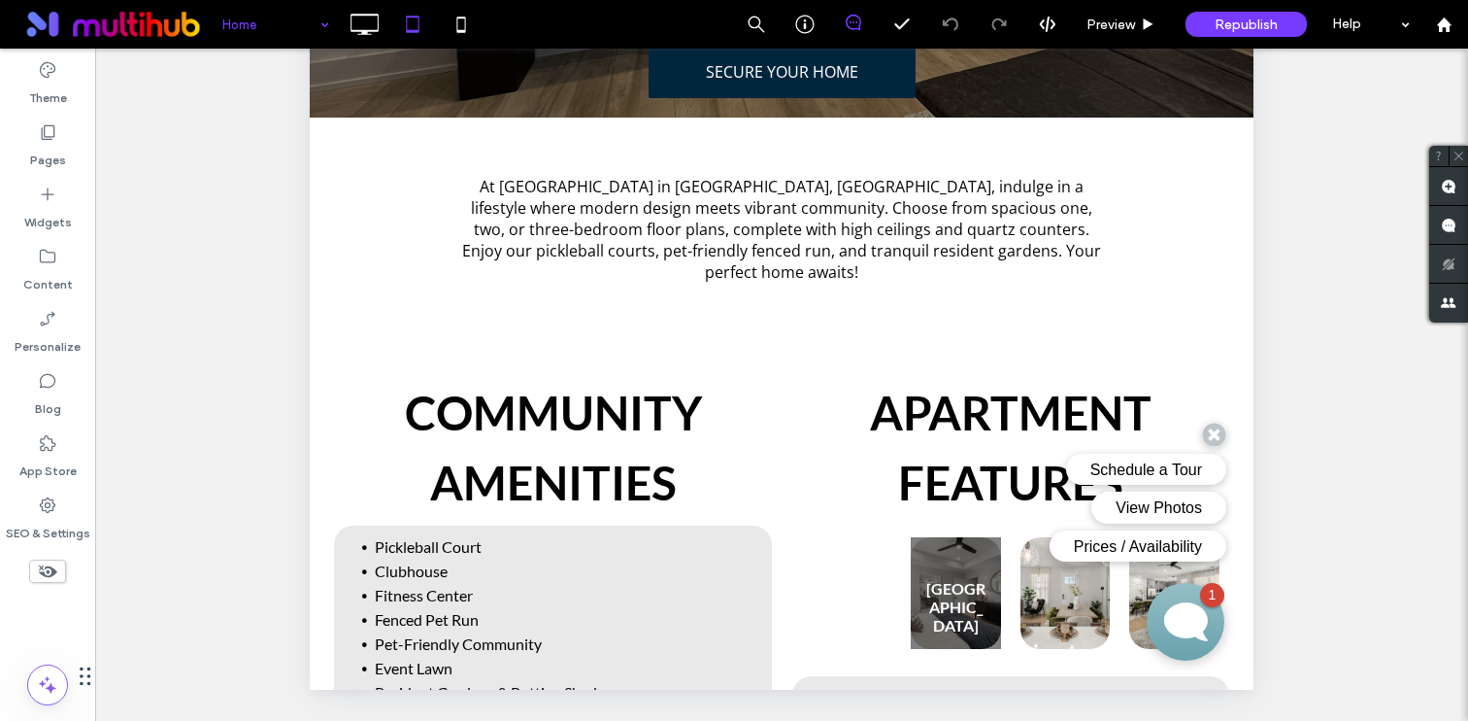
click at [363, 17] on div at bounding box center [734, 360] width 1468 height 721
click at [347, 6] on div at bounding box center [734, 360] width 1468 height 721
click at [358, 19] on icon at bounding box center [364, 24] width 39 height 39
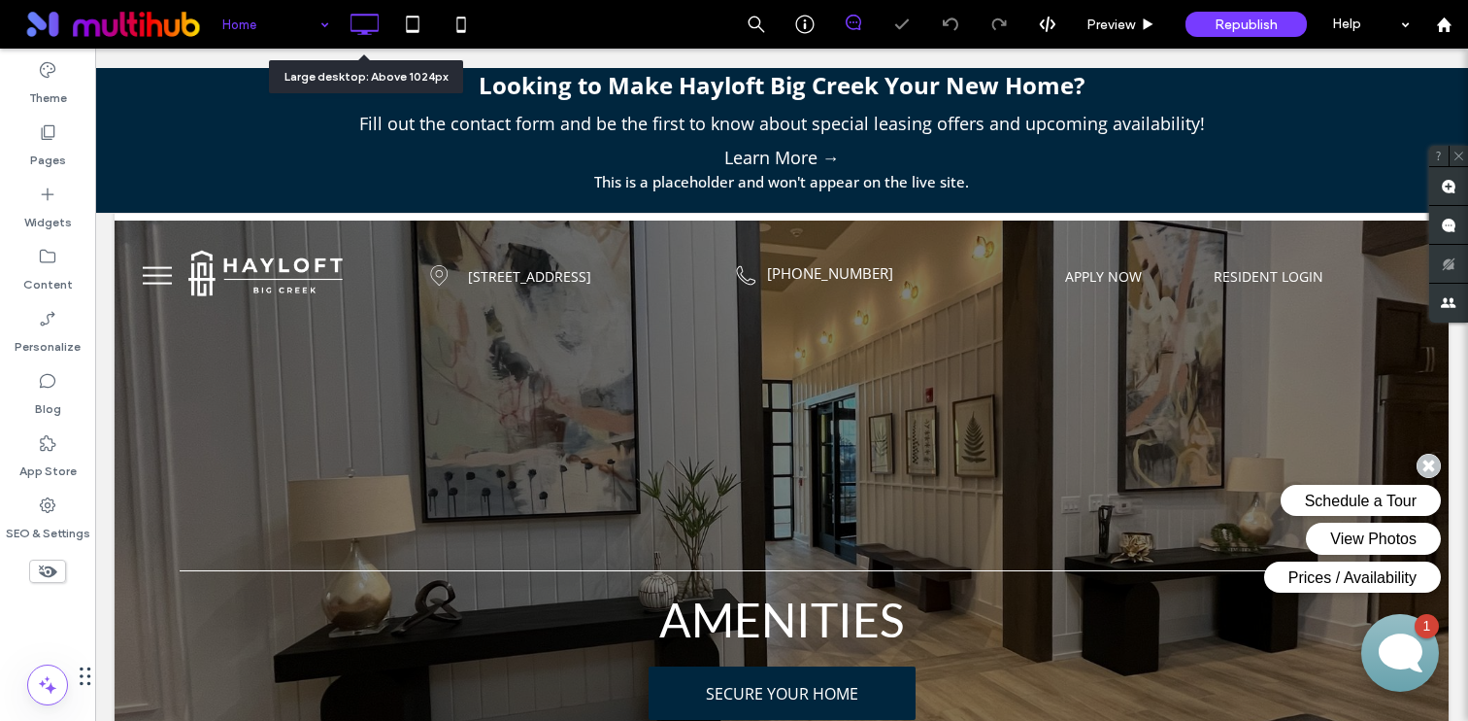
click at [367, 36] on icon at bounding box center [364, 24] width 39 height 39
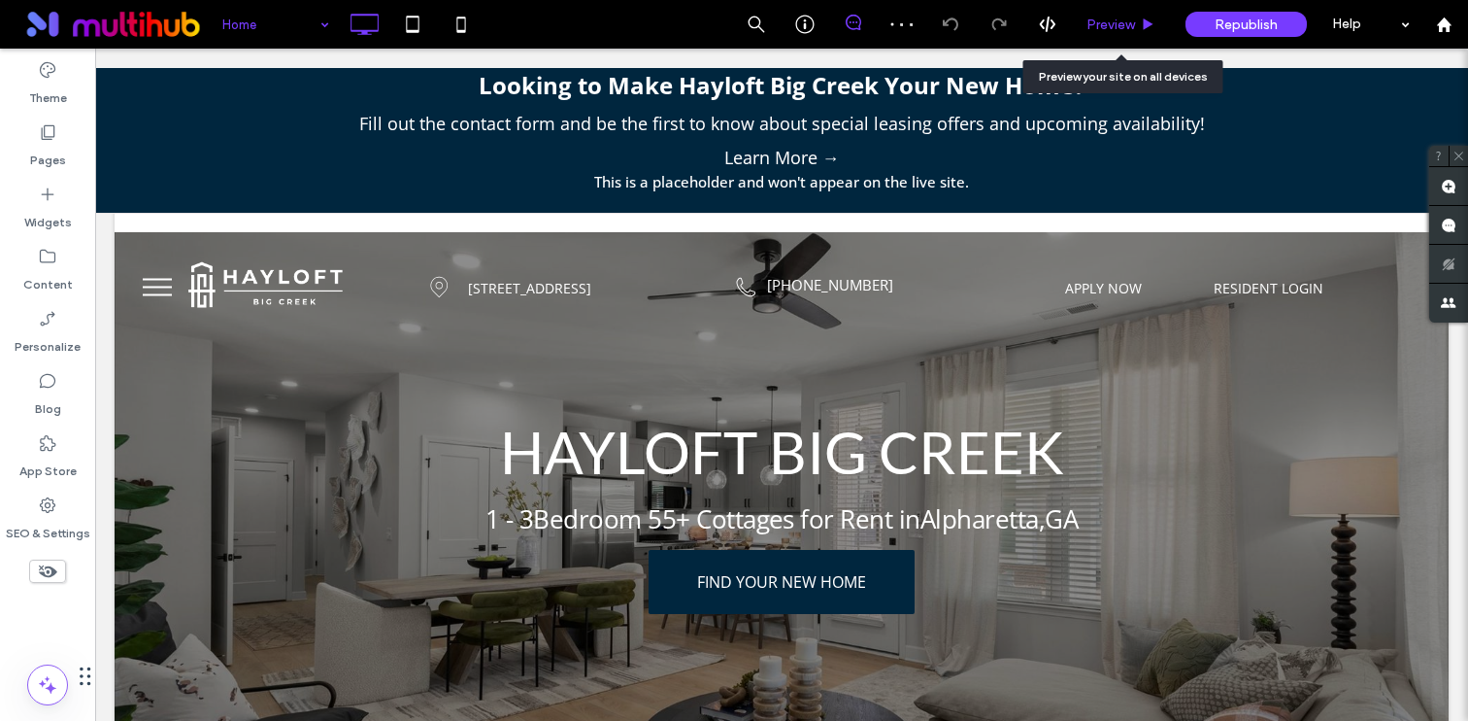
click at [1121, 22] on span "Preview" at bounding box center [1111, 25] width 49 height 17
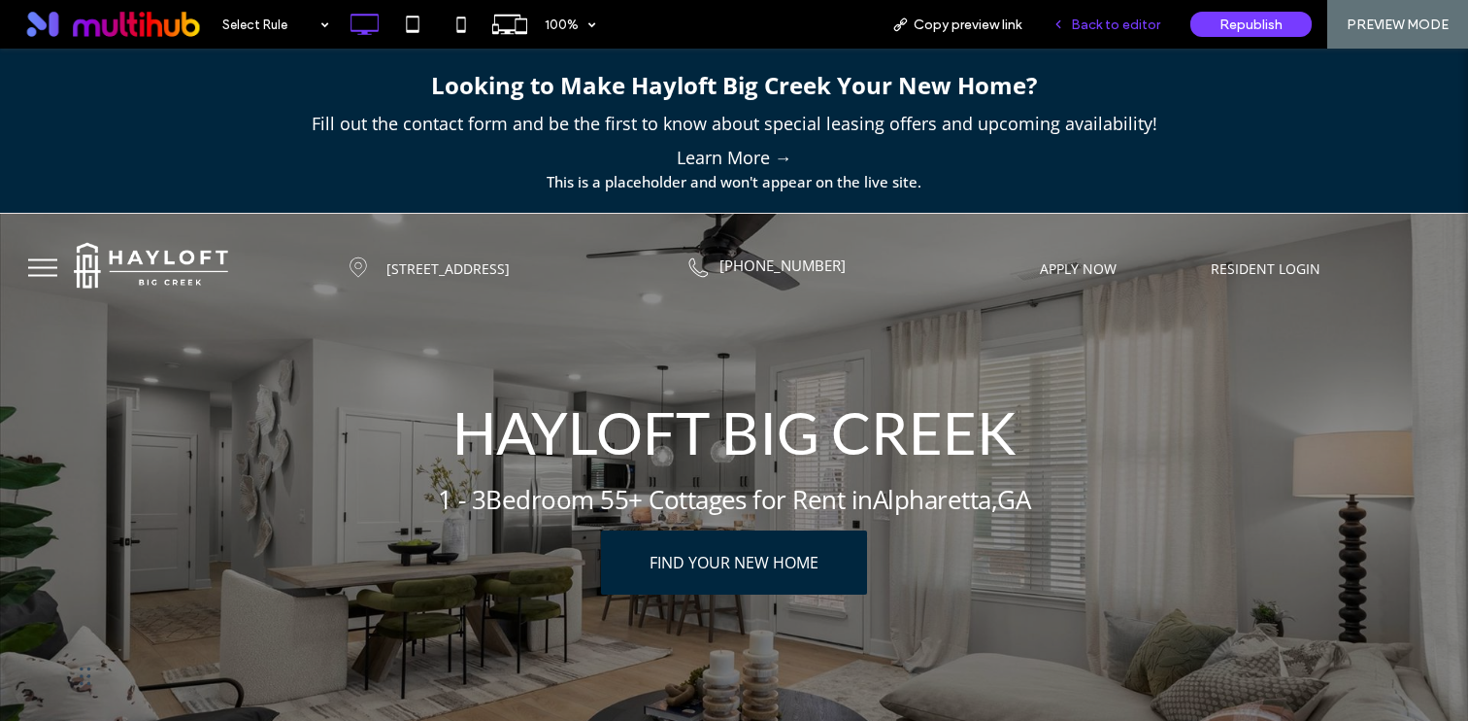
click at [1075, 29] on span "Back to editor" at bounding box center [1115, 25] width 89 height 17
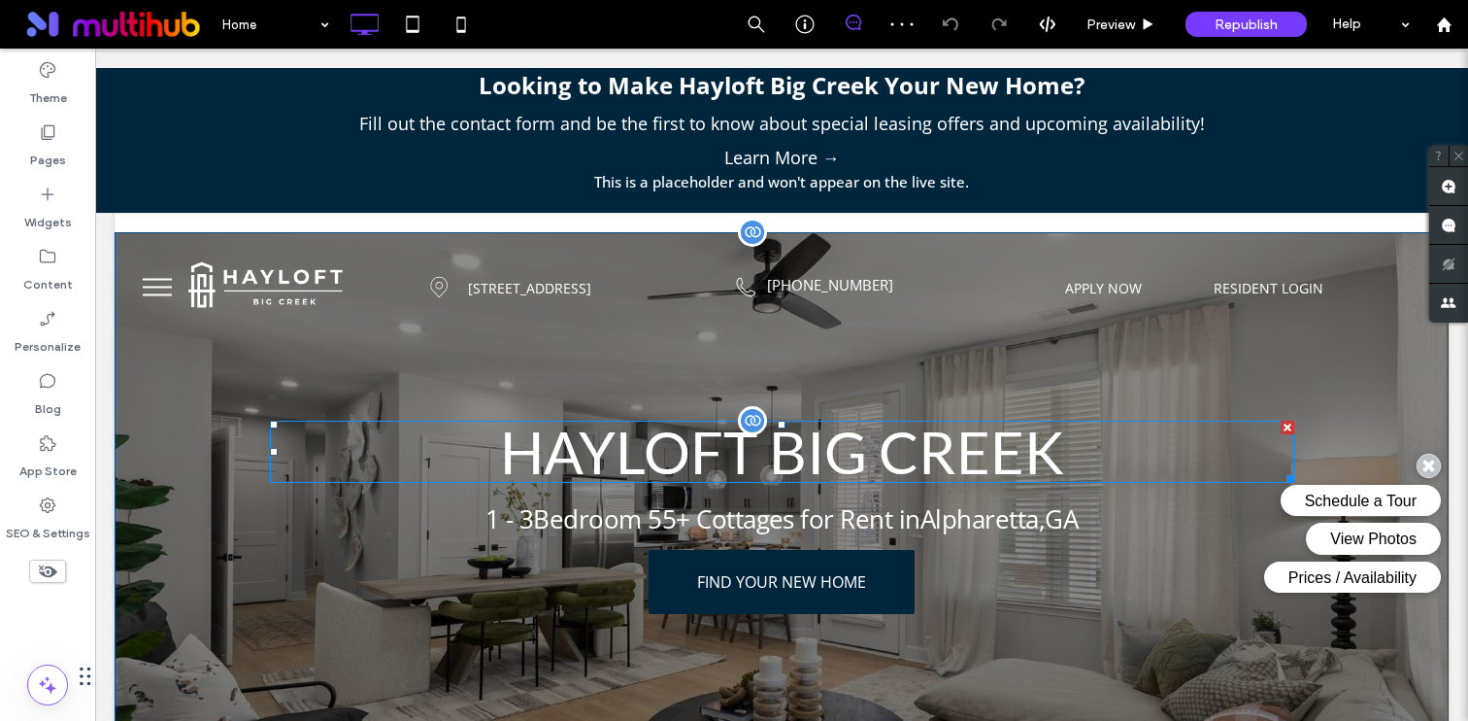
click at [698, 433] on span "Hayloft Big Creek" at bounding box center [782, 452] width 564 height 70
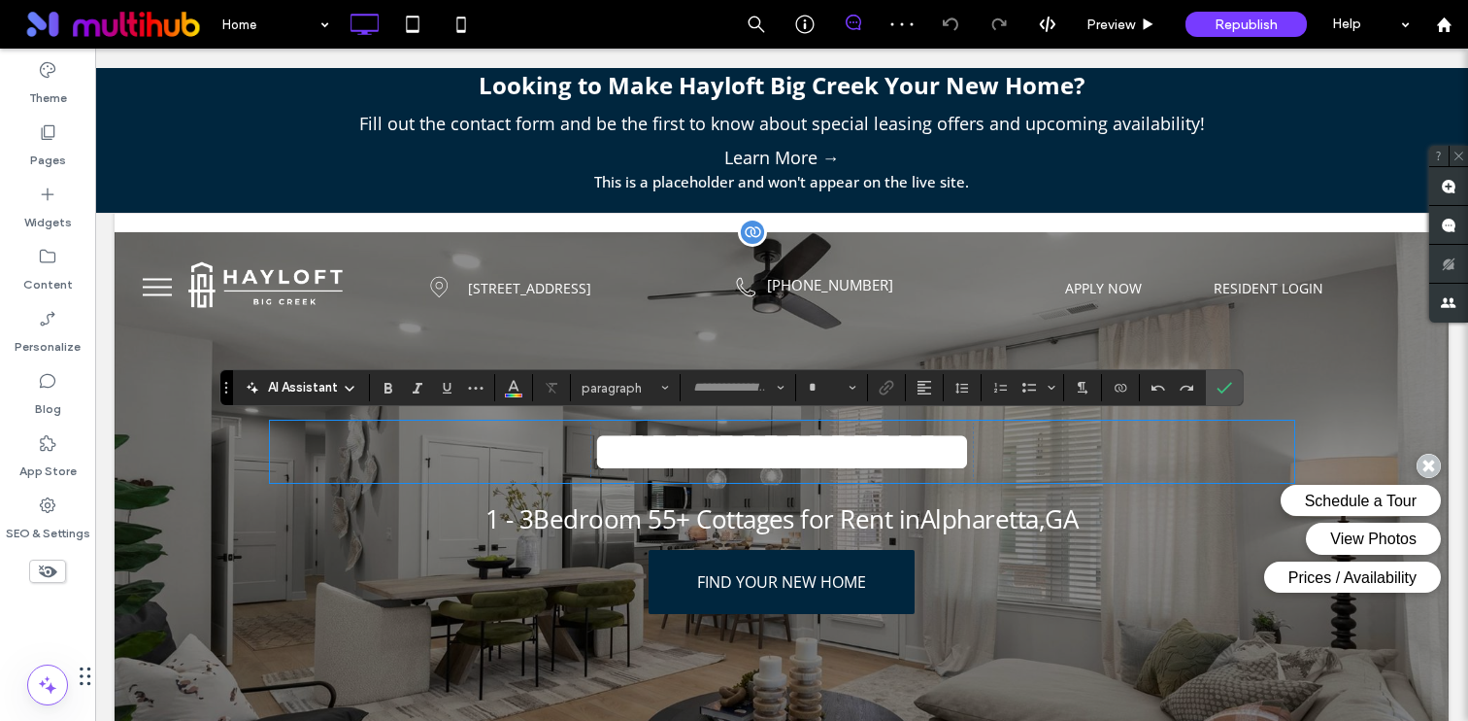
type input "****"
type input "**"
click at [714, 345] on div "**********" at bounding box center [782, 518] width 1334 height 572
click at [602, 534] on span "1 - 3 Bedroom 55+ Cottages for Rent in Alpharetta , GA" at bounding box center [782, 518] width 592 height 35
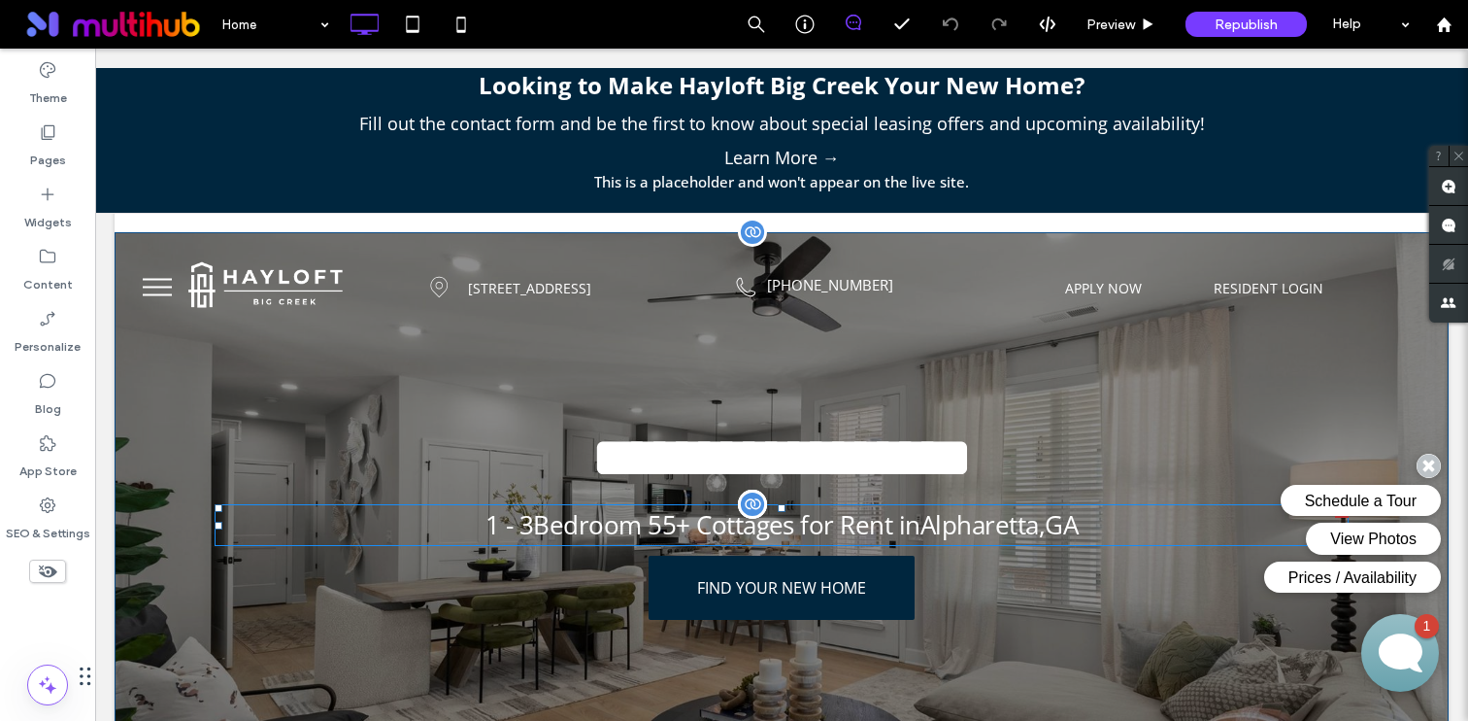
click at [595, 525] on span "1 - 3 Bedroom 55+ Cottages for Rent in Alpharetta , GA" at bounding box center [782, 524] width 592 height 35
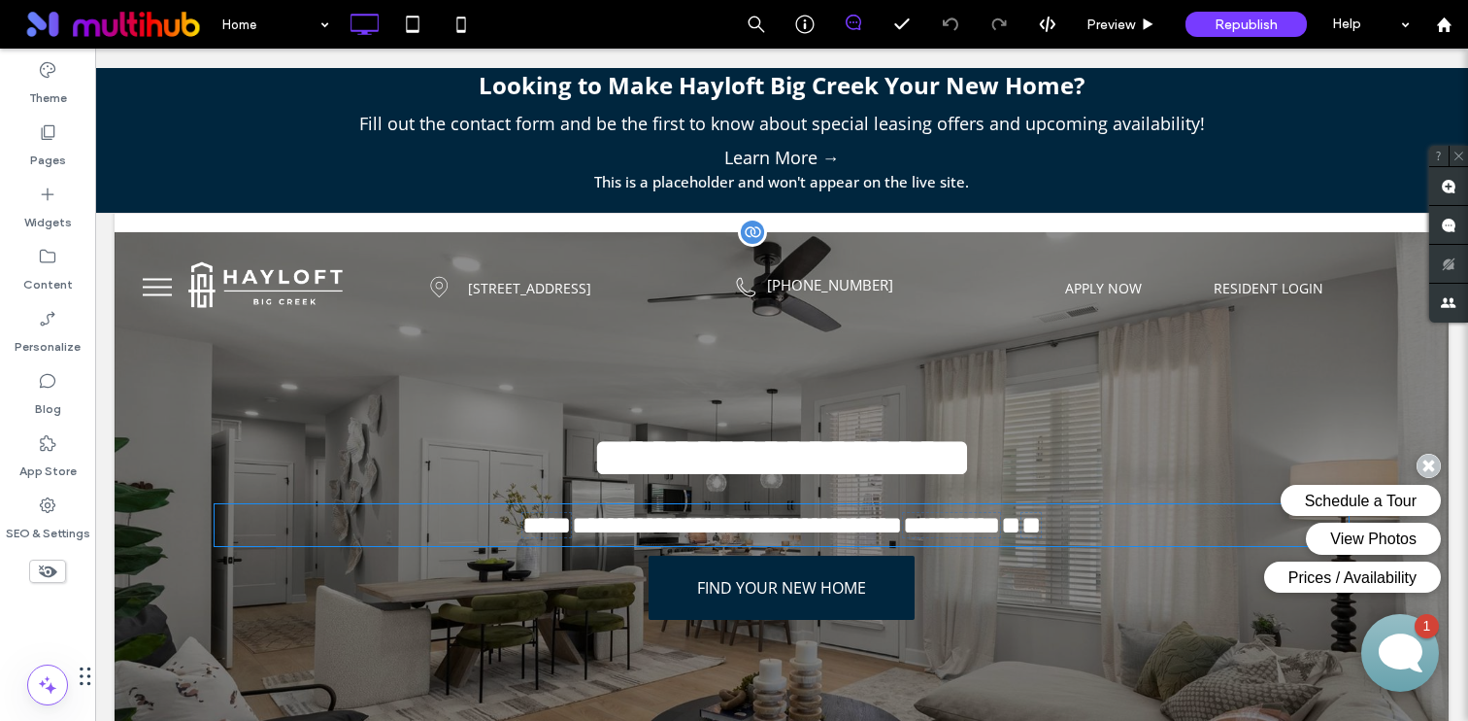
type input "*********"
type input "**"
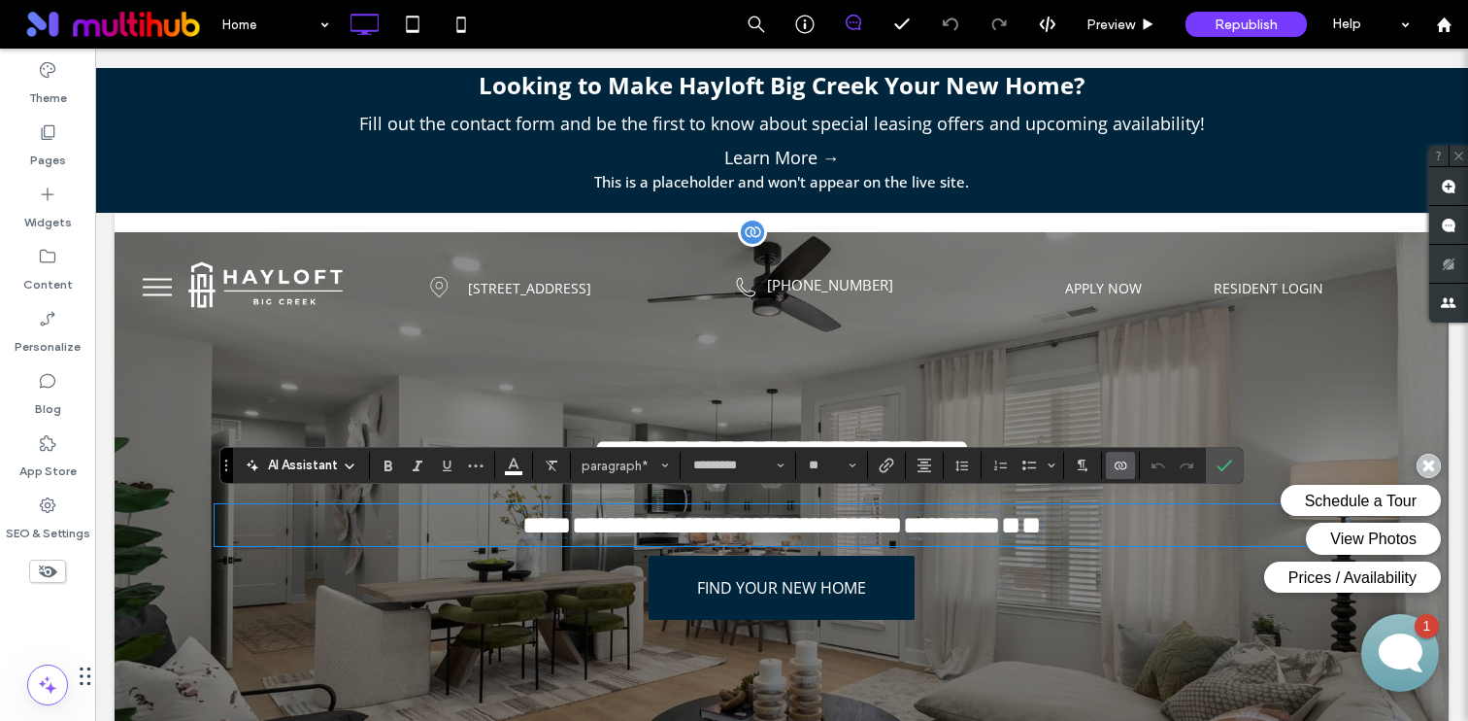
click at [635, 391] on div "**********" at bounding box center [782, 521] width 1334 height 578
click at [638, 316] on div "5150 Adairview Cir, Alpharetta, GA 30004 Click To Paste" at bounding box center [562, 288] width 205 height 78
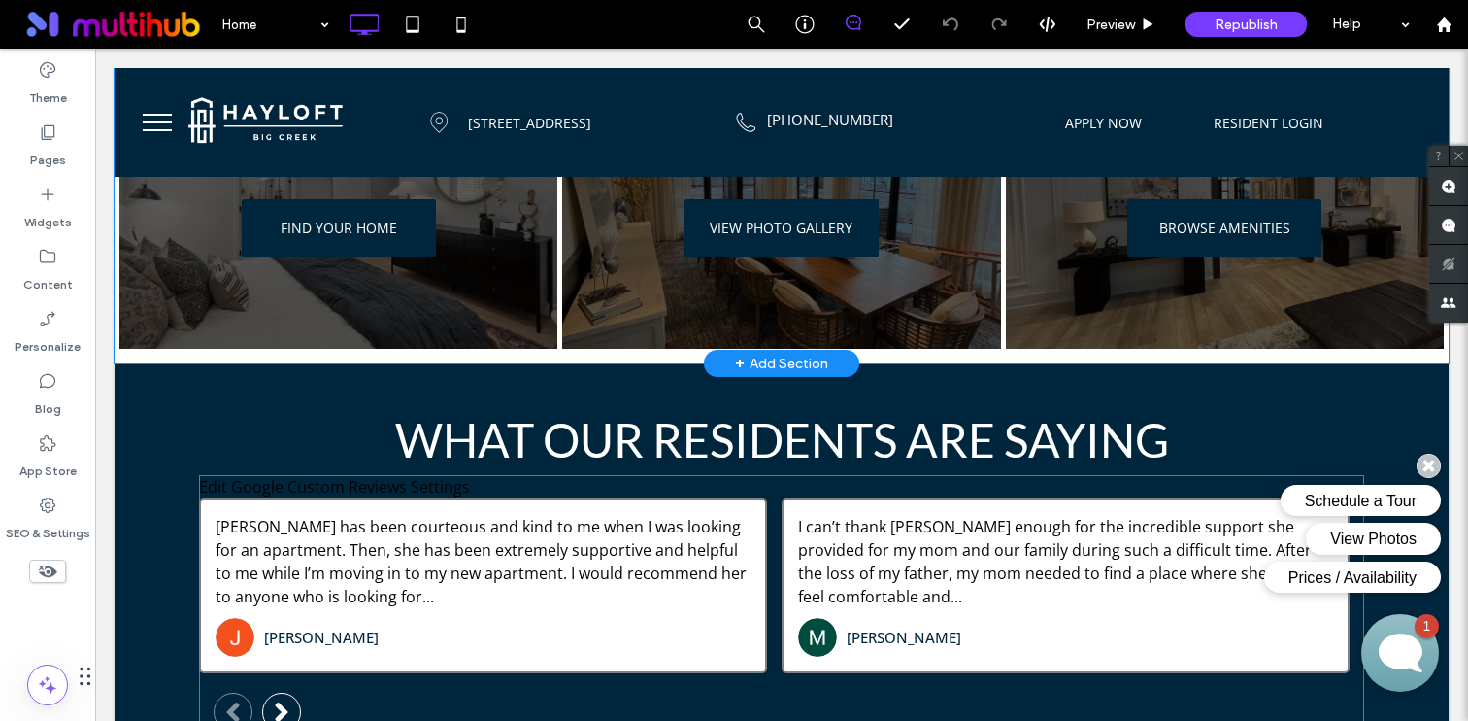
scroll to position [640, 0]
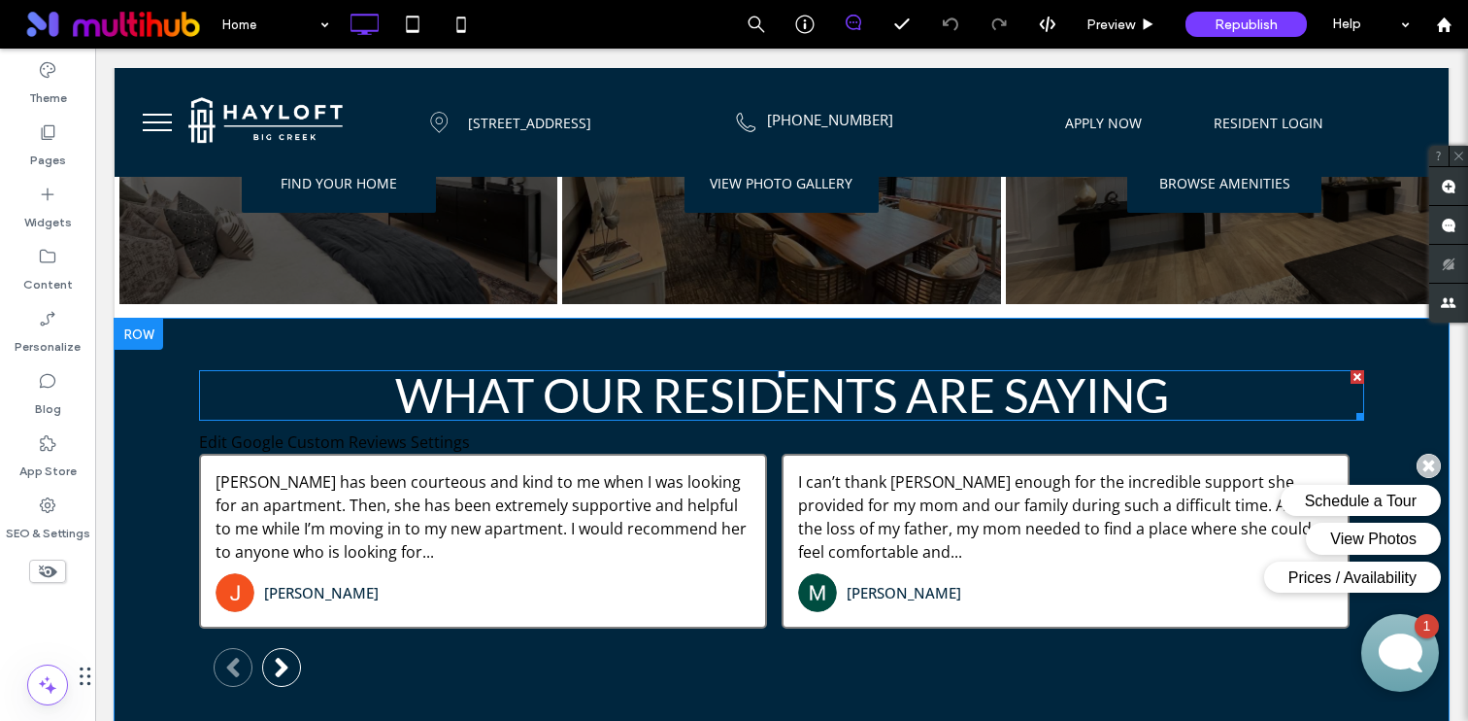
click at [614, 410] on span "What Our Residents Are Saying" at bounding box center [782, 394] width 774 height 55
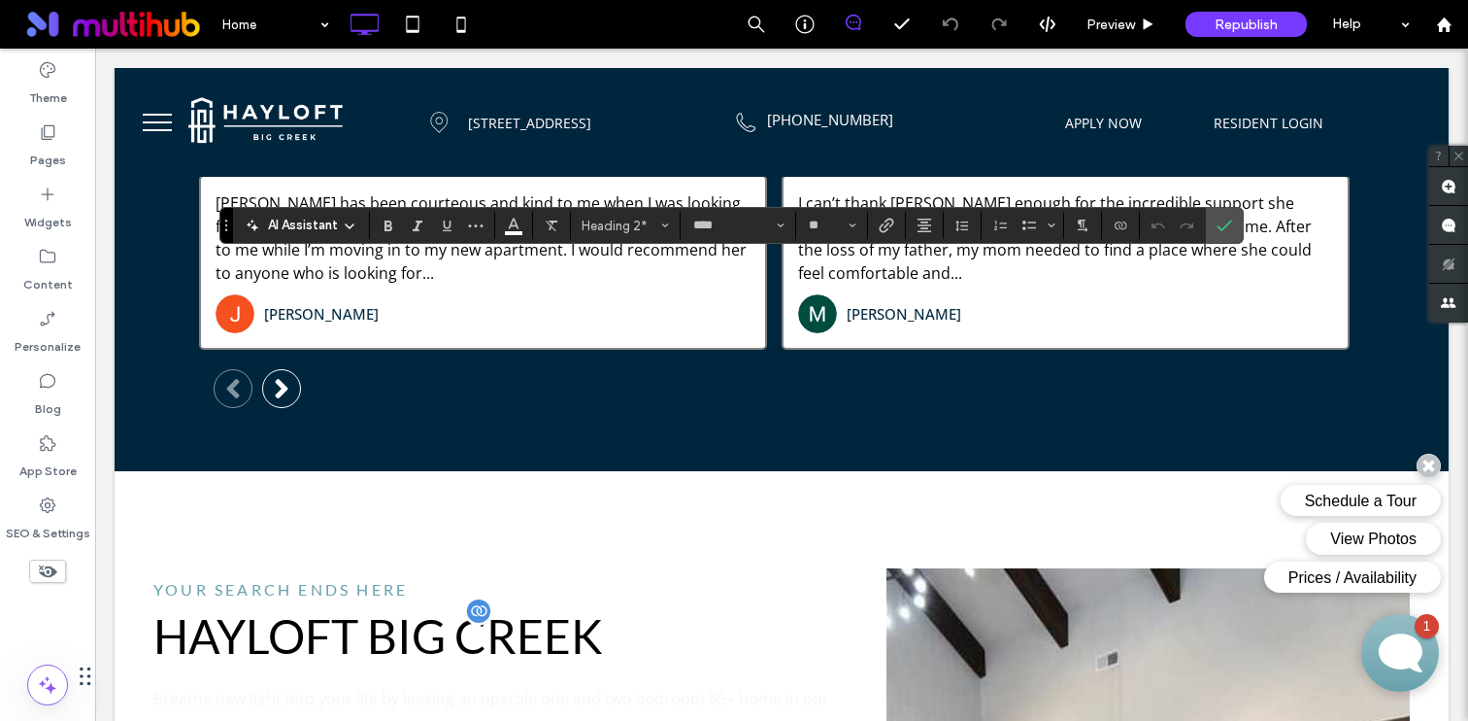
scroll to position [1018, 0]
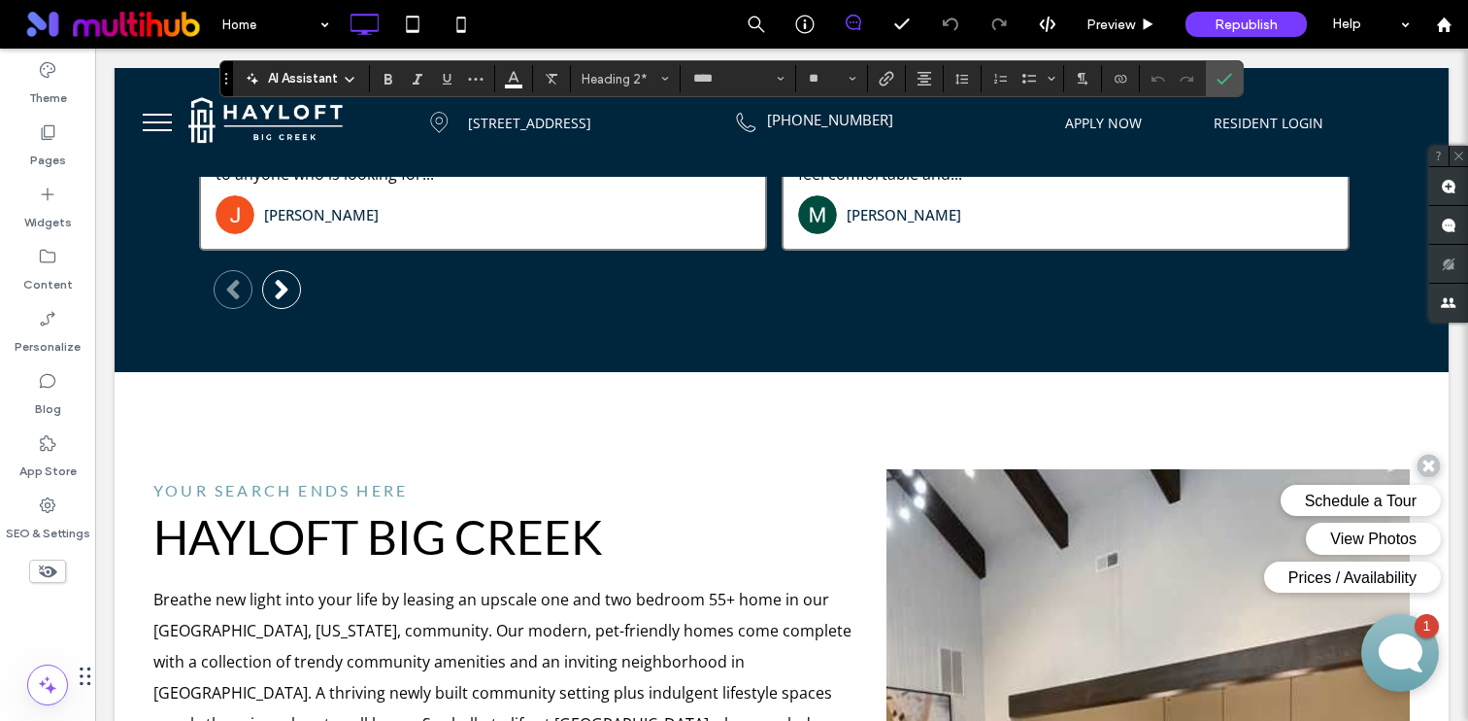
click at [347, 481] on span "YOUR SEARCH ENDS HERE" at bounding box center [280, 490] width 254 height 18
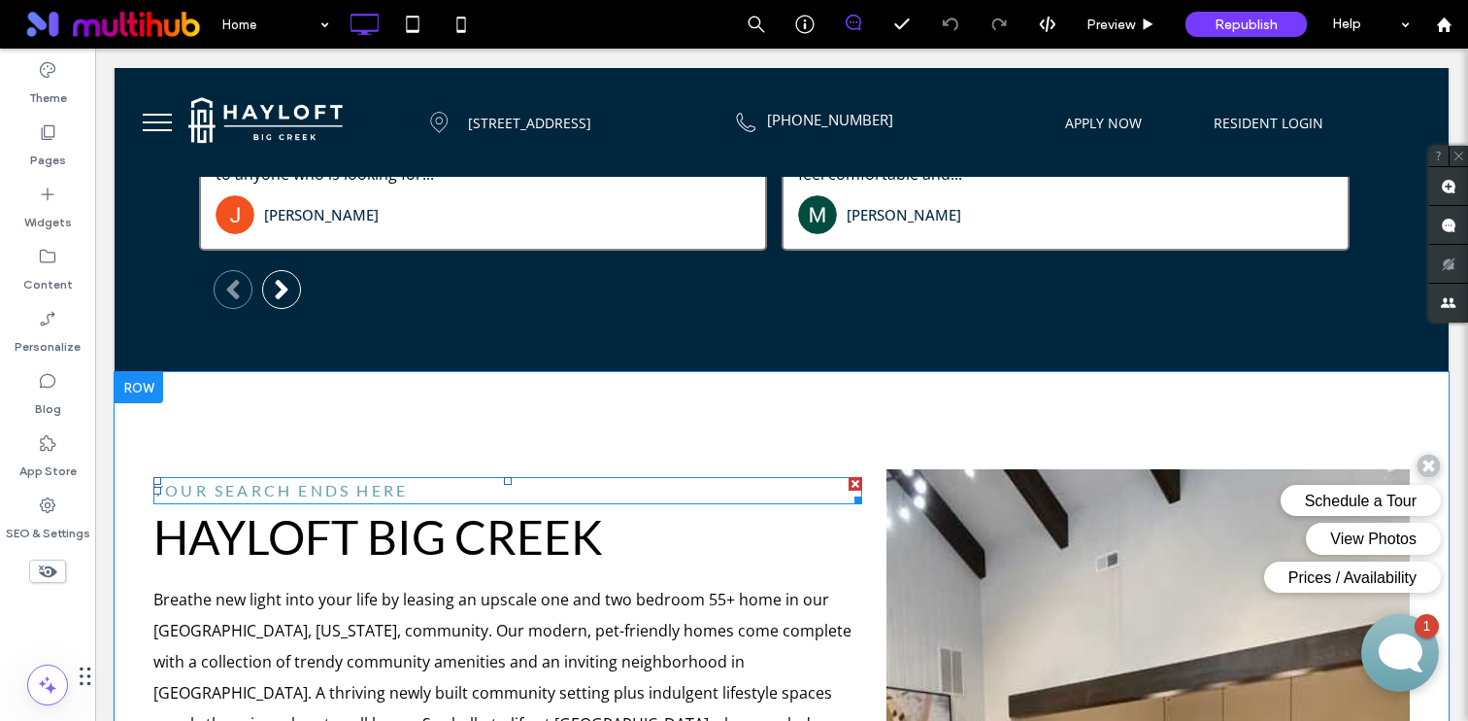
click at [378, 481] on span "YOUR SEARCH ENDS HERE" at bounding box center [280, 490] width 254 height 18
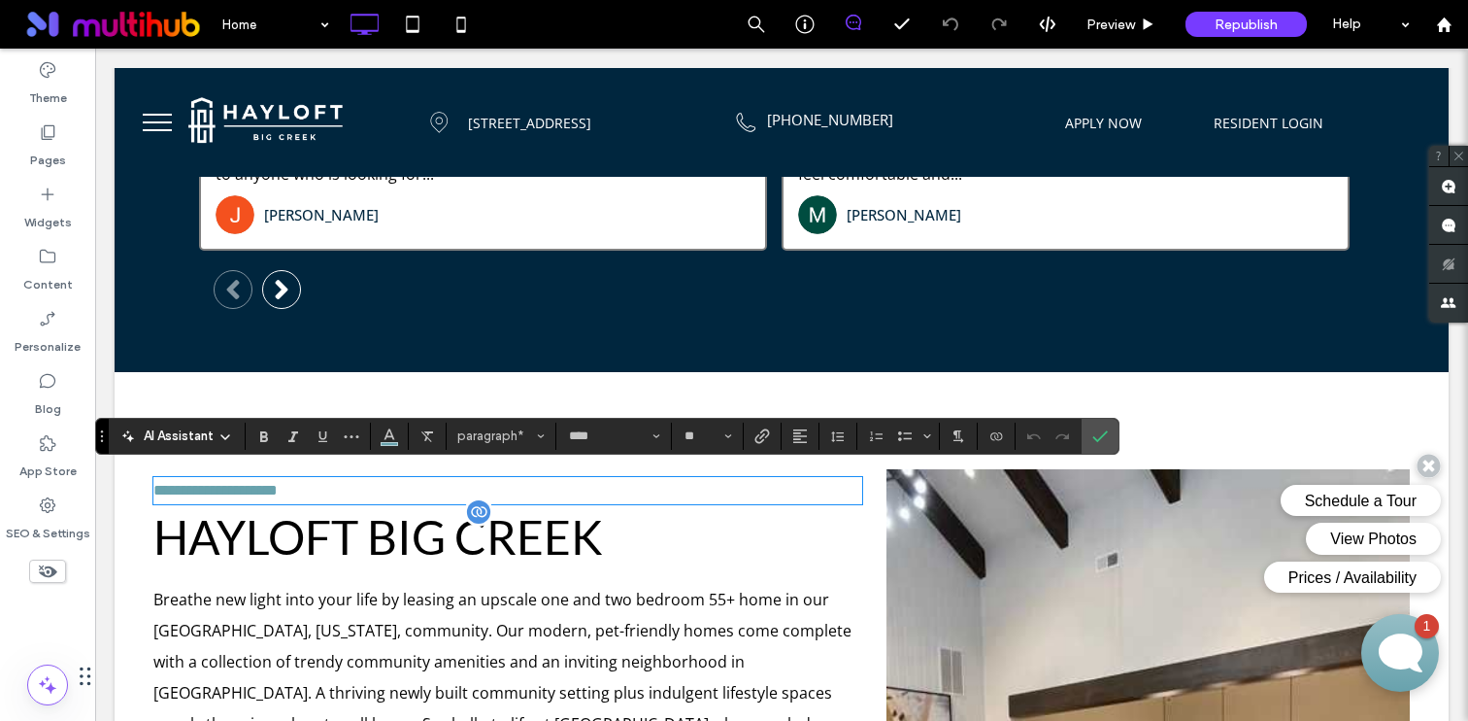
click at [486, 531] on span "Hayloft Big Creek" at bounding box center [378, 536] width 450 height 55
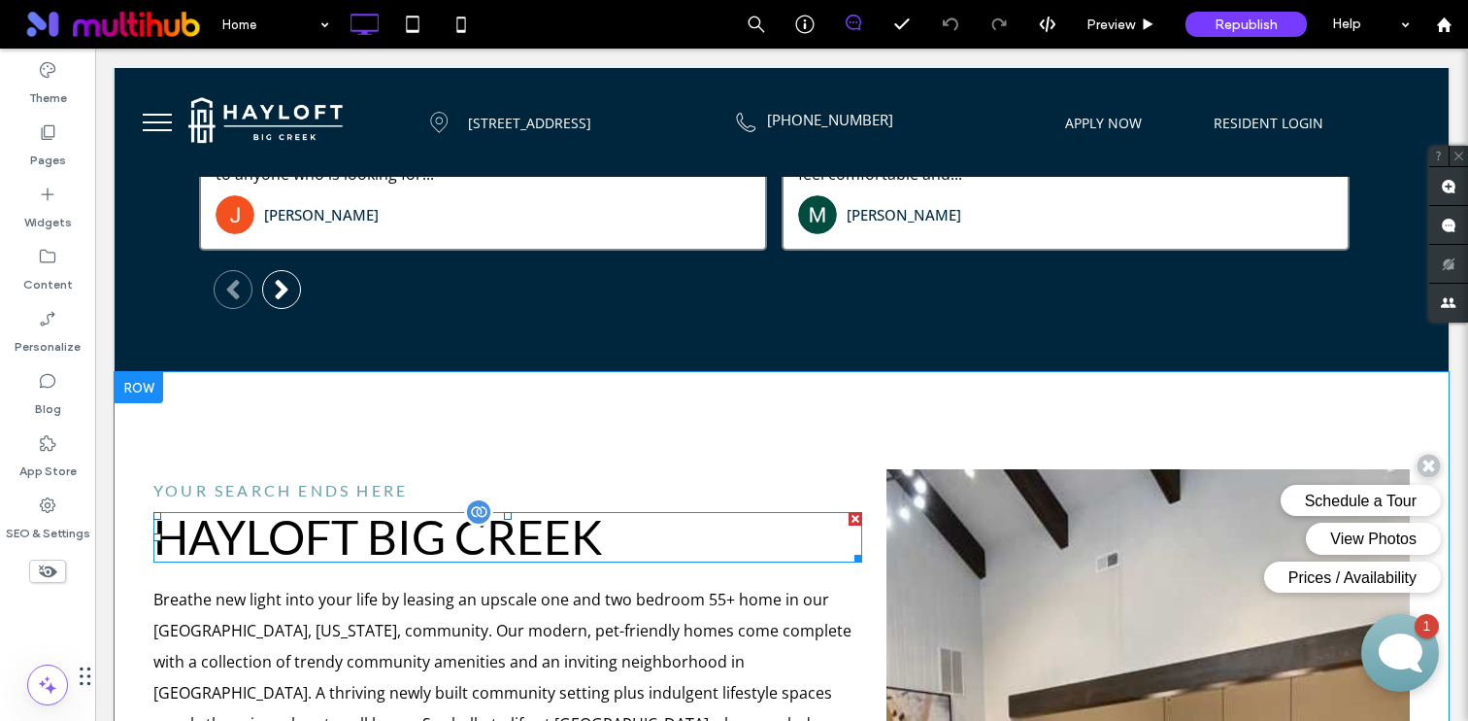
click at [479, 524] on span "Hayloft Big Creek" at bounding box center [378, 536] width 450 height 55
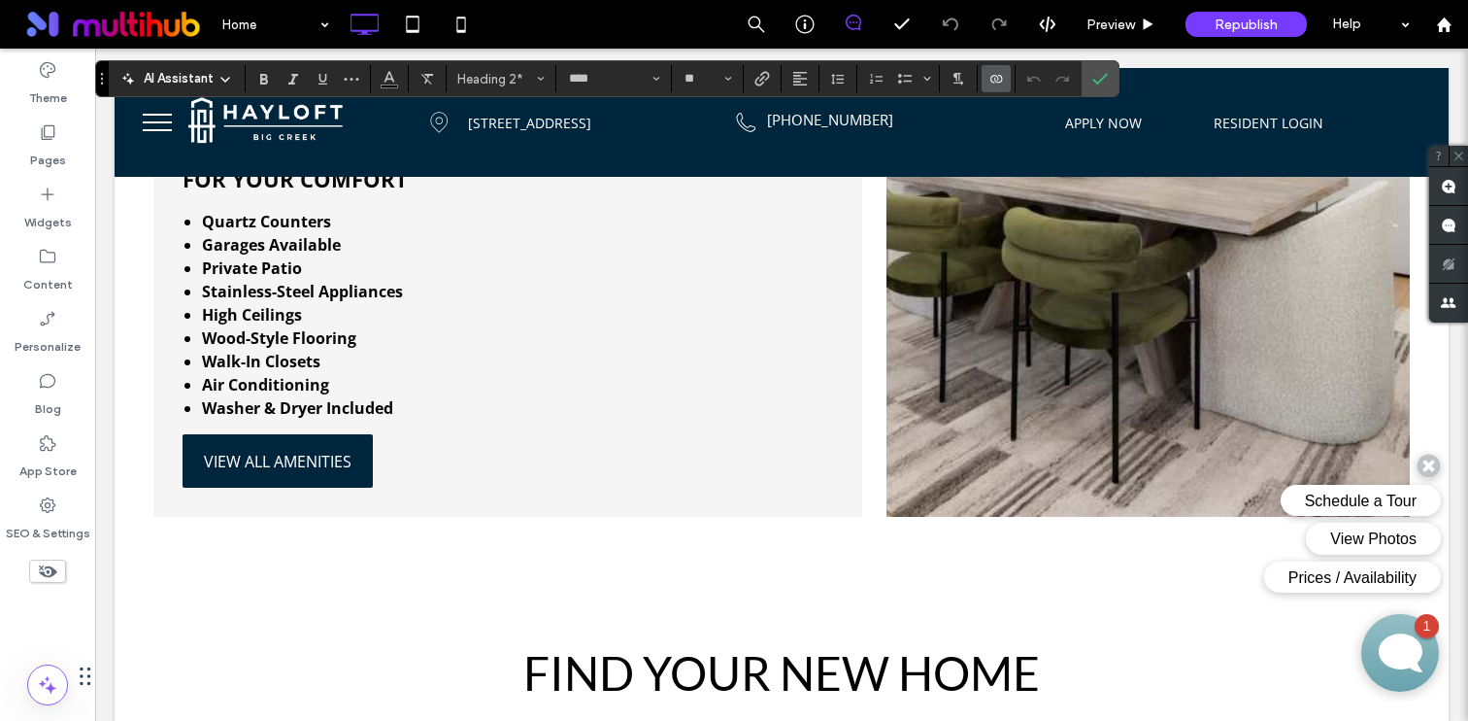
scroll to position [2109, 0]
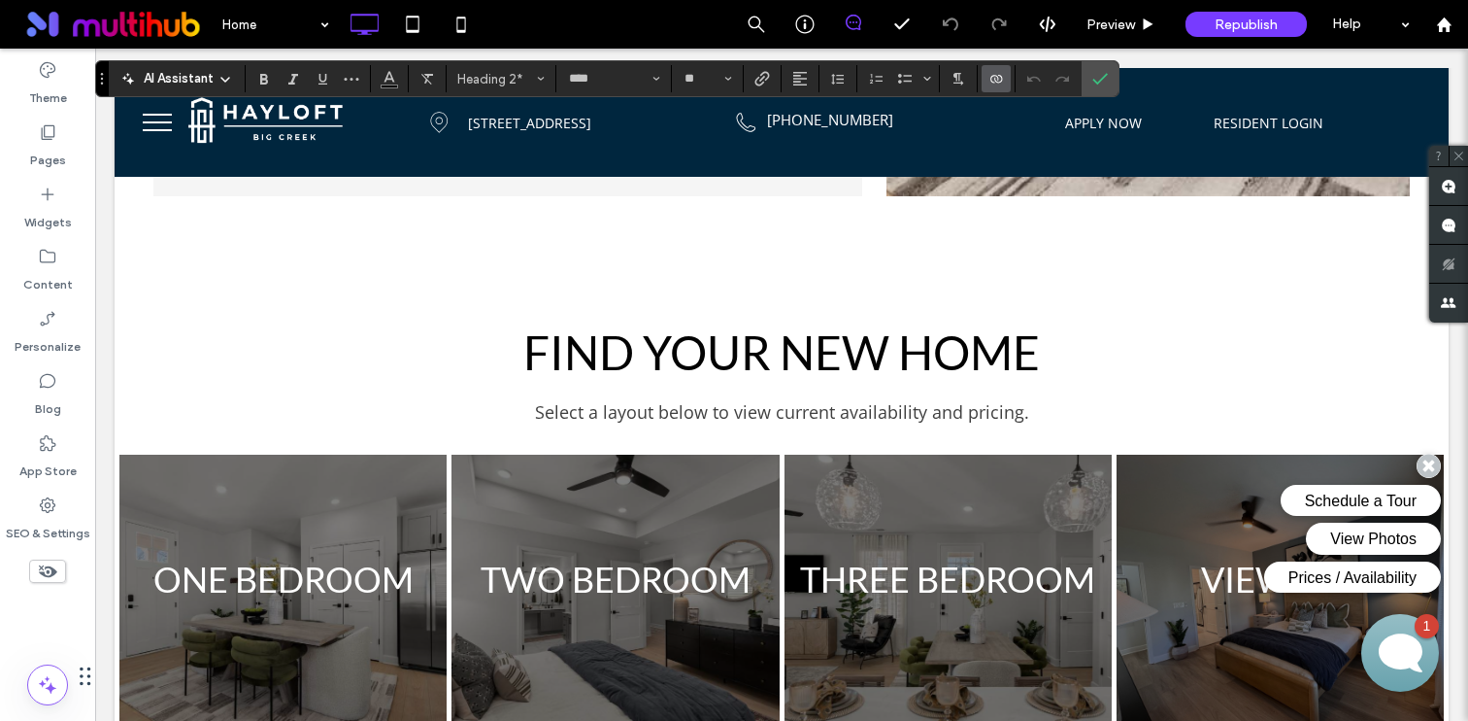
click at [719, 365] on span "Find Your New Home" at bounding box center [781, 351] width 517 height 55
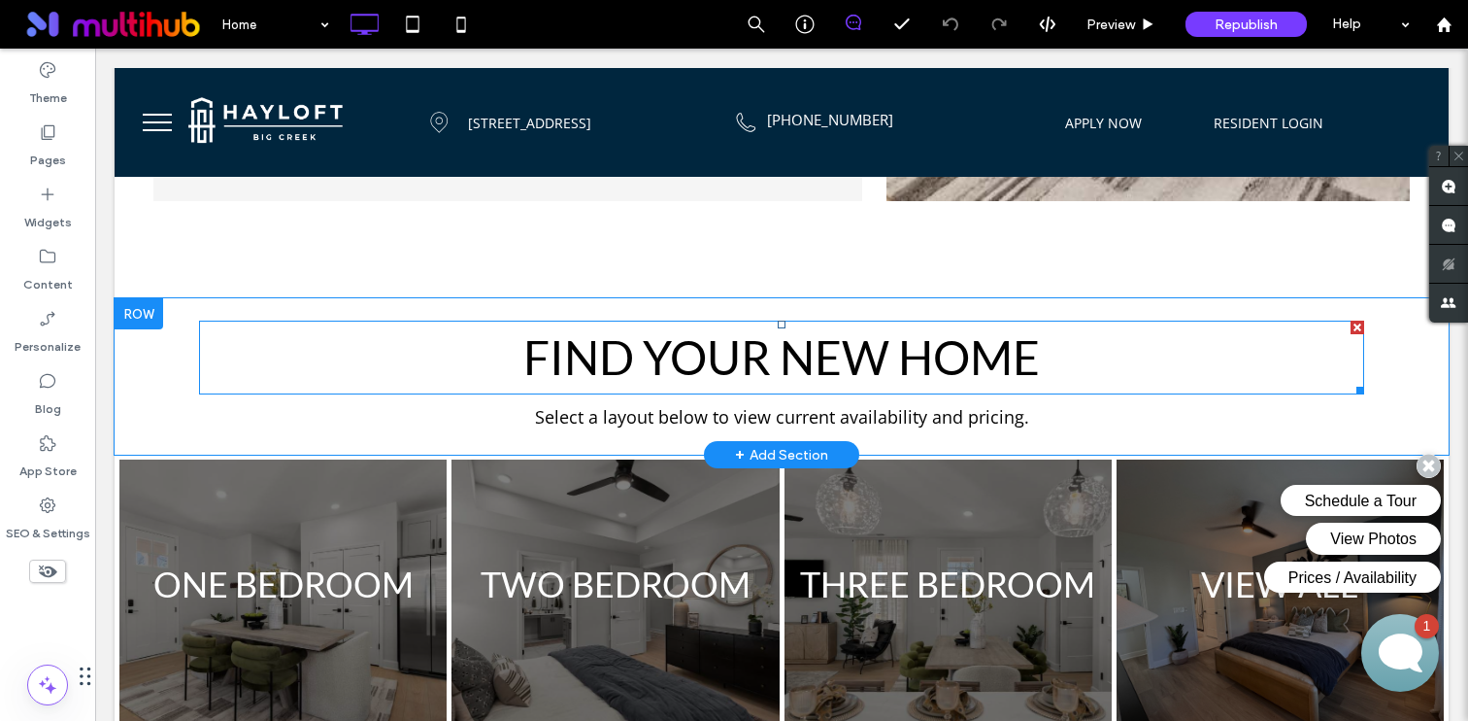
click at [719, 365] on span "Find Your New Home" at bounding box center [781, 356] width 517 height 55
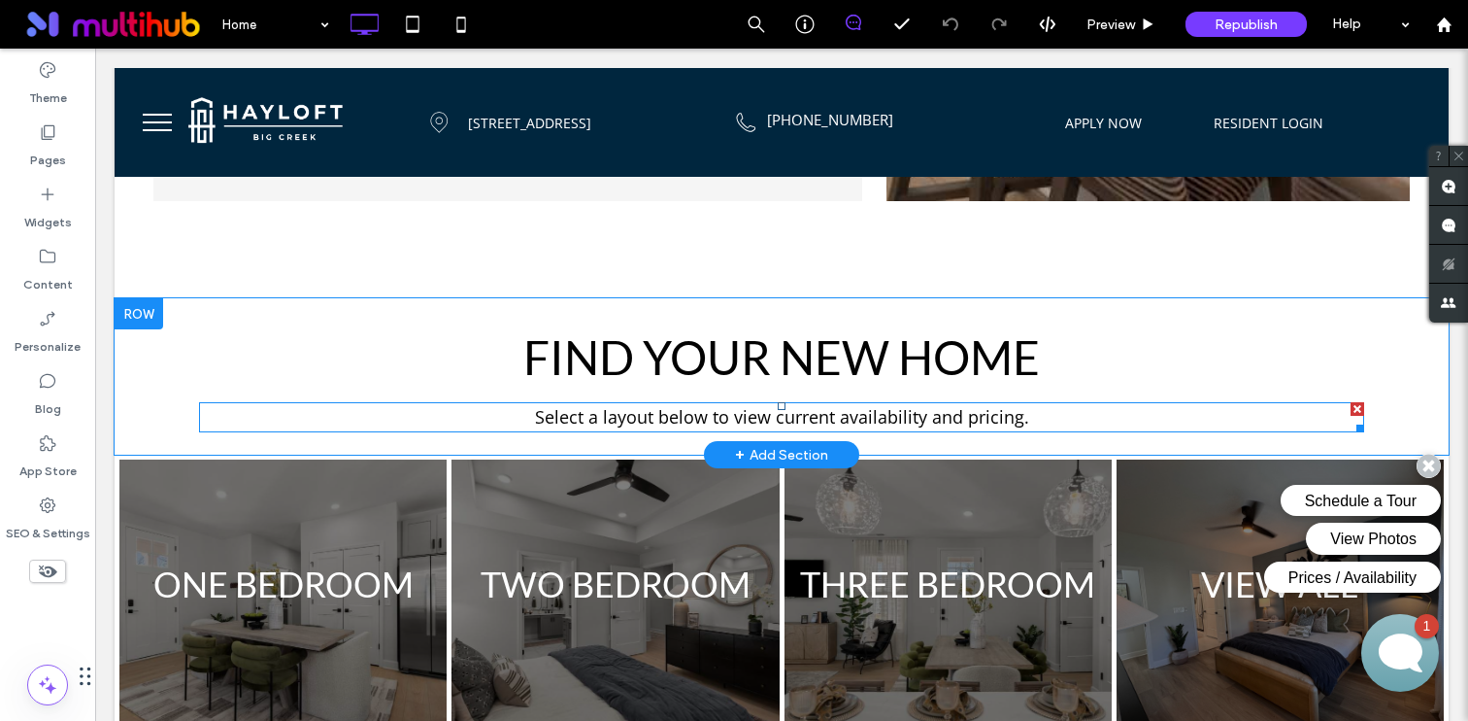
click at [715, 405] on span "Select a layout below to view current availability and pricing." at bounding box center [782, 416] width 494 height 23
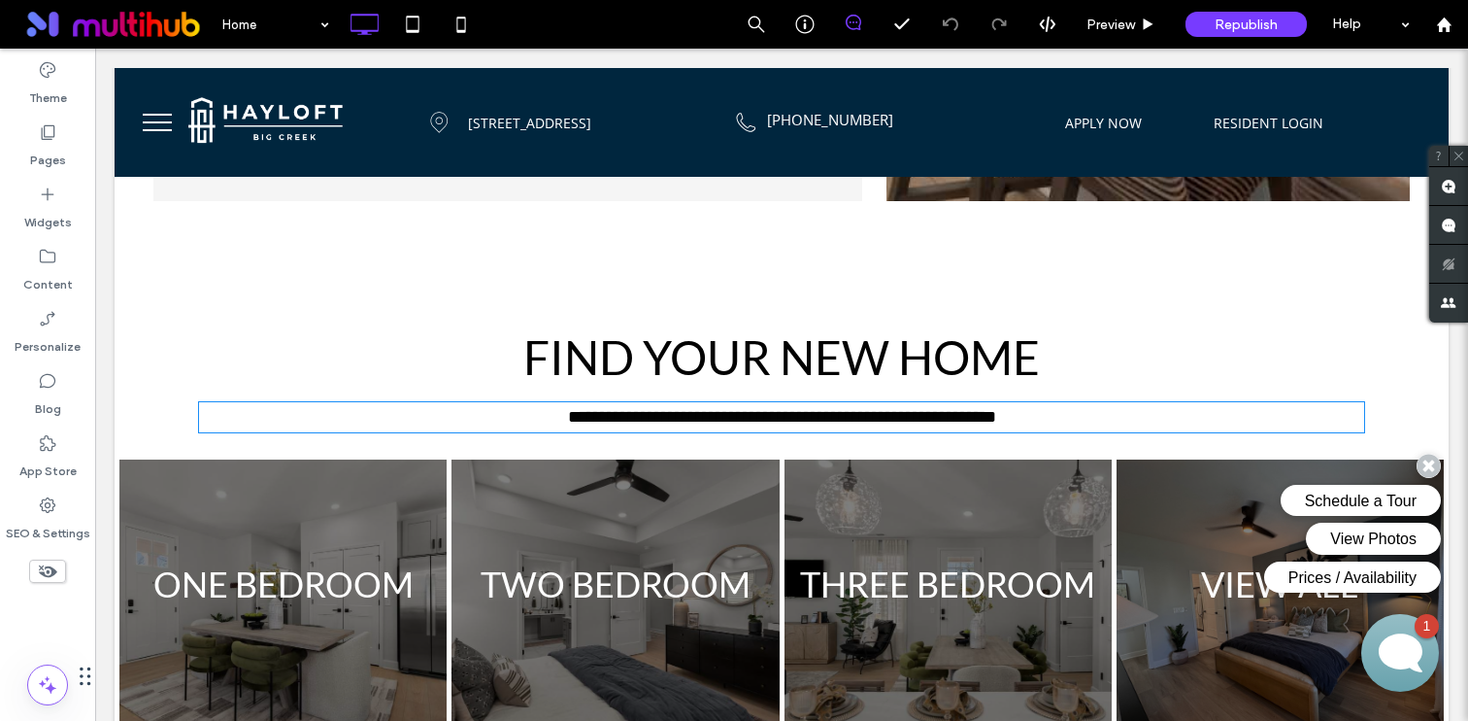
type input "*********"
type input "**"
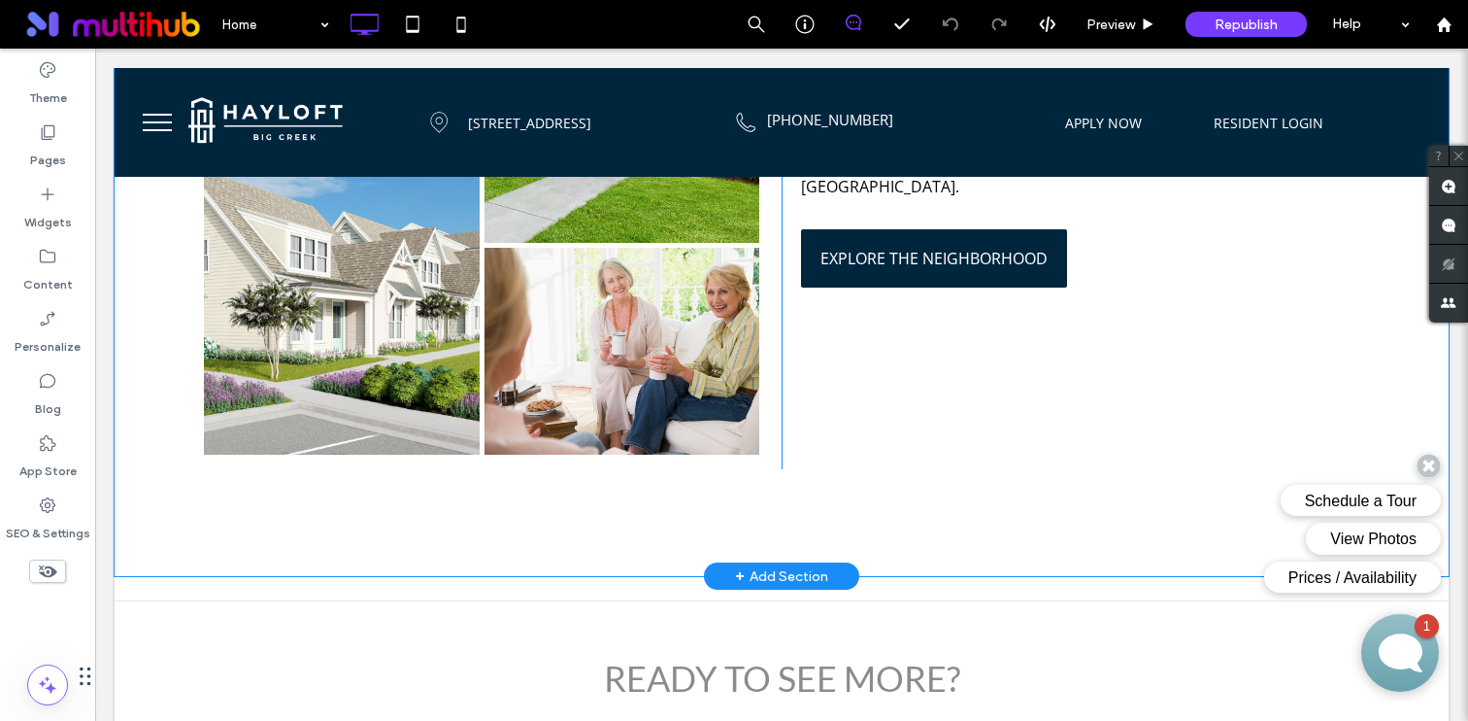
scroll to position [3459, 0]
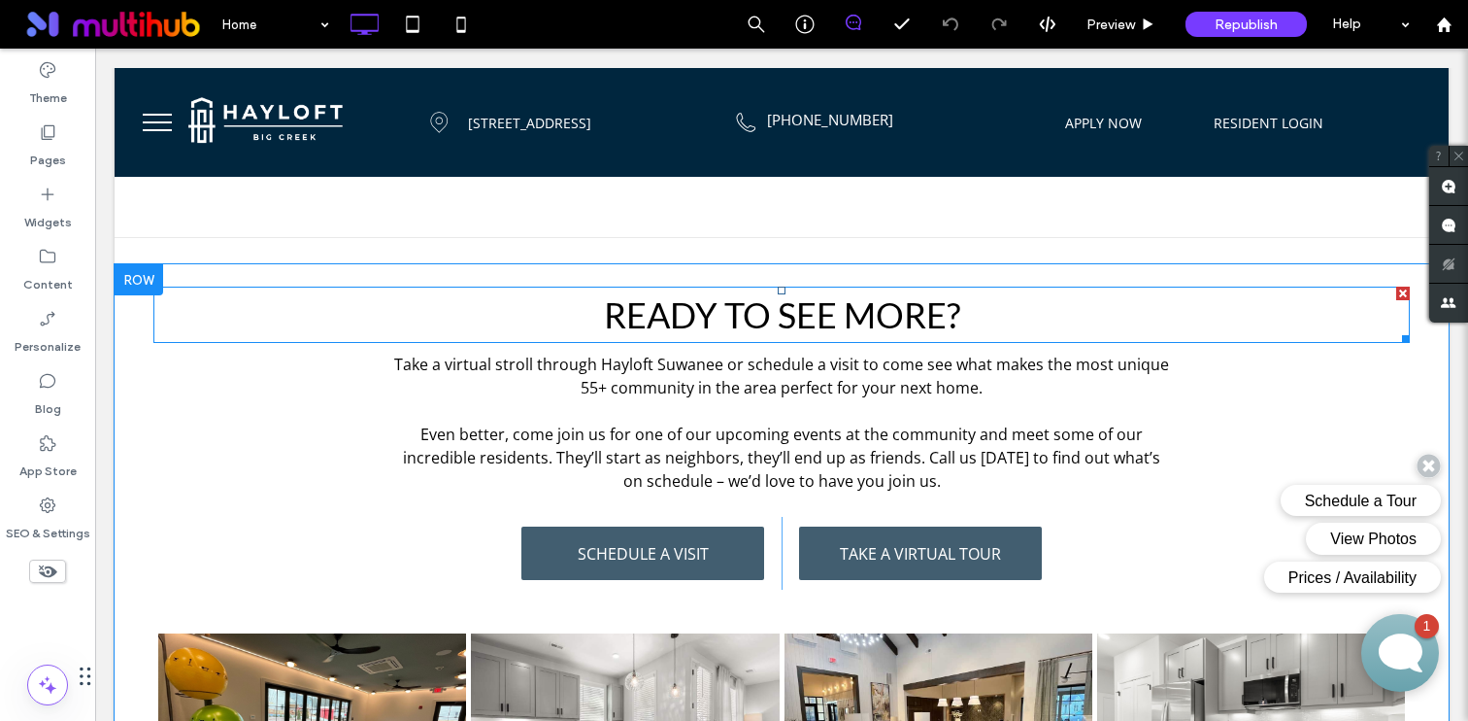
click at [826, 310] on span "Ready to SEE MORE" at bounding box center [775, 314] width 343 height 43
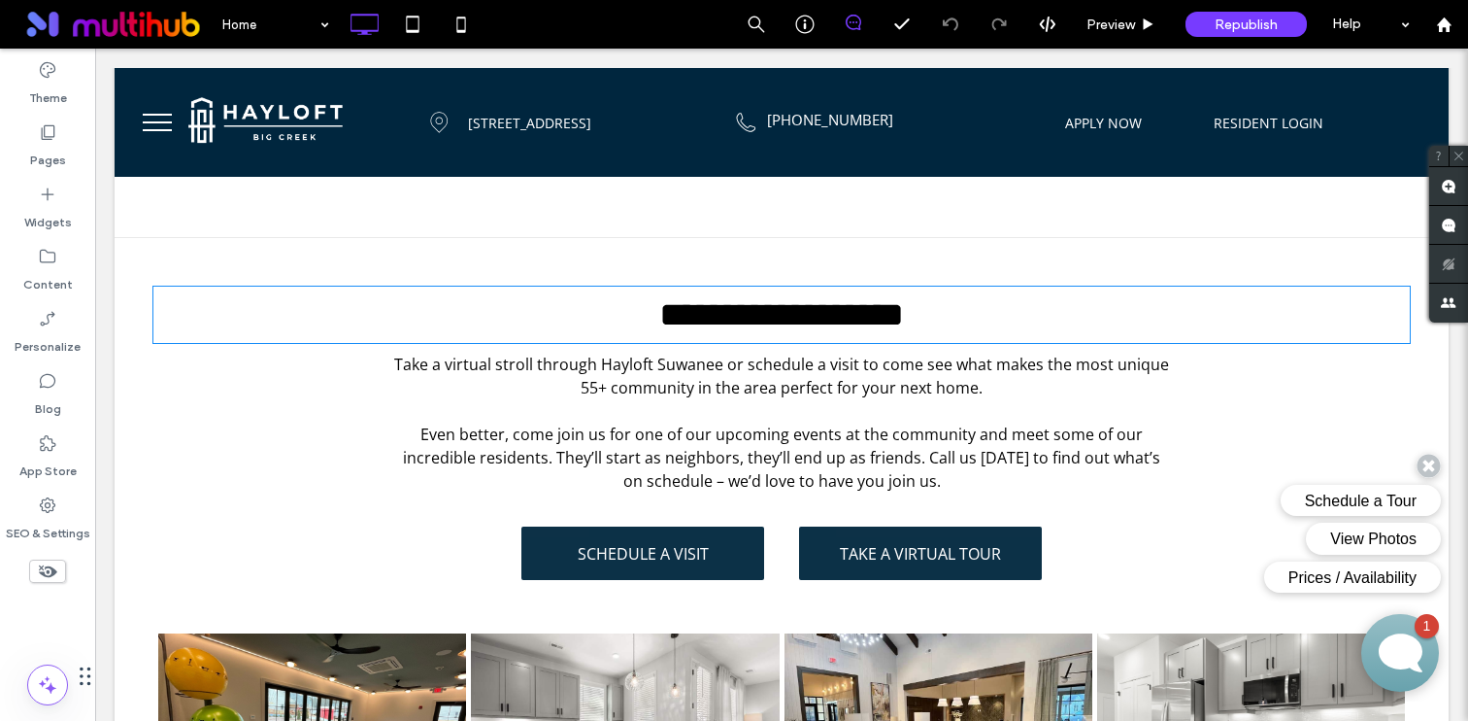
type input "****"
type input "**"
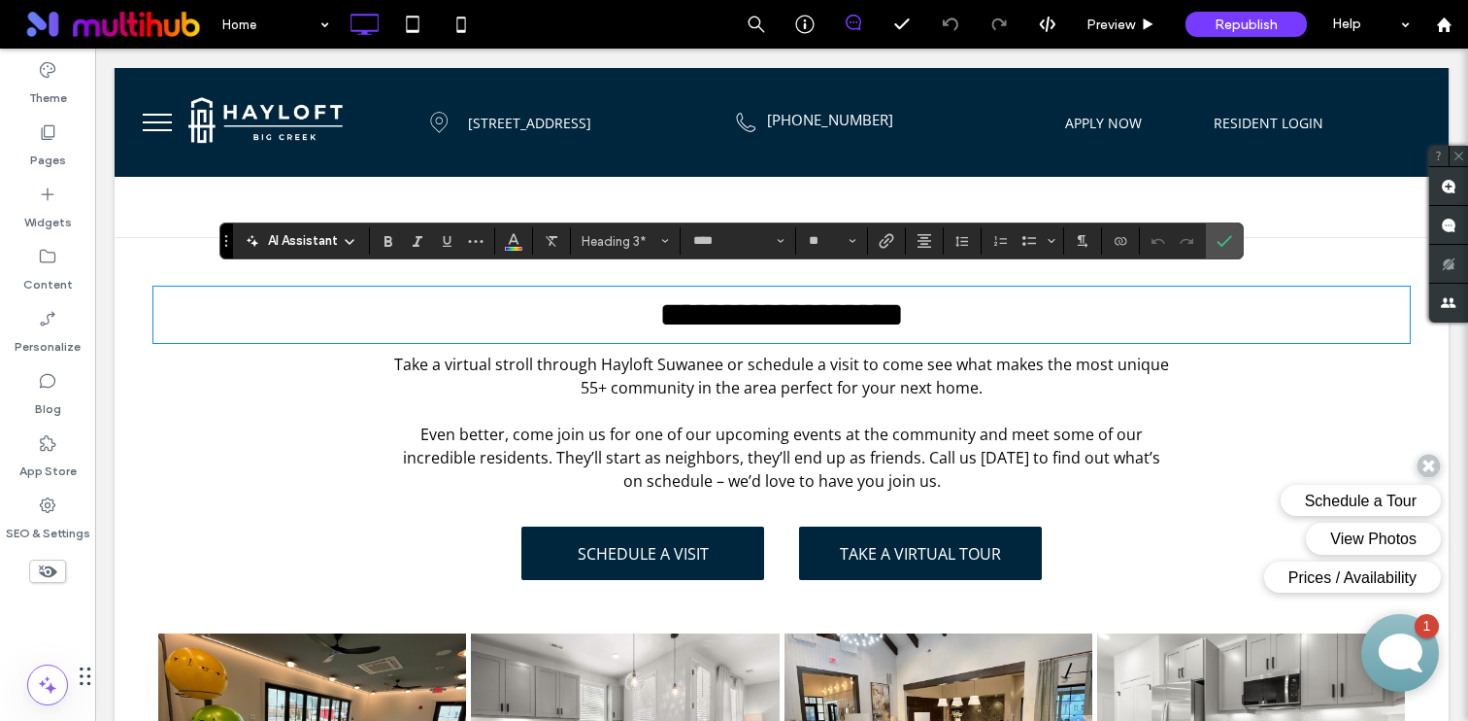
click at [391, 399] on p at bounding box center [781, 410] width 781 height 23
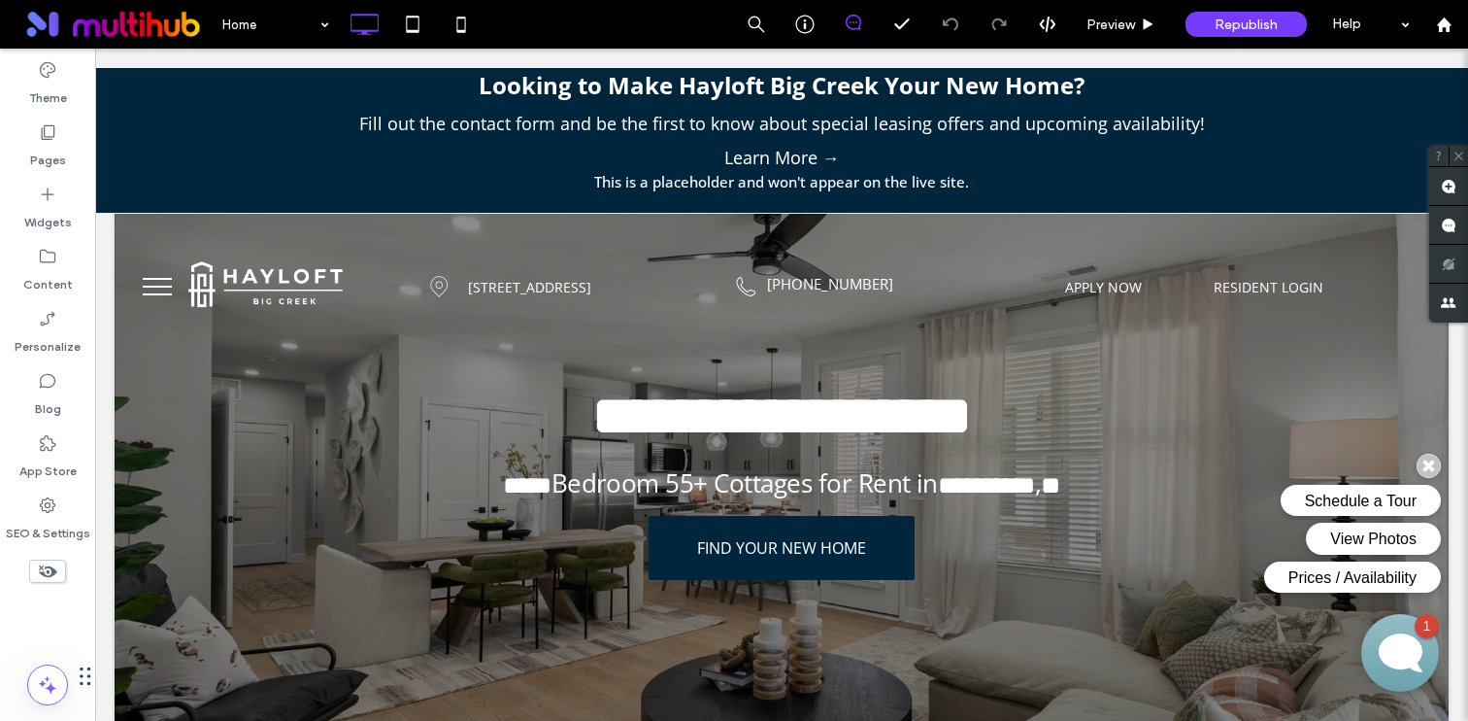
scroll to position [40, 0]
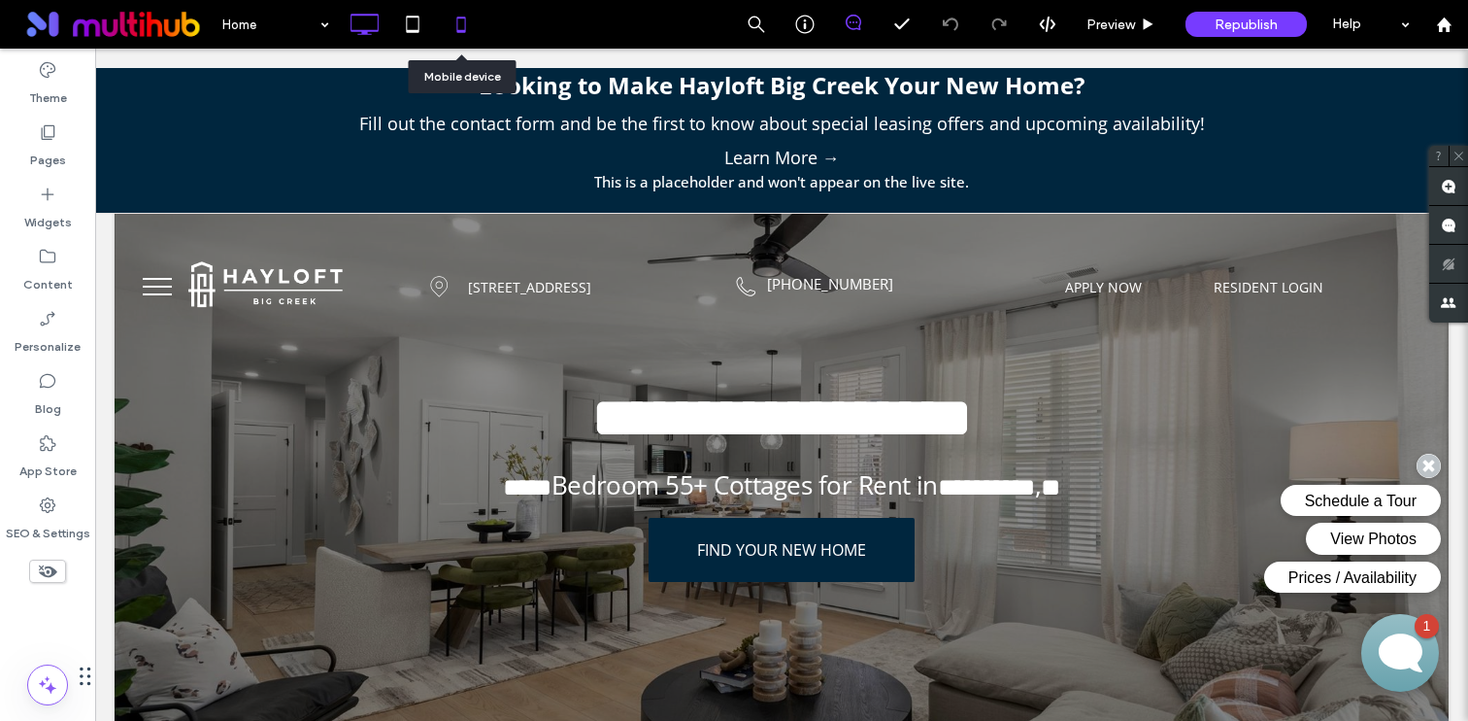
click at [462, 21] on icon at bounding box center [461, 24] width 39 height 39
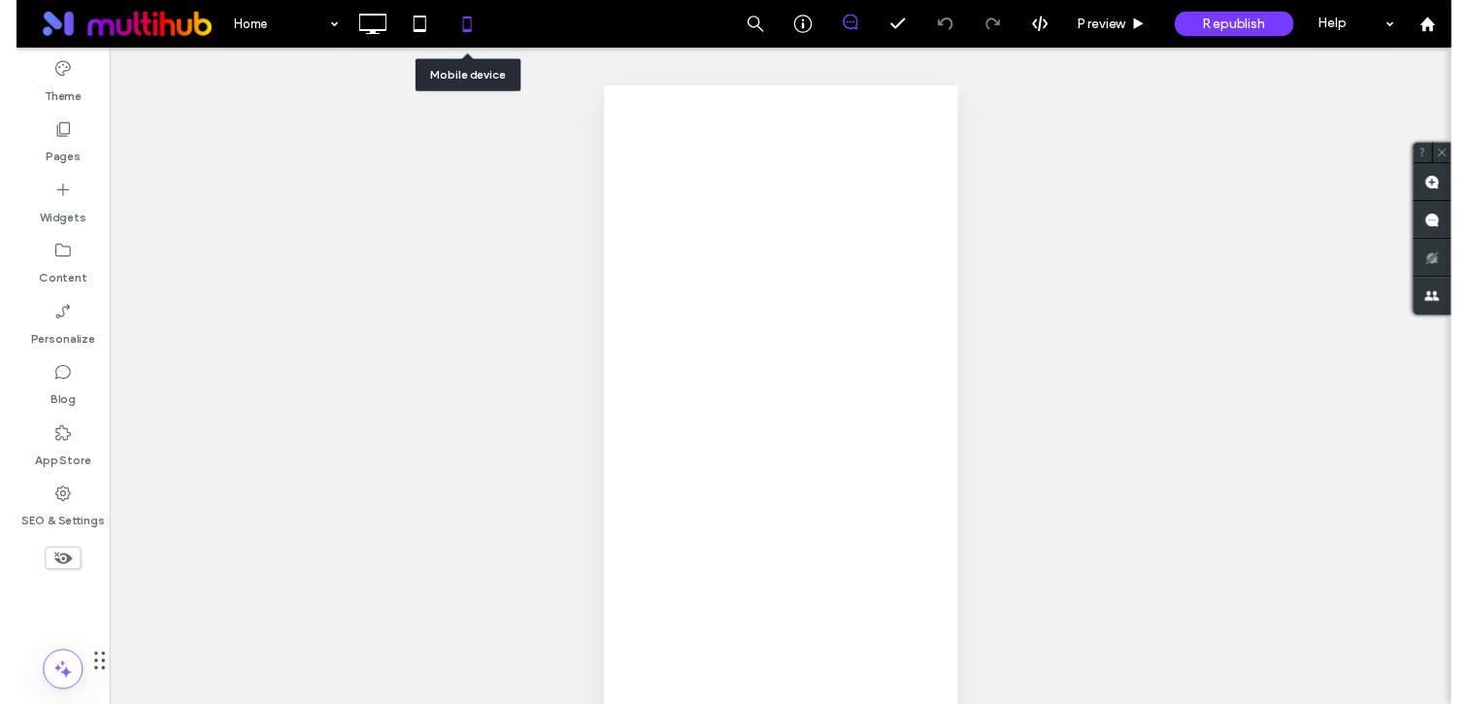
scroll to position [0, 0]
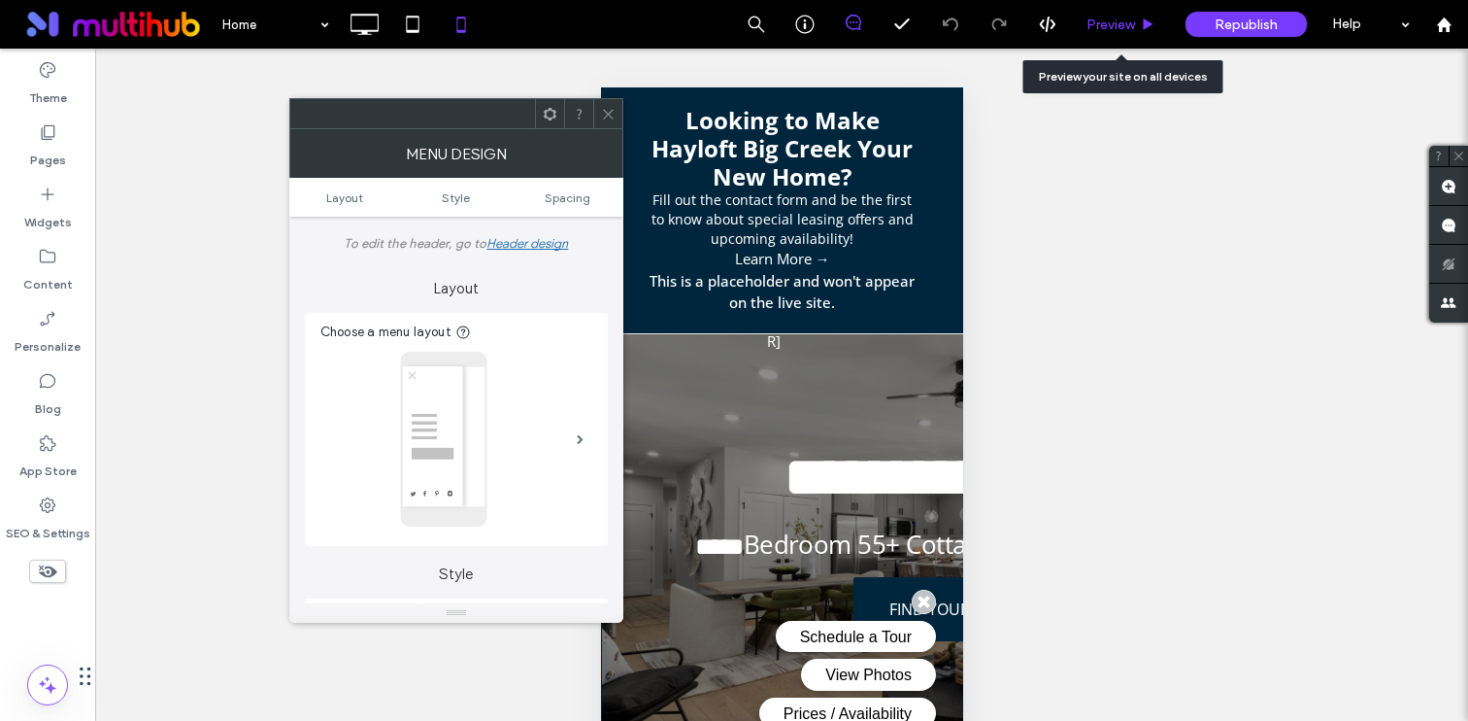
click at [1109, 14] on div "Preview" at bounding box center [1121, 24] width 99 height 49
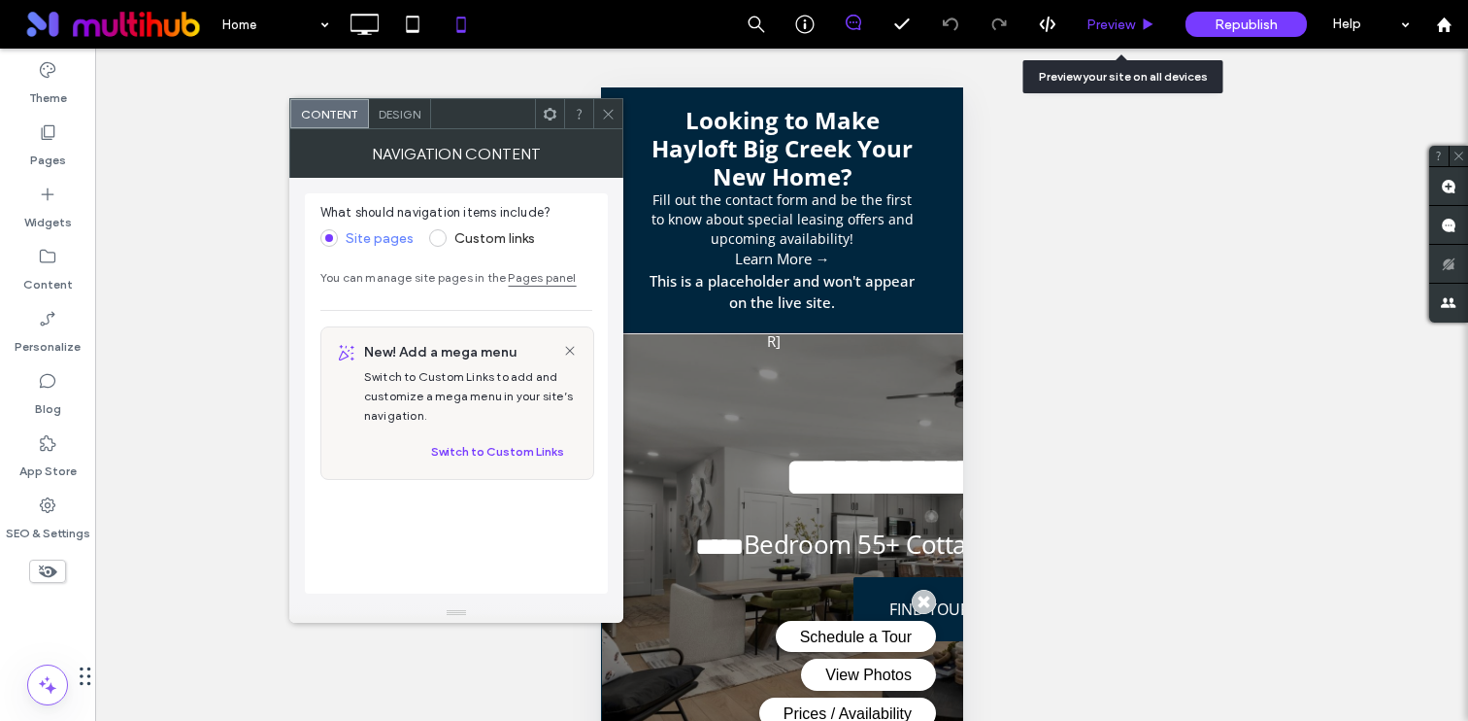
click at [1124, 24] on span "Preview" at bounding box center [1111, 25] width 49 height 17
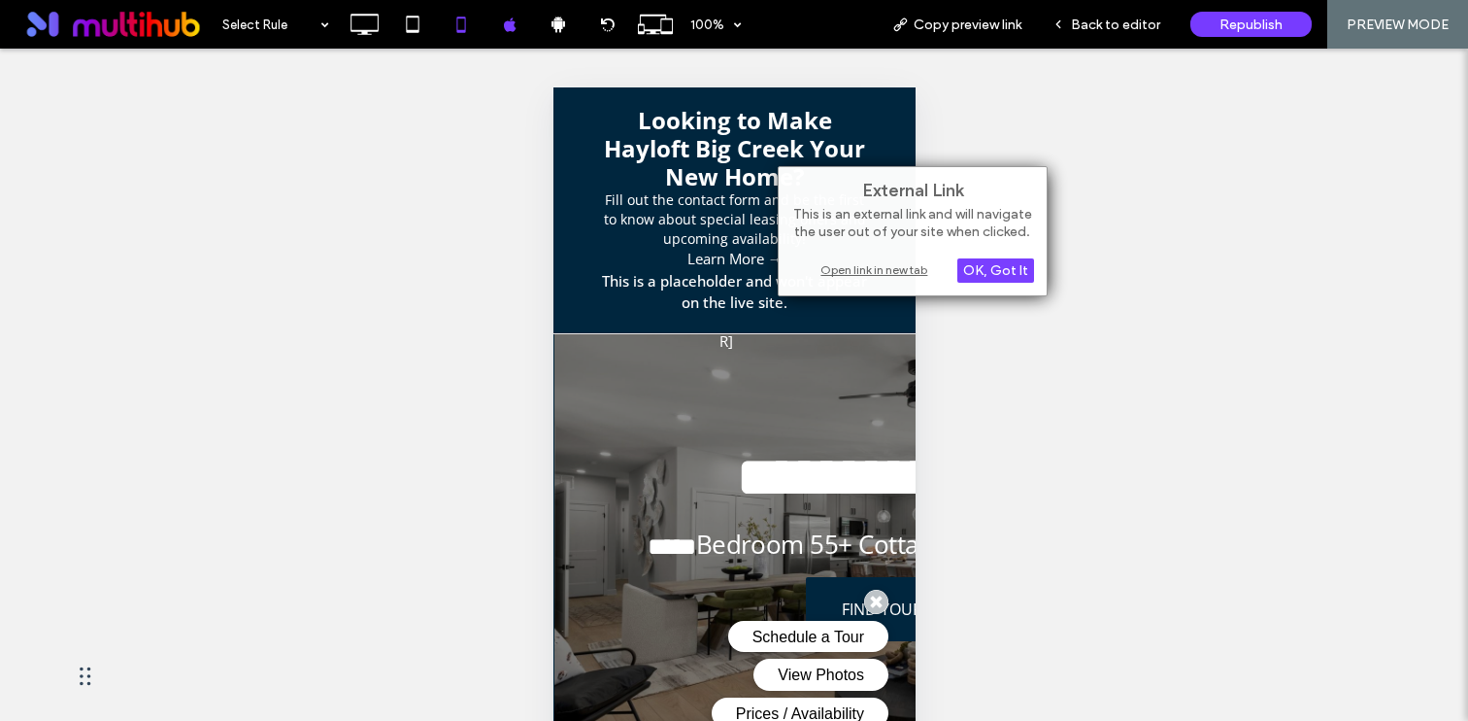
click at [1088, 179] on div "External Link This is an external link and will navigate the user out of your s…" at bounding box center [734, 409] width 1468 height 721
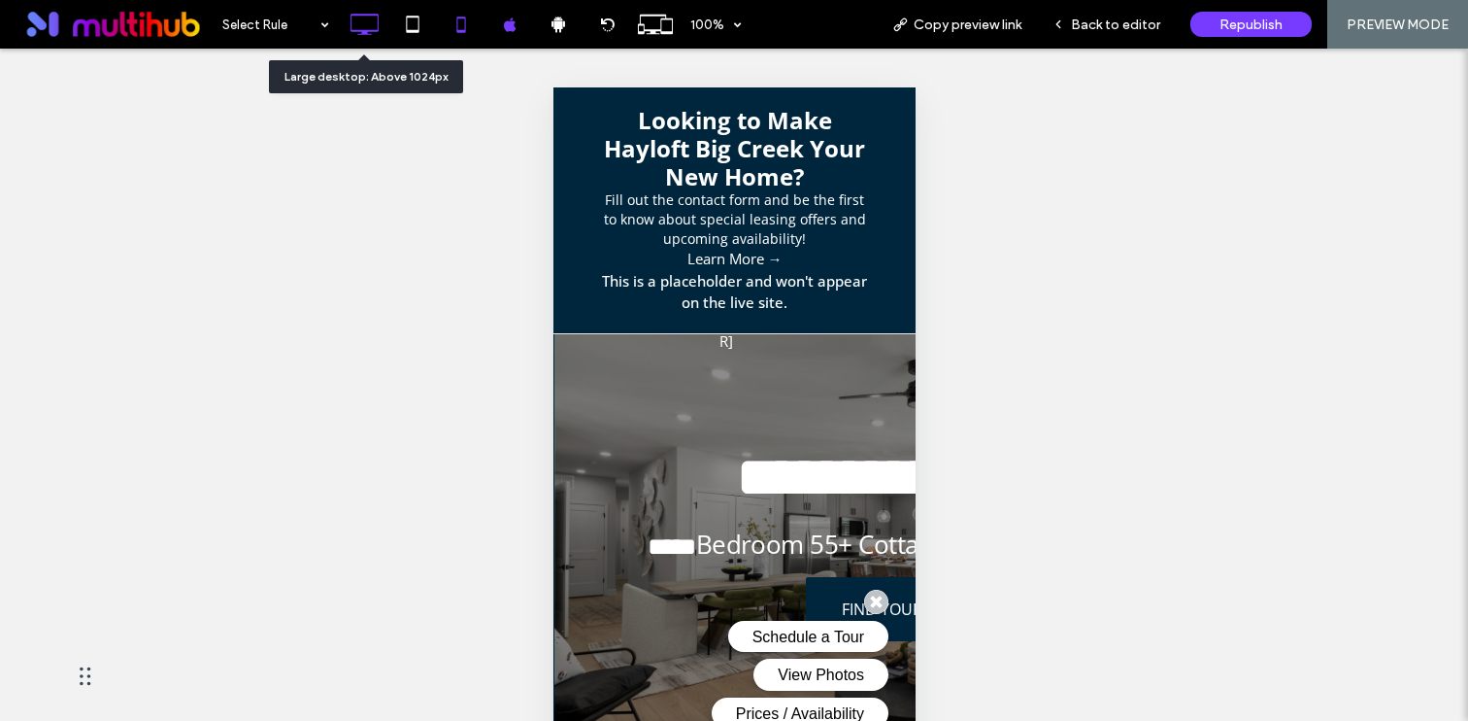
click at [376, 18] on icon at bounding box center [364, 24] width 39 height 39
